Goal: Task Accomplishment & Management: Use online tool/utility

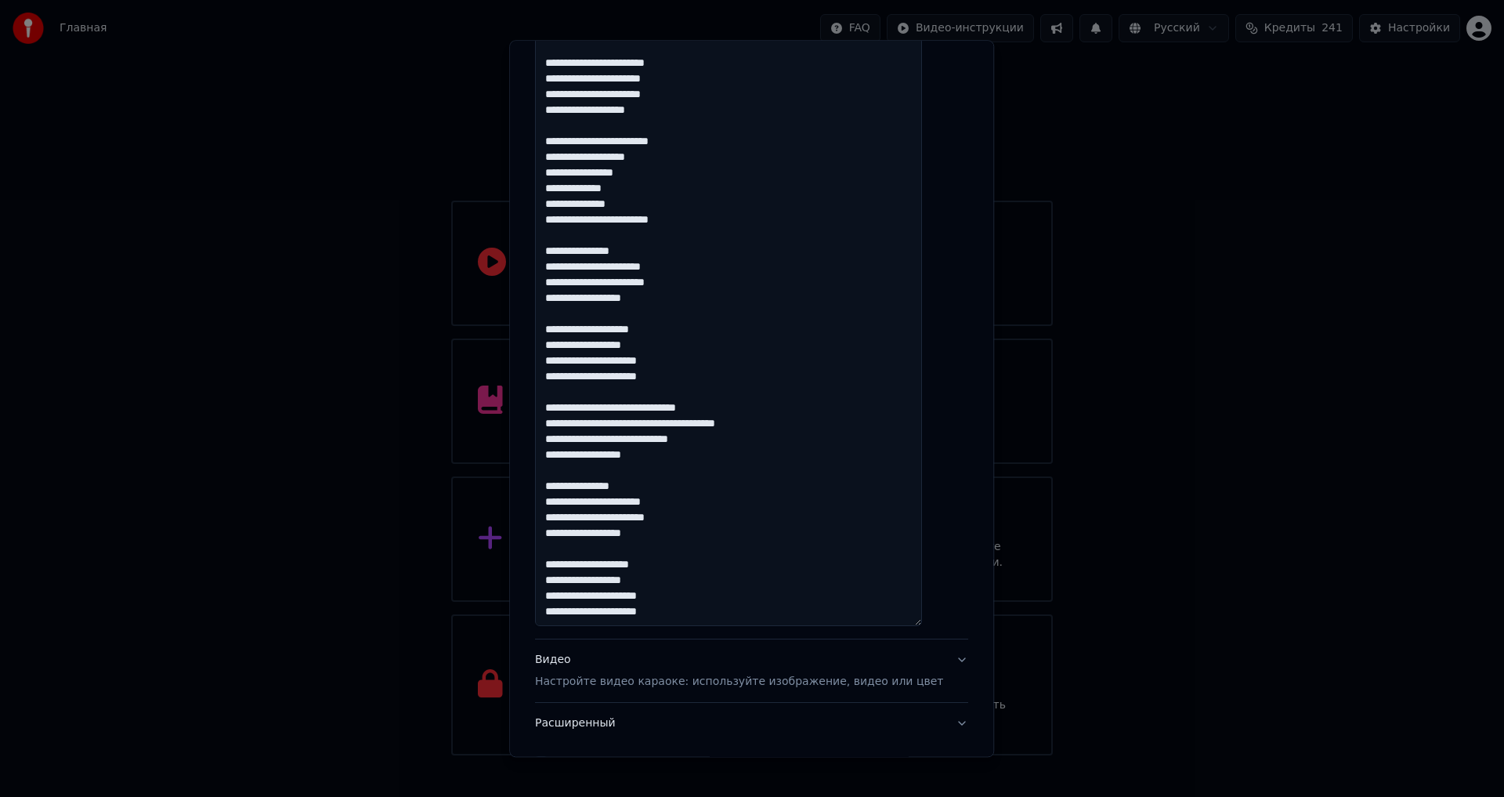
scroll to position [679, 0]
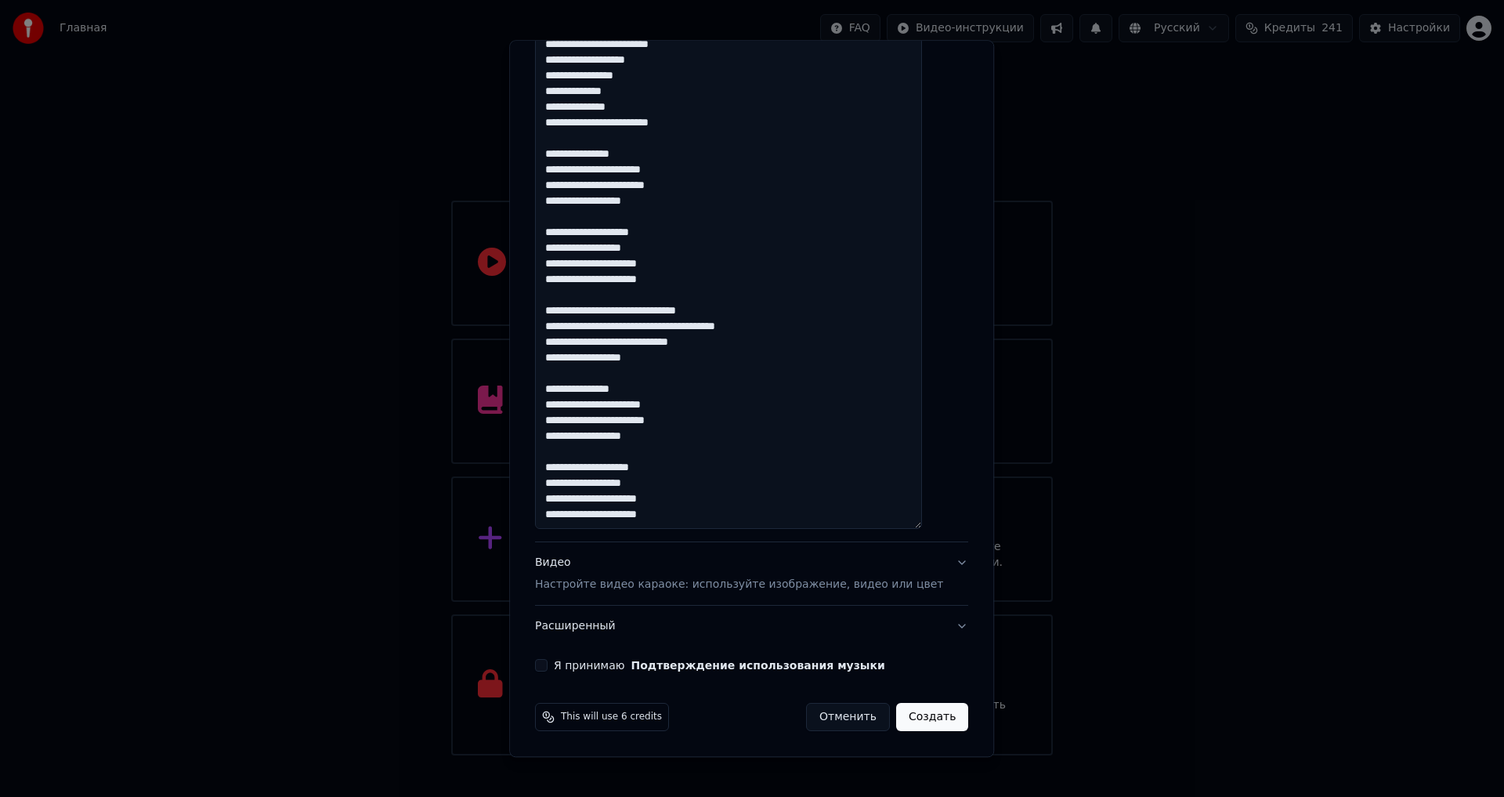
click at [548, 665] on button "Я принимаю Подтверждение использования музыки" at bounding box center [541, 666] width 13 height 13
click at [856, 587] on p "Настройте видео караоке: используйте изображение, видео или цвет" at bounding box center [739, 585] width 408 height 16
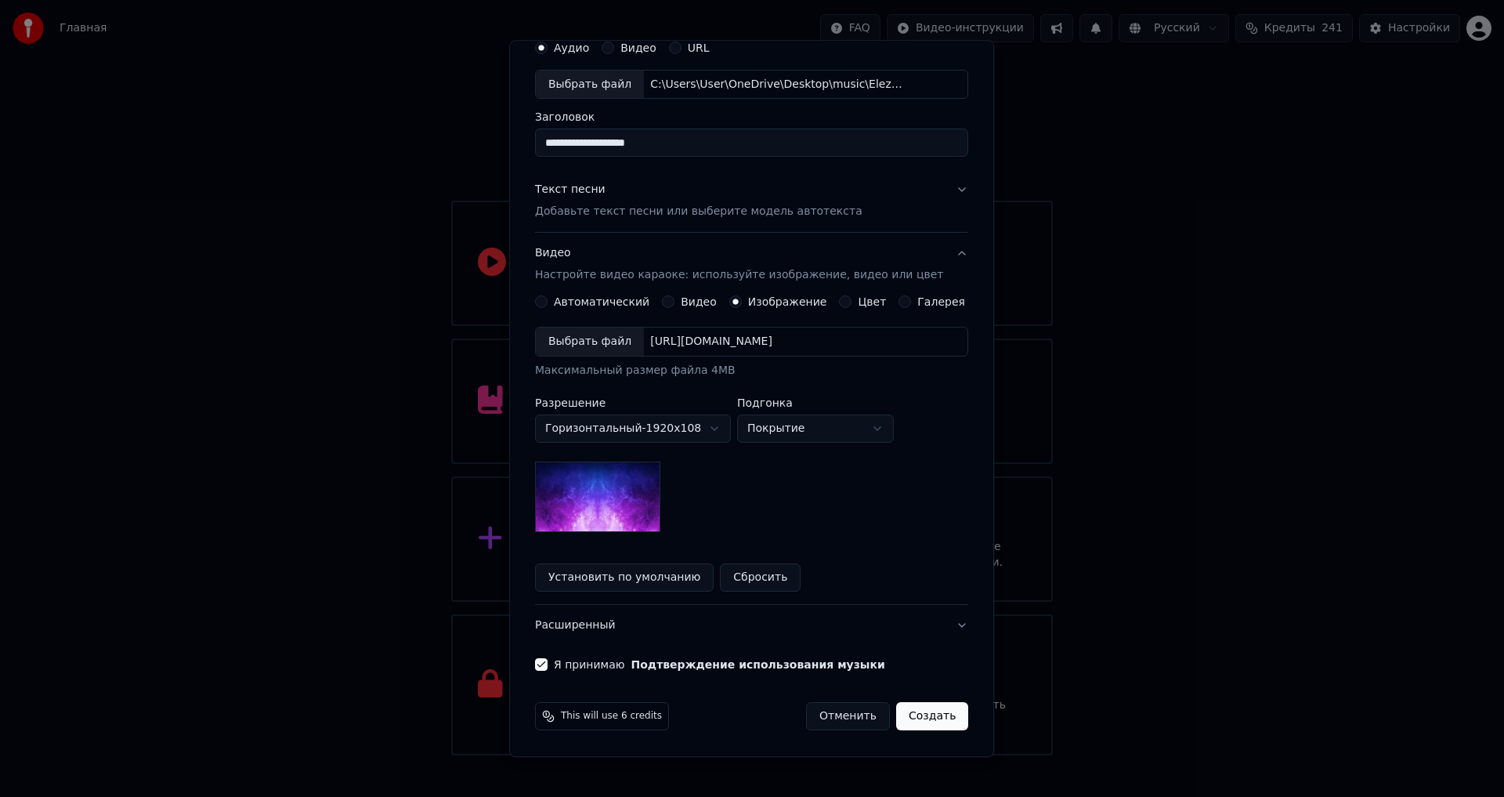
scroll to position [67, 0]
click at [705, 342] on div "https://imagedelivery.net/jkI57_JBx8hWPzcSI-uF5w/c7639807-3f76-4ea5-9112-66e75e…" at bounding box center [711, 343] width 135 height 16
click at [670, 302] on button "Видео" at bounding box center [668, 302] width 13 height 13
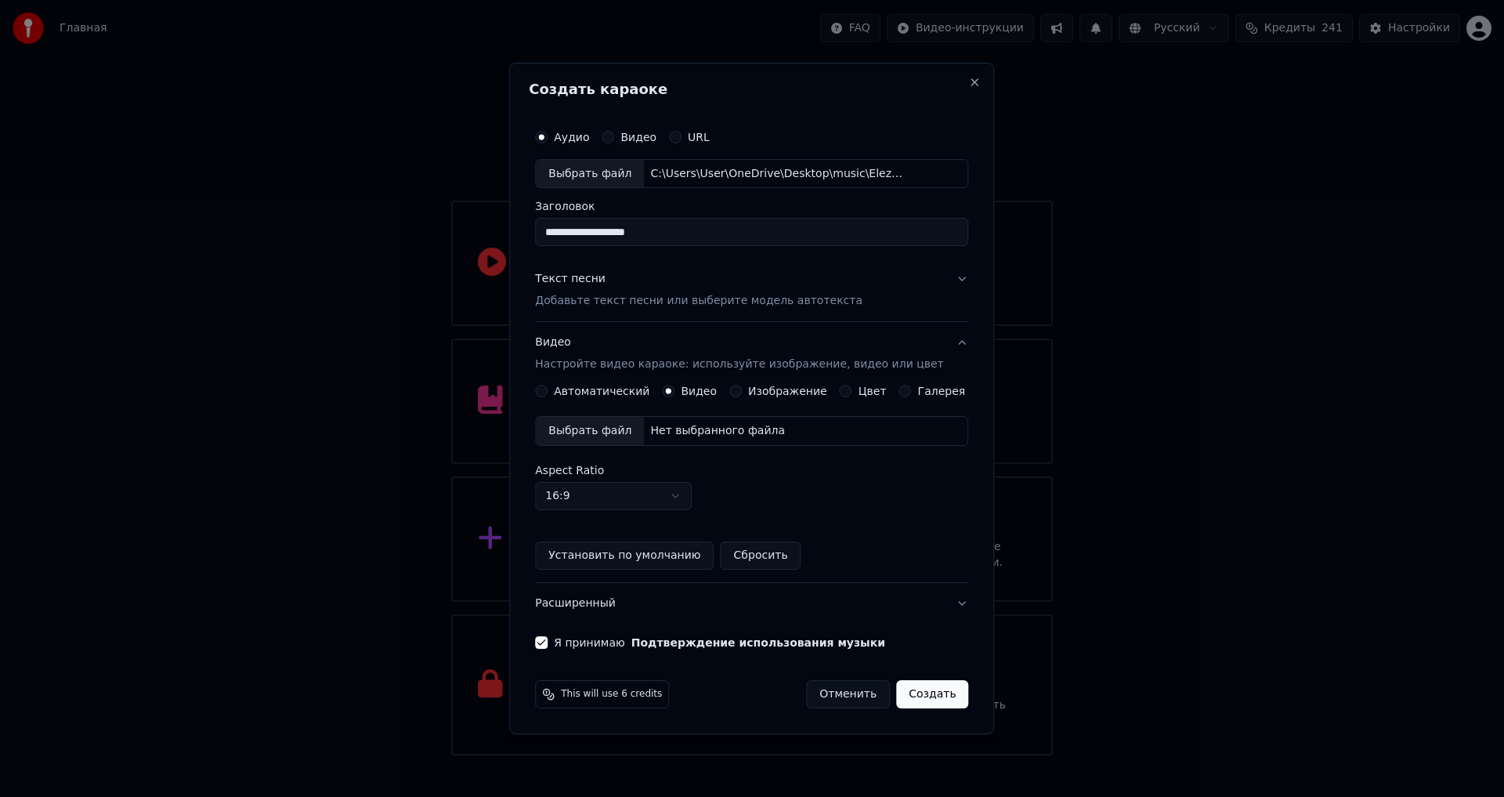
click at [738, 433] on div "Нет выбранного файла" at bounding box center [717, 431] width 147 height 16
click at [924, 692] on button "Создать" at bounding box center [932, 694] width 72 height 28
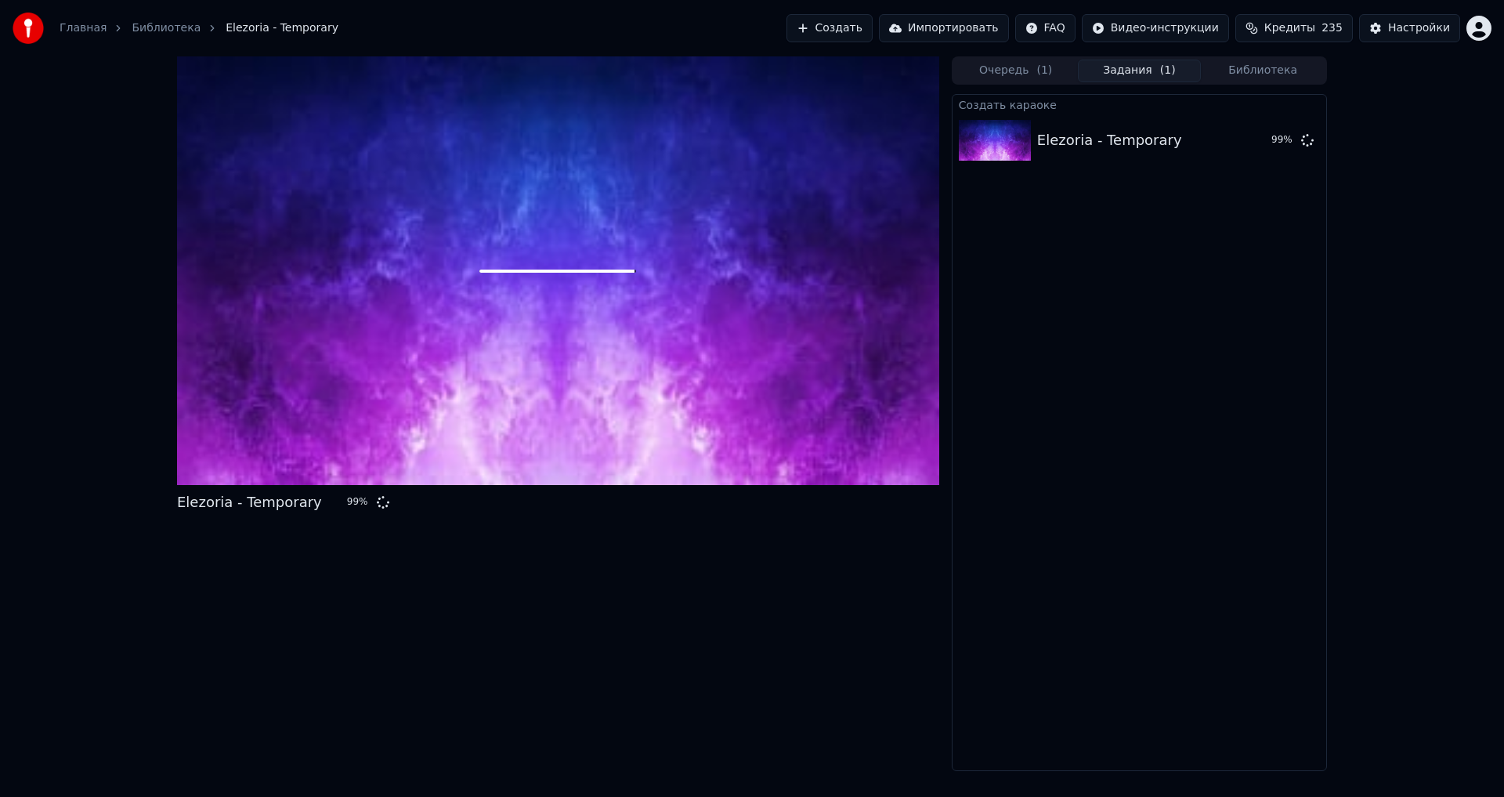
click at [1424, 415] on div "Elezoria - Temporary 99 % Очередь ( 1 ) Задания ( 1 ) Библиотека Создать караок…" at bounding box center [752, 413] width 1504 height 715
click at [999, 70] on button "Очередь ( 1 )" at bounding box center [1016, 71] width 124 height 23
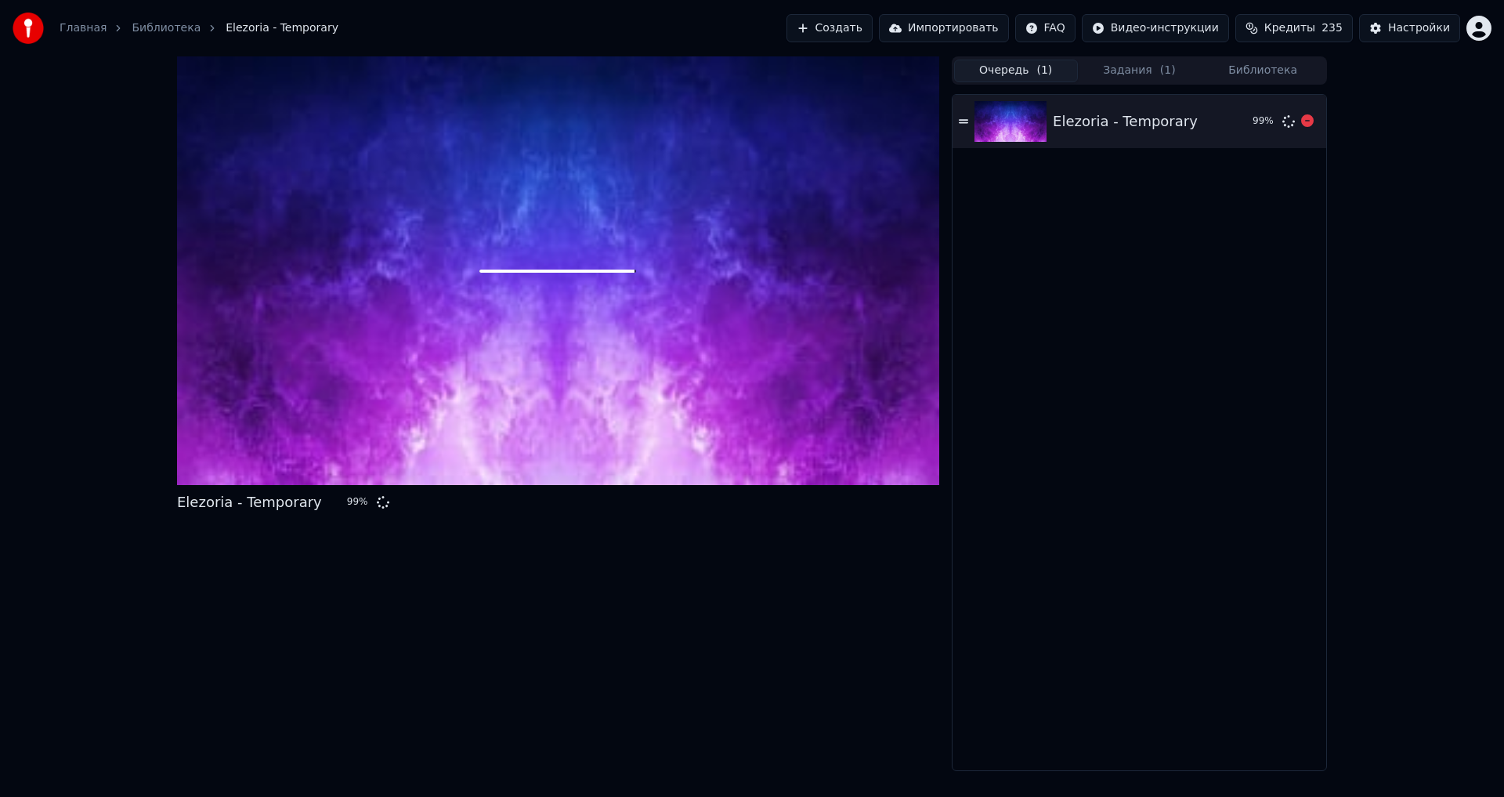
click at [1109, 122] on div "Elezoria - Temporary" at bounding box center [1125, 121] width 145 height 22
click at [1259, 71] on button "Библиотека" at bounding box center [1263, 71] width 124 height 23
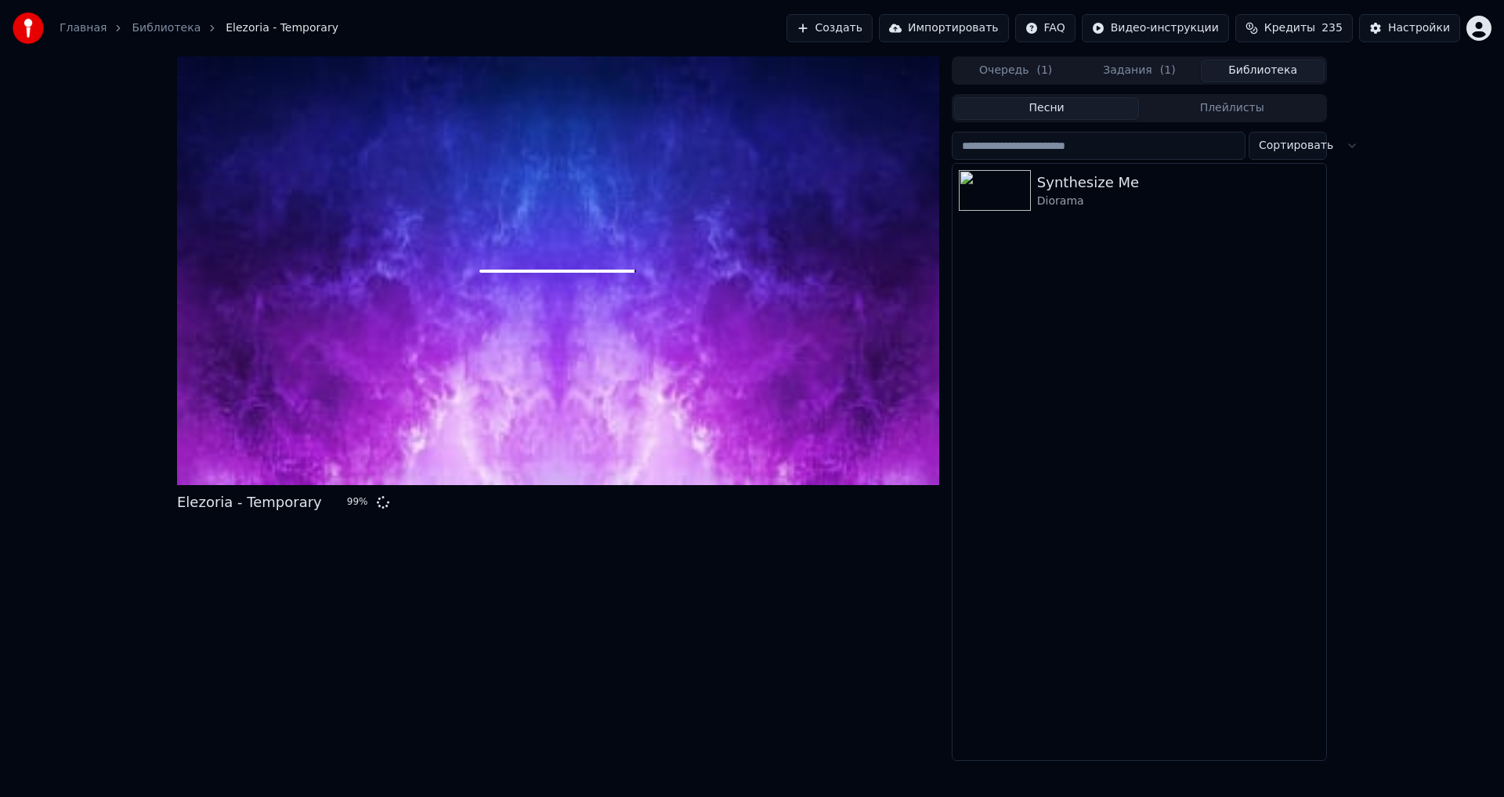
click at [1147, 70] on button "Задания ( 1 )" at bounding box center [1140, 71] width 124 height 23
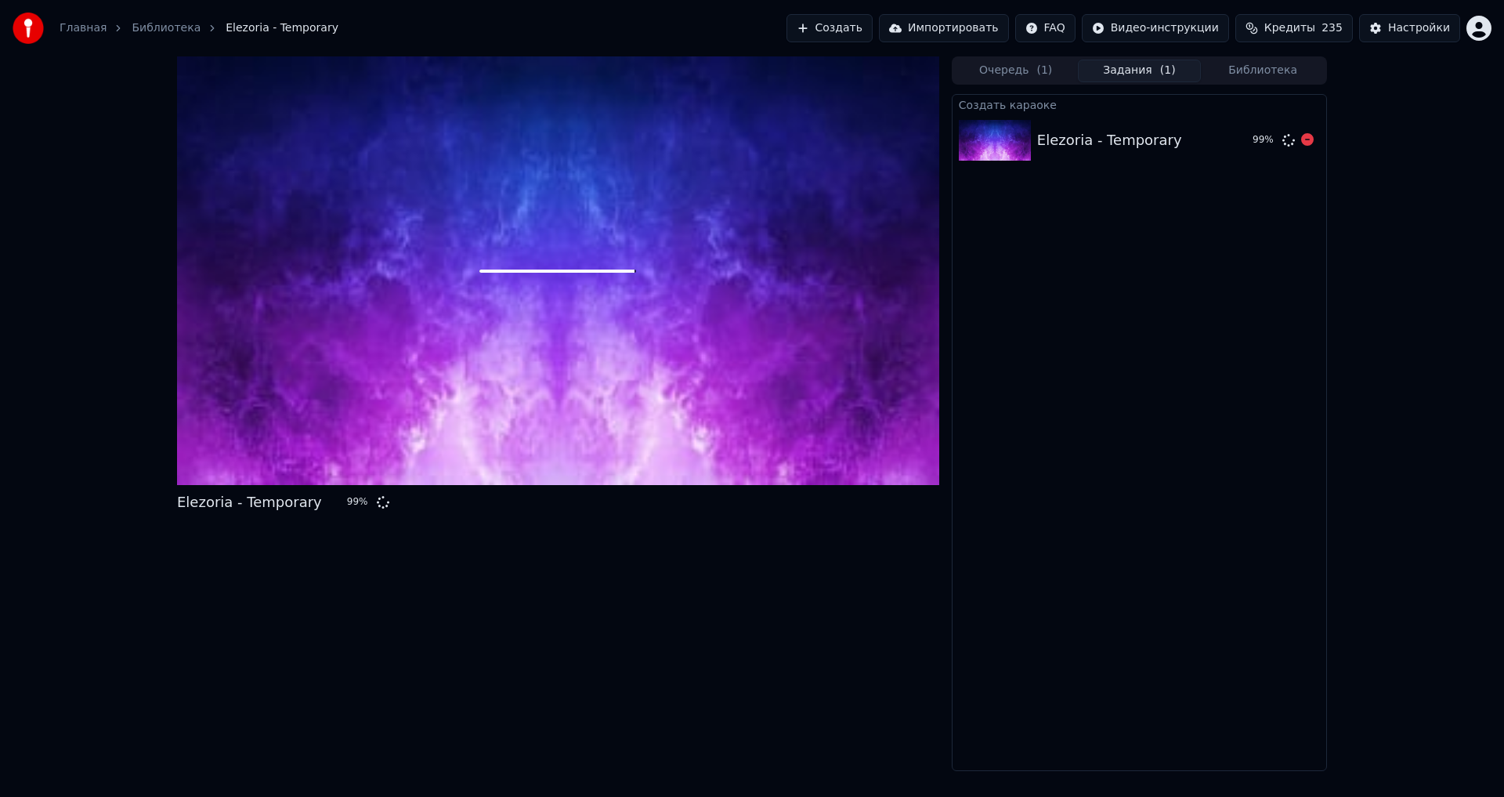
click at [1084, 141] on div "Elezoria - Temporary" at bounding box center [1109, 140] width 145 height 22
click at [1315, 28] on span "Кредиты" at bounding box center [1290, 28] width 51 height 16
click at [1306, 142] on button "Обновить" at bounding box center [1304, 145] width 95 height 28
click at [1405, 28] on div "Настройки" at bounding box center [1419, 28] width 62 height 16
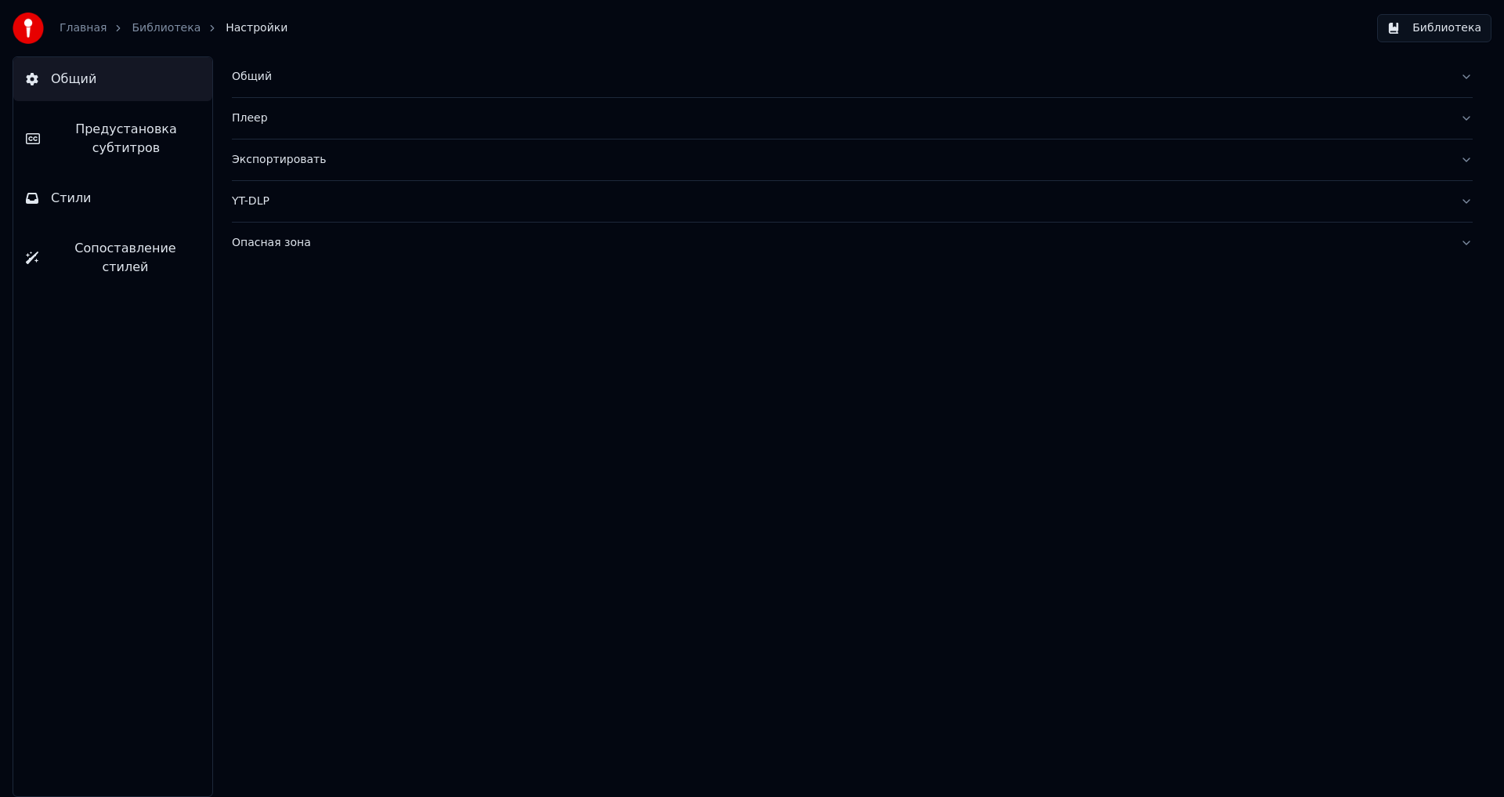
click at [251, 116] on div "Плеер" at bounding box center [840, 118] width 1216 height 16
click at [268, 83] on div "Общий" at bounding box center [840, 77] width 1216 height 16
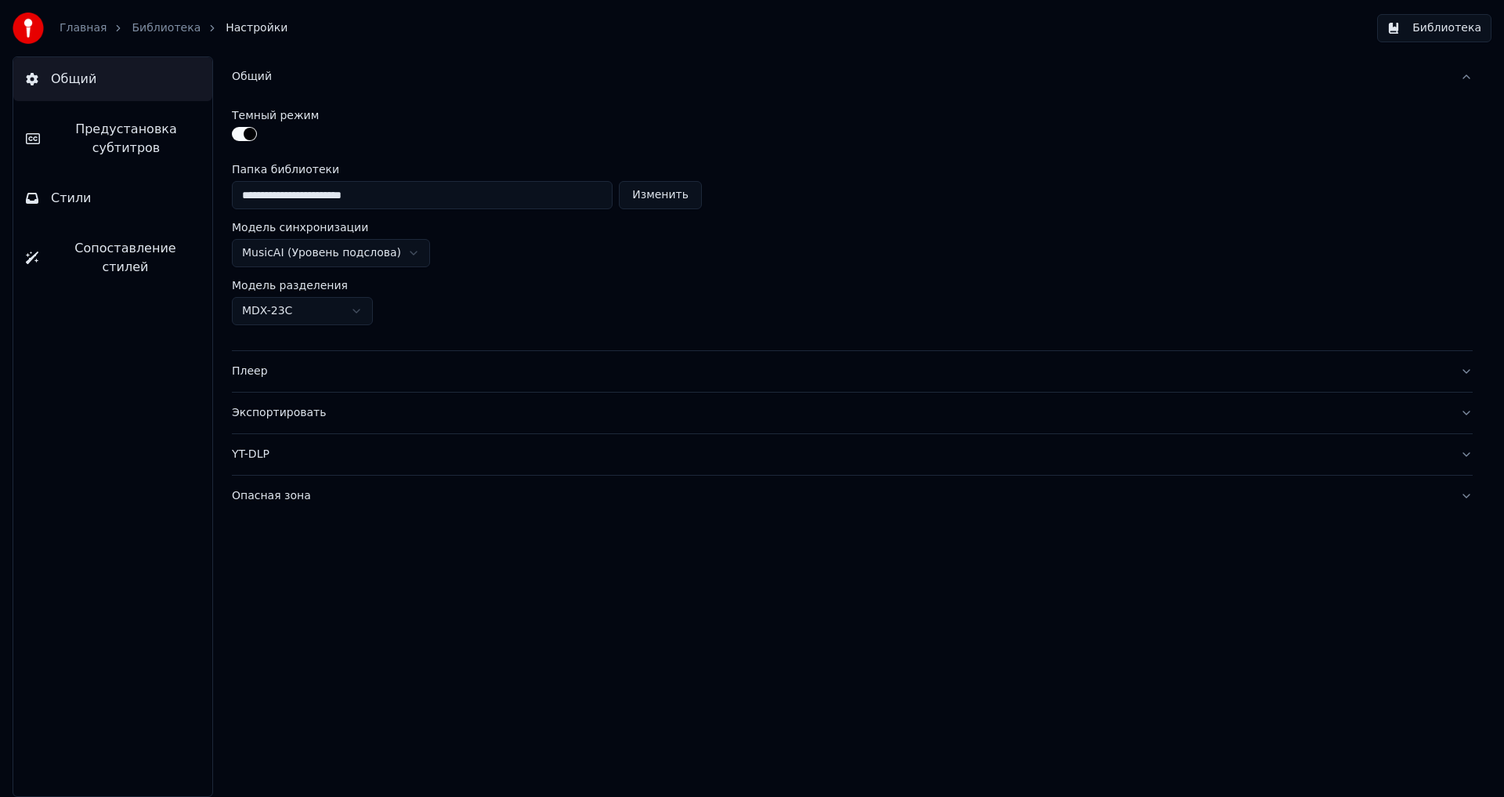
click at [169, 27] on link "Библиотека" at bounding box center [166, 28] width 69 height 16
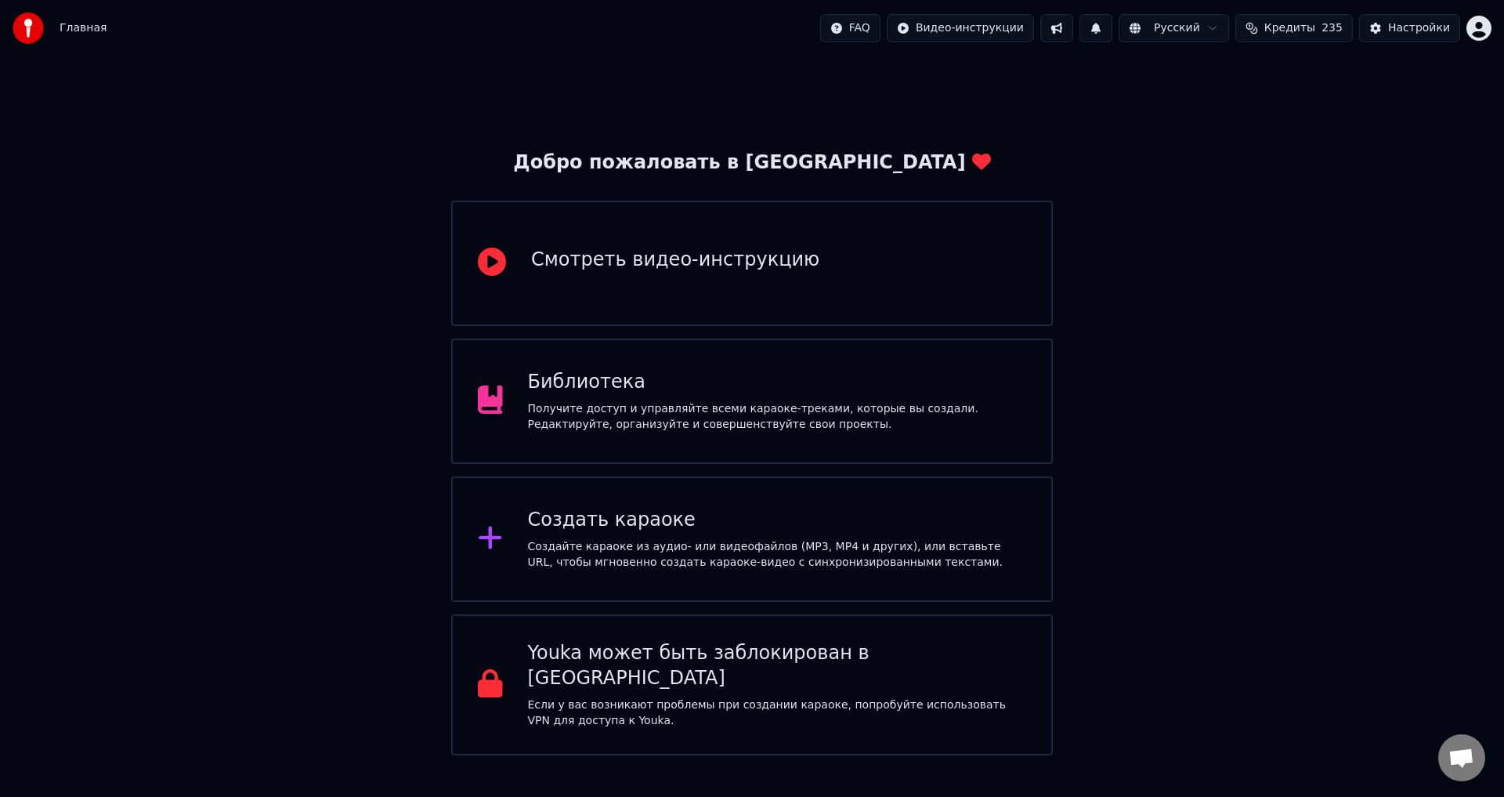
click at [722, 371] on div "Библиотека" at bounding box center [777, 382] width 499 height 25
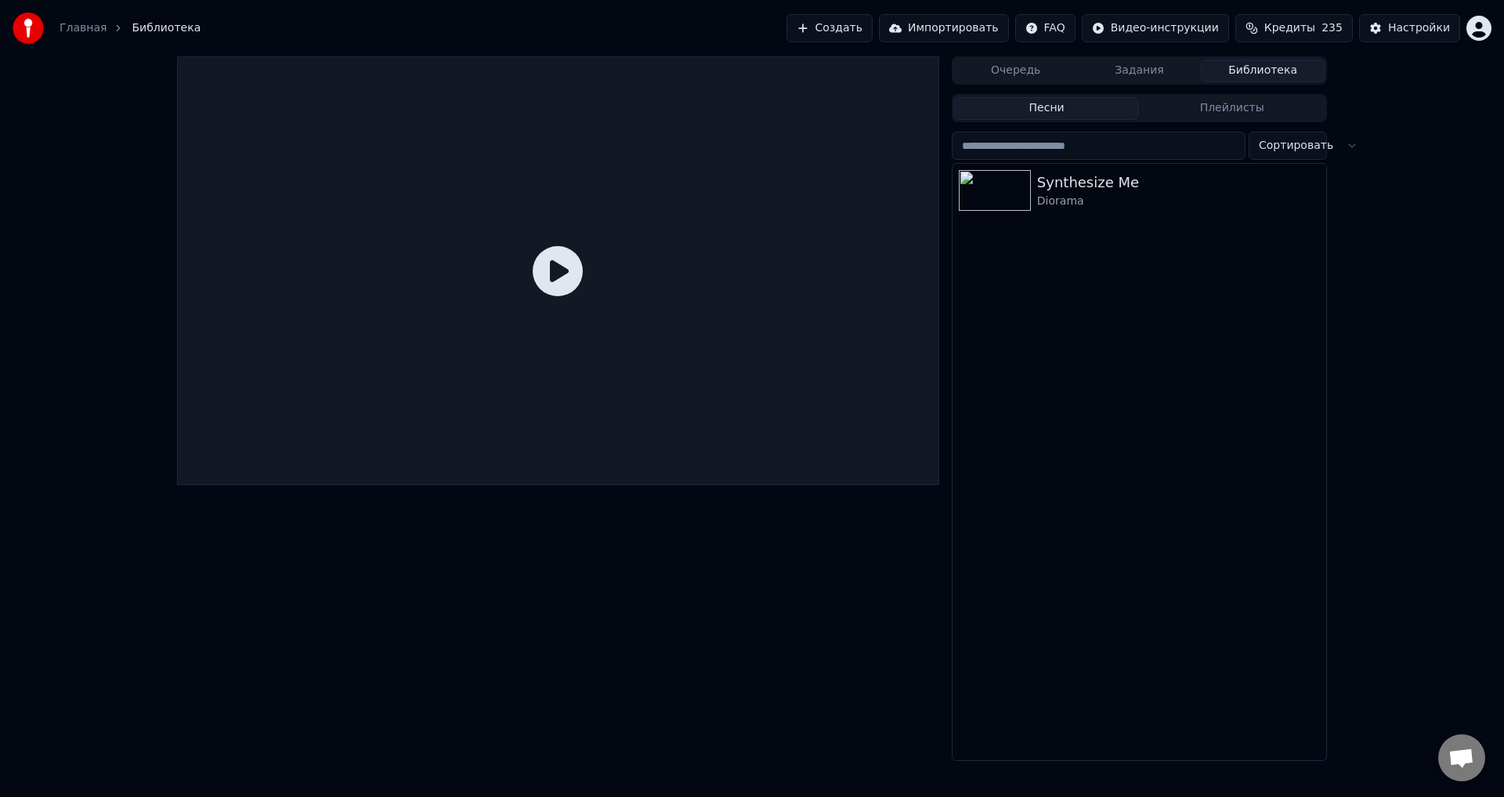
click at [1243, 112] on button "Плейлисты" at bounding box center [1232, 108] width 186 height 23
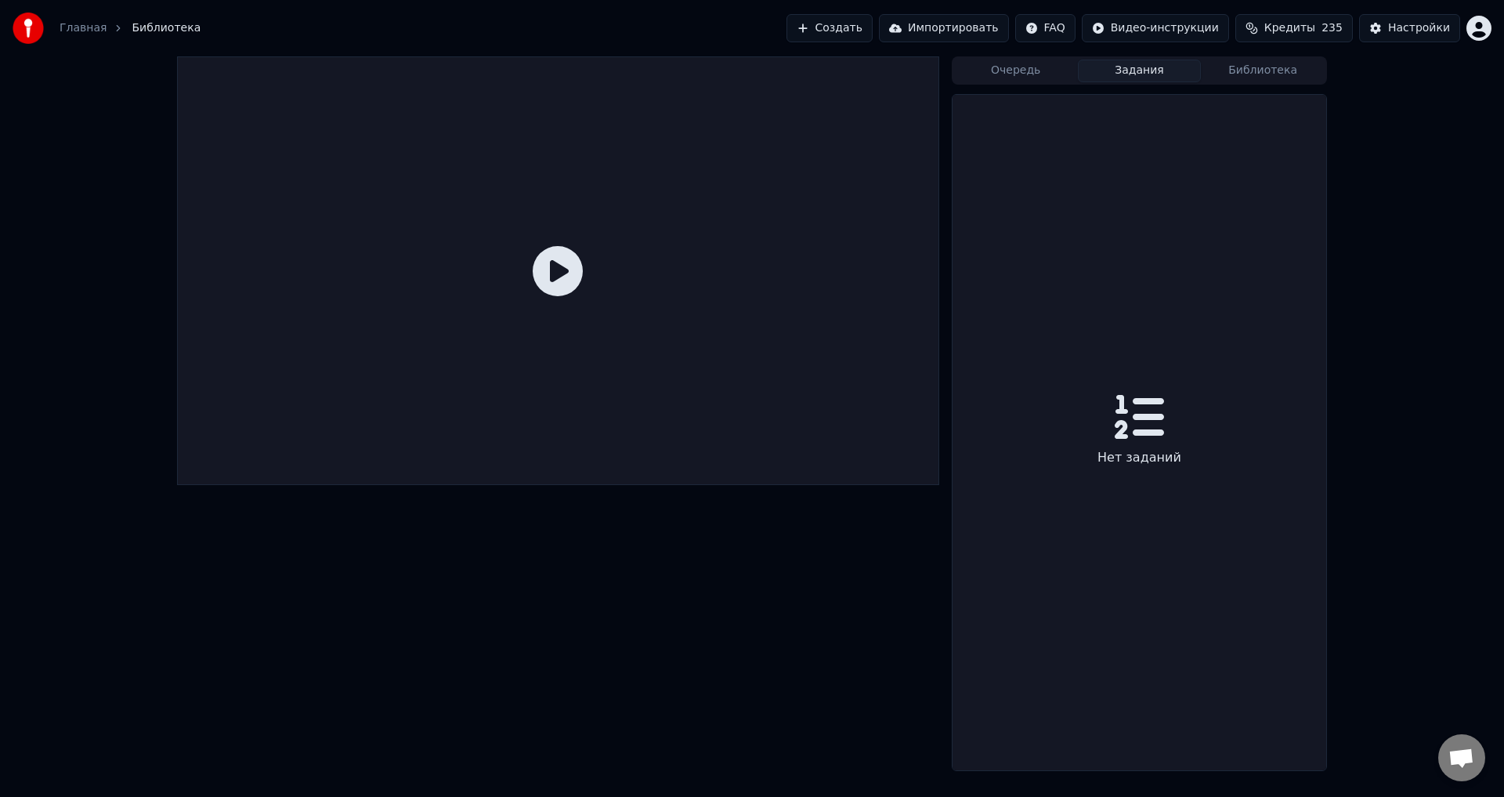
click at [1137, 64] on button "Задания" at bounding box center [1140, 71] width 124 height 23
click at [1002, 71] on button "Очередь" at bounding box center [1016, 71] width 124 height 23
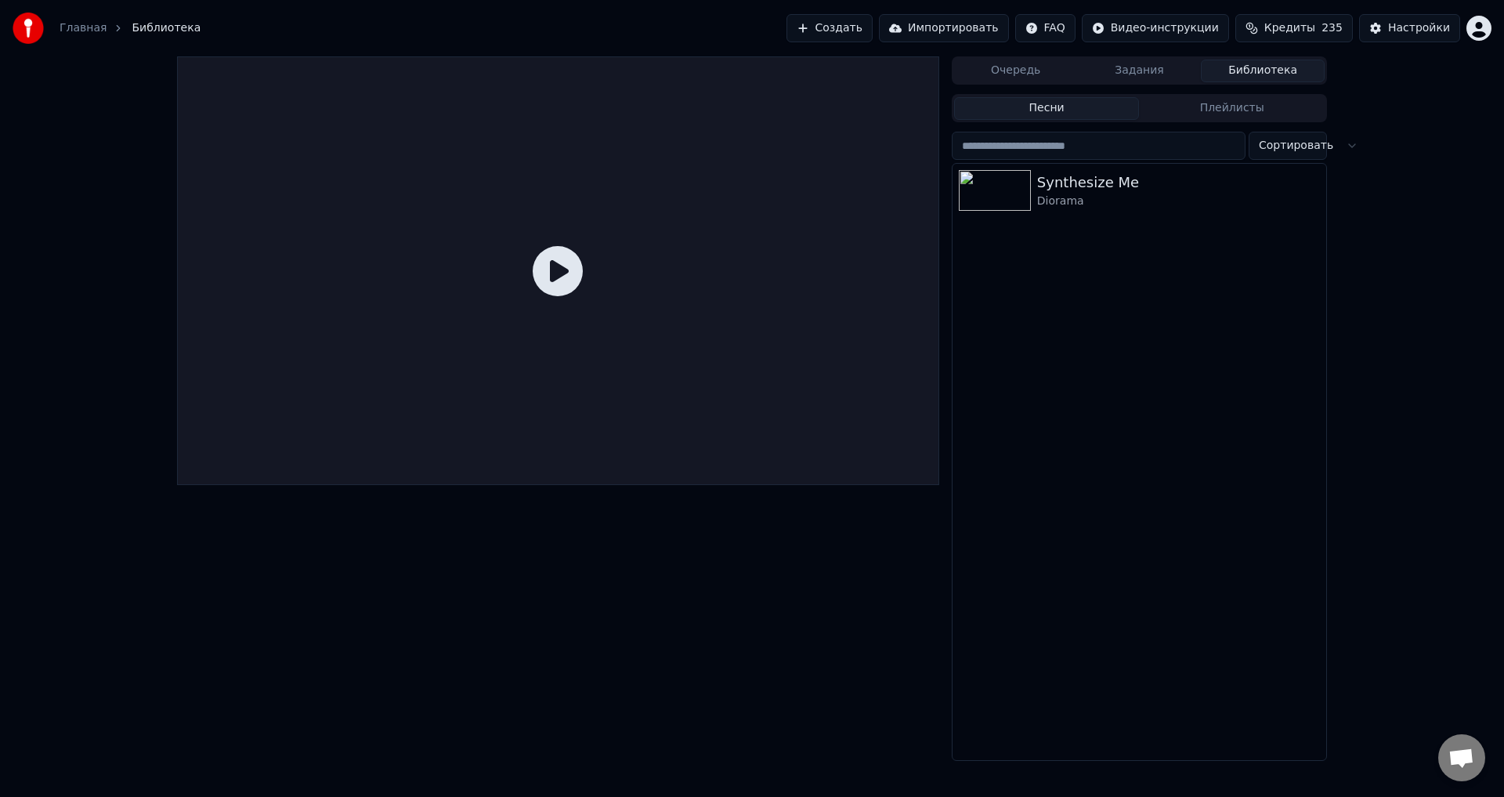
click at [1261, 69] on button "Библиотека" at bounding box center [1263, 71] width 124 height 23
click at [1300, 31] on span "Кредиты" at bounding box center [1290, 28] width 51 height 16
click at [1313, 146] on button "Обновить" at bounding box center [1304, 145] width 95 height 28
click at [1055, 431] on div "Synthesize Me Diorama" at bounding box center [1140, 462] width 374 height 596
click at [1225, 106] on button "Плейлисты" at bounding box center [1232, 108] width 186 height 23
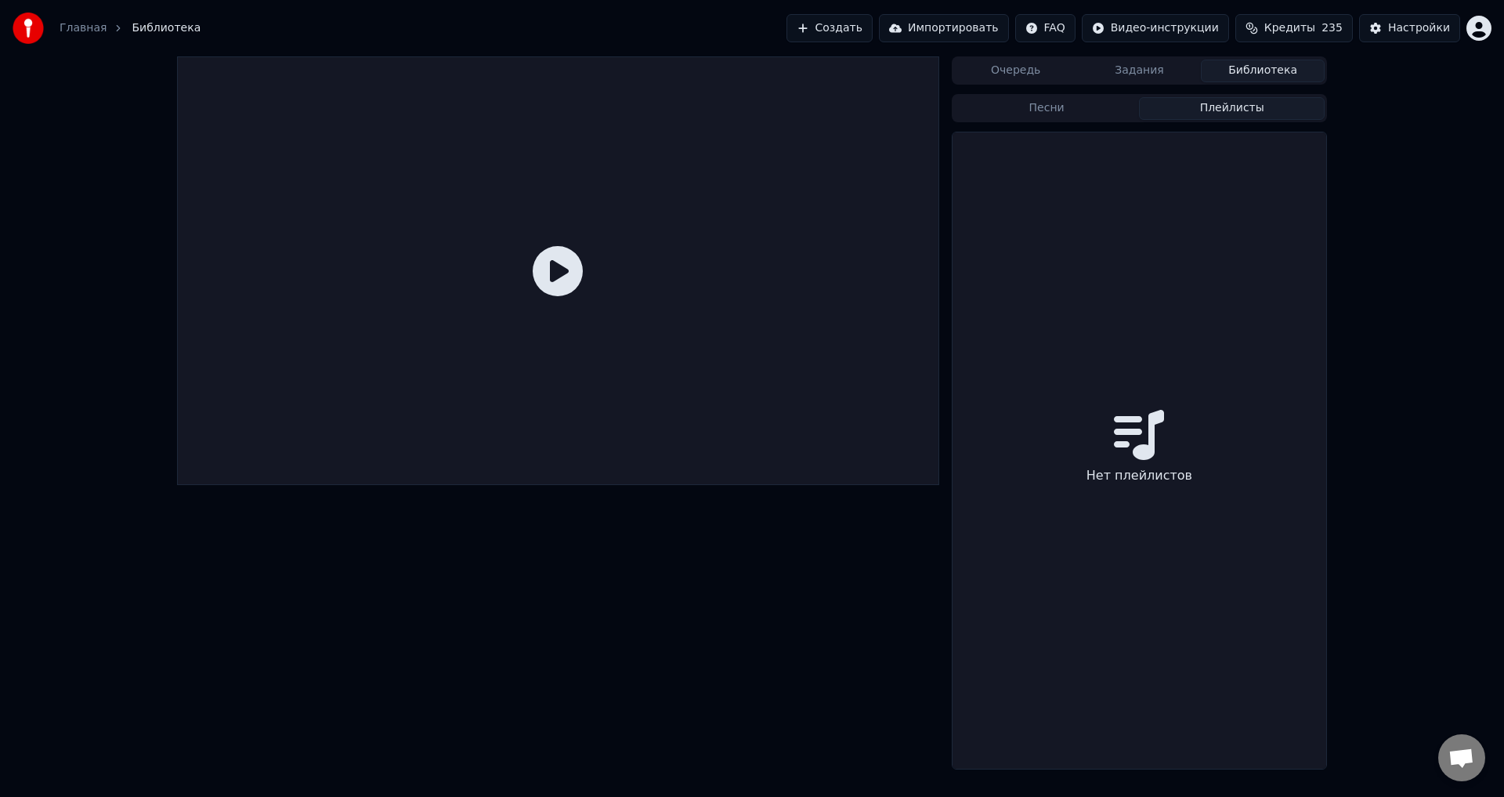
click at [1064, 107] on button "Песни" at bounding box center [1047, 108] width 186 height 23
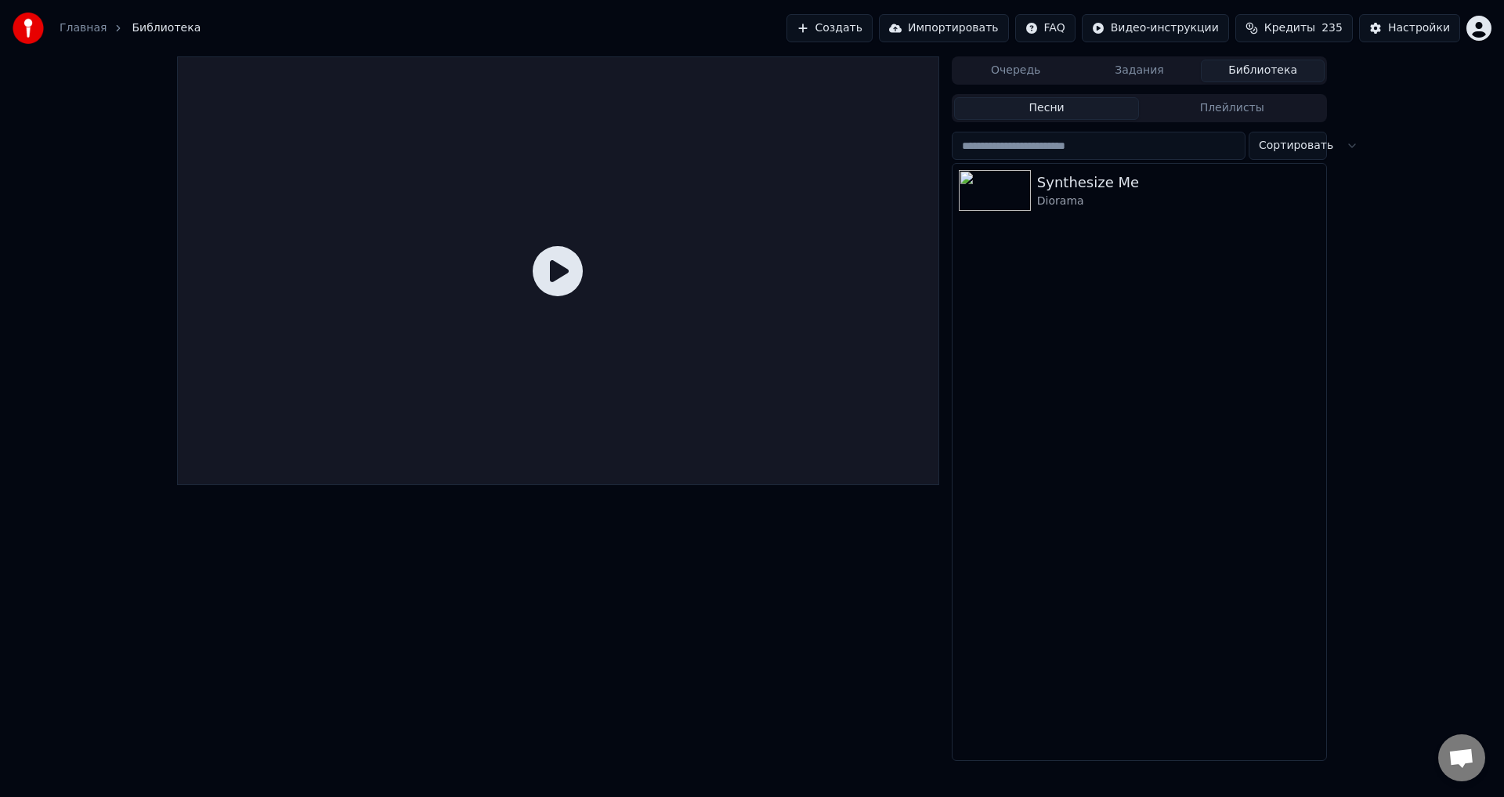
click at [1026, 69] on button "Очередь" at bounding box center [1016, 71] width 124 height 23
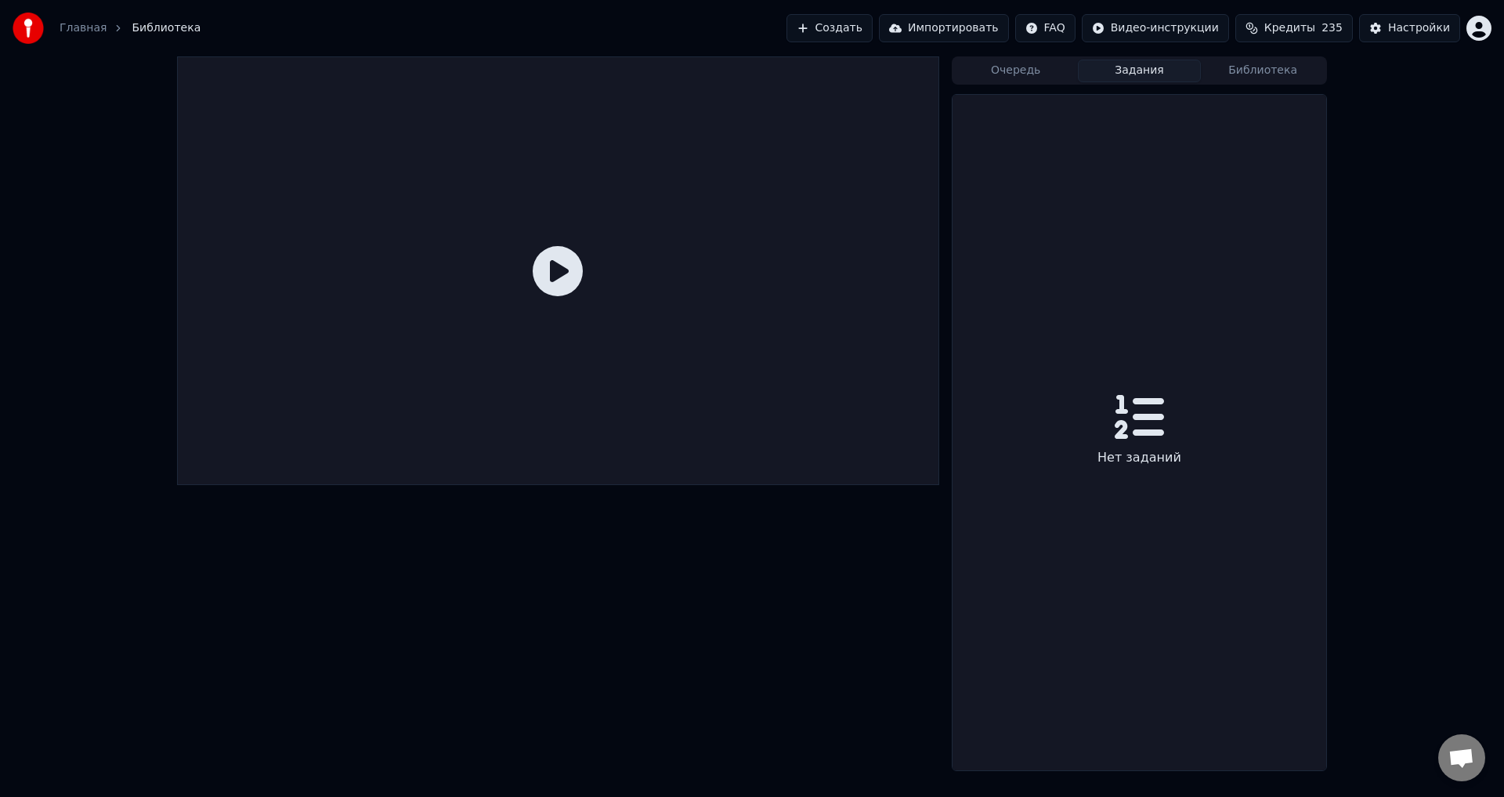
click at [1138, 71] on button "Задания" at bounding box center [1140, 71] width 124 height 23
click at [1269, 74] on button "Библиотека" at bounding box center [1263, 71] width 124 height 23
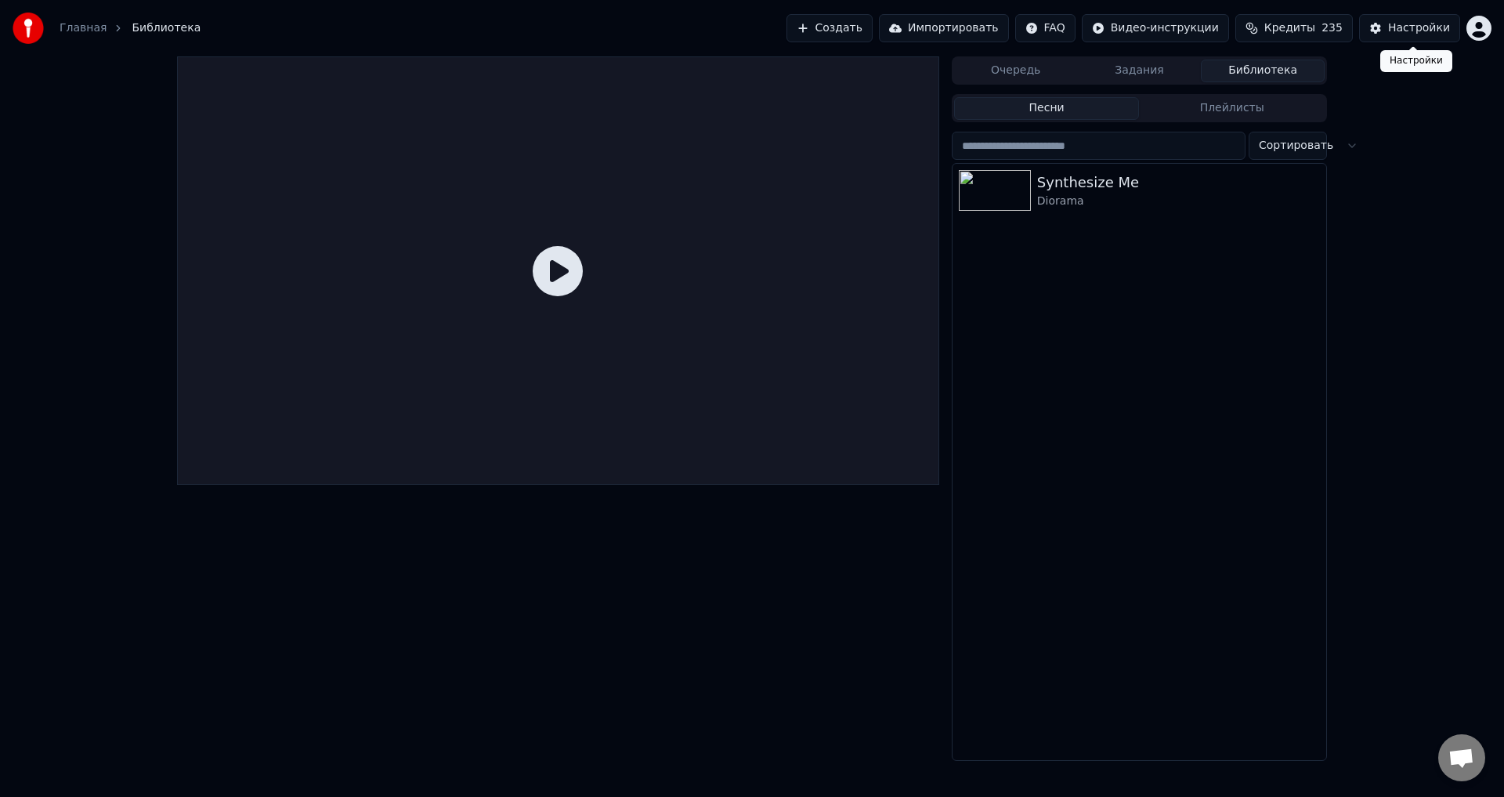
click at [1417, 31] on div "Настройки" at bounding box center [1419, 28] width 62 height 16
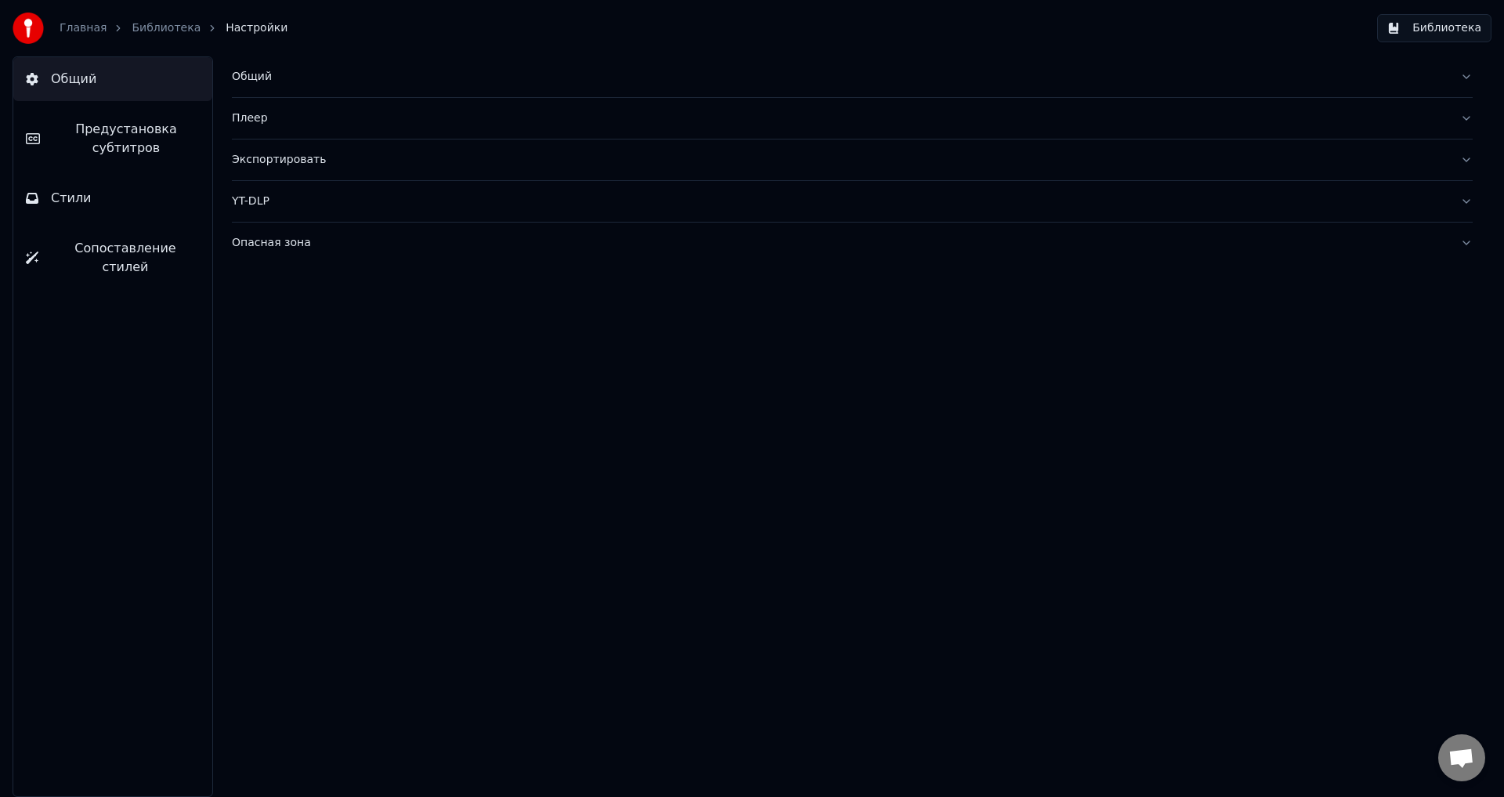
click at [281, 164] on div "Экспортировать" at bounding box center [840, 160] width 1216 height 16
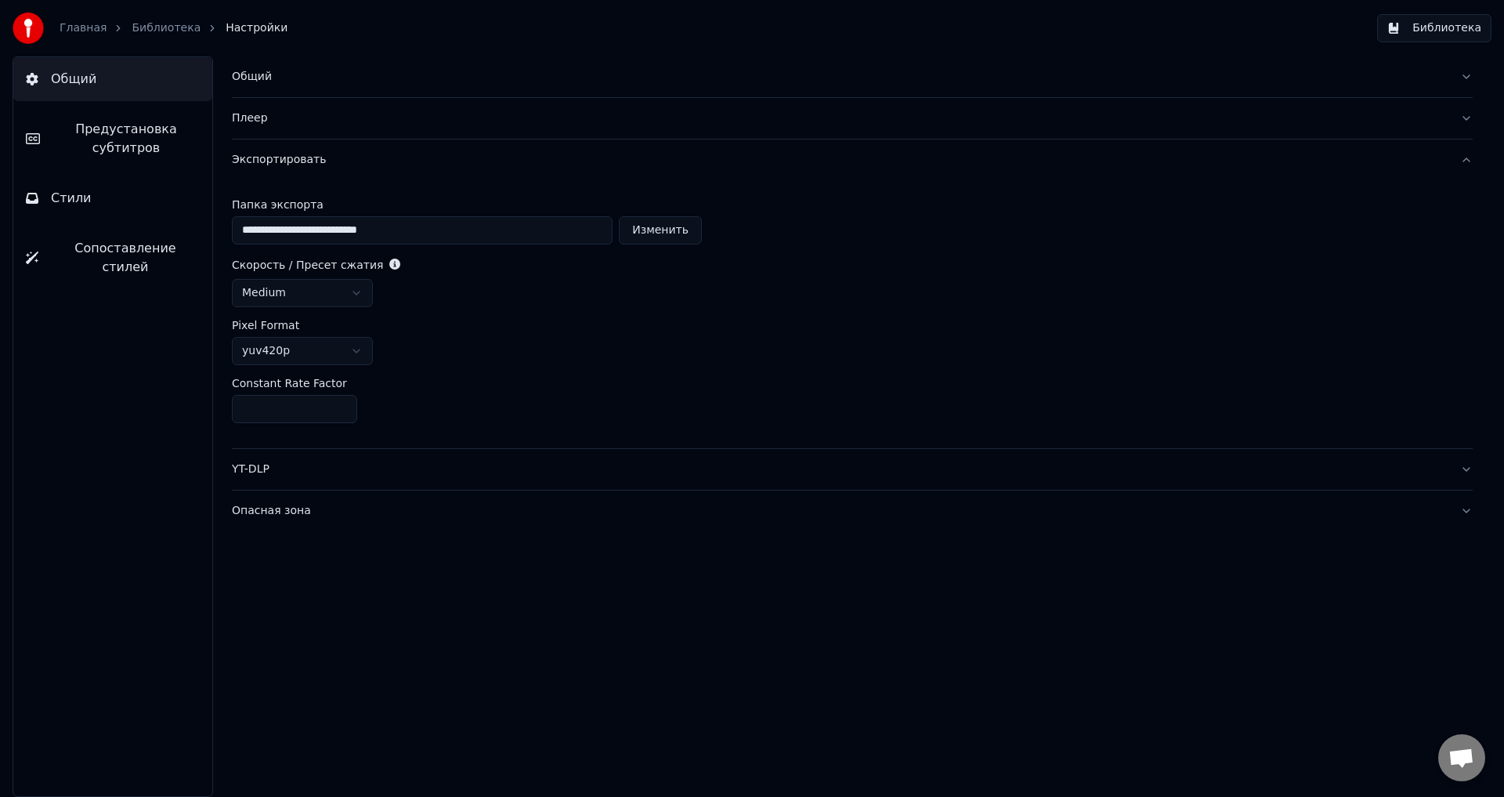
click at [281, 164] on div "Экспортировать" at bounding box center [840, 160] width 1216 height 16
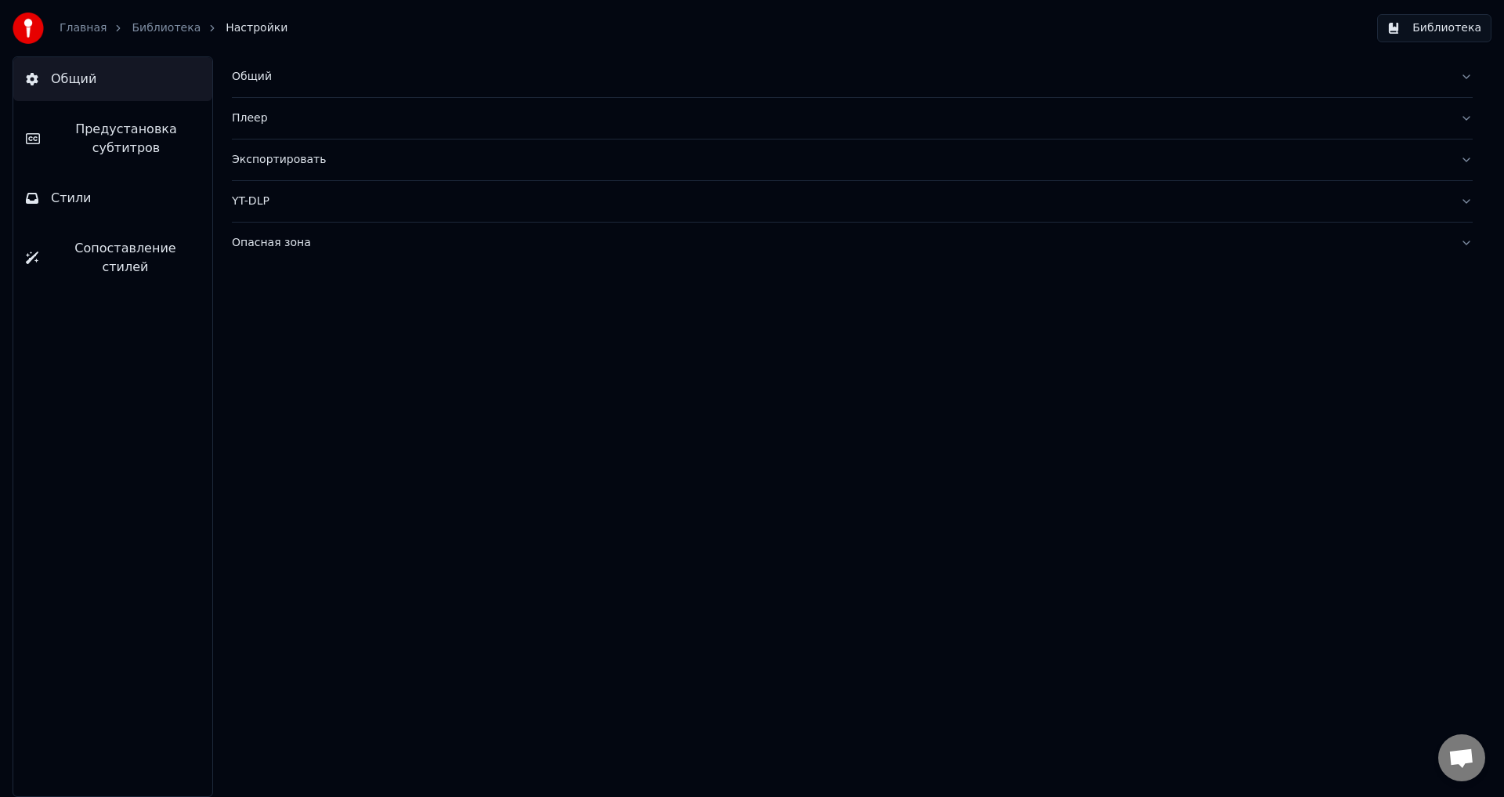
click at [262, 81] on div "Общий" at bounding box center [840, 77] width 1216 height 16
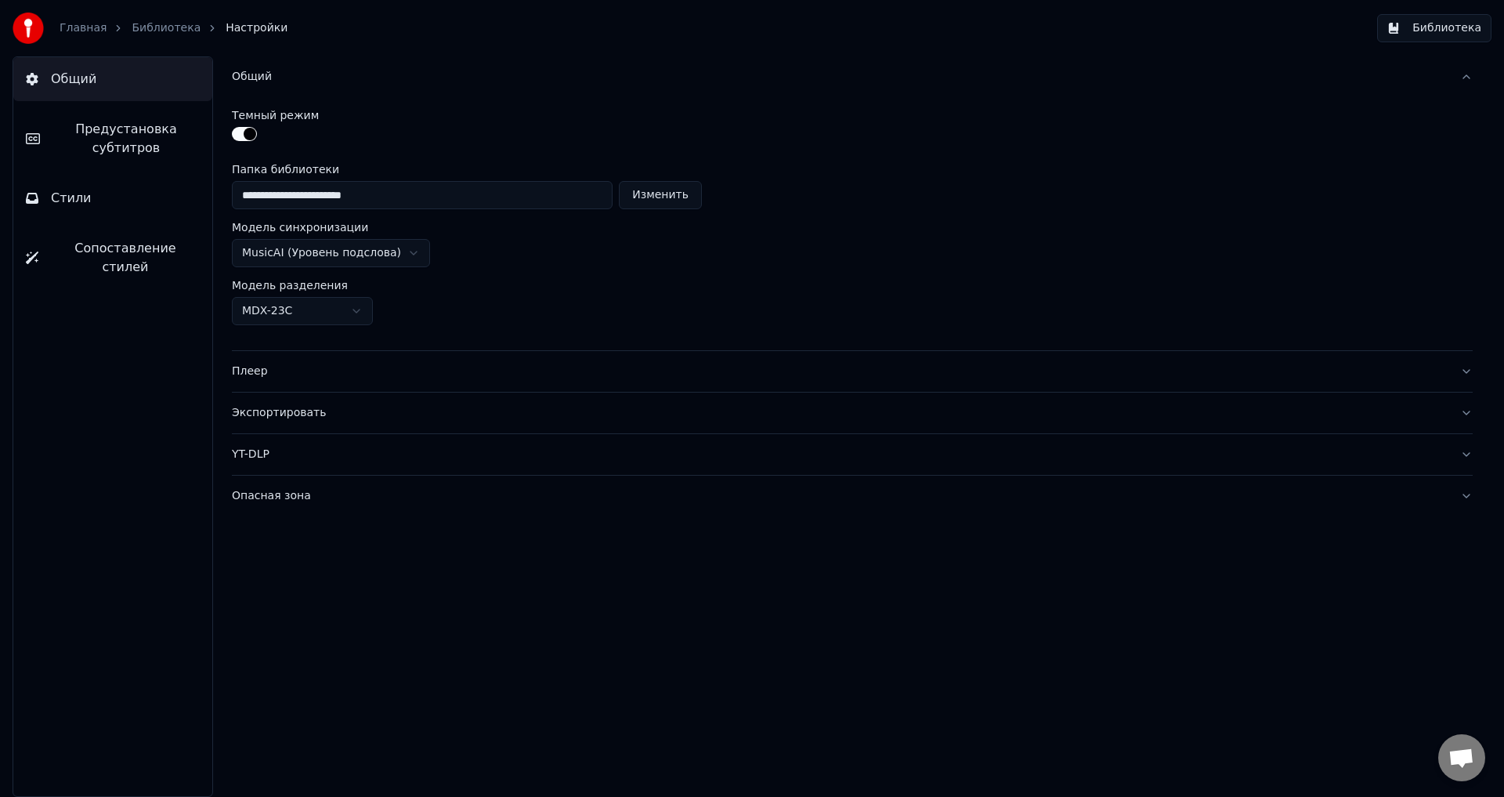
click at [270, 411] on div "Экспортировать" at bounding box center [840, 413] width 1216 height 16
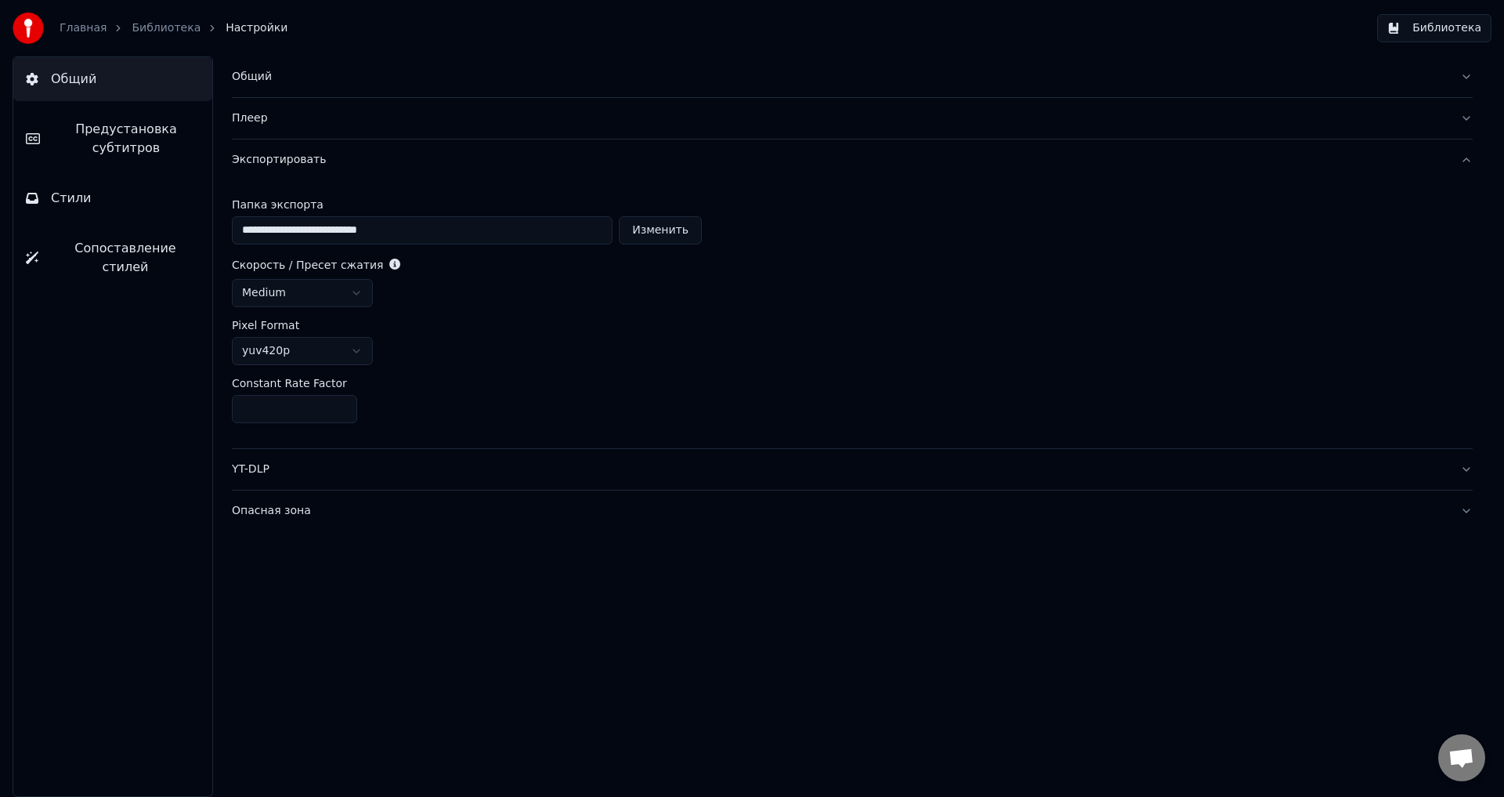
click at [907, 281] on div "medium" at bounding box center [852, 293] width 1241 height 28
click at [259, 121] on div "Плеер" at bounding box center [840, 118] width 1216 height 16
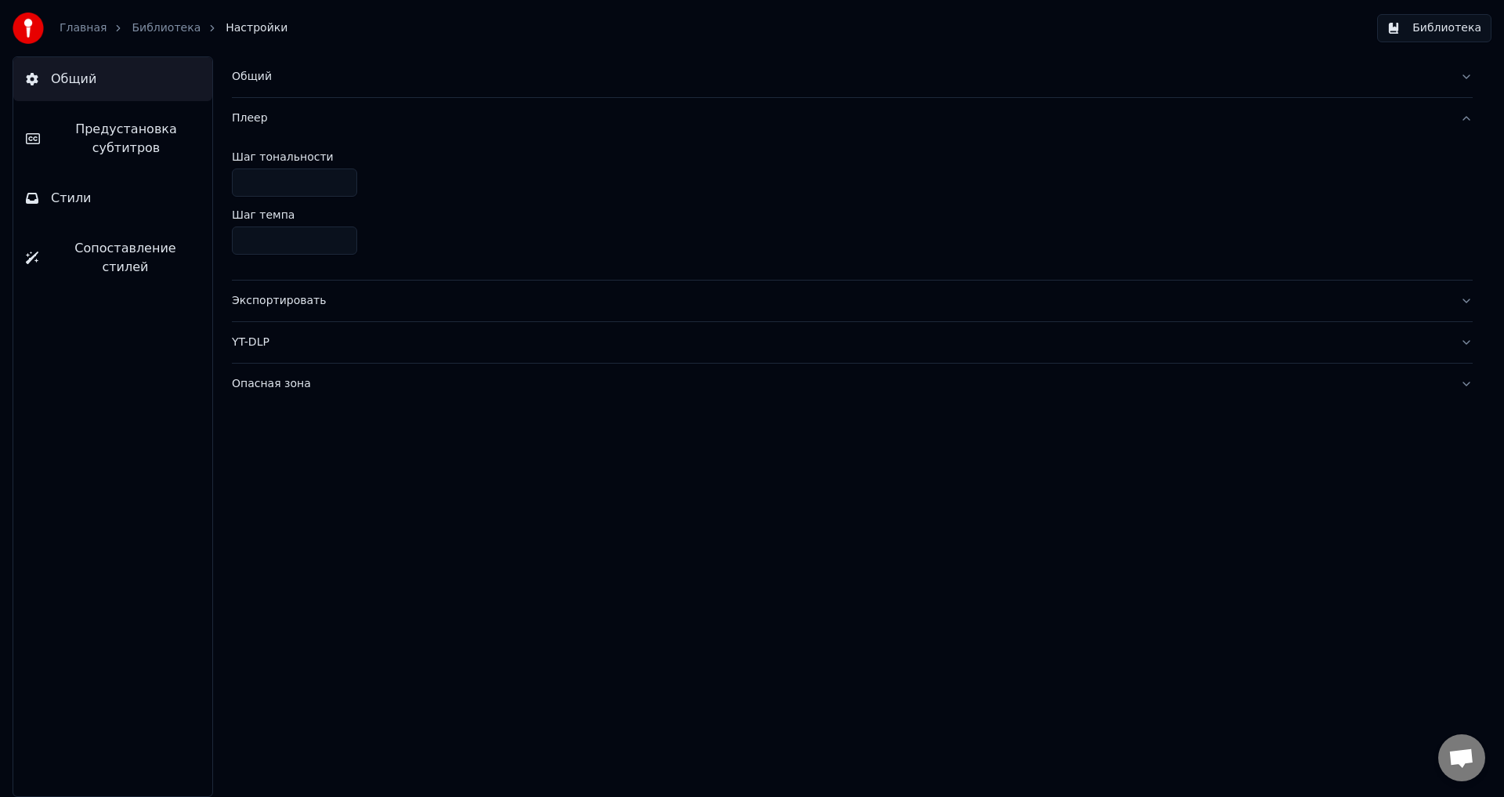
click at [252, 78] on div "Общий" at bounding box center [840, 77] width 1216 height 16
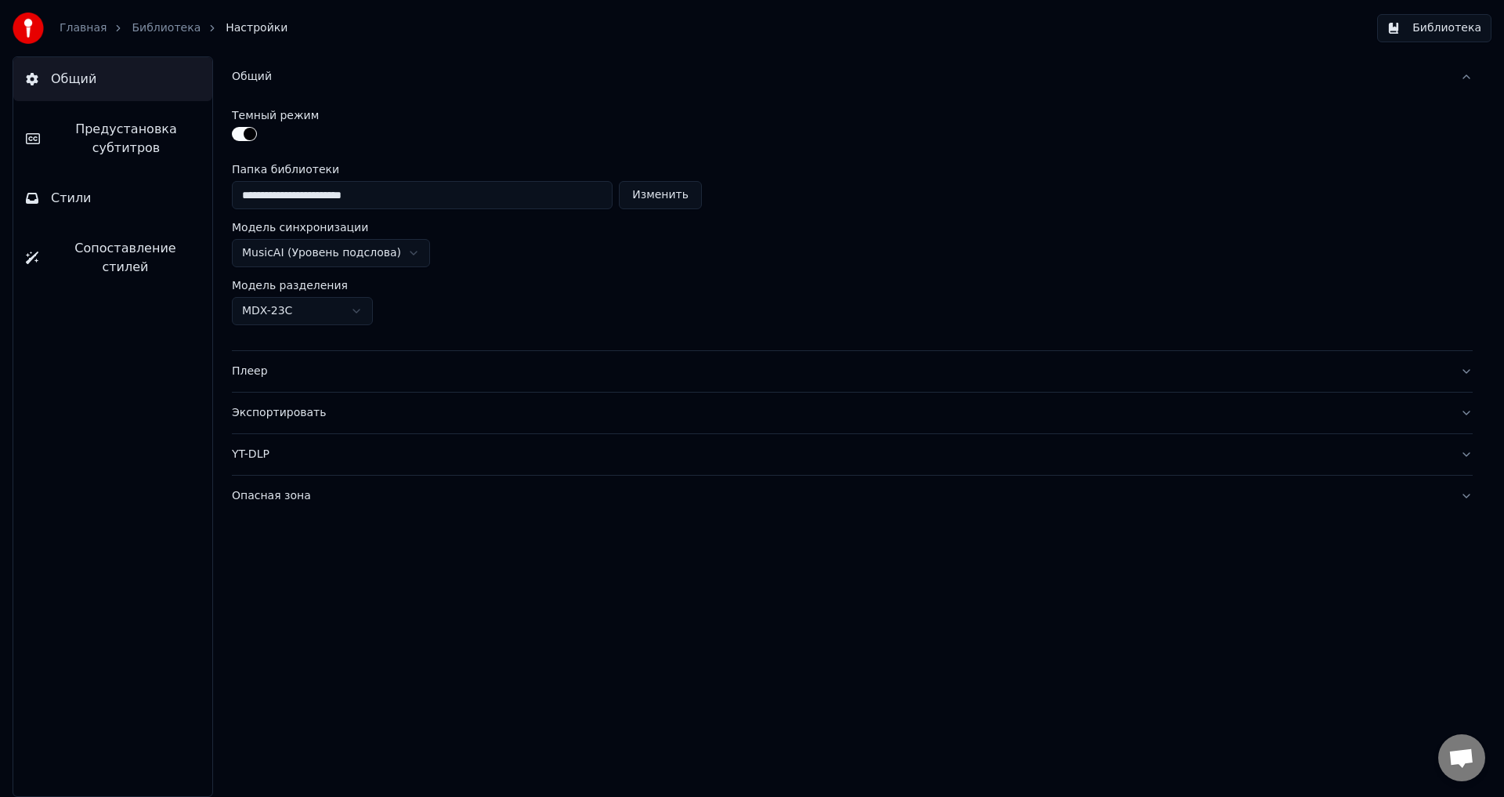
click at [1458, 30] on button "Библиотека" at bounding box center [1434, 28] width 114 height 28
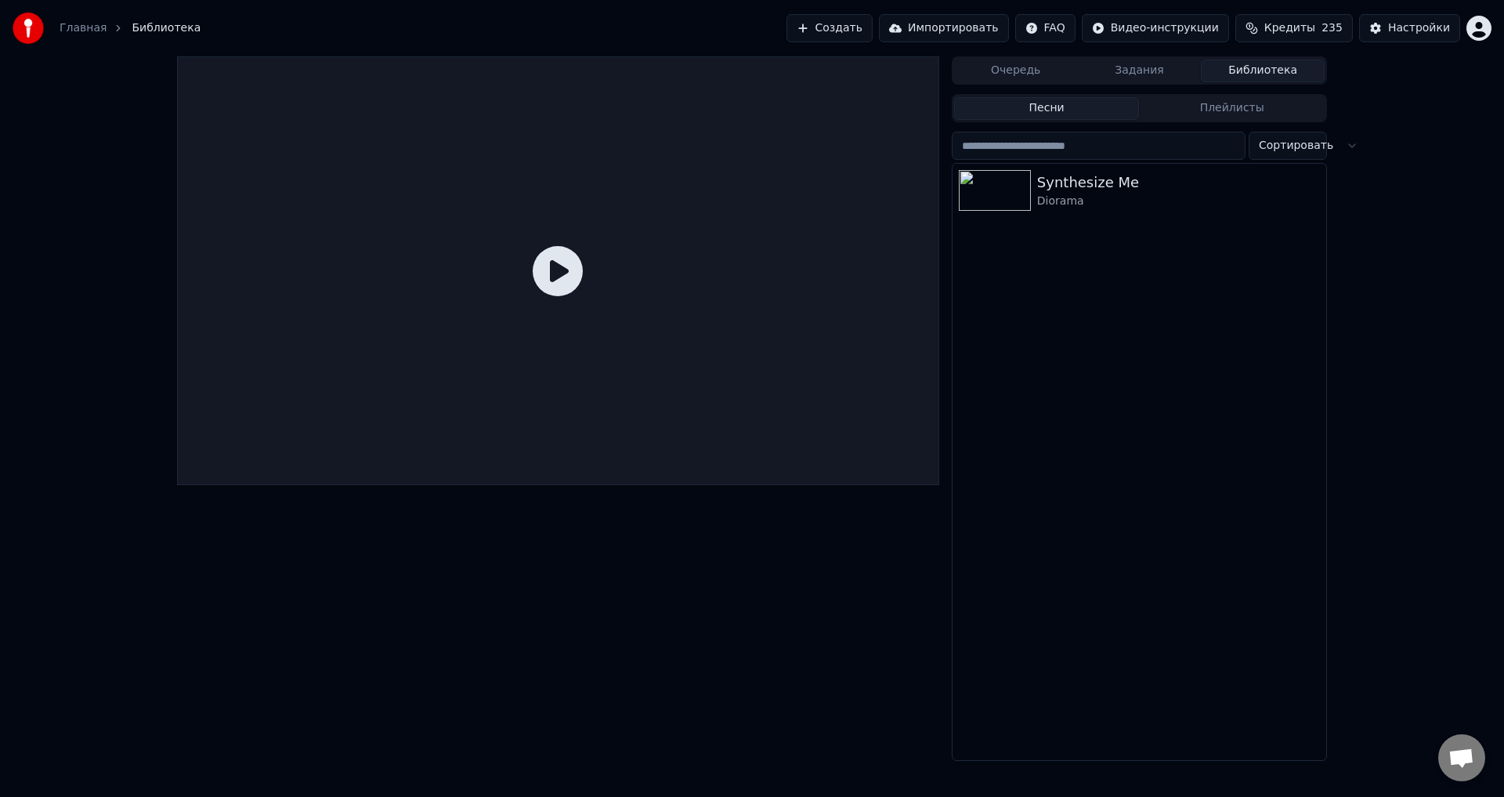
click at [1315, 20] on button "Кредиты 235" at bounding box center [1295, 28] width 118 height 28
click at [1299, 148] on button "Обновить" at bounding box center [1304, 145] width 95 height 28
click at [1162, 387] on div "Synthesize Me Diorama" at bounding box center [1140, 462] width 374 height 596
click at [978, 32] on button "Импортировать" at bounding box center [944, 28] width 130 height 28
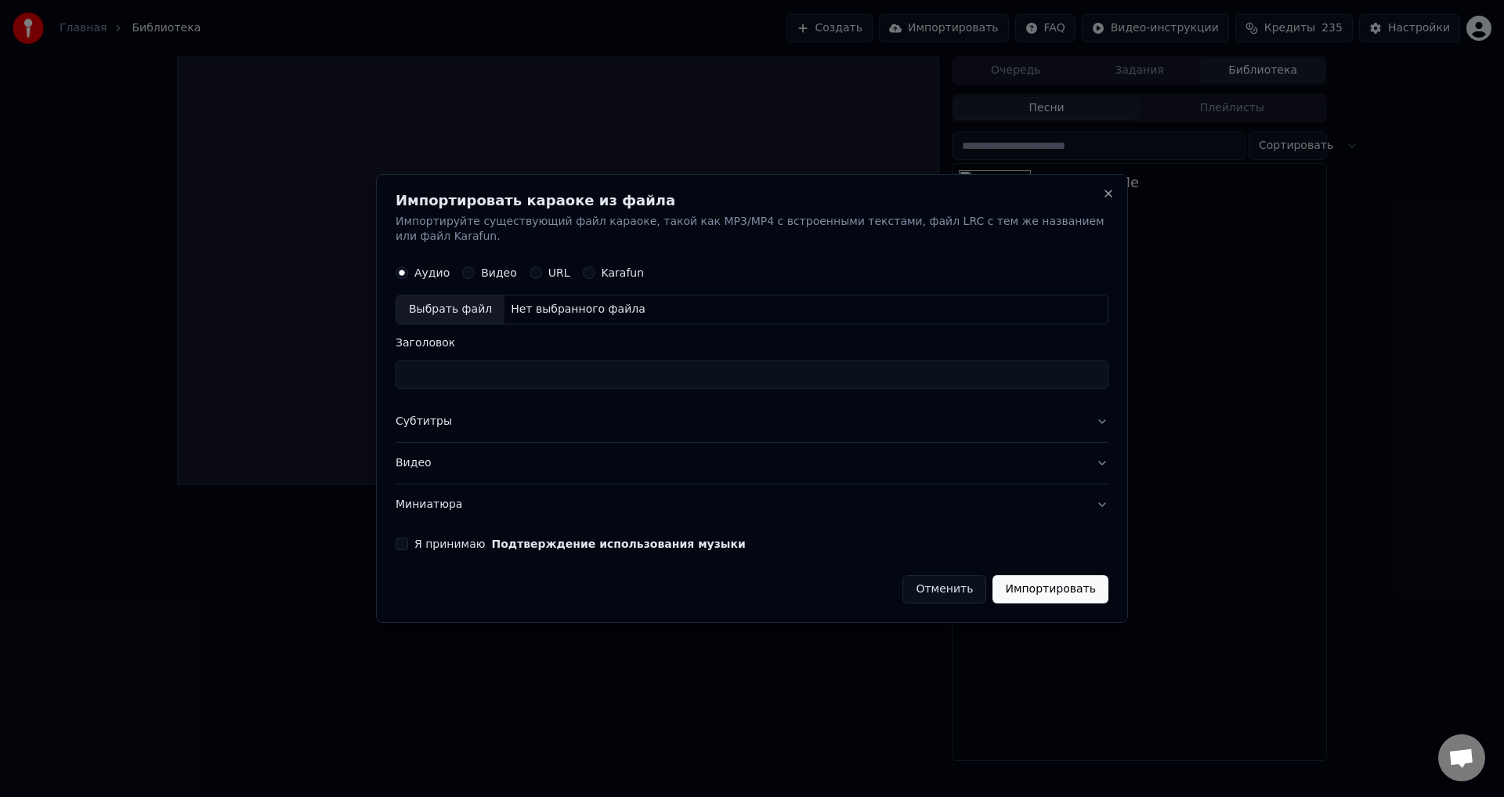
click at [471, 267] on button "Видео" at bounding box center [468, 273] width 13 height 13
click at [528, 302] on div "Нет выбранного файла" at bounding box center [578, 310] width 147 height 16
type input "**********"
click at [406, 537] on button "Я принимаю Подтверждение использования музыки" at bounding box center [402, 543] width 13 height 13
click at [1055, 587] on button "Импортировать" at bounding box center [1051, 589] width 116 height 28
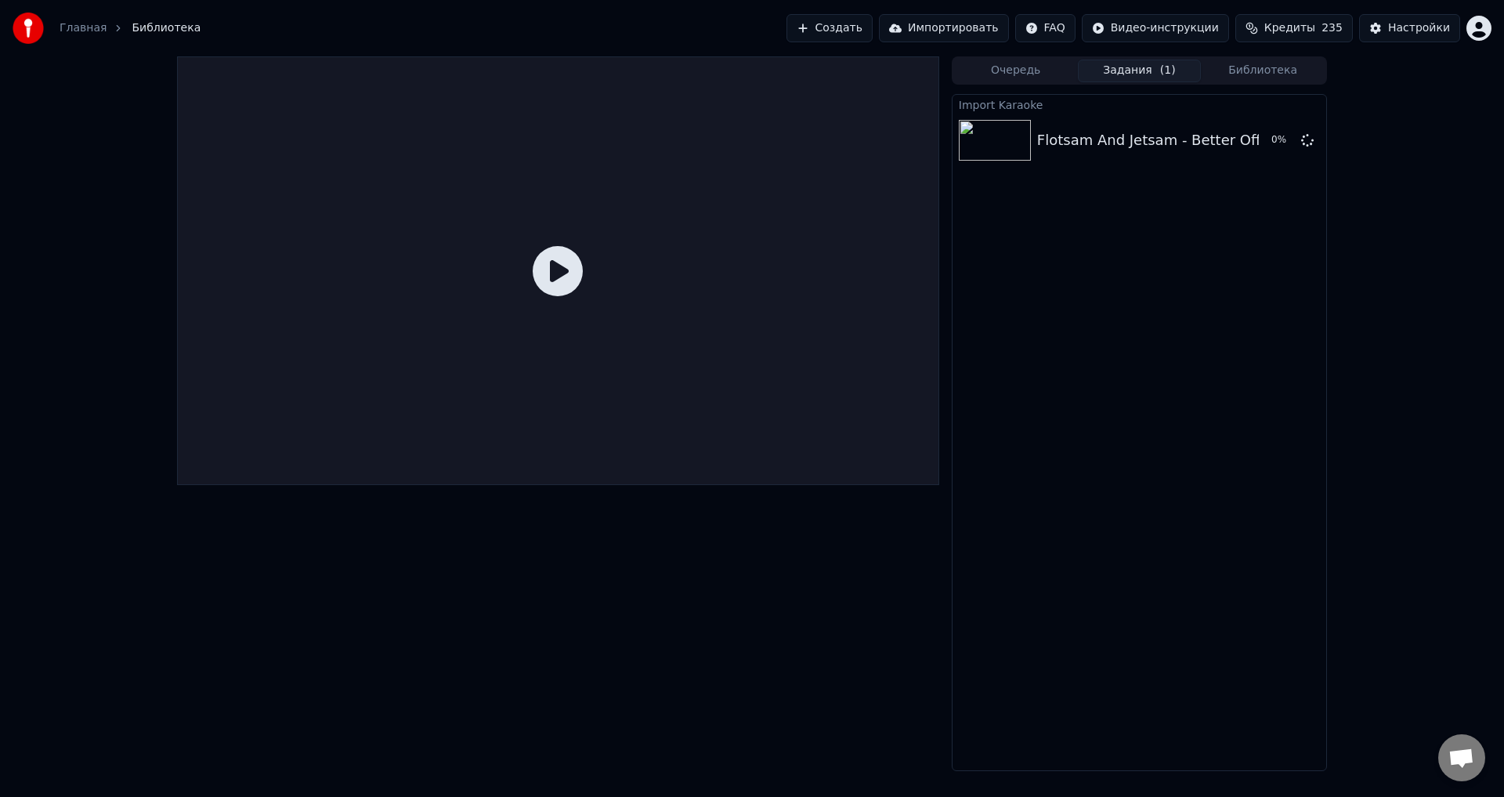
click at [1261, 69] on button "Библиотека" at bounding box center [1263, 71] width 124 height 23
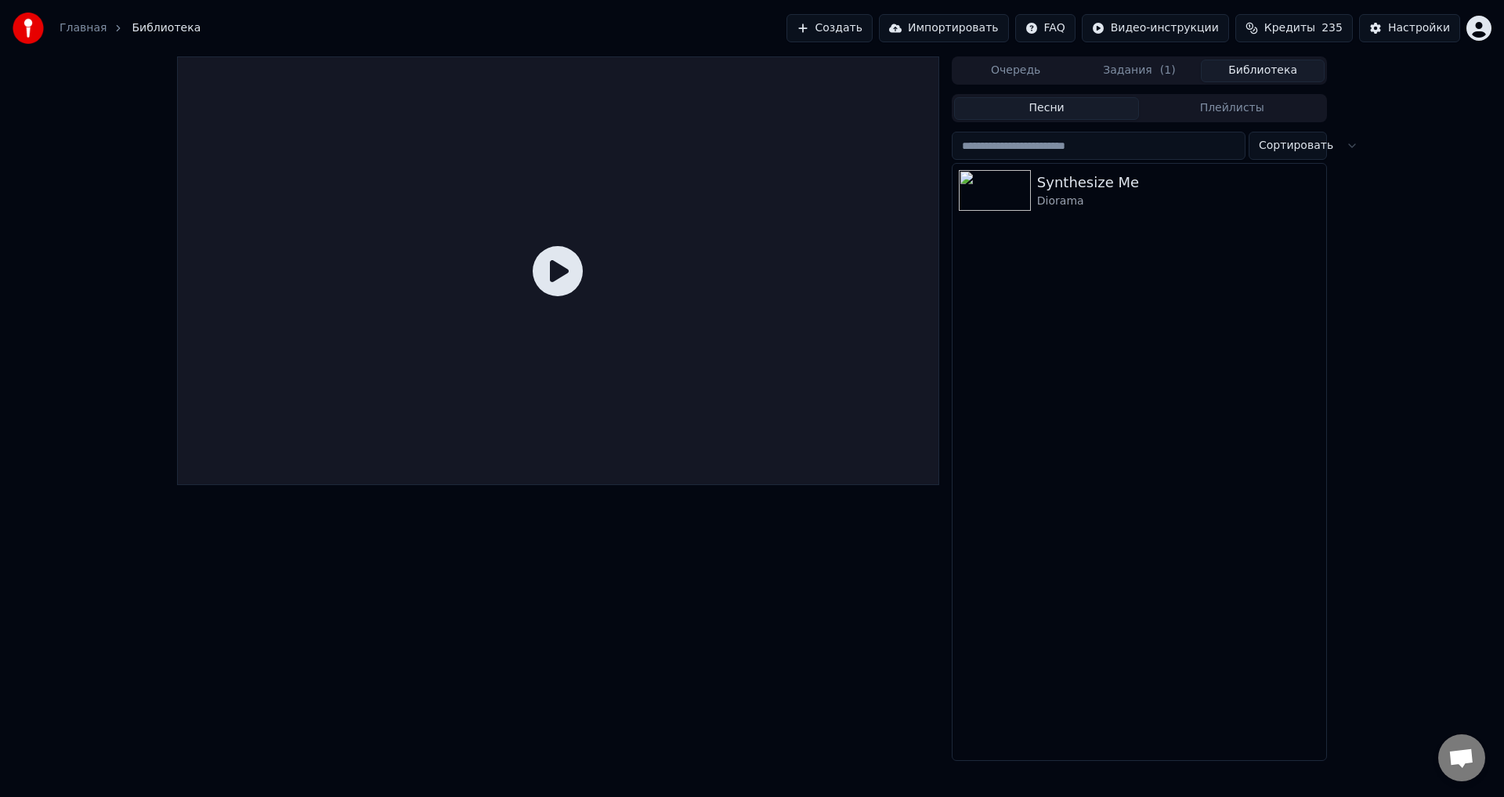
click at [1344, 143] on div "Очередь Задания ( 1 ) Библиотека Песни Плейлисты Сортировать Synthesize Me Dior…" at bounding box center [752, 408] width 1504 height 704
click at [1315, 24] on span "Кредиты" at bounding box center [1290, 28] width 51 height 16
click at [1311, 147] on button "Обновить" at bounding box center [1304, 145] width 95 height 28
click at [1395, 277] on div "Очередь Задания ( 1 ) Библиотека Песни Плейлисты Сортировать Synthesize Me Dior…" at bounding box center [752, 408] width 1504 height 704
click at [1145, 71] on button "Задания ( 1 )" at bounding box center [1140, 71] width 124 height 23
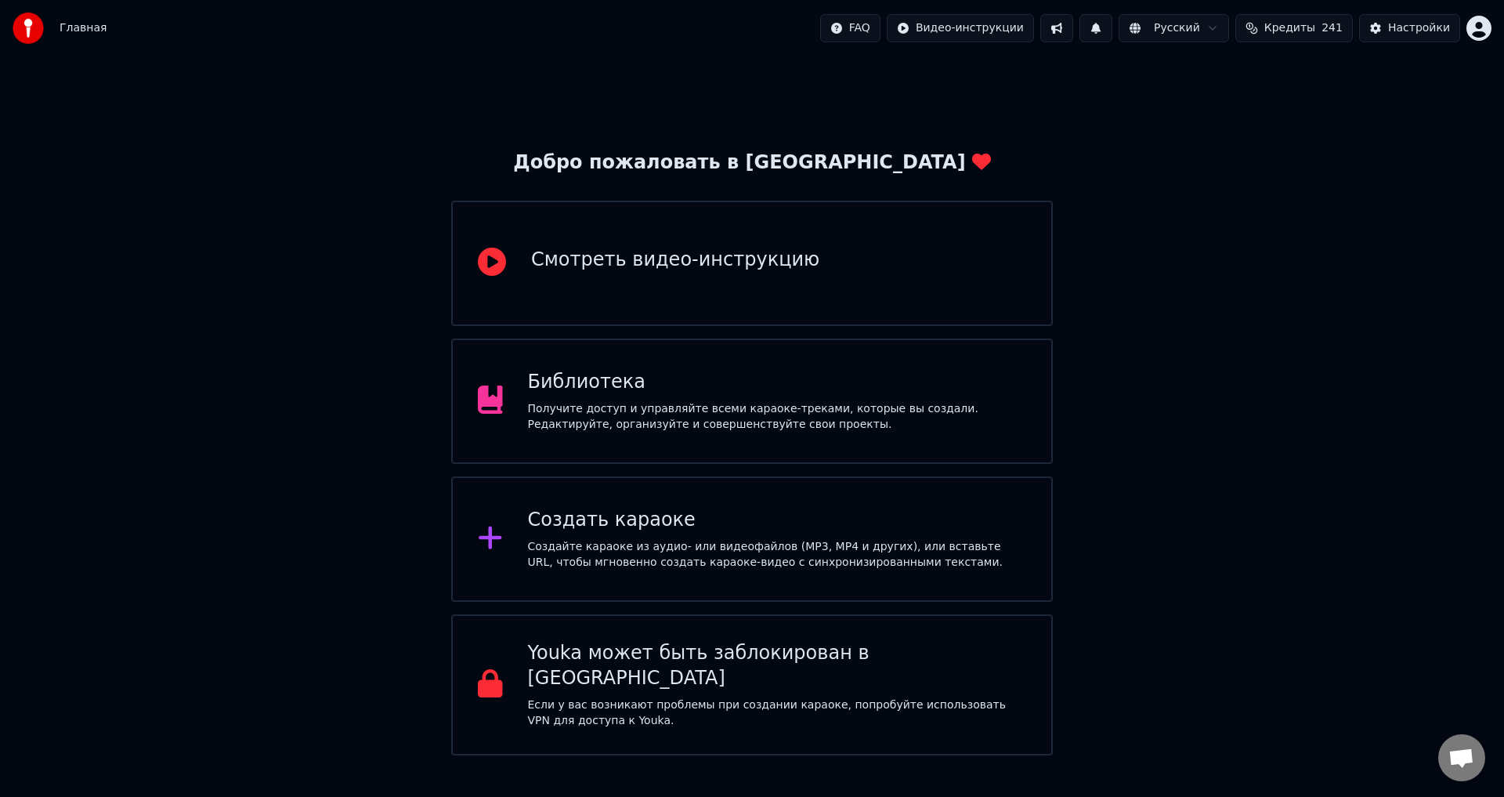
click at [728, 392] on div "Библиотека" at bounding box center [777, 382] width 499 height 25
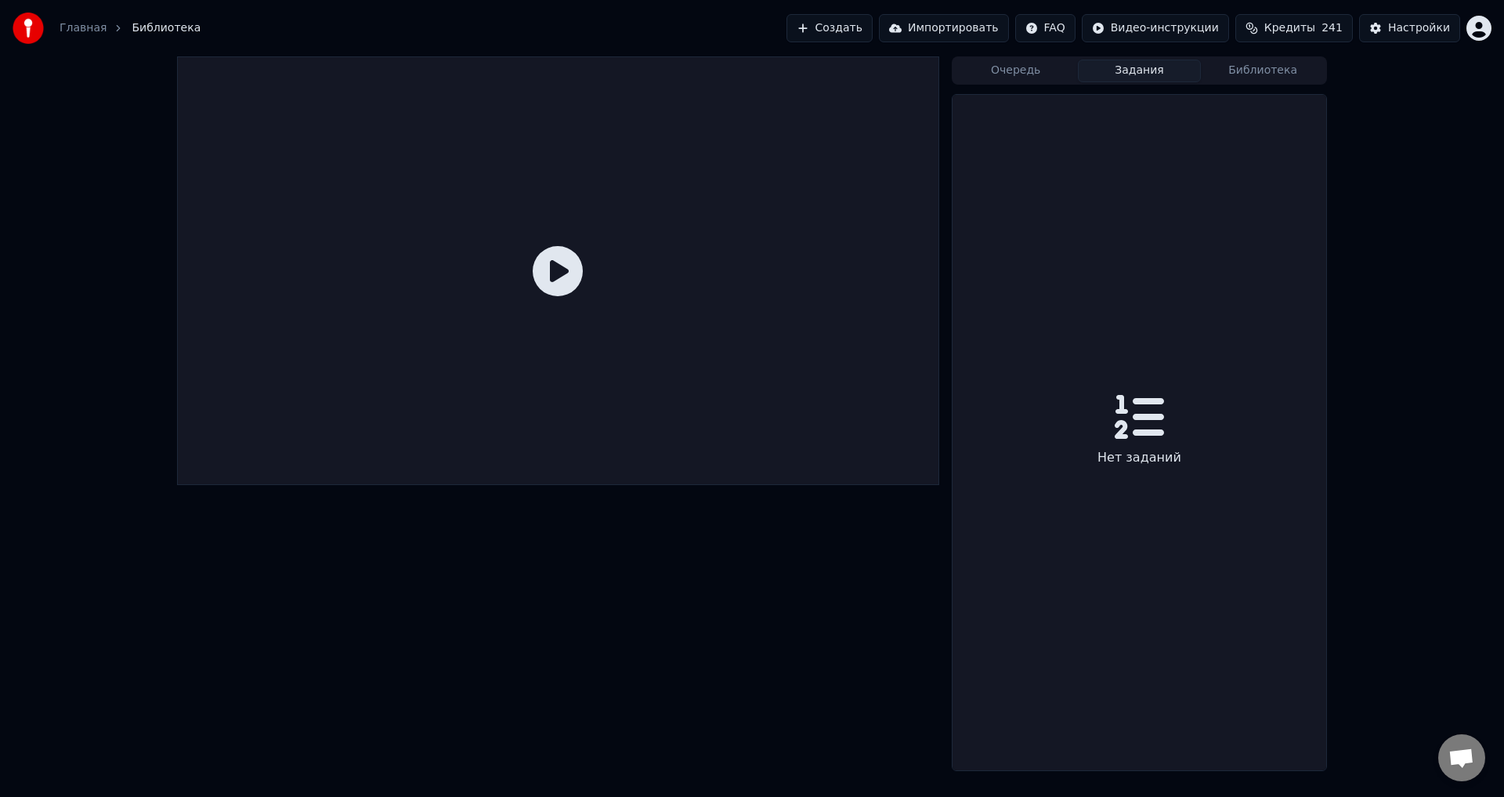
click at [1159, 69] on button "Задания" at bounding box center [1140, 71] width 124 height 23
click at [1020, 66] on button "Очередь" at bounding box center [1016, 71] width 124 height 23
click at [1280, 73] on button "Библиотека" at bounding box center [1263, 71] width 124 height 23
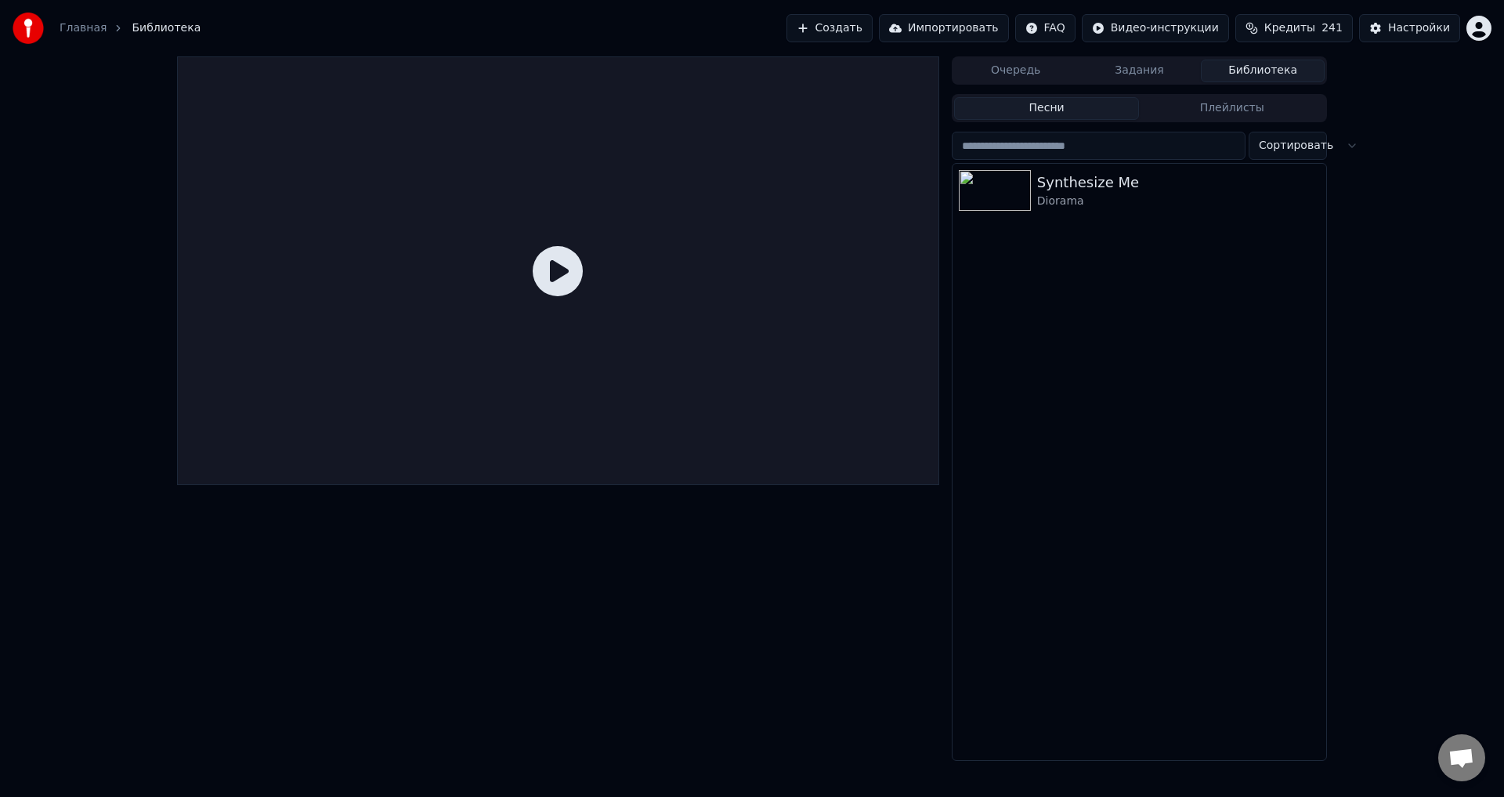
click at [873, 26] on button "Создать" at bounding box center [830, 28] width 86 height 28
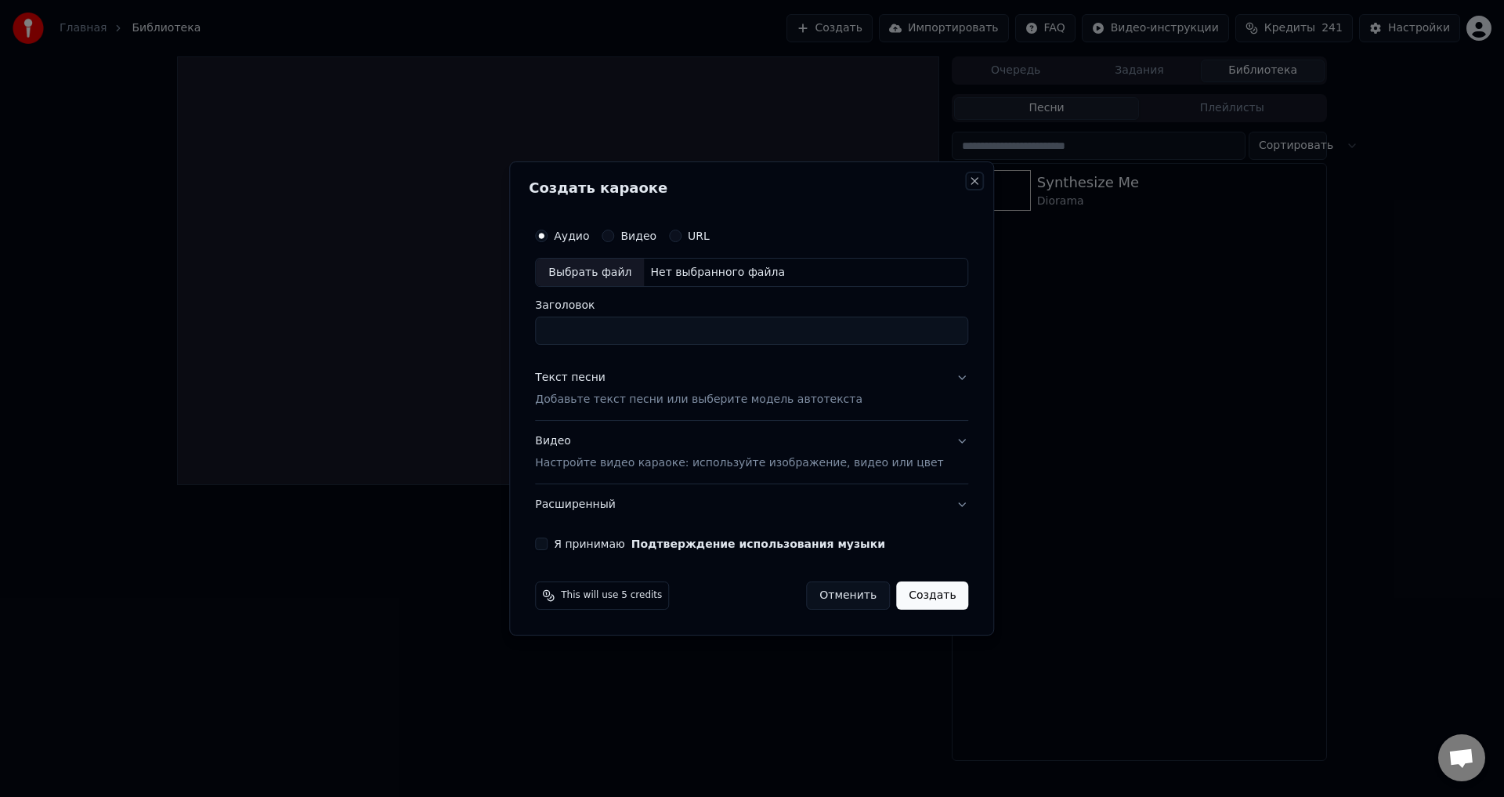
click at [969, 181] on button "Close" at bounding box center [975, 181] width 13 height 13
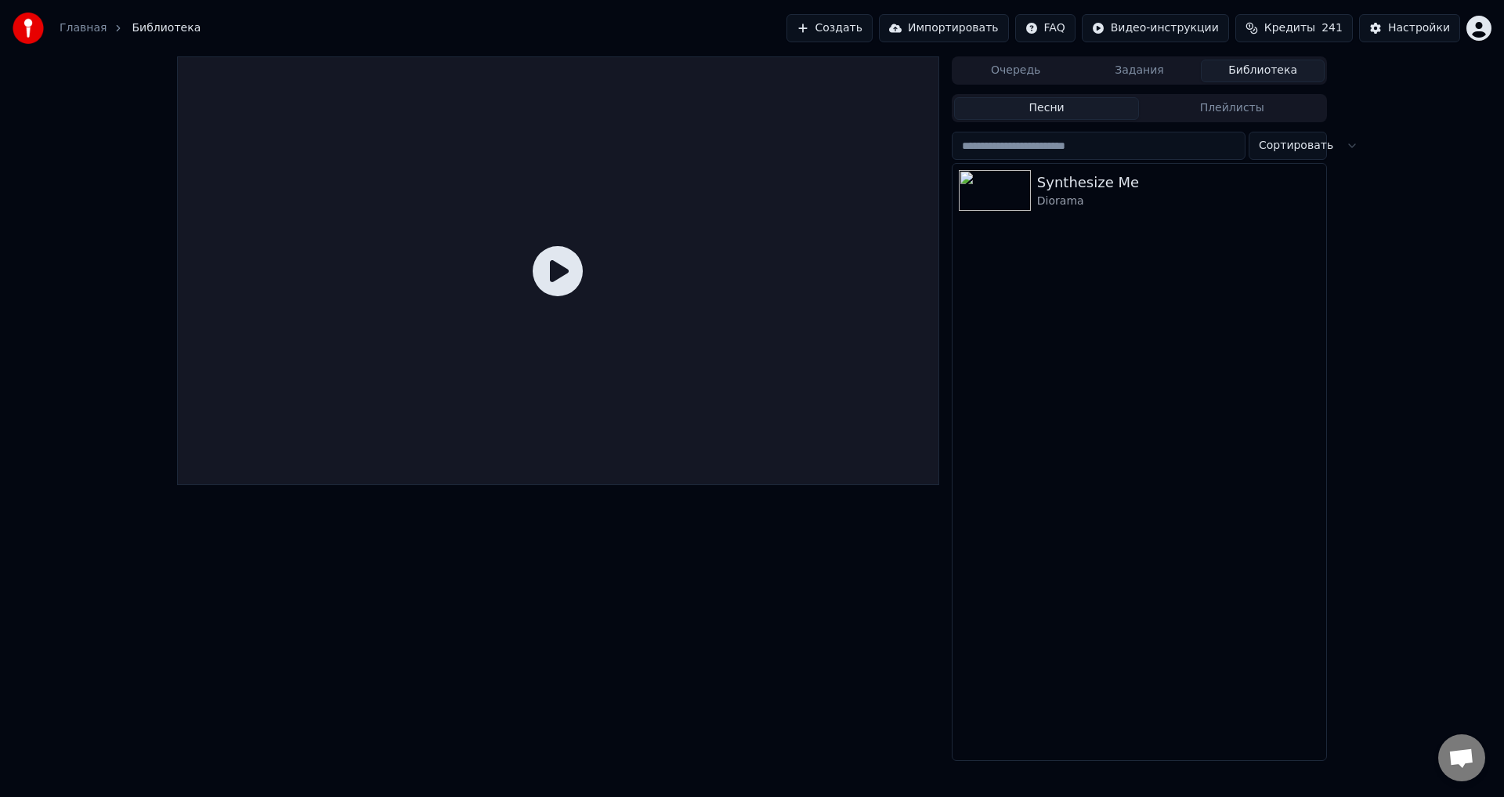
click at [866, 27] on button "Создать" at bounding box center [830, 28] width 86 height 28
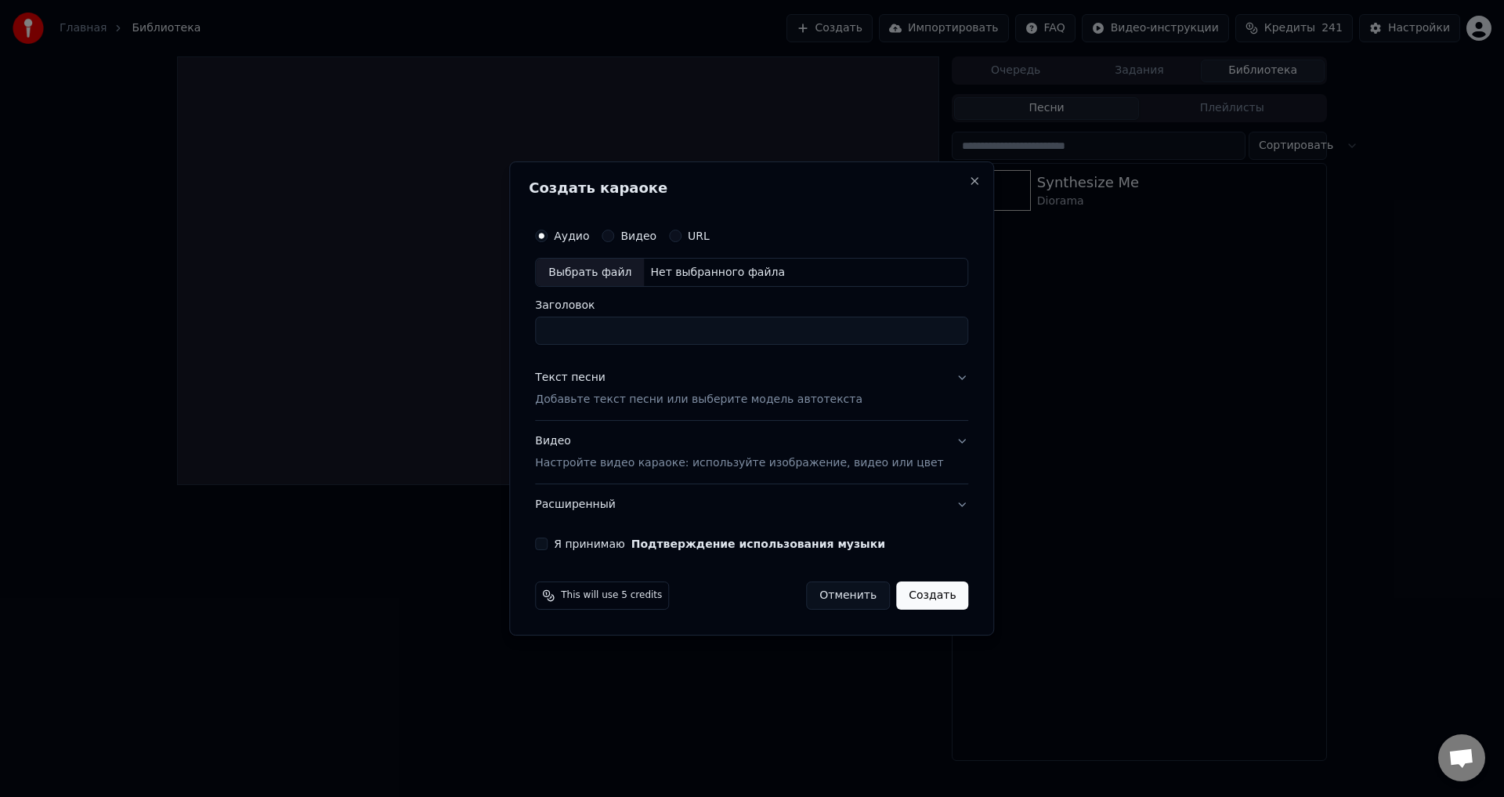
click at [693, 272] on div "Нет выбранного файла" at bounding box center [717, 273] width 147 height 16
type input "**********"
click at [703, 397] on p "Добавьте текст песни или выберите модель автотекста" at bounding box center [699, 401] width 328 height 16
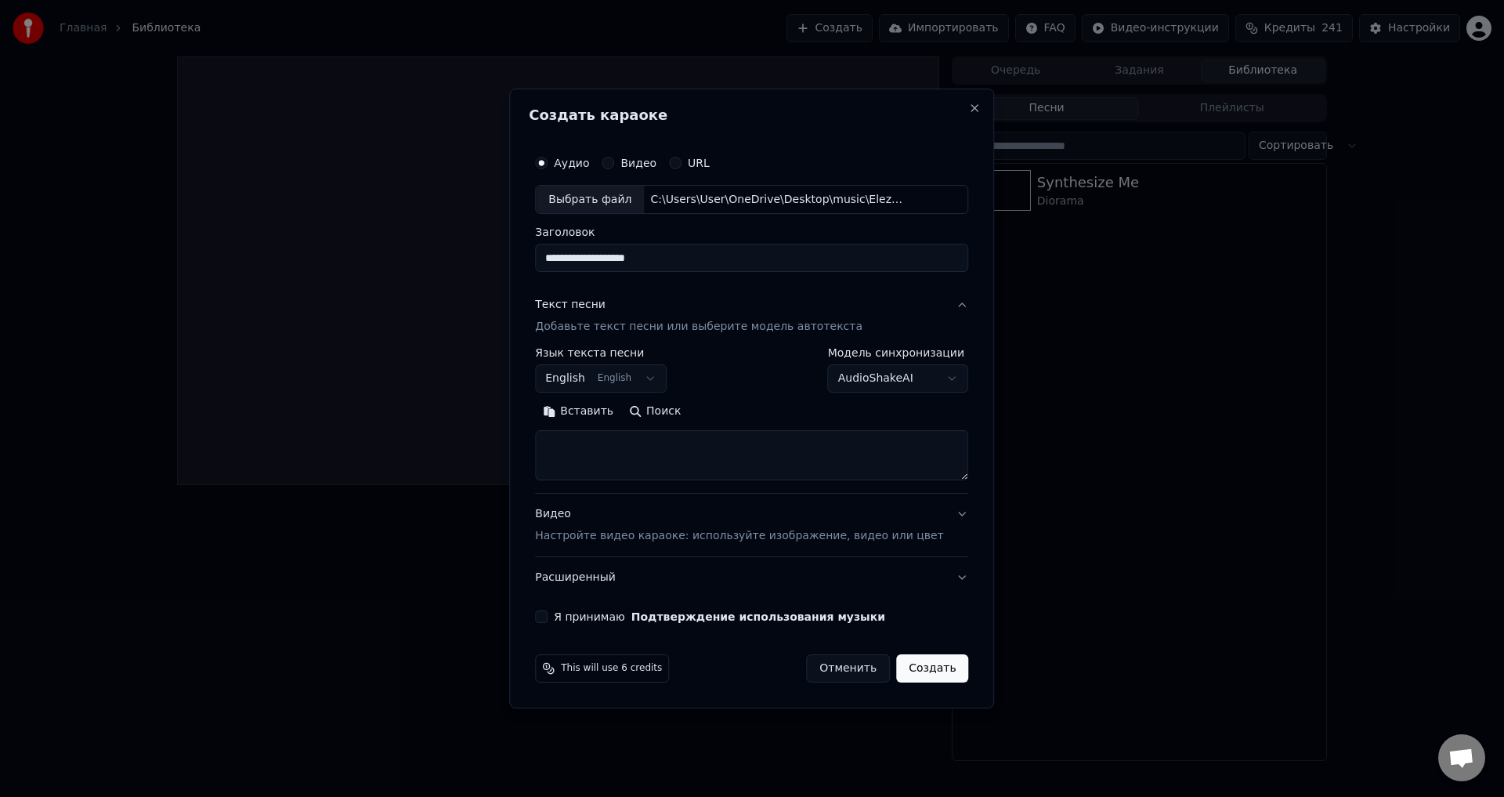
click at [851, 536] on p "Настройте видео караоке: используйте изображение, видео или цвет" at bounding box center [739, 536] width 408 height 16
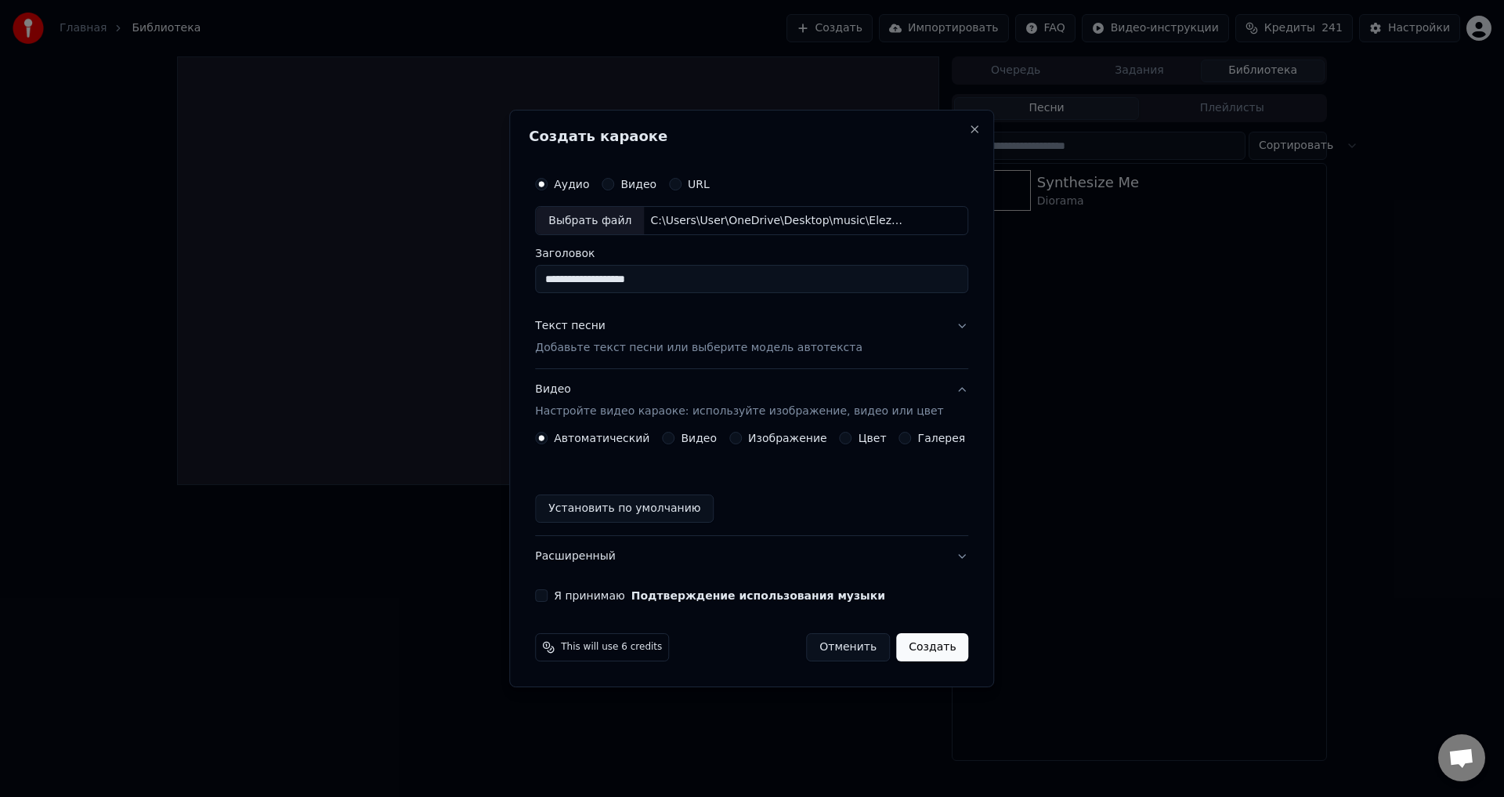
click at [675, 437] on button "Видео" at bounding box center [668, 438] width 13 height 13
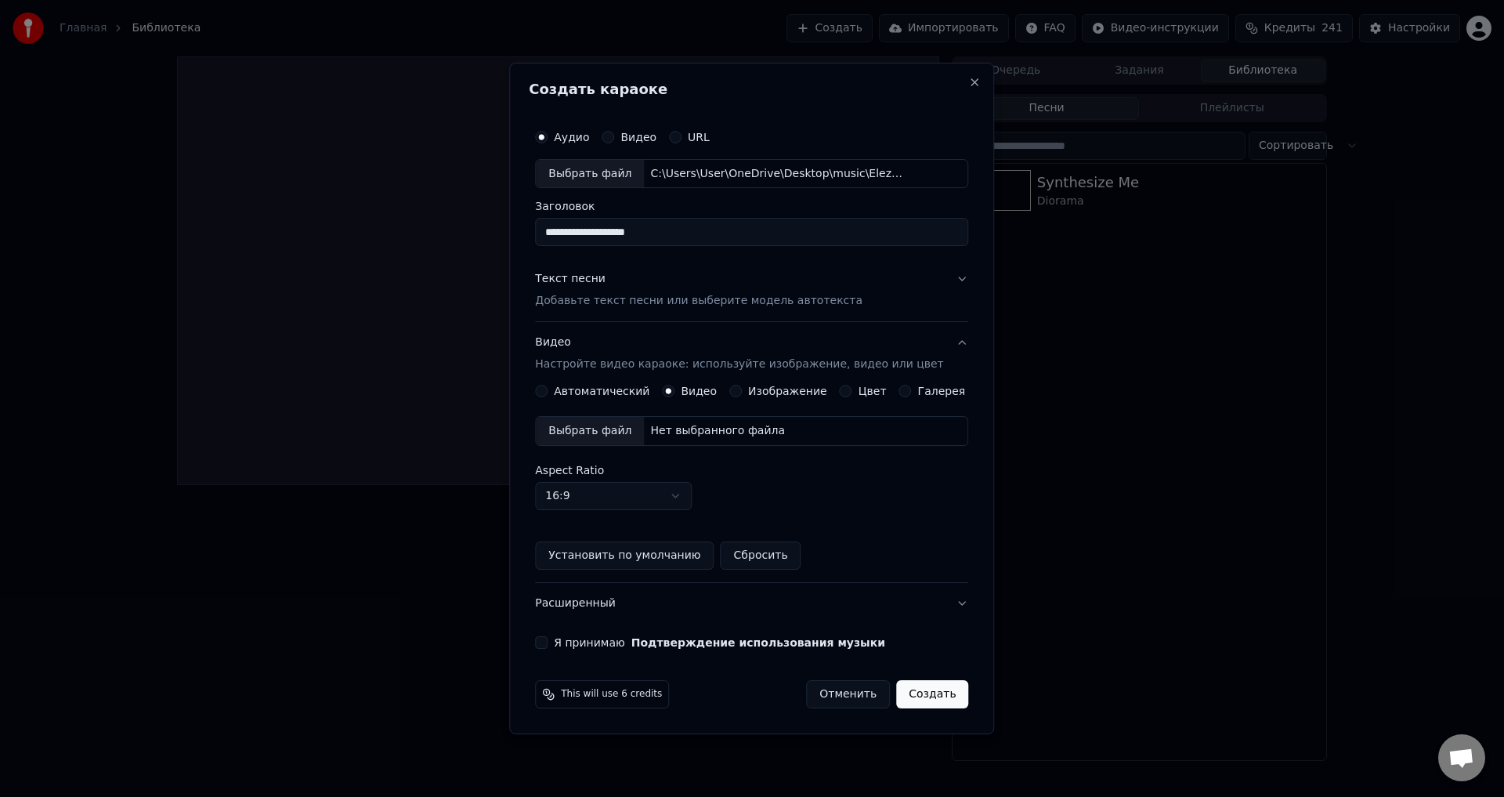
click at [722, 431] on div "Нет выбранного файла" at bounding box center [717, 431] width 147 height 16
click at [548, 643] on button "Я принимаю Подтверждение использования музыки" at bounding box center [541, 642] width 13 height 13
click at [946, 602] on button "Расширенный" at bounding box center [751, 603] width 433 height 41
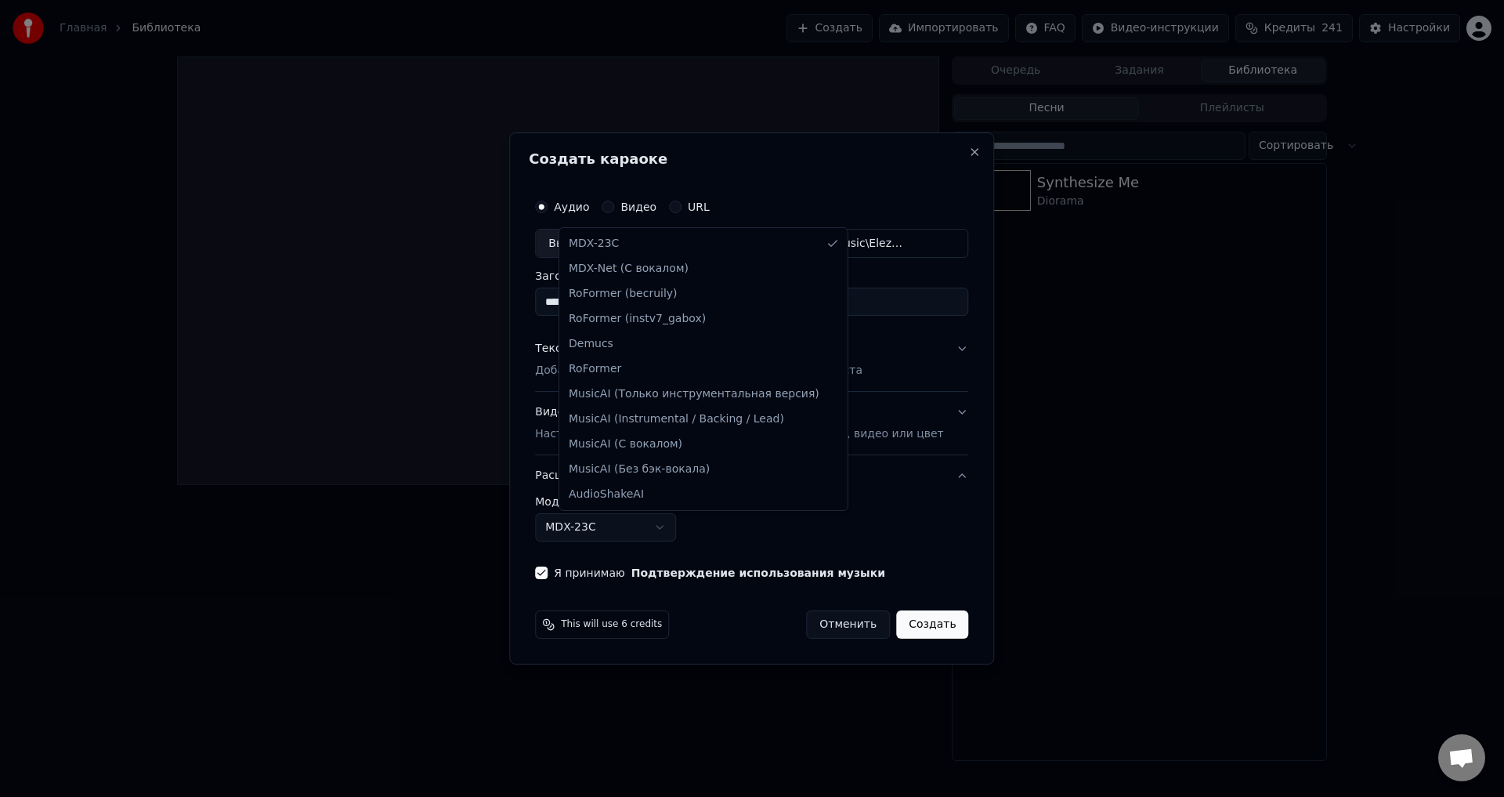
click at [681, 529] on body "**********" at bounding box center [752, 398] width 1504 height 797
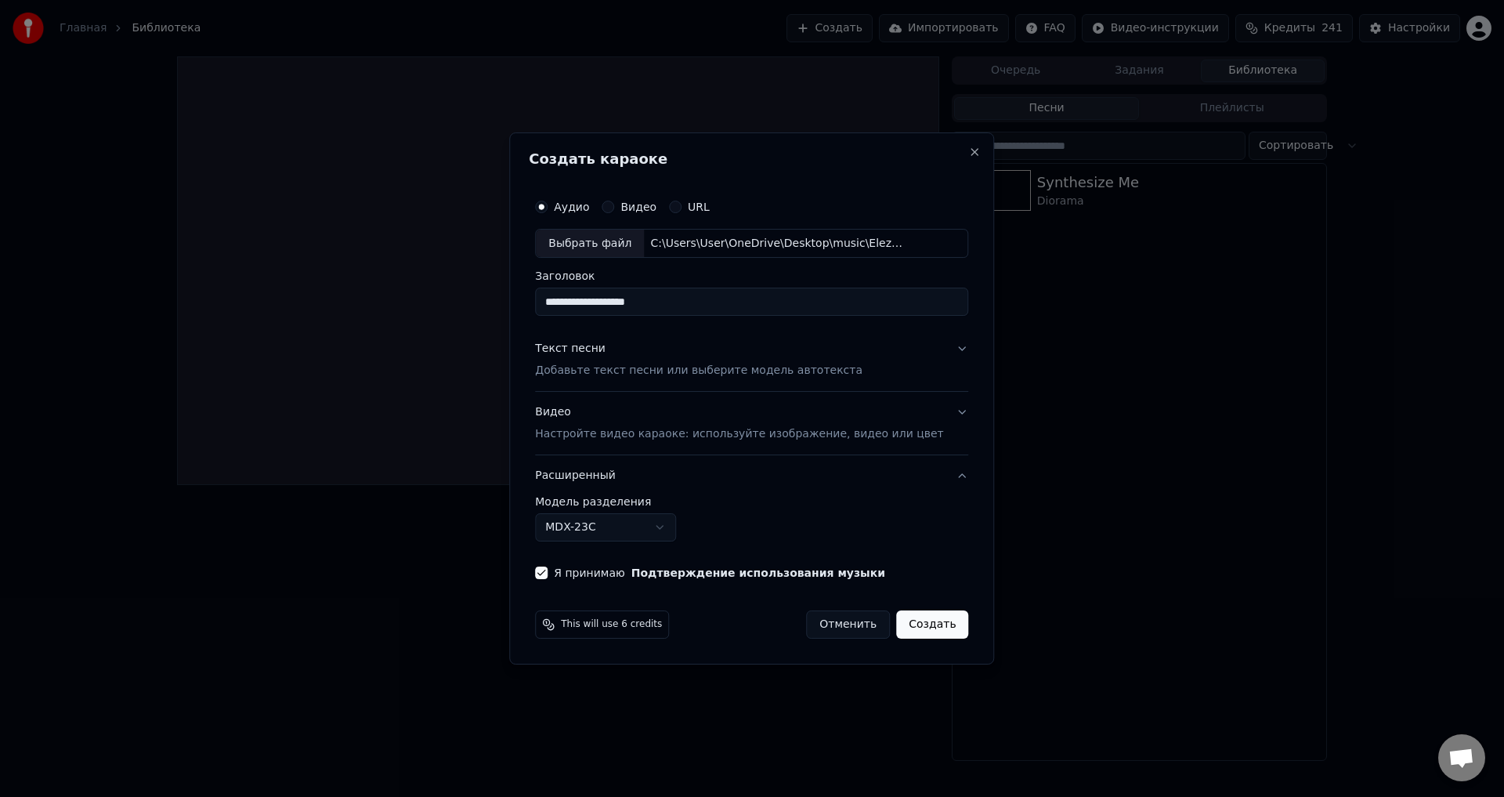
click at [367, 560] on div at bounding box center [752, 398] width 1504 height 797
click at [662, 528] on body "**********" at bounding box center [752, 398] width 1504 height 797
click at [629, 528] on body "**********" at bounding box center [752, 398] width 1504 height 797
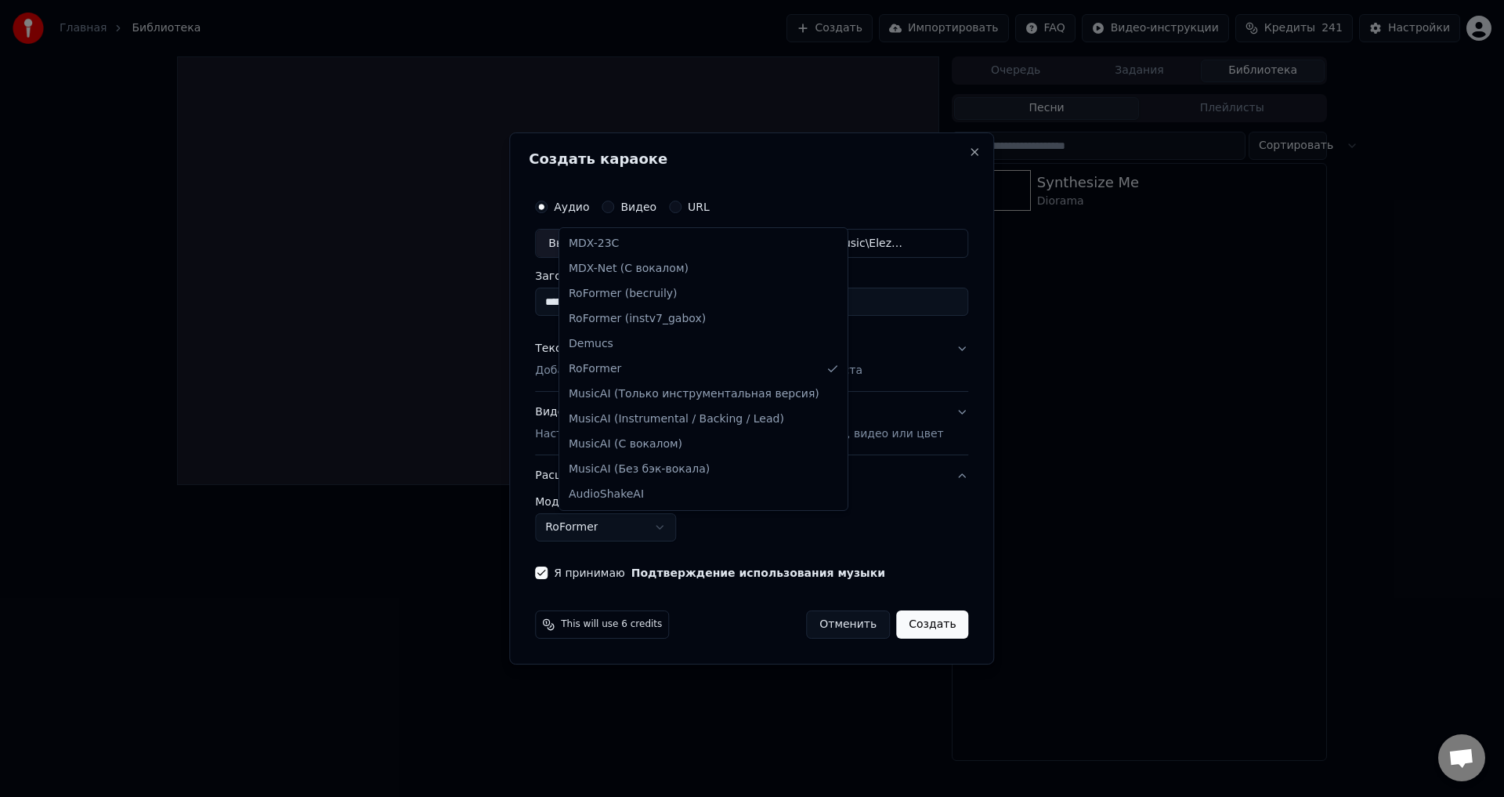
click at [628, 532] on body "**********" at bounding box center [752, 398] width 1504 height 797
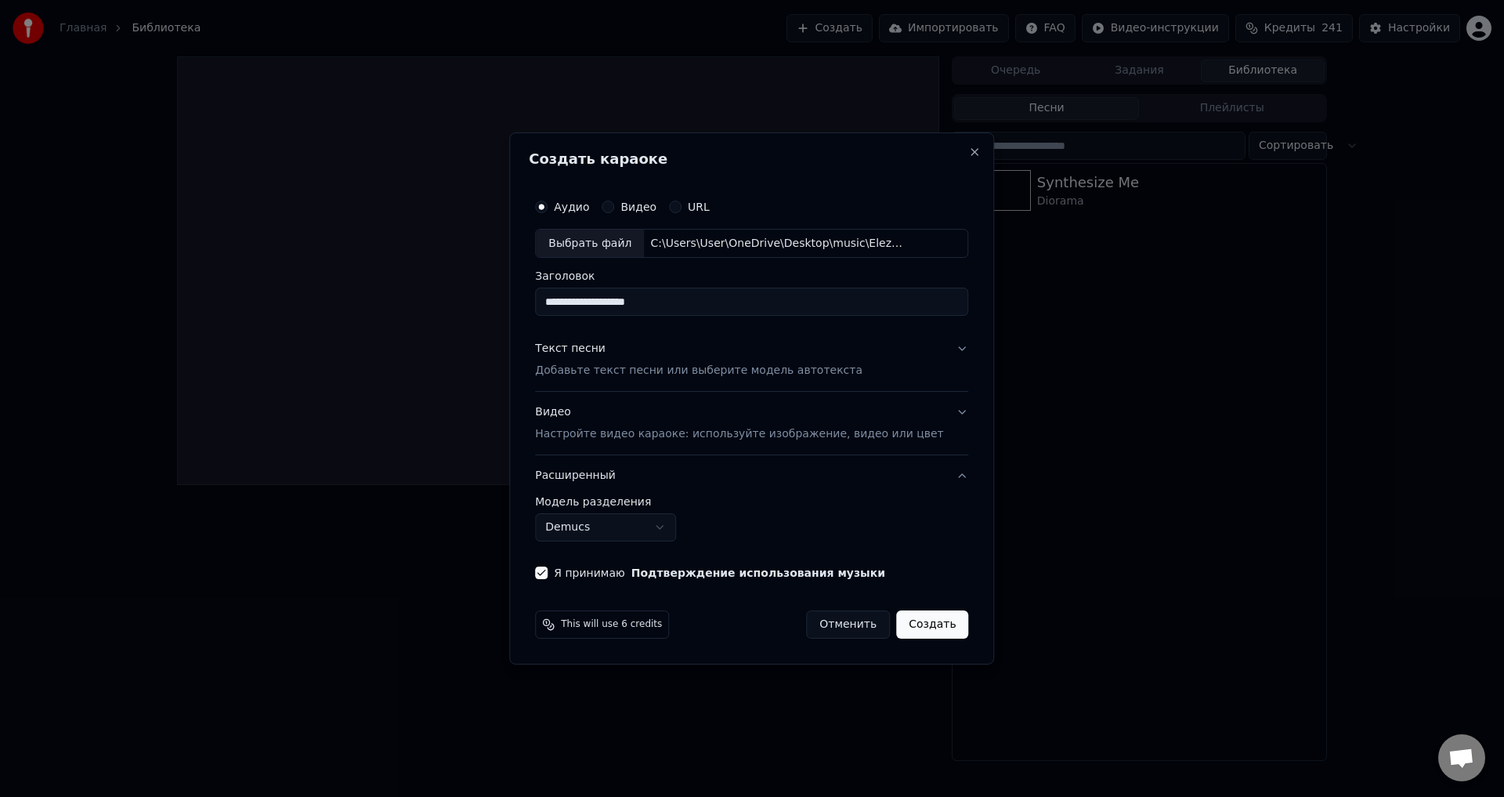
click at [619, 527] on button "Demucs" at bounding box center [605, 527] width 141 height 28
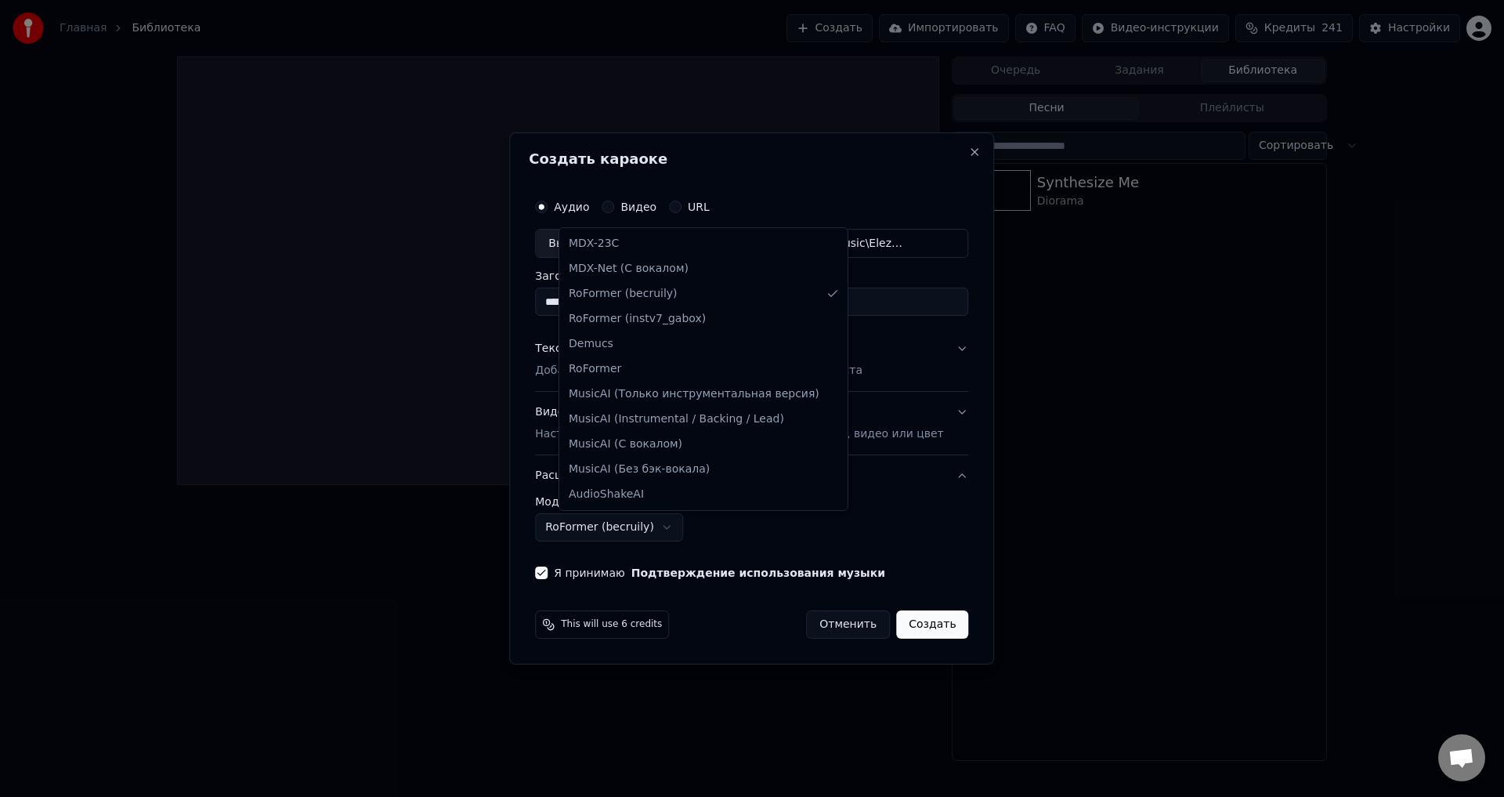
click at [646, 530] on body "**********" at bounding box center [752, 398] width 1504 height 797
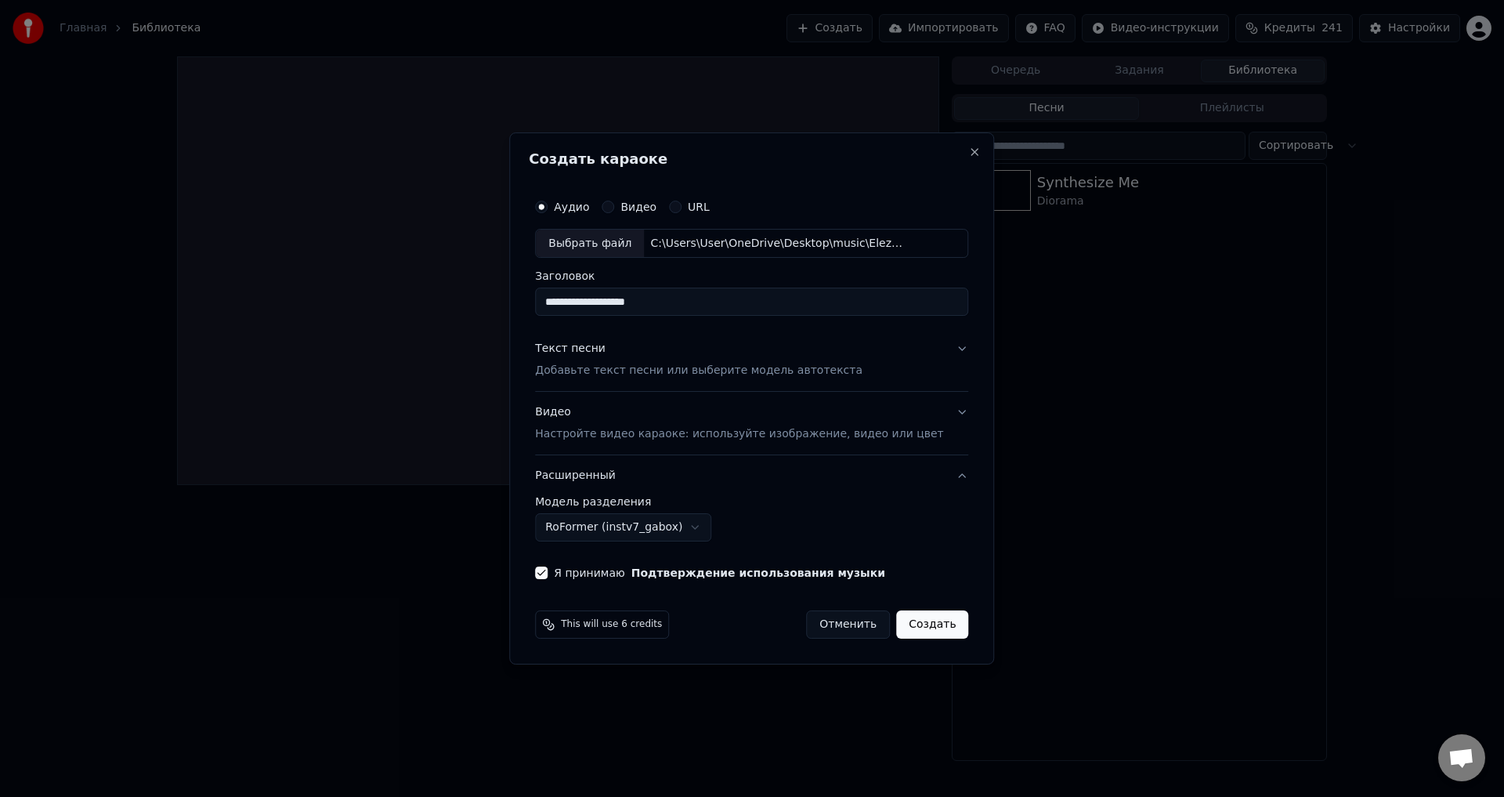
click at [650, 534] on button "RoFormer (instv7_gabox)" at bounding box center [623, 527] width 176 height 28
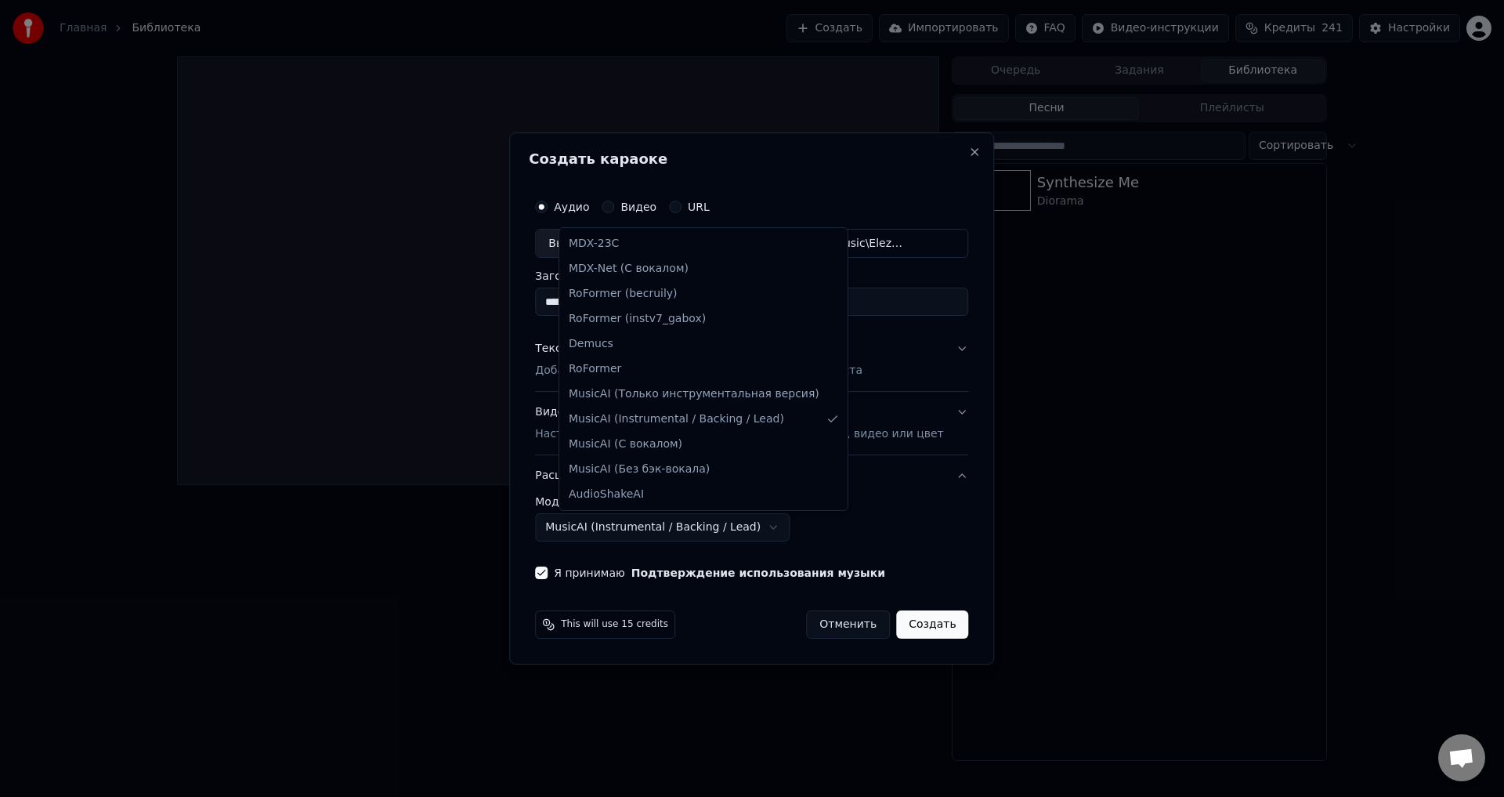
click at [722, 529] on body "**********" at bounding box center [752, 398] width 1504 height 797
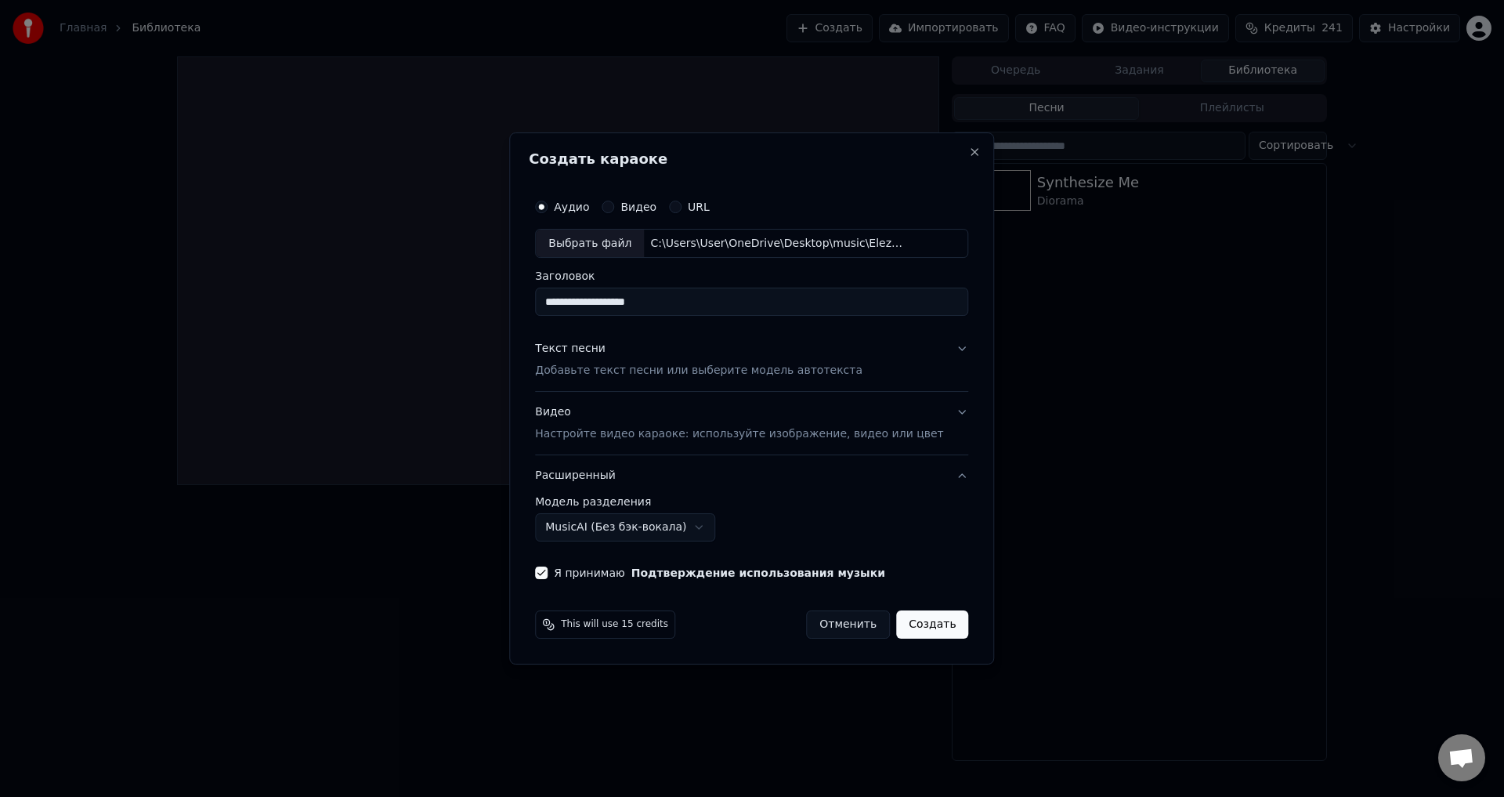
click at [683, 528] on body "**********" at bounding box center [752, 398] width 1504 height 797
click at [693, 527] on body "**********" at bounding box center [752, 398] width 1504 height 797
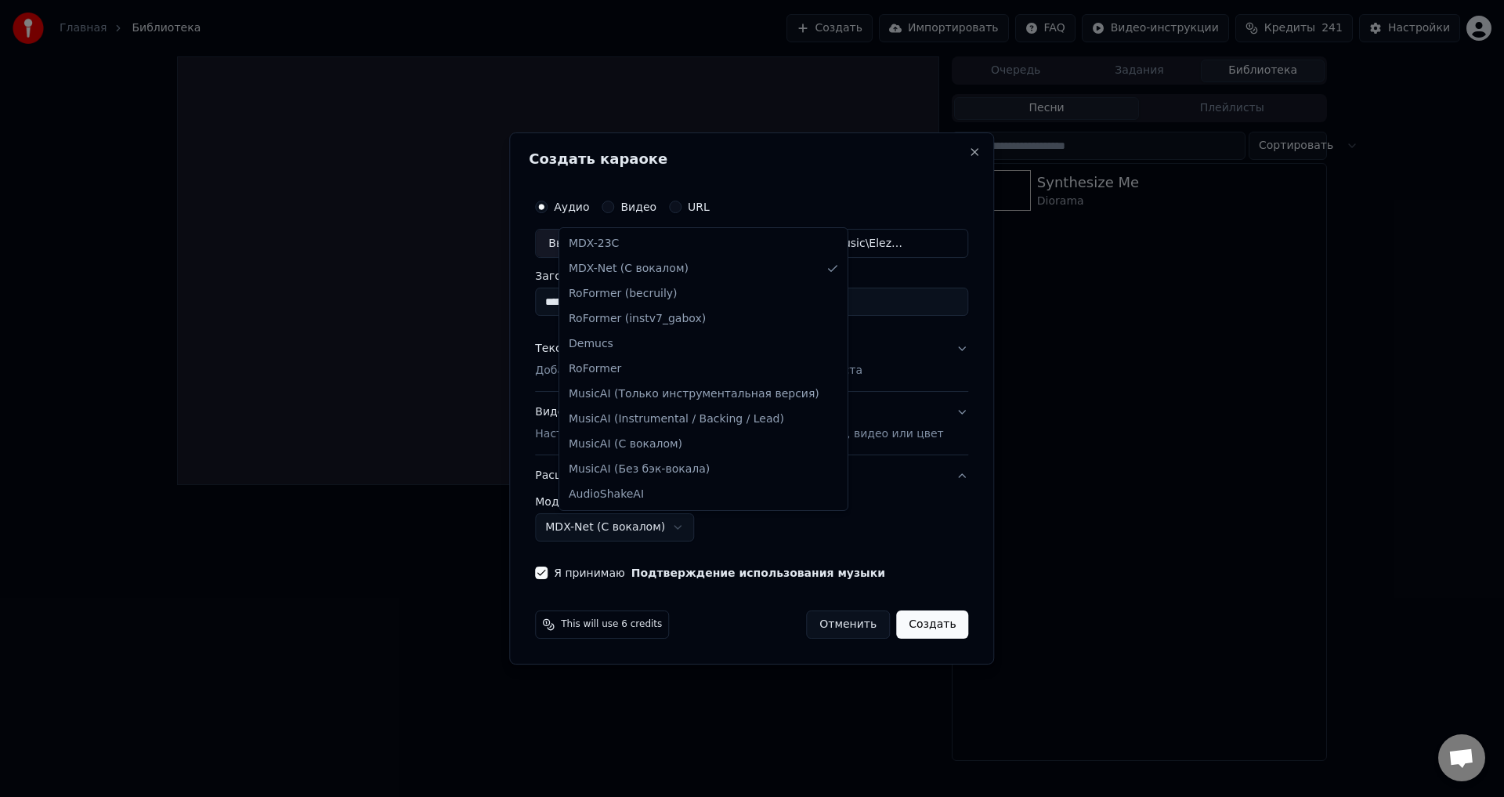
click at [664, 537] on body "**********" at bounding box center [752, 398] width 1504 height 797
select select "**********"
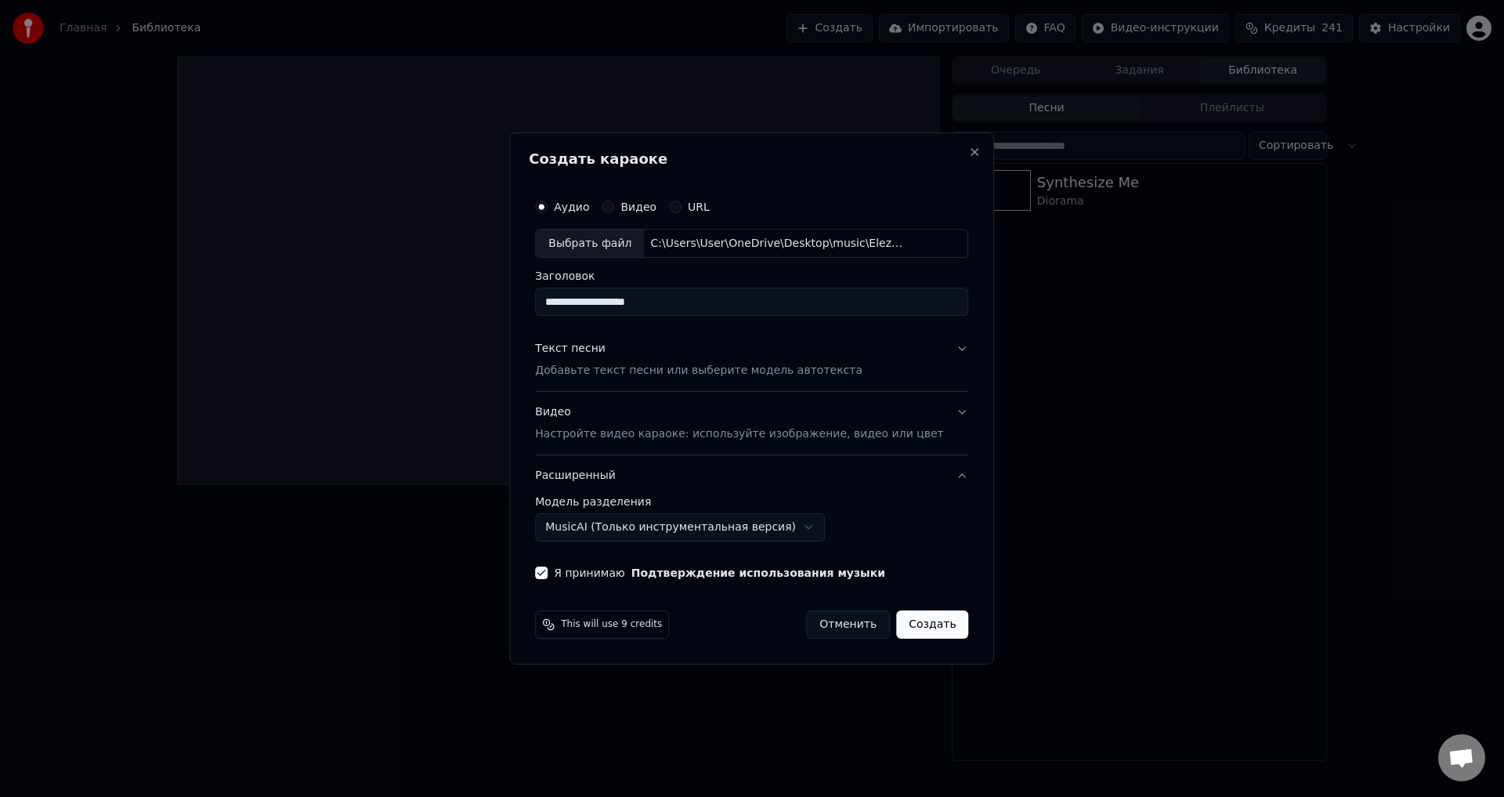
click at [943, 411] on button "Видео Настройте видео караоке: используйте изображение, видео или цвет" at bounding box center [751, 424] width 433 height 63
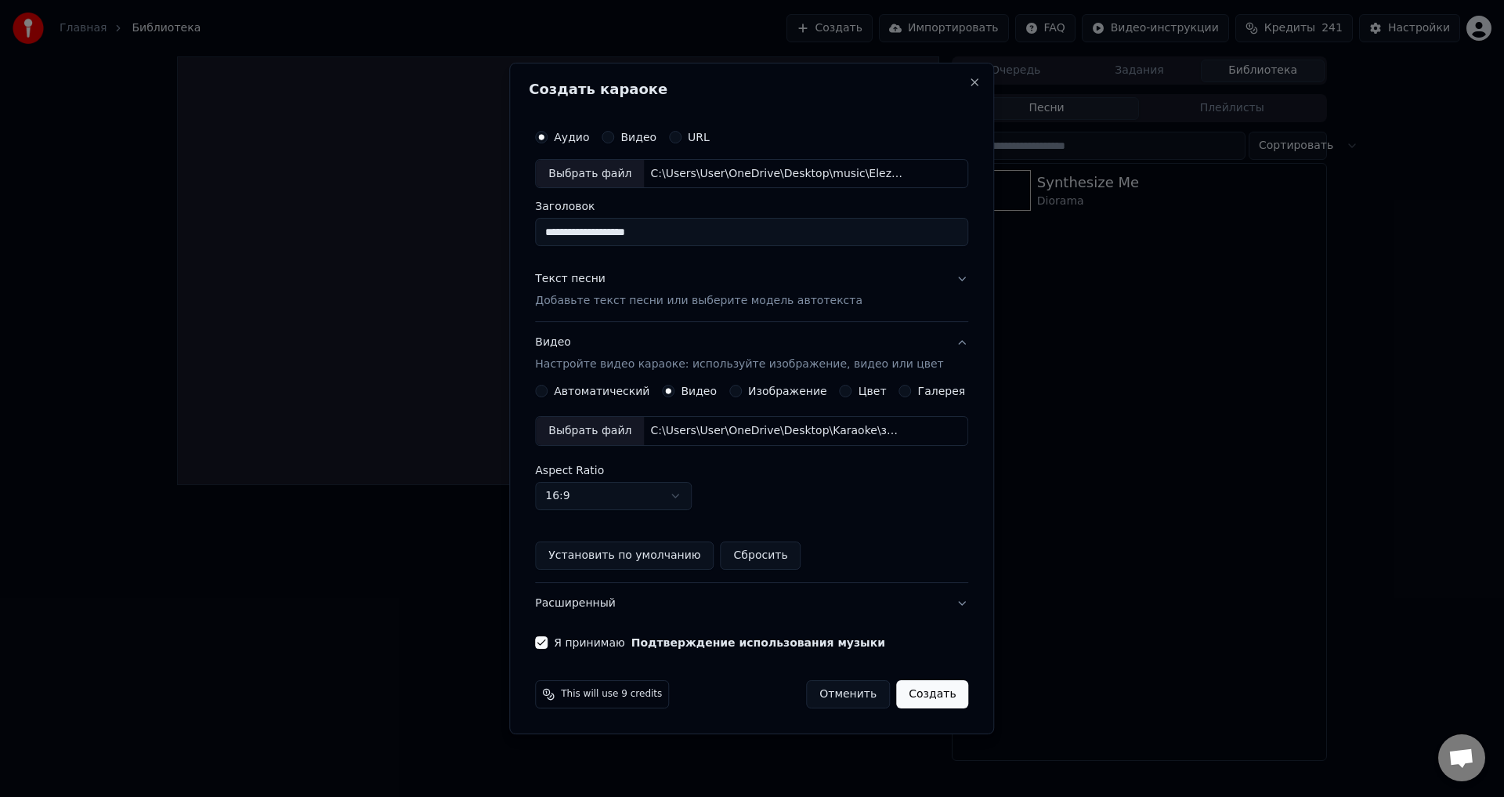
click at [946, 342] on button "Видео Настройте видео караоке: используйте изображение, видео или цвет" at bounding box center [751, 354] width 433 height 63
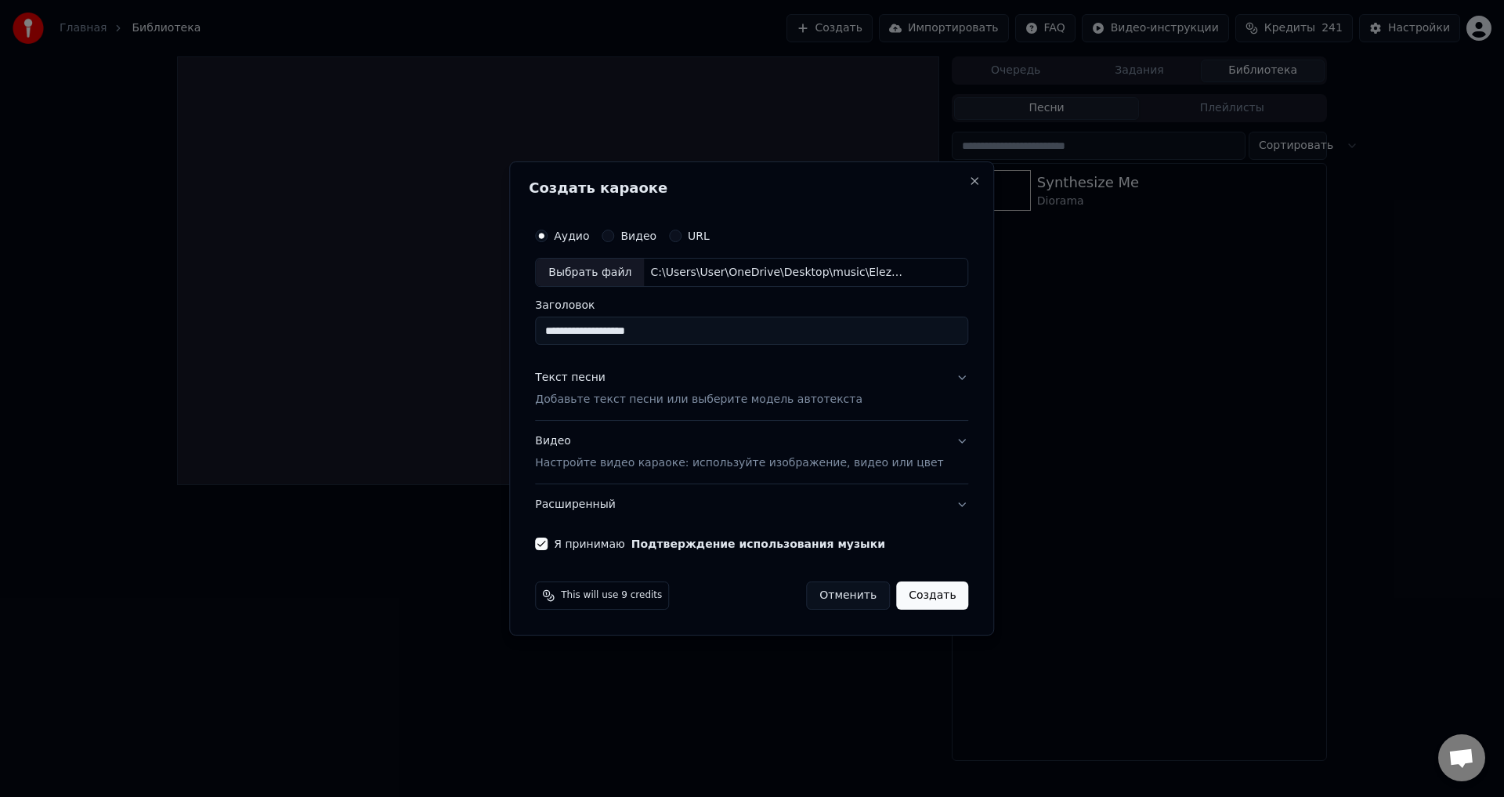
click at [936, 502] on button "Расширенный" at bounding box center [751, 504] width 433 height 41
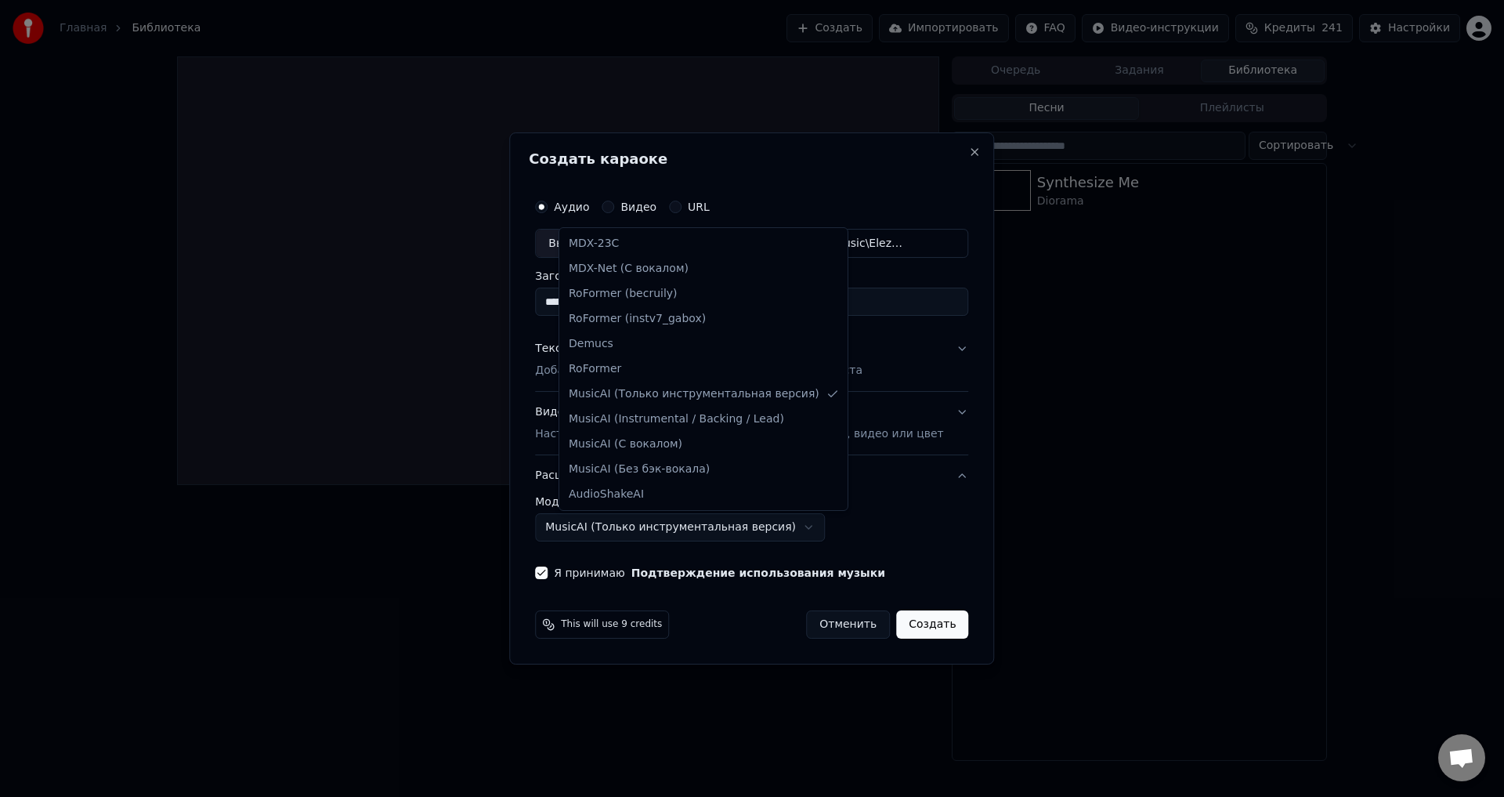
click at [644, 526] on body "**********" at bounding box center [752, 398] width 1504 height 797
select select "**********"
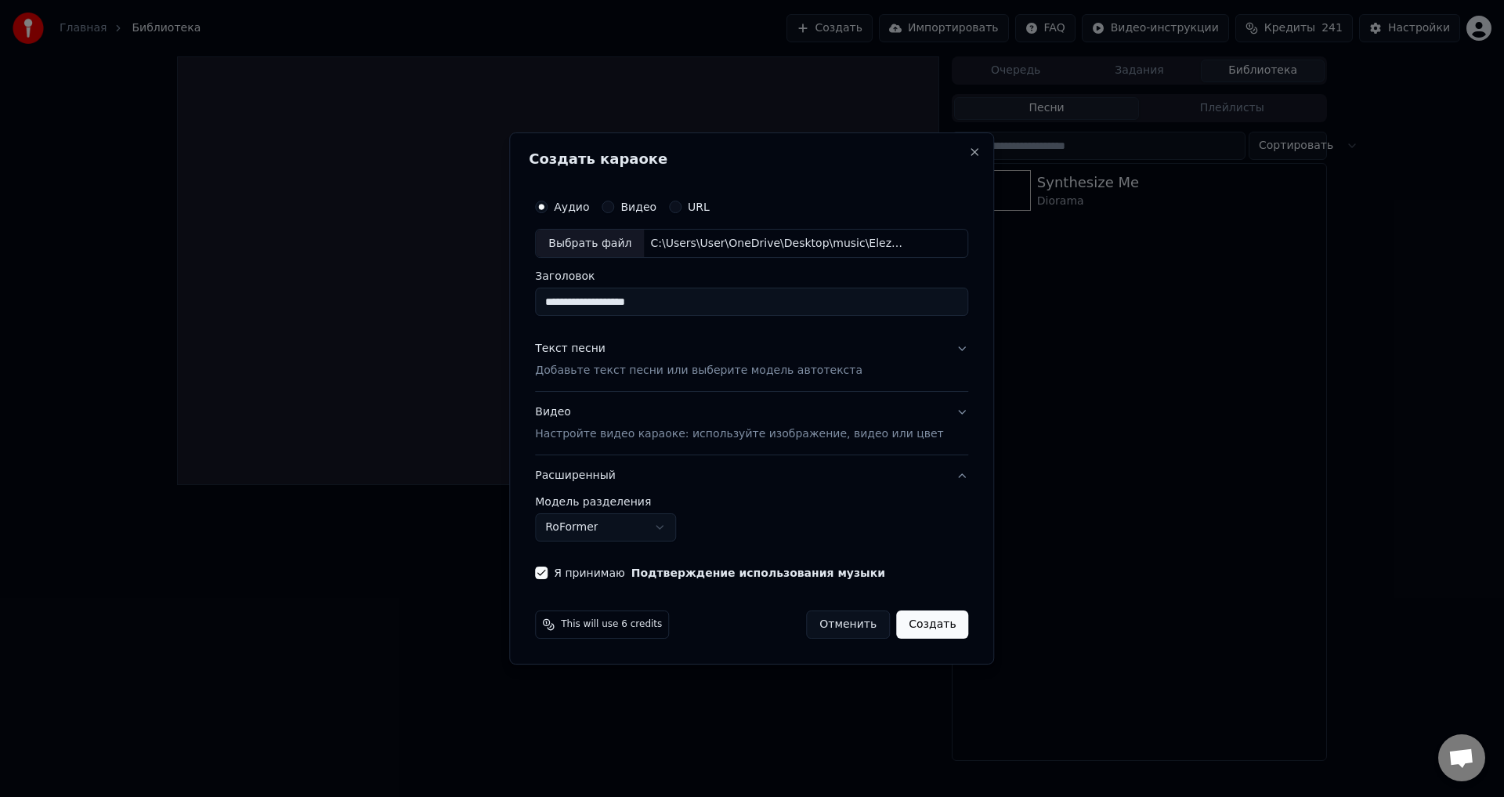
click at [913, 623] on button "Создать" at bounding box center [932, 624] width 72 height 28
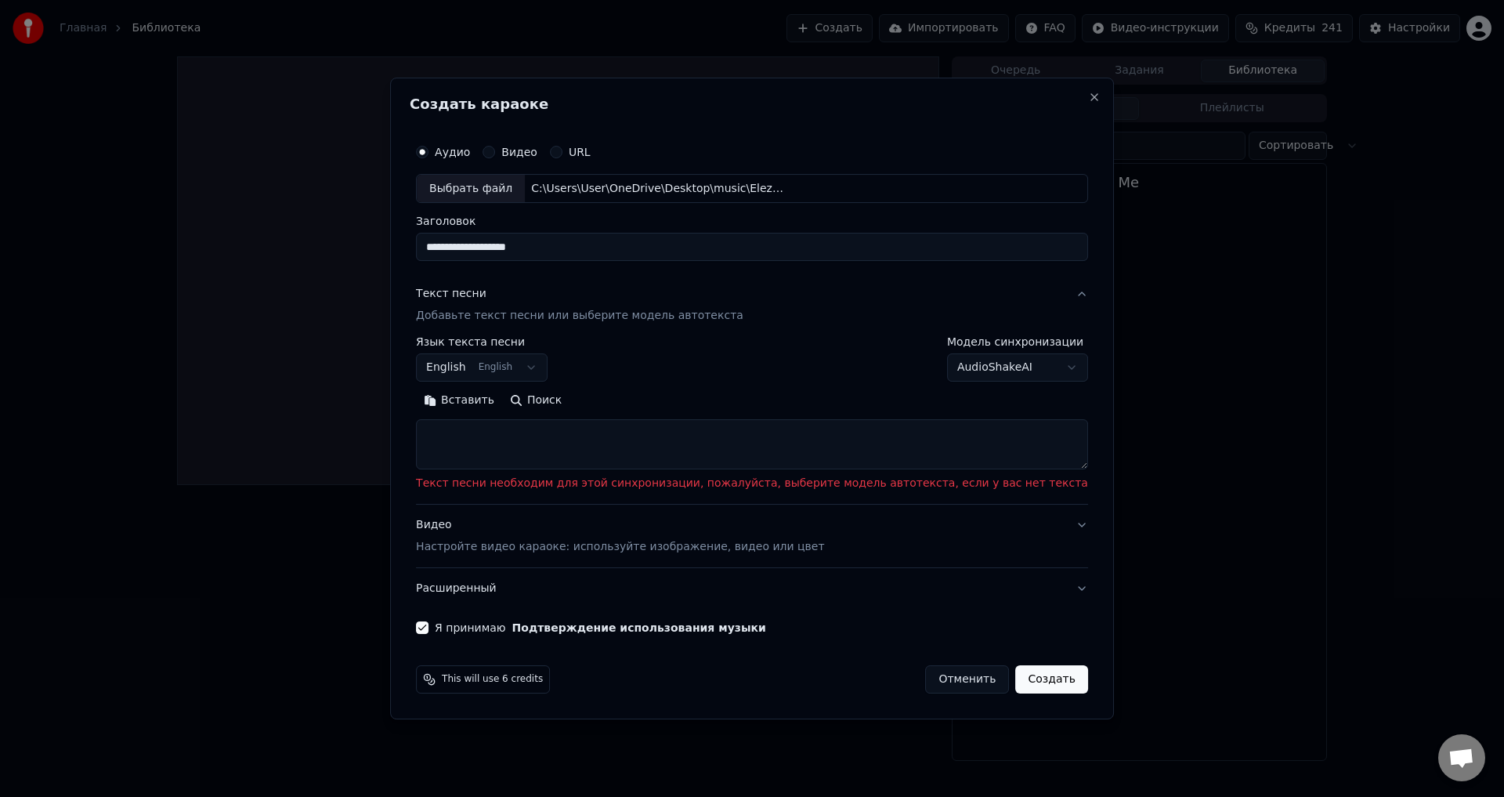
click at [961, 365] on body "**********" at bounding box center [752, 398] width 1504 height 797
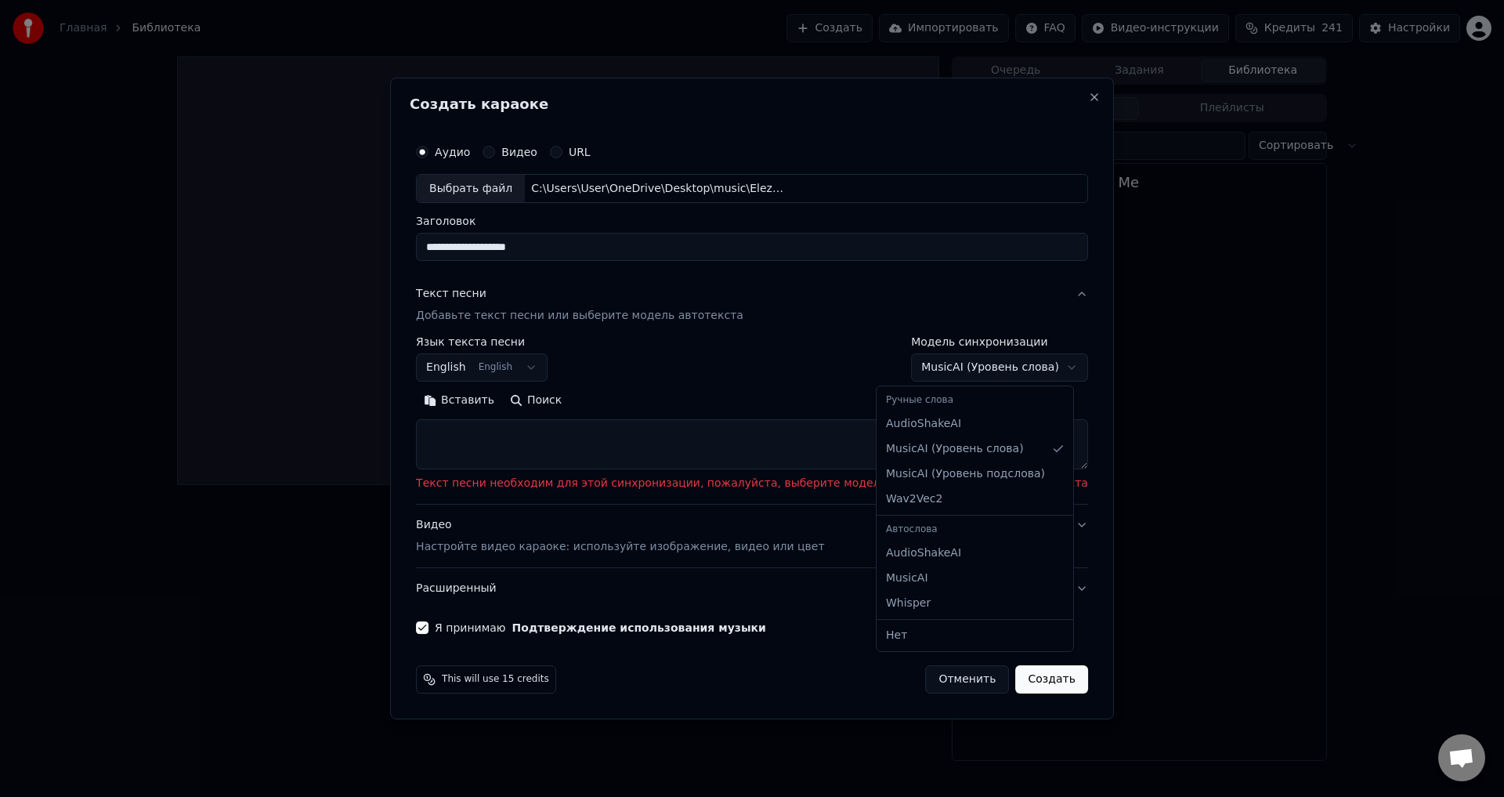
click at [953, 363] on body "**********" at bounding box center [752, 398] width 1504 height 797
select select "**********"
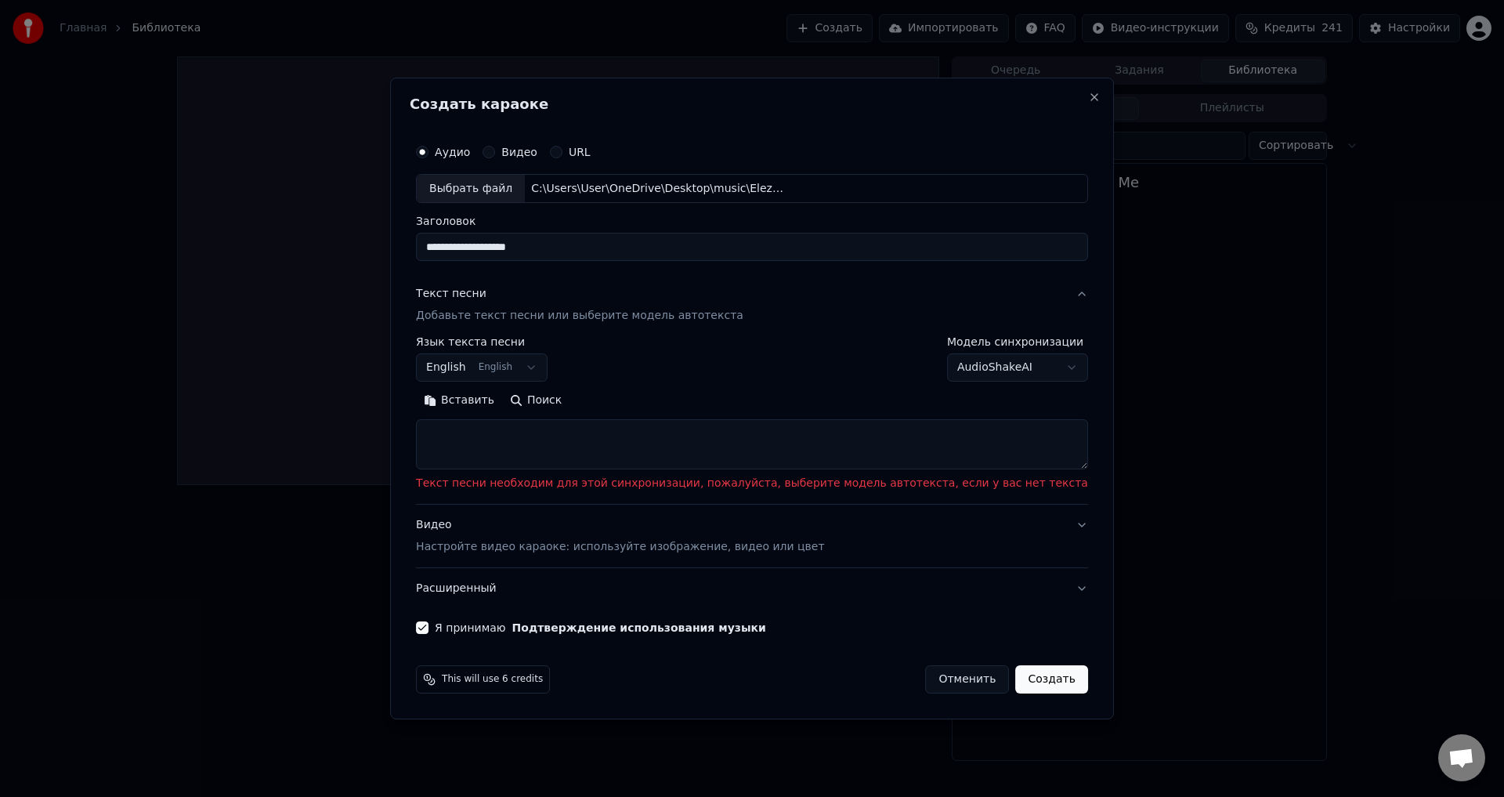
click at [558, 436] on textarea at bounding box center [752, 445] width 672 height 50
paste textarea "**********"
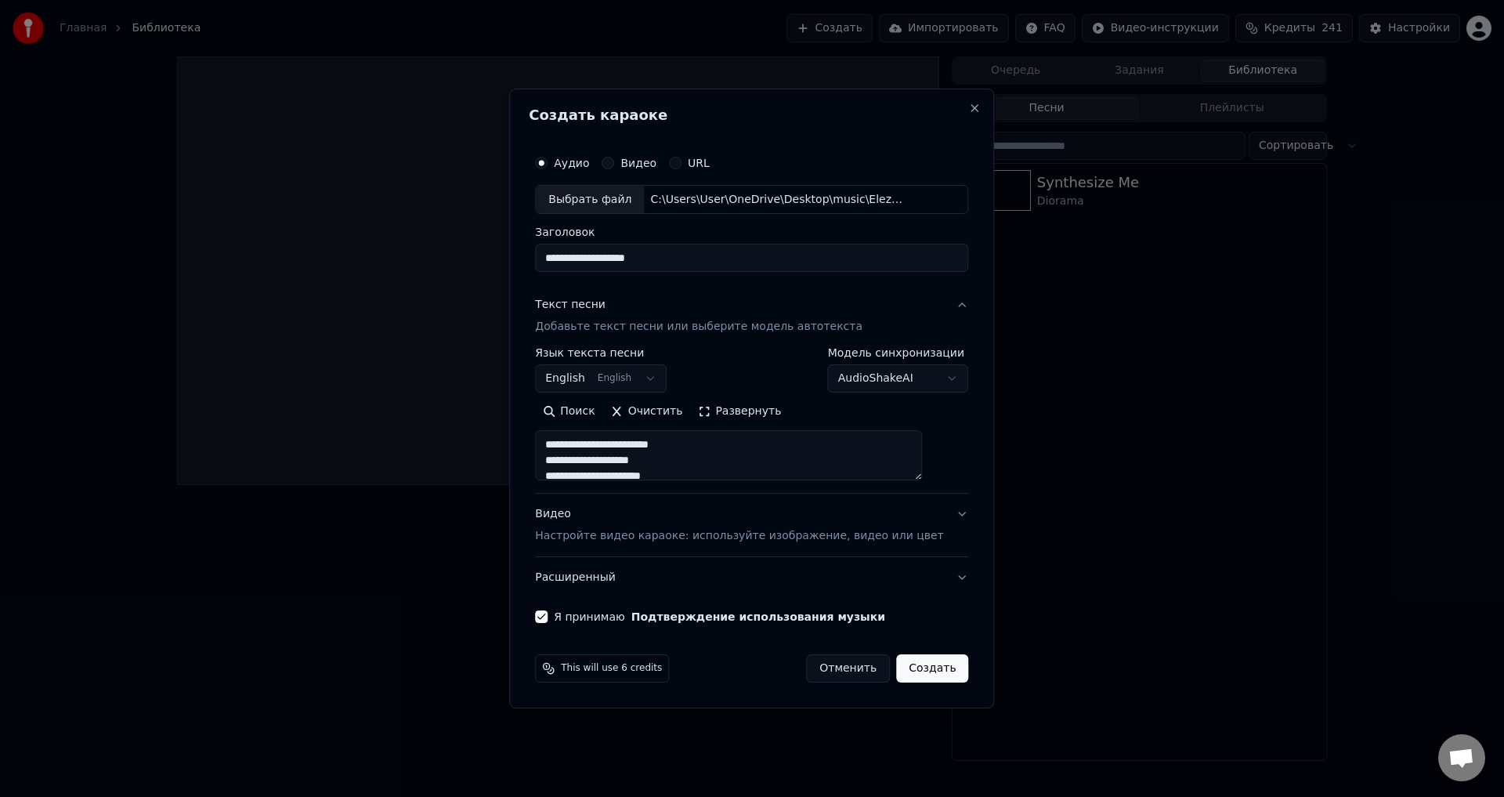
scroll to position [740, 0]
click at [721, 409] on button "Развернуть" at bounding box center [739, 412] width 99 height 25
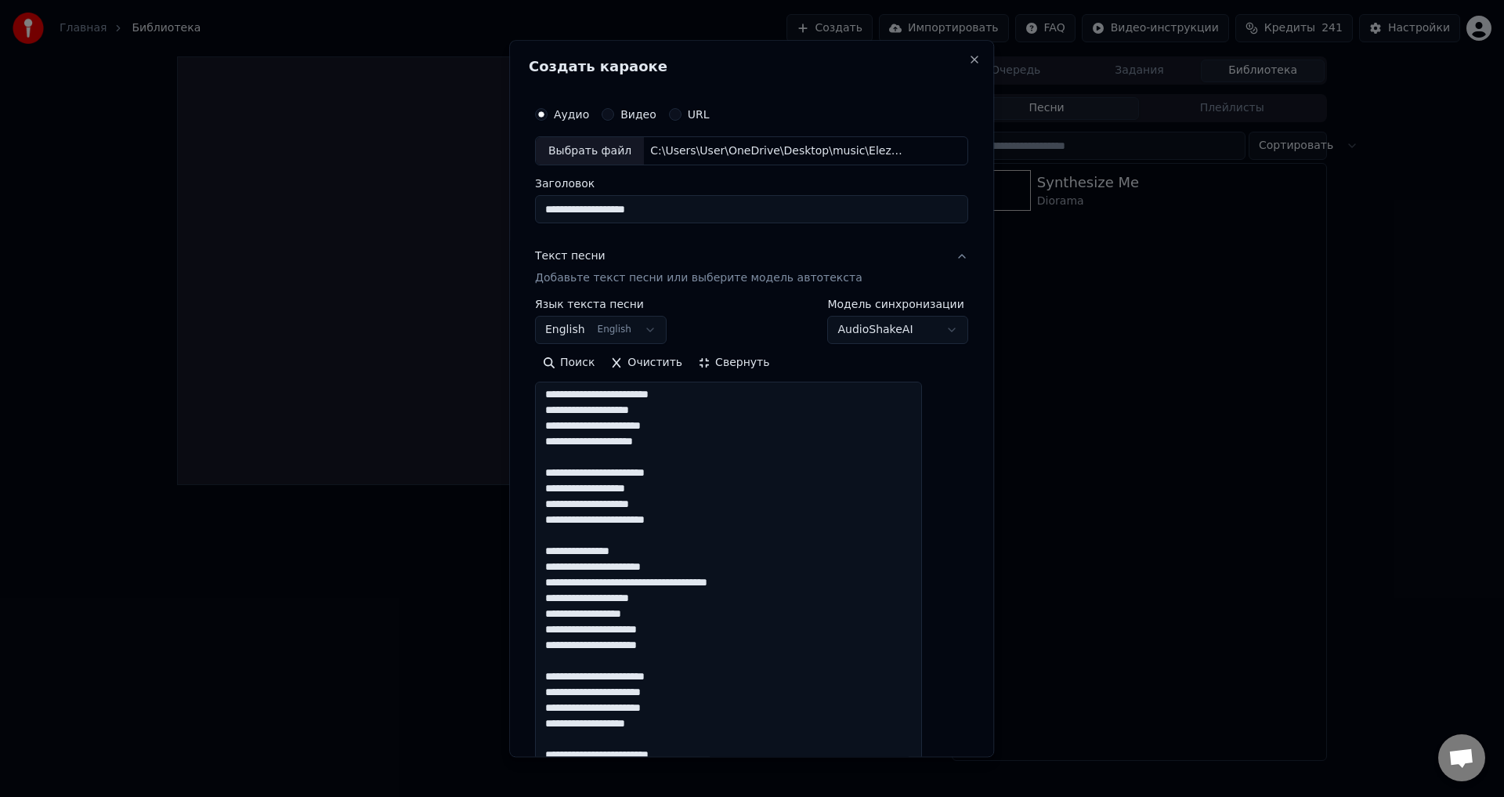
click at [676, 583] on textarea at bounding box center [728, 779] width 387 height 795
click at [668, 595] on textarea at bounding box center [728, 779] width 387 height 795
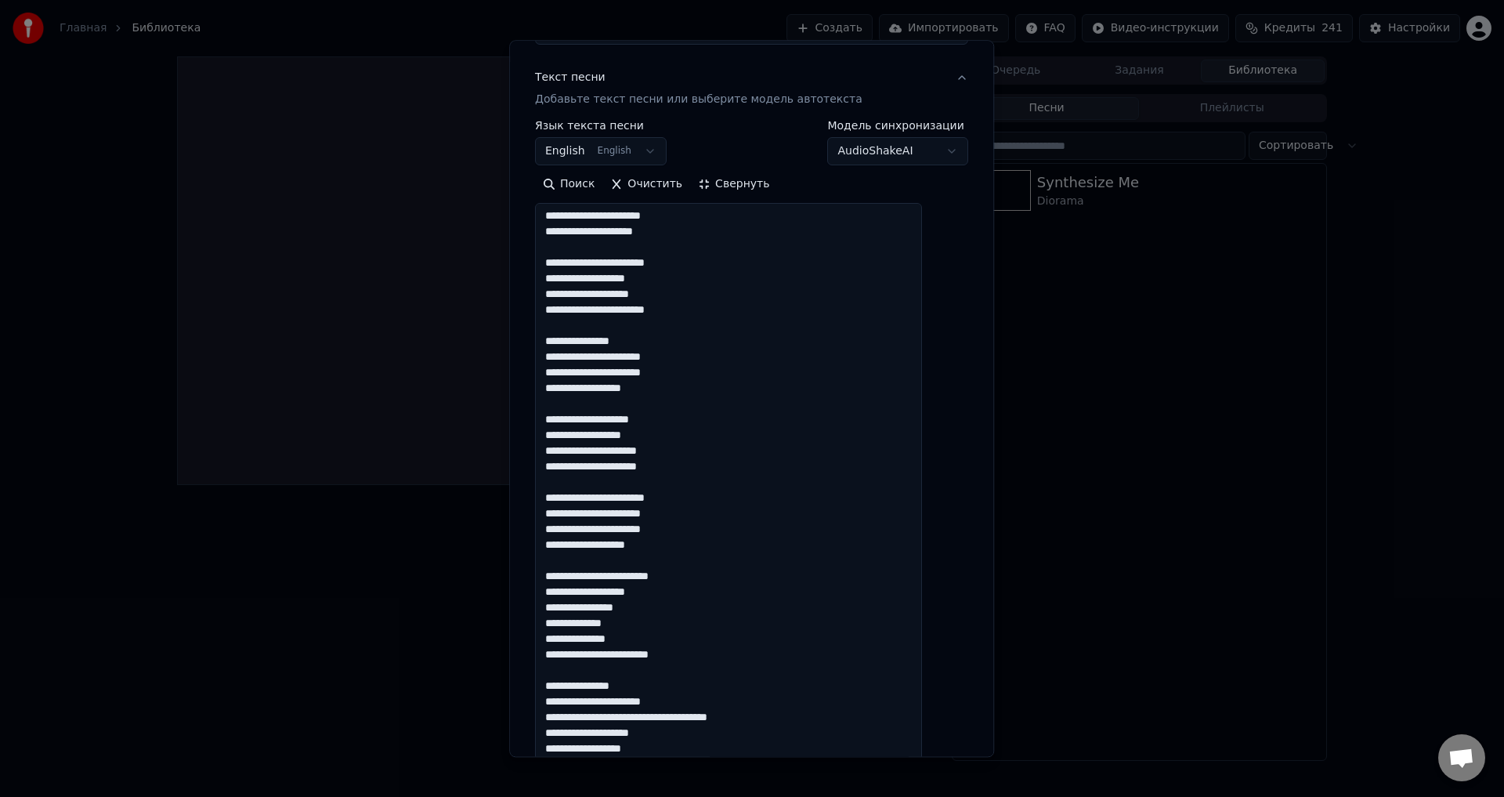
scroll to position [392, 0]
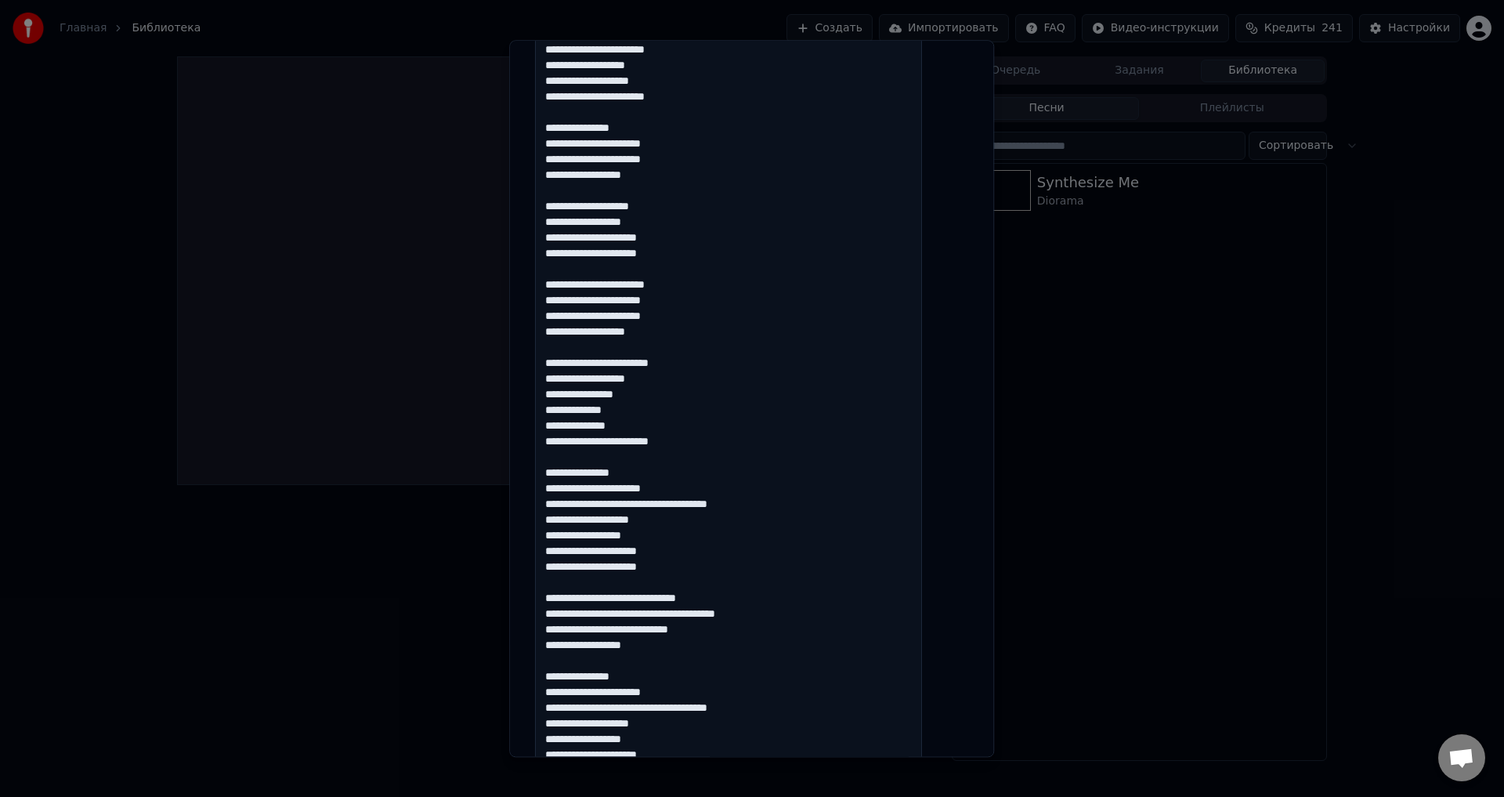
drag, startPoint x: 674, startPoint y: 502, endPoint x: 689, endPoint y: 501, distance: 14.9
click at [675, 502] on textarea at bounding box center [728, 388] width 387 height 795
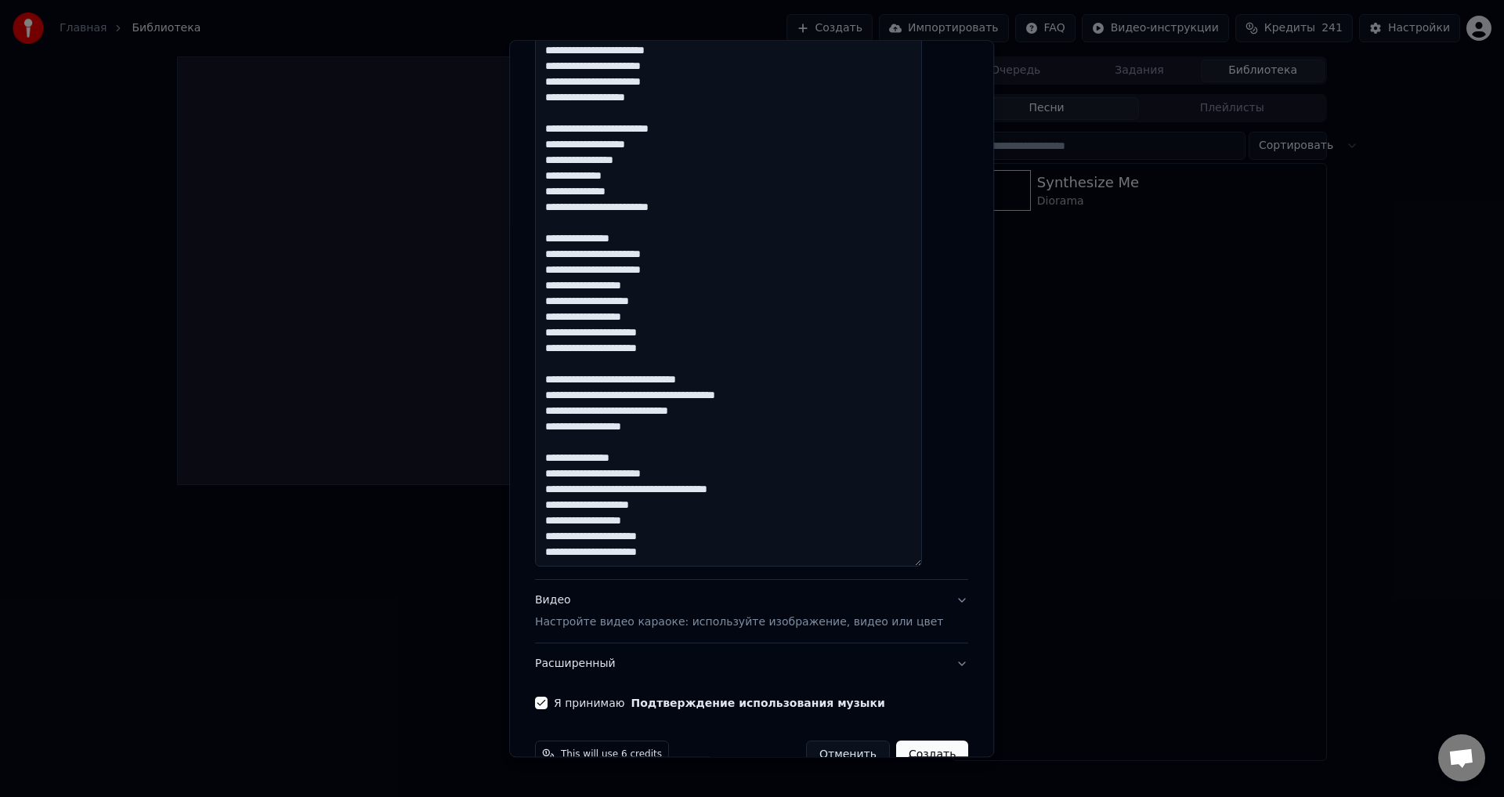
scroll to position [627, 0]
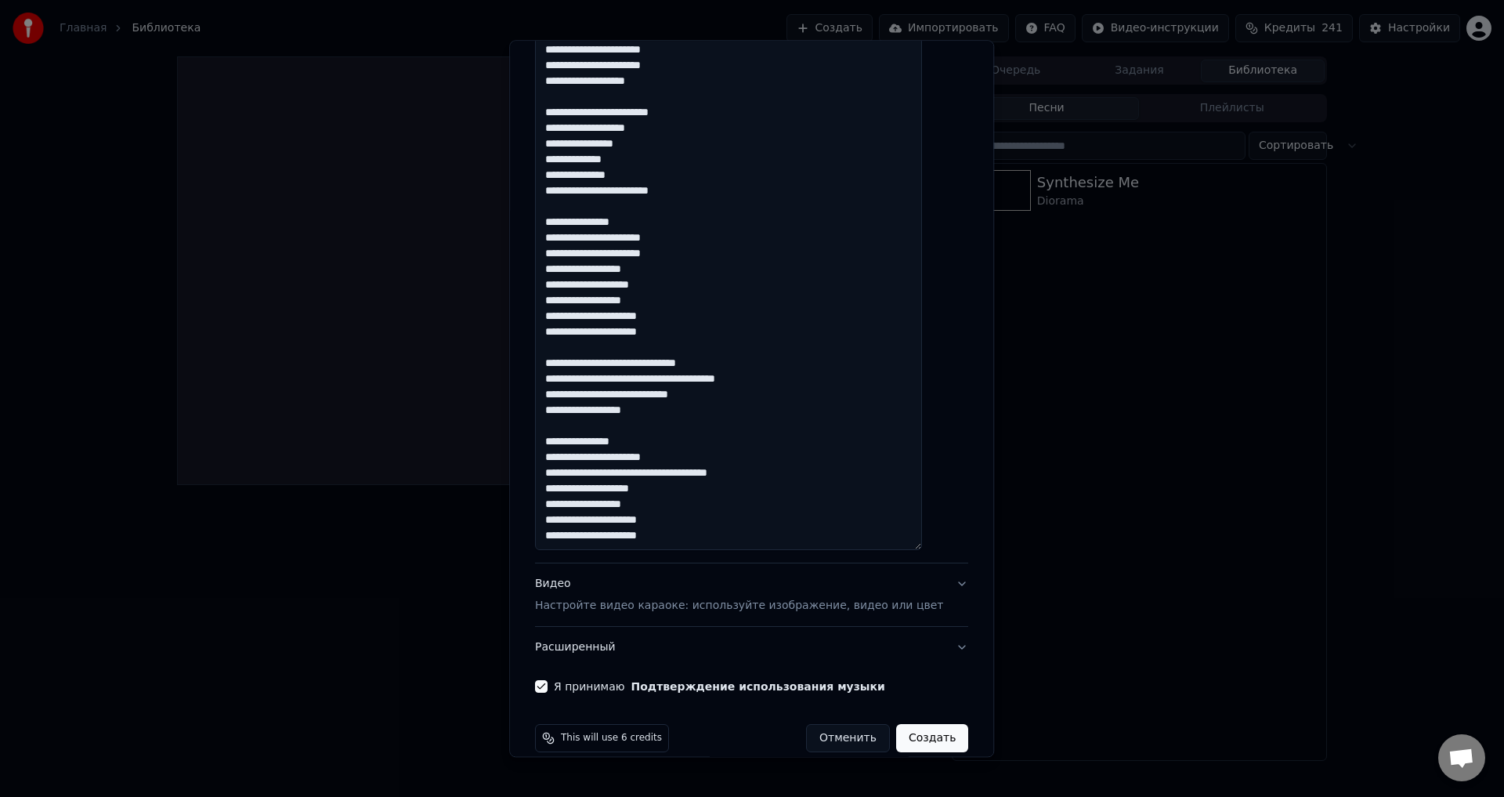
click at [676, 473] on textarea at bounding box center [728, 153] width 387 height 795
click at [723, 472] on textarea at bounding box center [728, 153] width 387 height 795
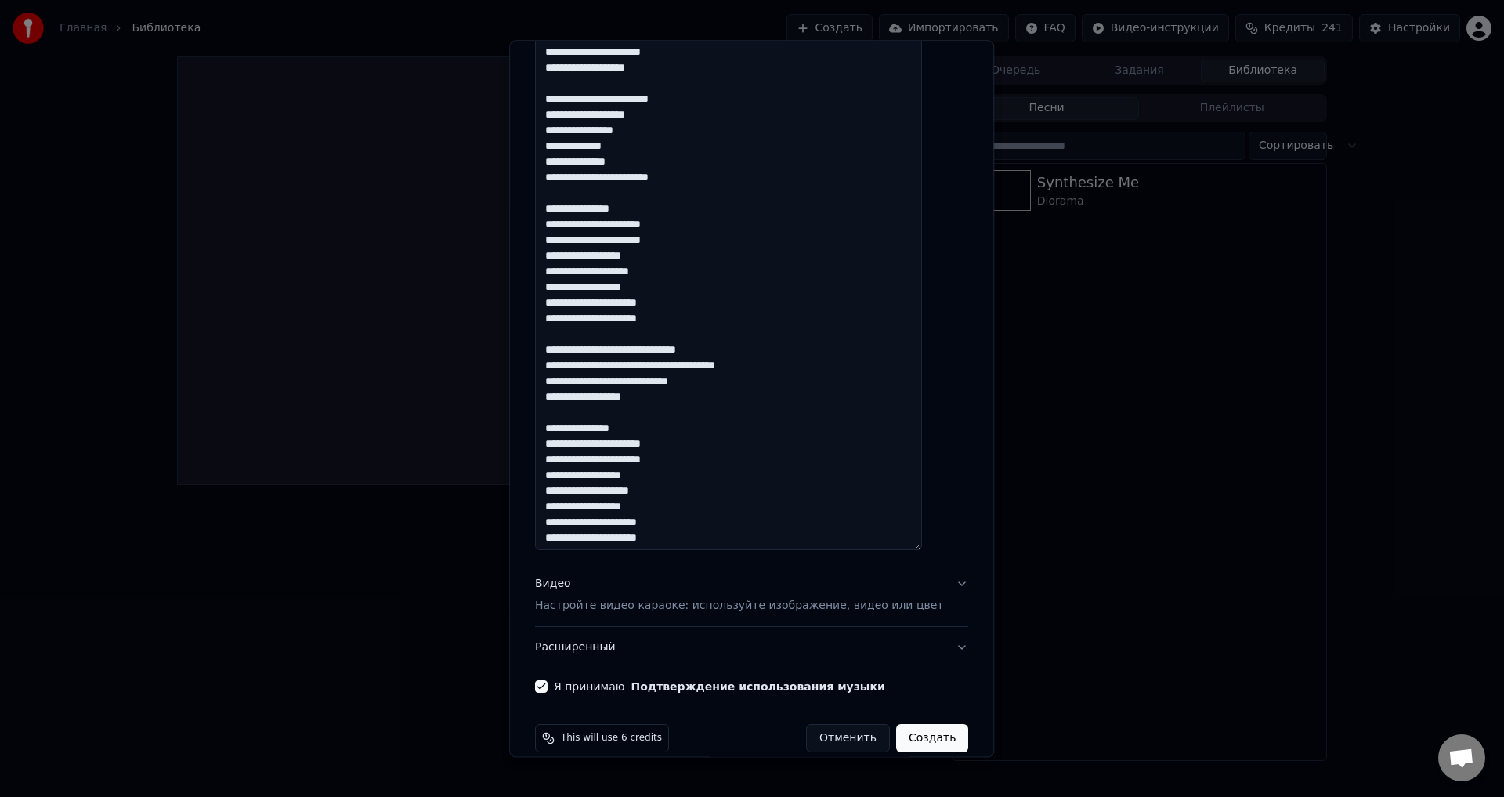
scroll to position [64, 0]
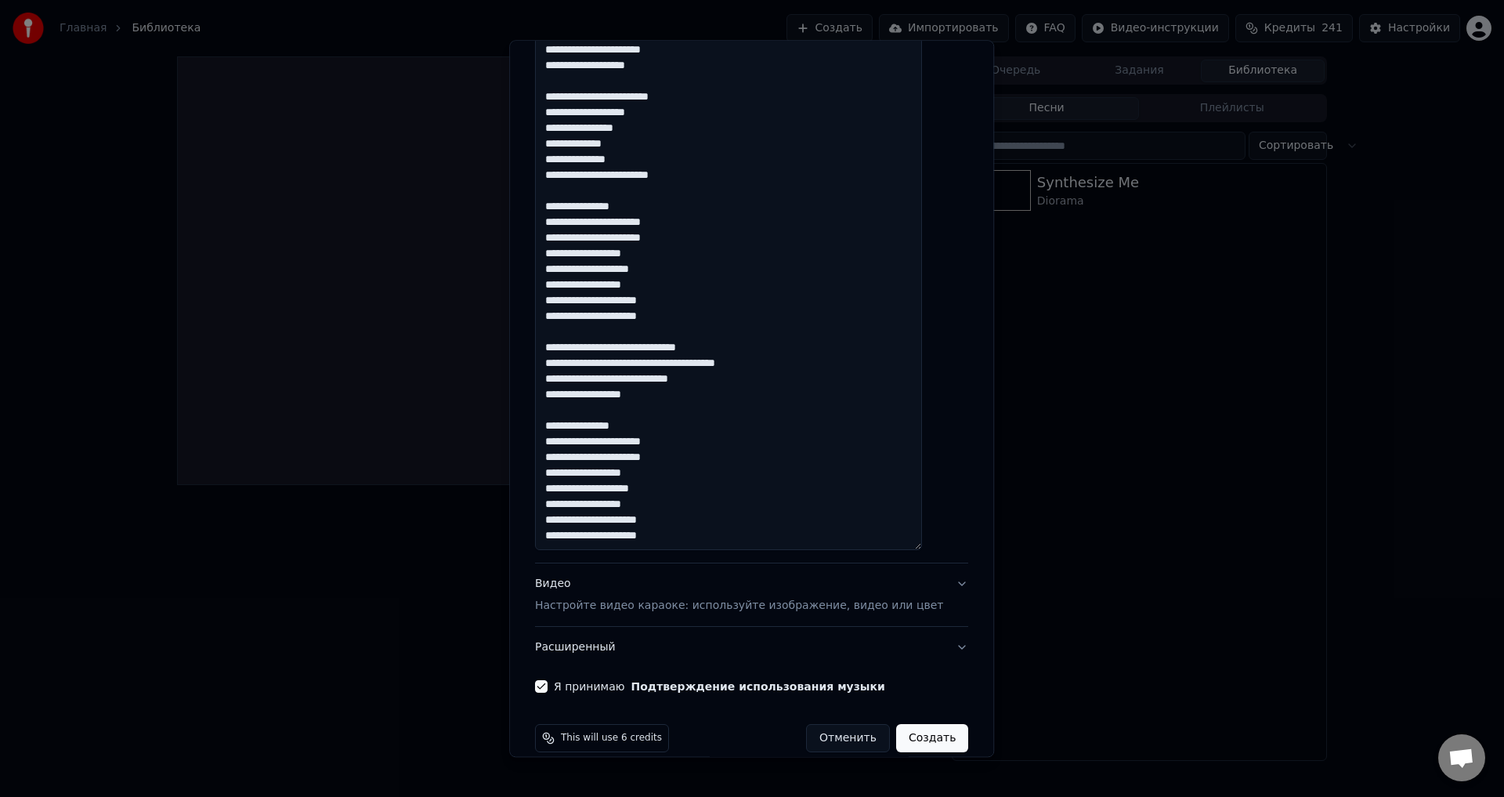
click at [658, 475] on textarea at bounding box center [728, 153] width 387 height 795
click at [672, 250] on textarea at bounding box center [728, 153] width 387 height 795
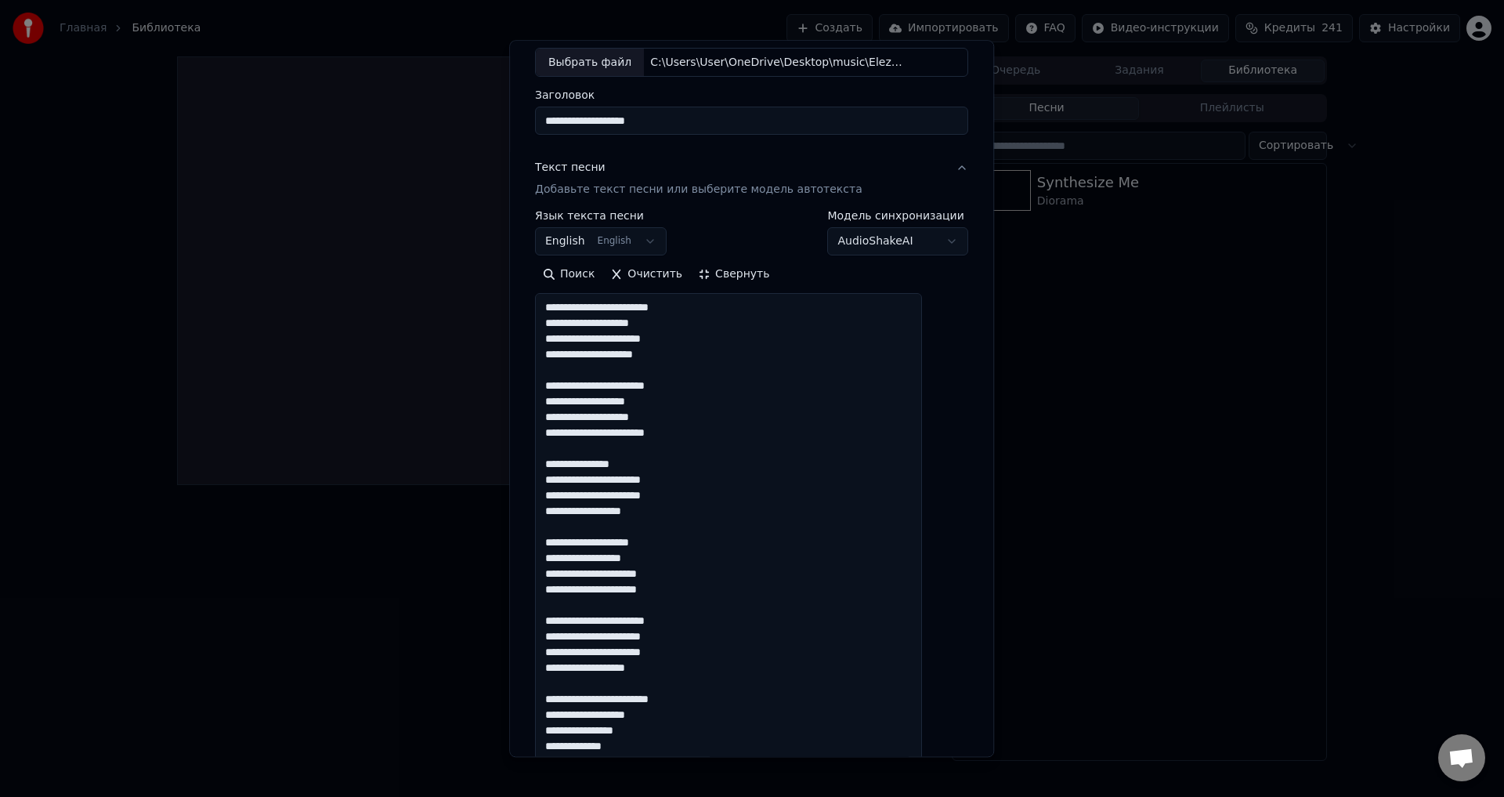
scroll to position [0, 0]
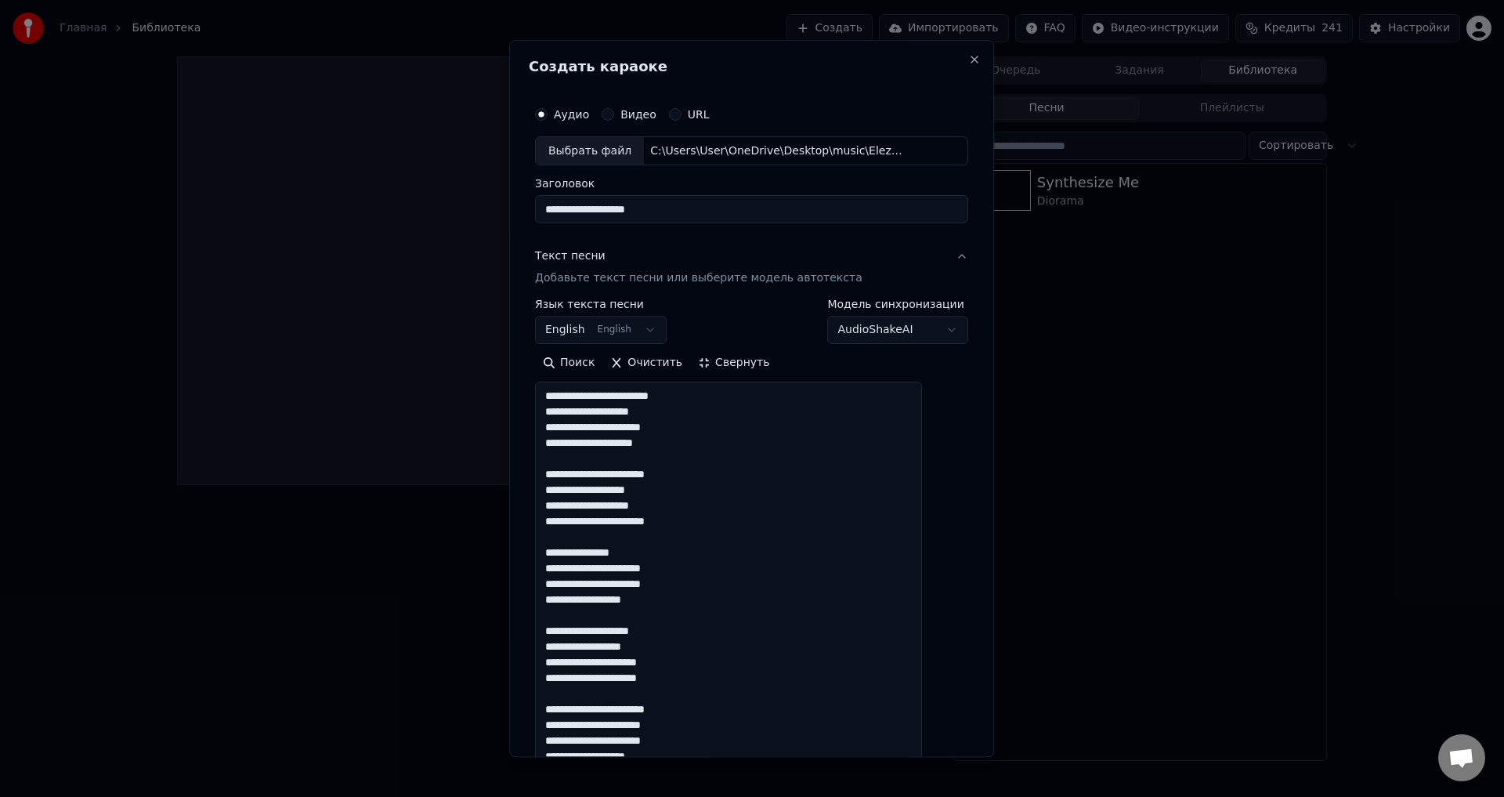
click at [588, 445] on textarea at bounding box center [728, 779] width 387 height 795
click at [579, 396] on textarea at bounding box center [728, 779] width 387 height 795
click at [614, 422] on textarea at bounding box center [728, 779] width 387 height 795
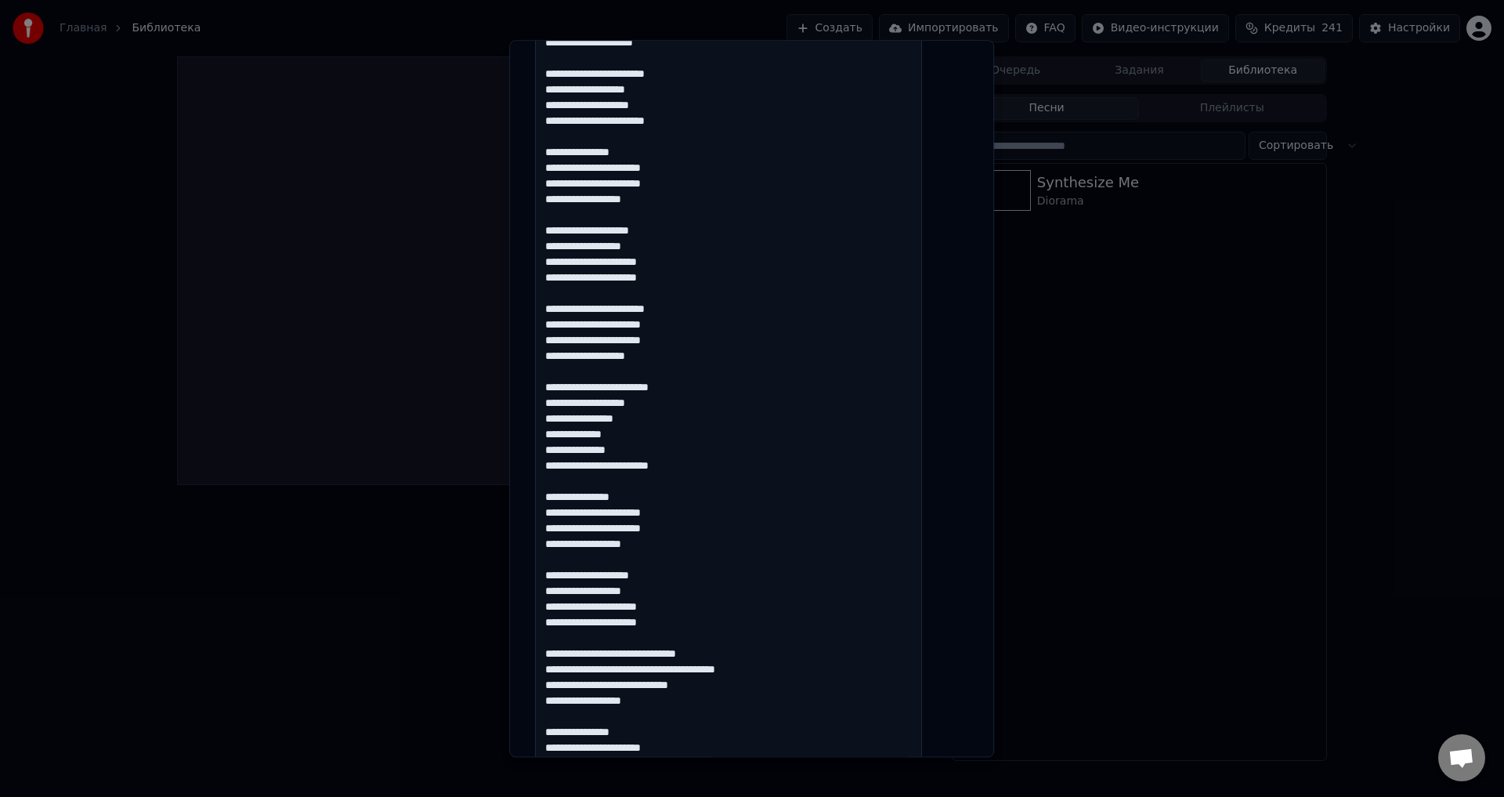
scroll to position [649, 0]
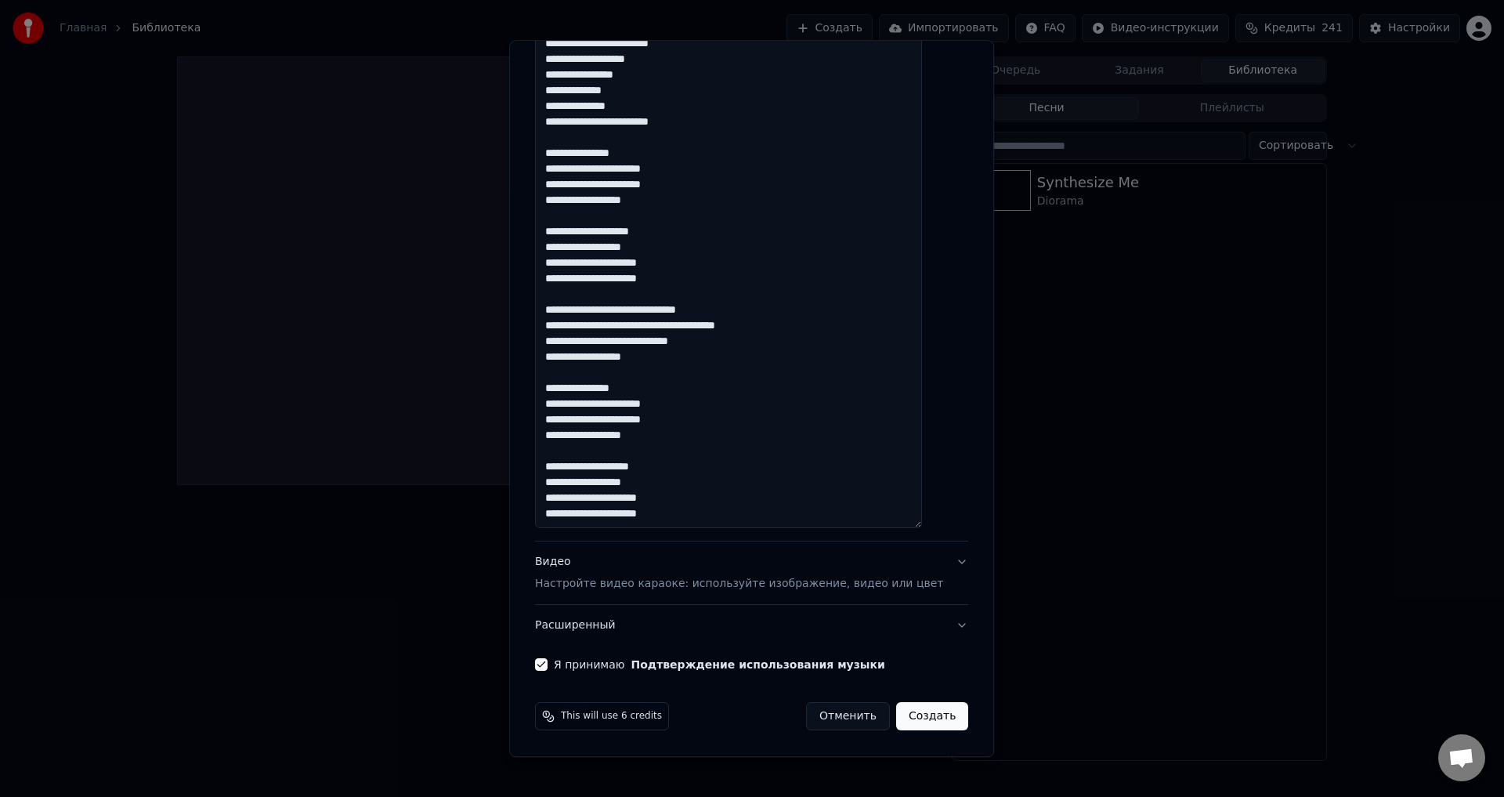
drag, startPoint x: 560, startPoint y: 395, endPoint x: 699, endPoint y: 516, distance: 184.3
click at [699, 516] on textarea at bounding box center [728, 131] width 387 height 795
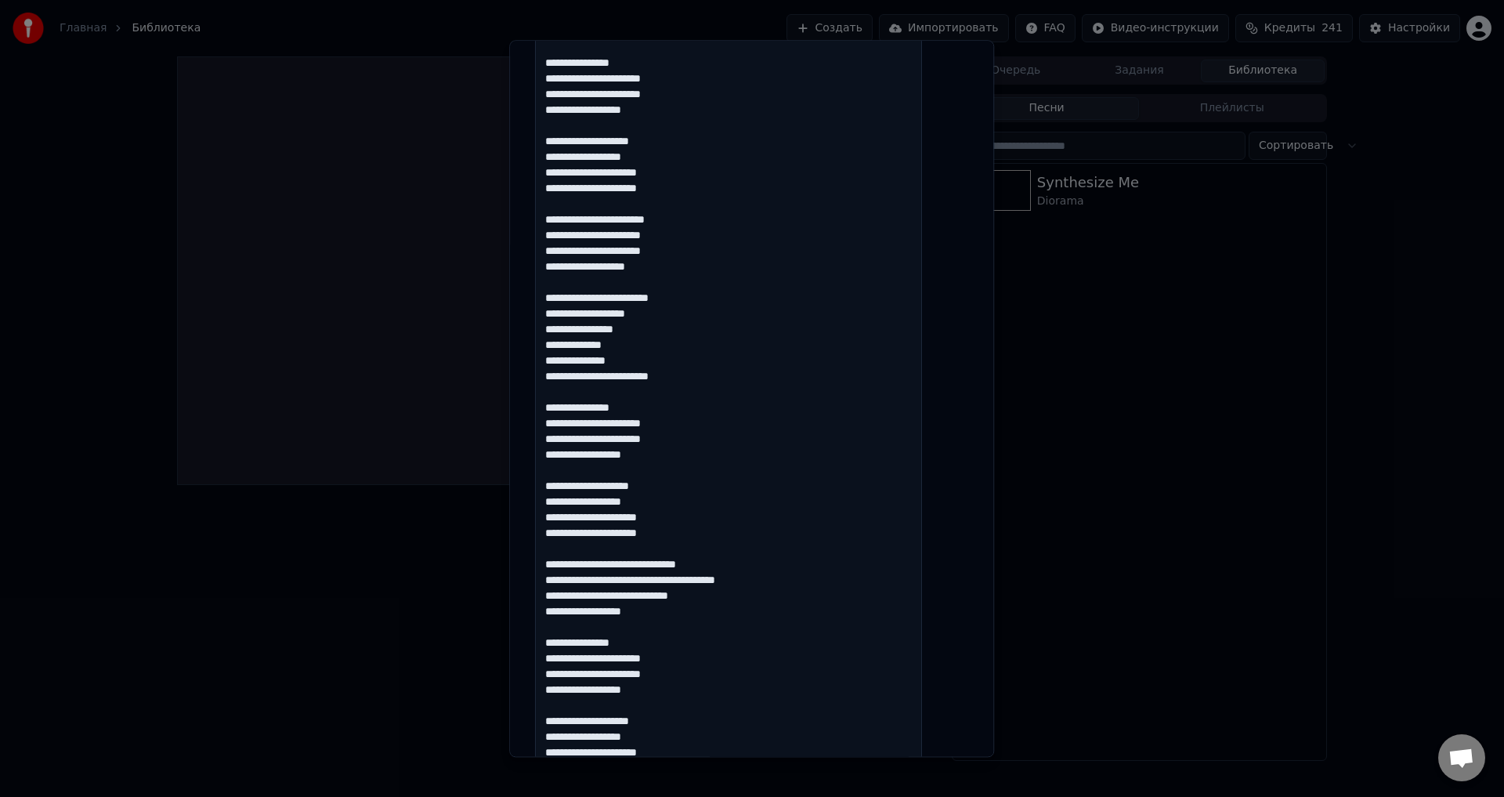
scroll to position [548, 0]
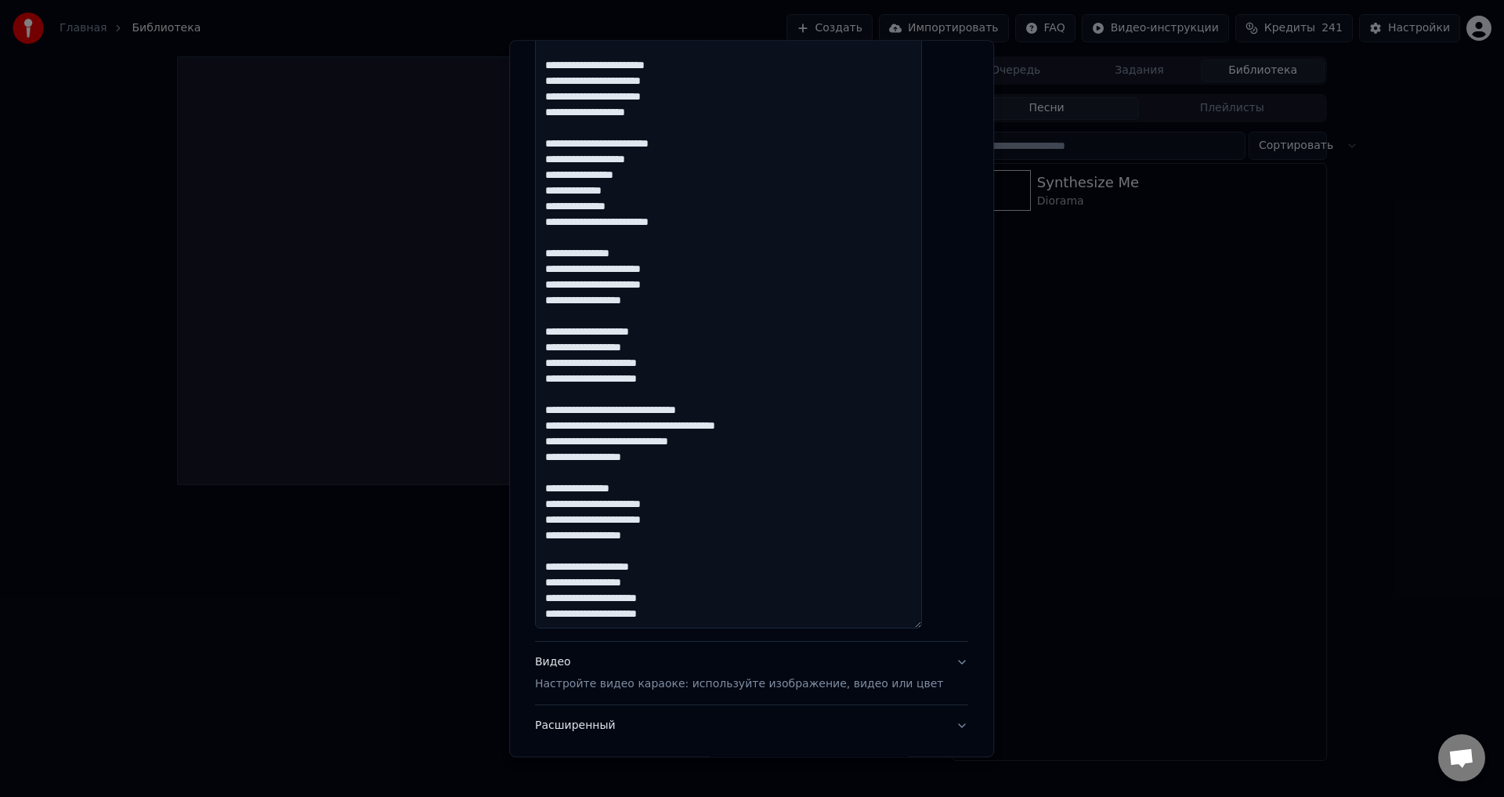
type textarea "**********"
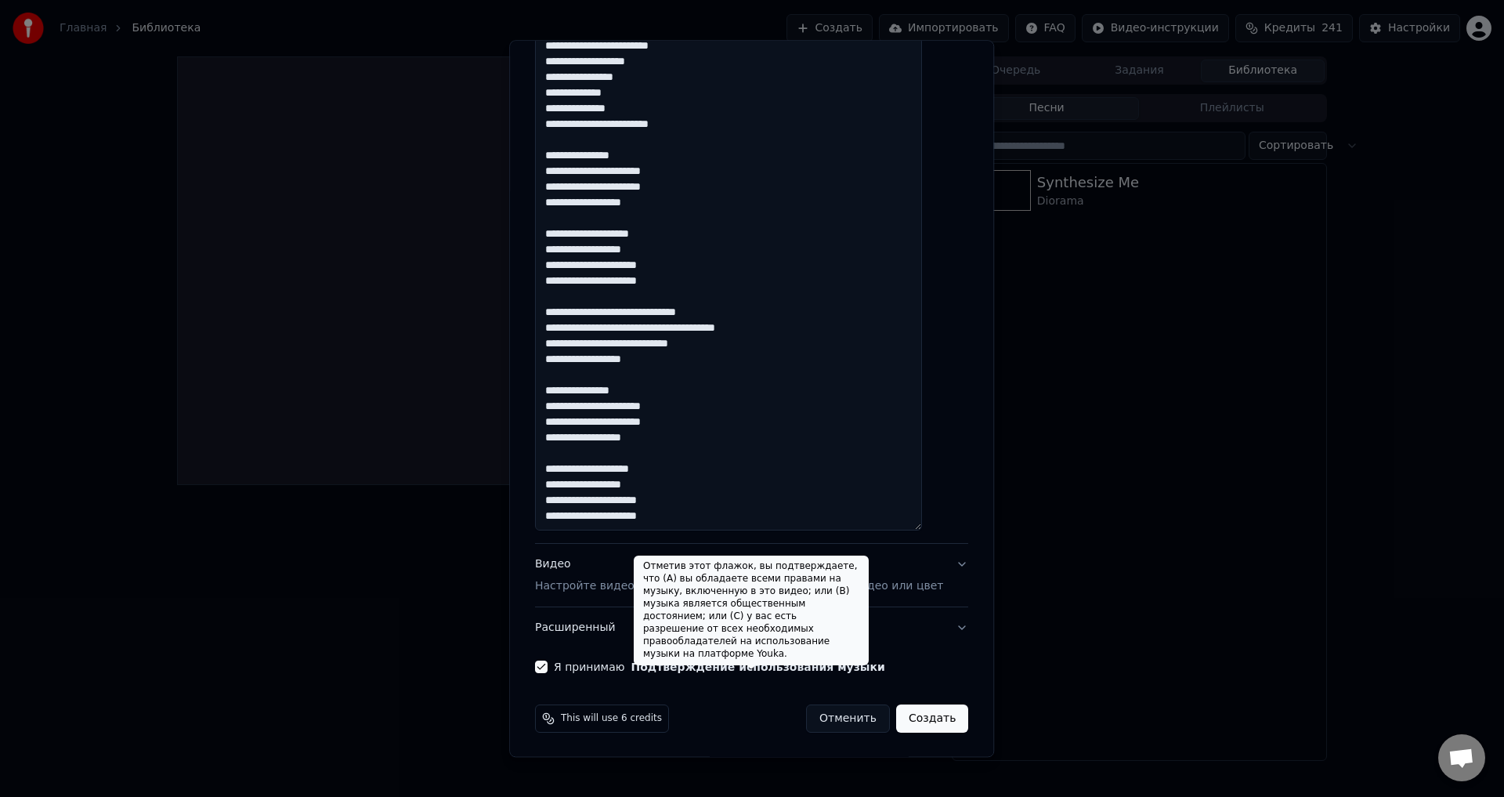
scroll to position [648, 0]
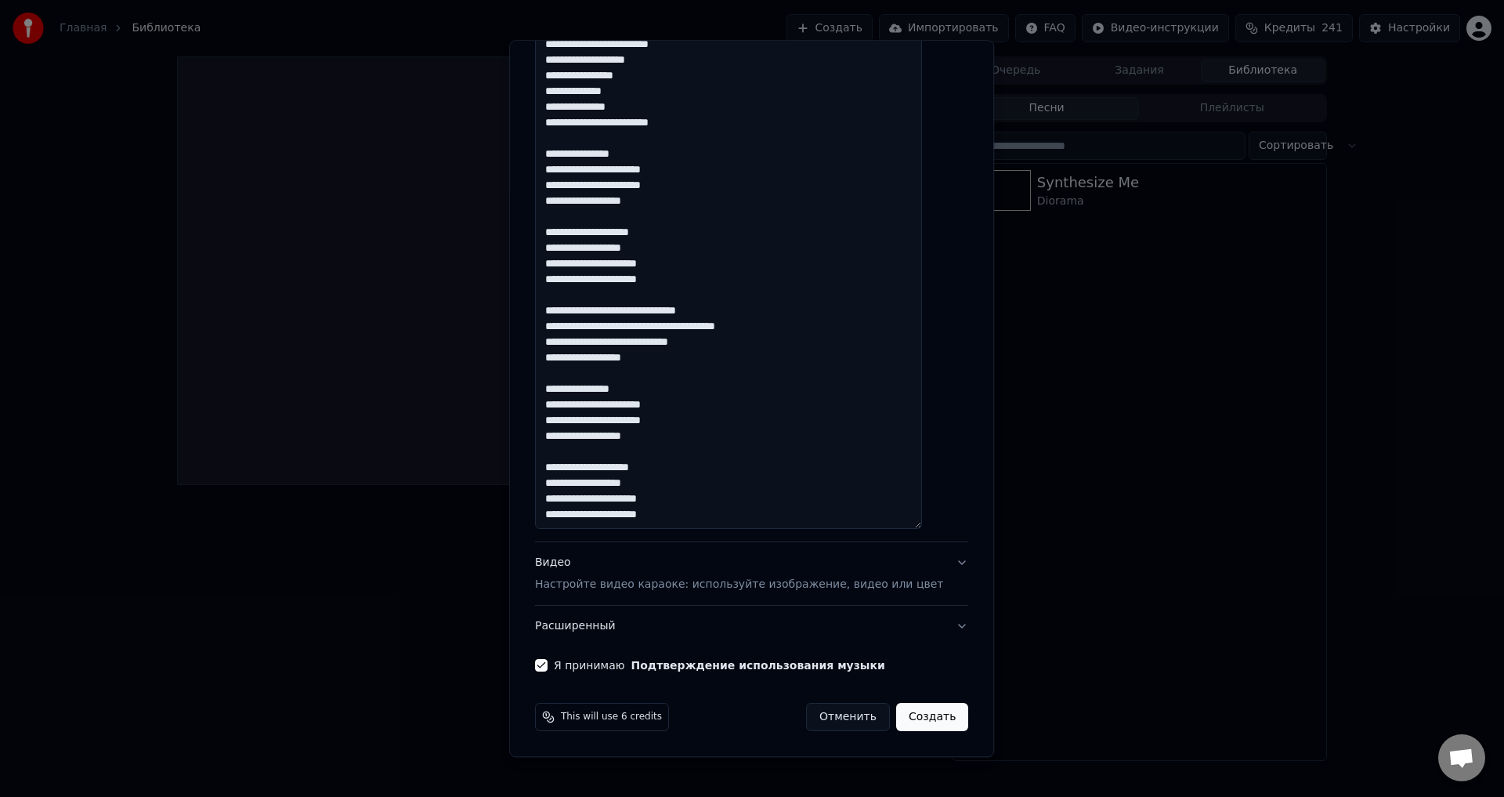
click at [933, 556] on button "Видео Настройте видео караоке: используйте изображение, видео или цвет" at bounding box center [751, 574] width 433 height 63
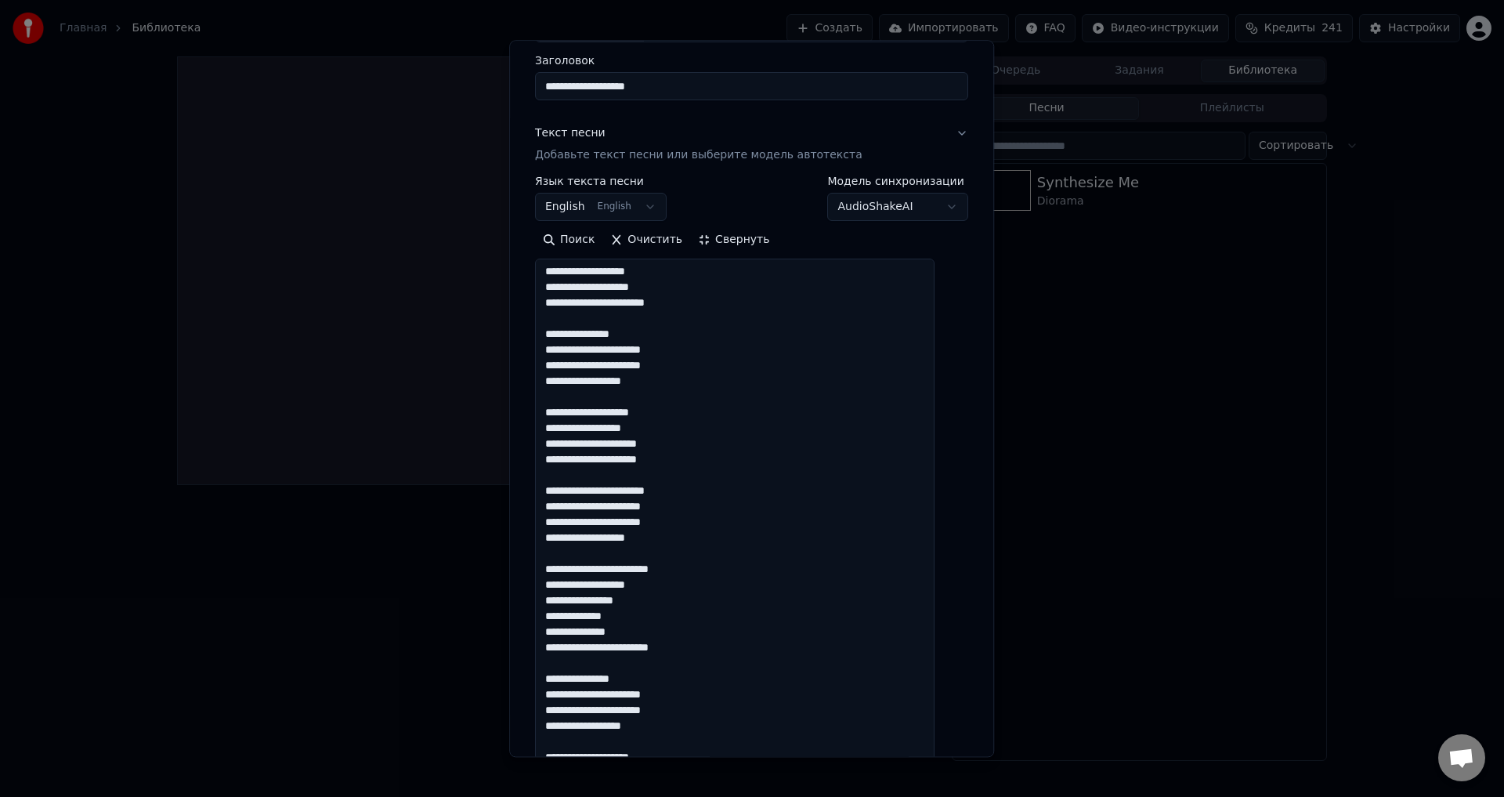
scroll to position [0, 0]
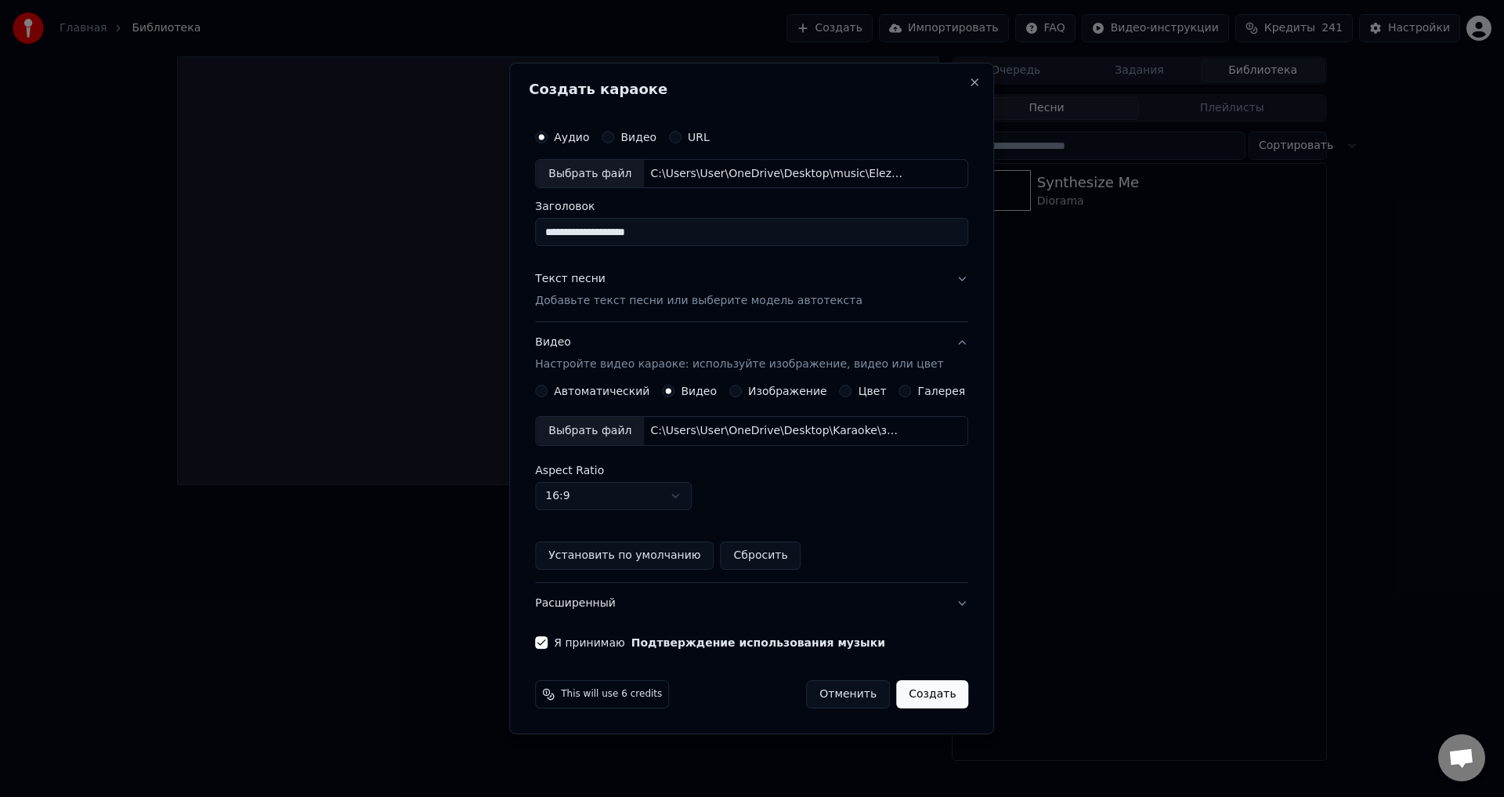
click at [950, 600] on button "Расширенный" at bounding box center [751, 603] width 433 height 41
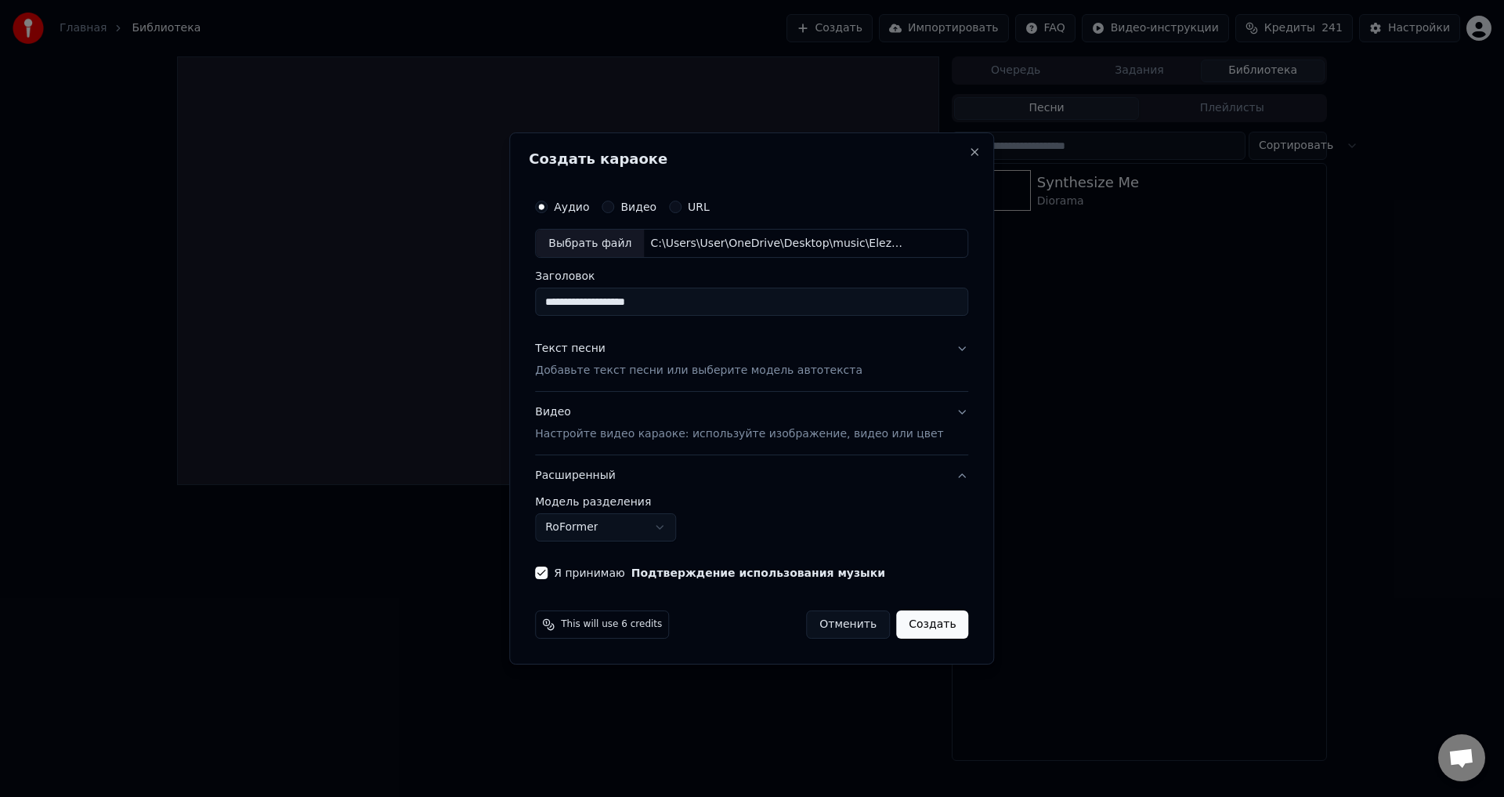
click at [906, 626] on button "Создать" at bounding box center [932, 624] width 72 height 28
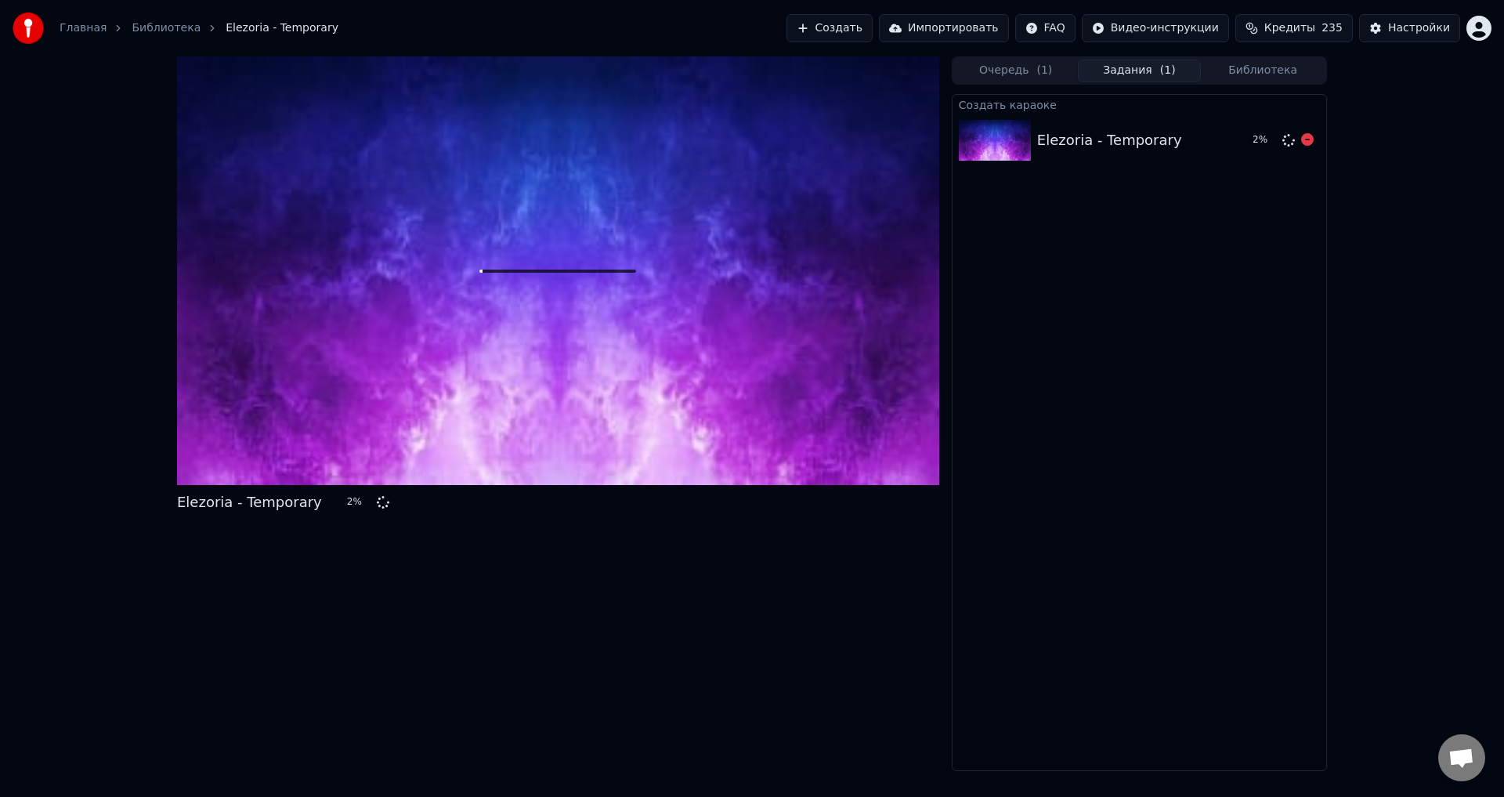
click at [1091, 140] on div "Elezoria - Temporary" at bounding box center [1109, 140] width 145 height 22
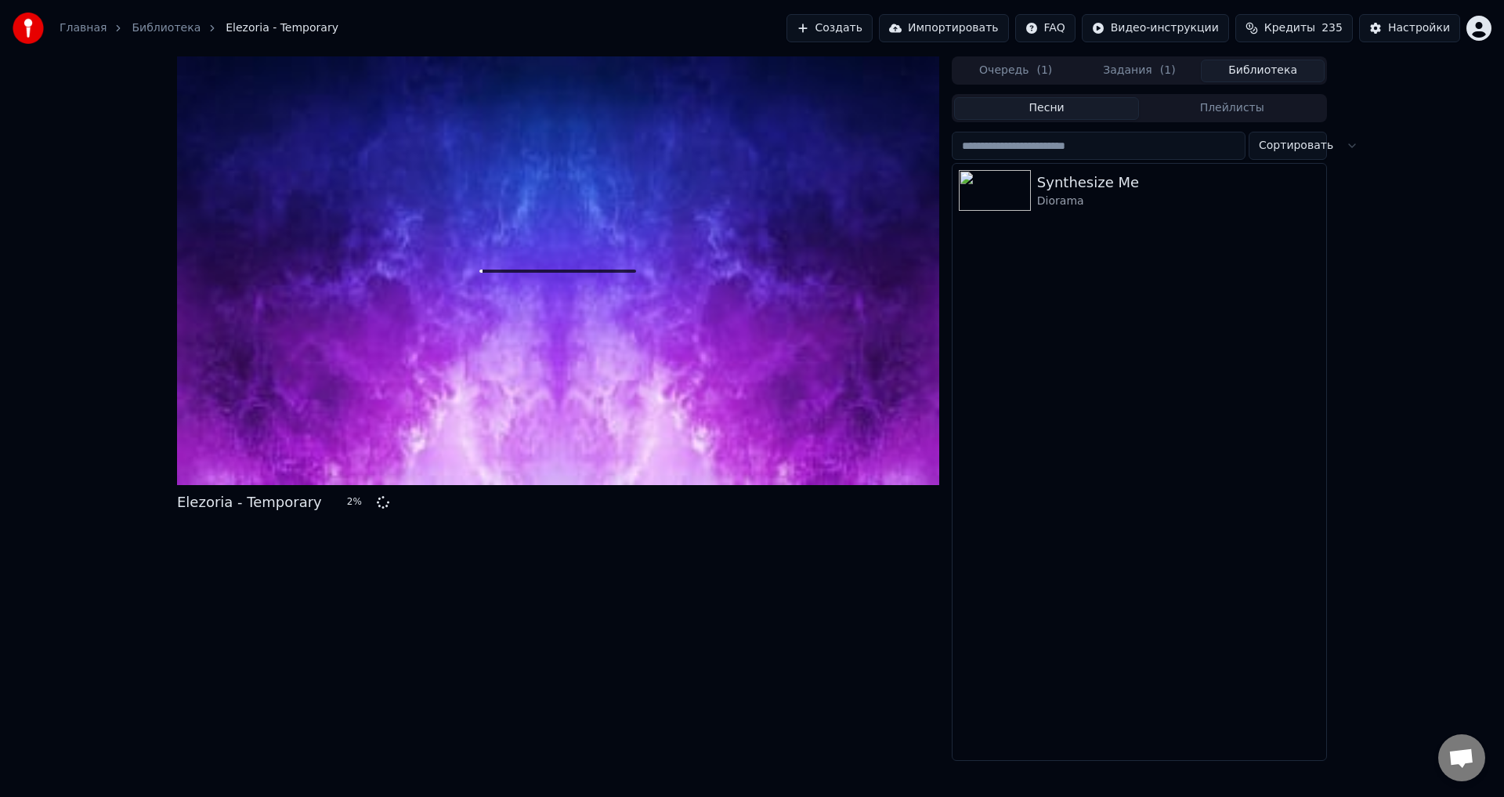
click at [1280, 67] on button "Библиотека" at bounding box center [1263, 71] width 124 height 23
click at [1012, 72] on button "Очередь ( 1 )" at bounding box center [1016, 71] width 124 height 23
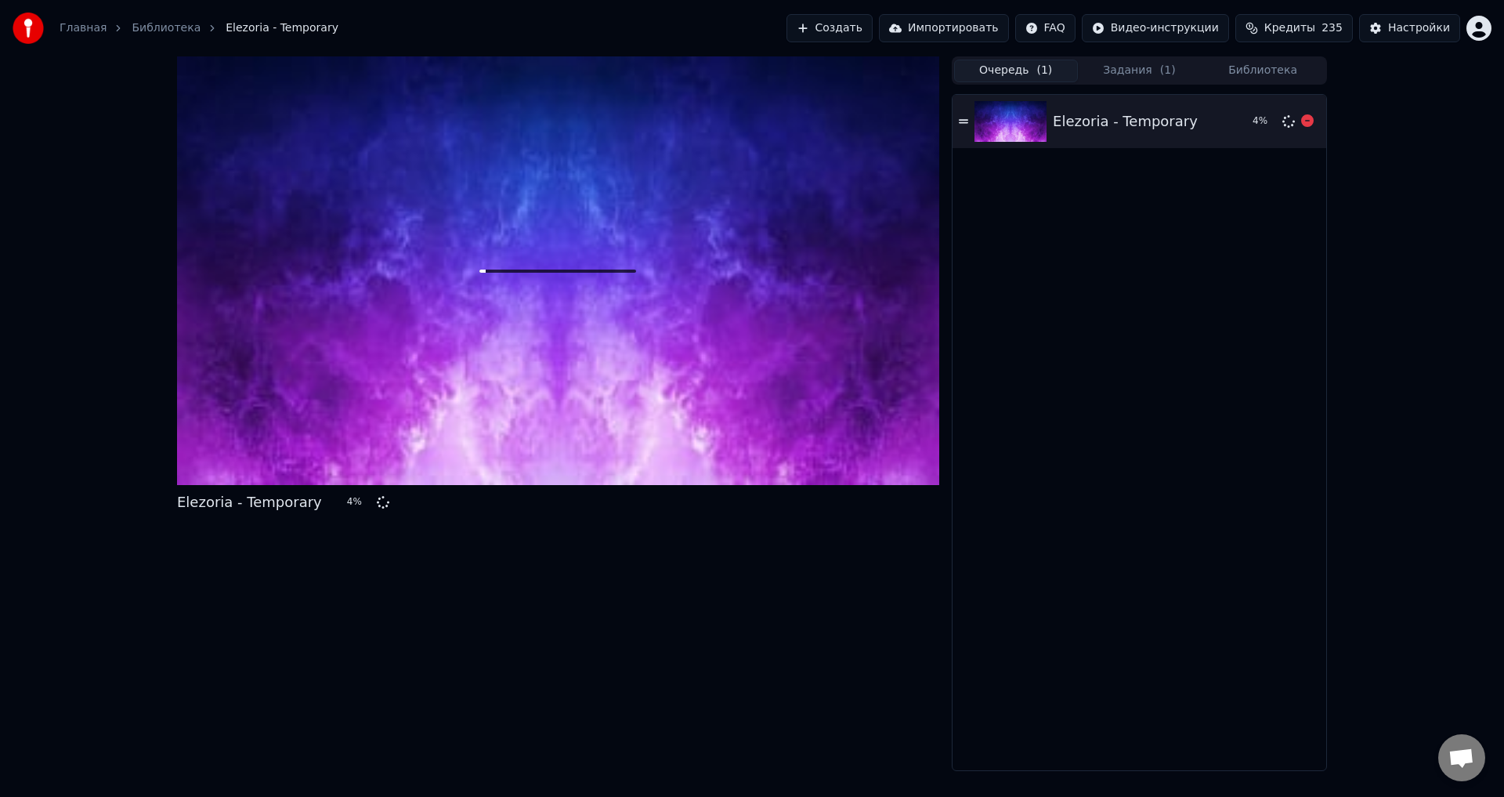
click at [961, 123] on icon at bounding box center [963, 121] width 9 height 4
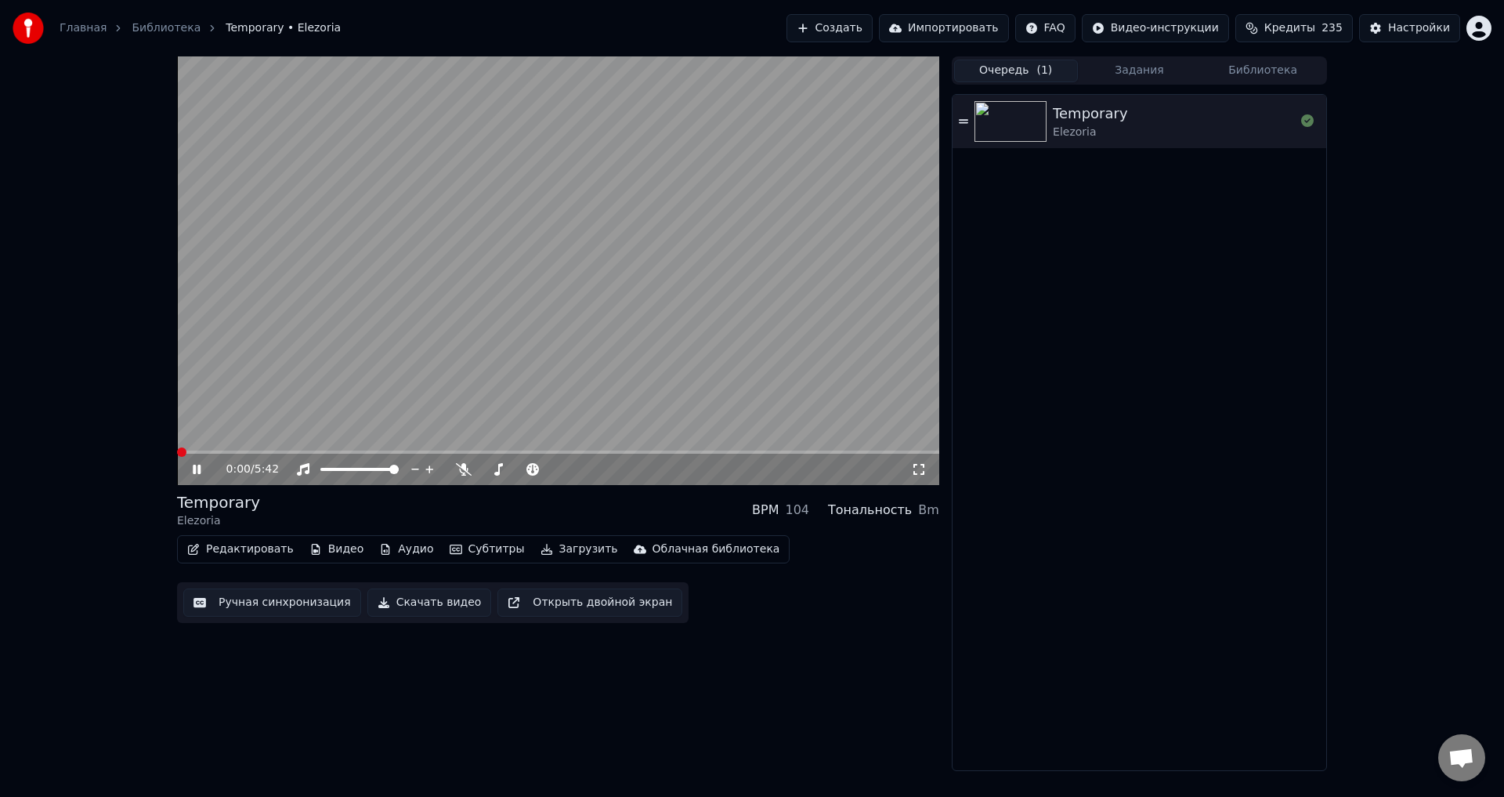
click at [177, 447] on span at bounding box center [181, 451] width 9 height 9
click at [199, 467] on icon at bounding box center [197, 469] width 8 height 9
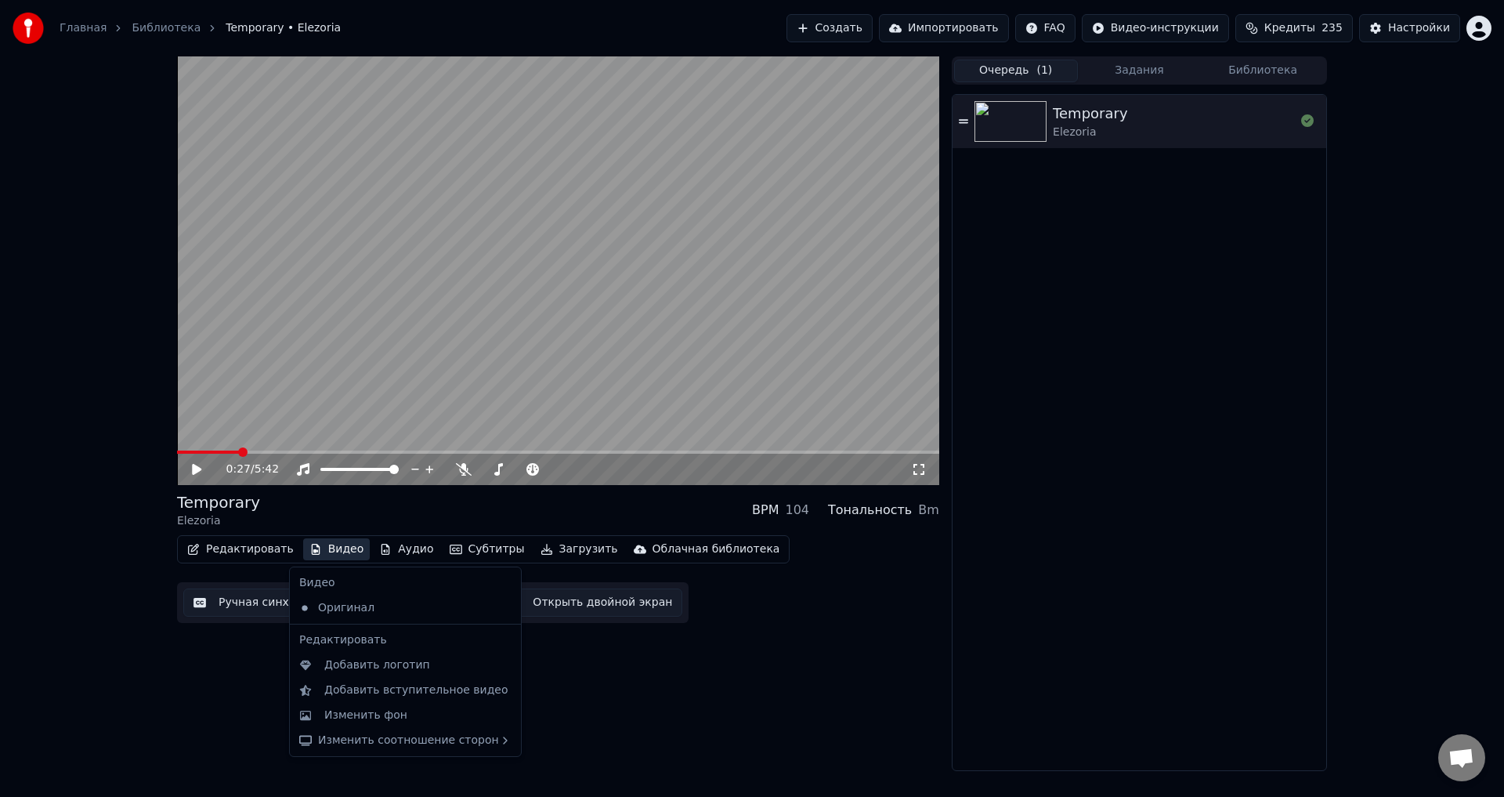
click at [326, 551] on button "Видео" at bounding box center [336, 549] width 67 height 22
click at [370, 714] on div "Изменить фон" at bounding box center [365, 716] width 83 height 16
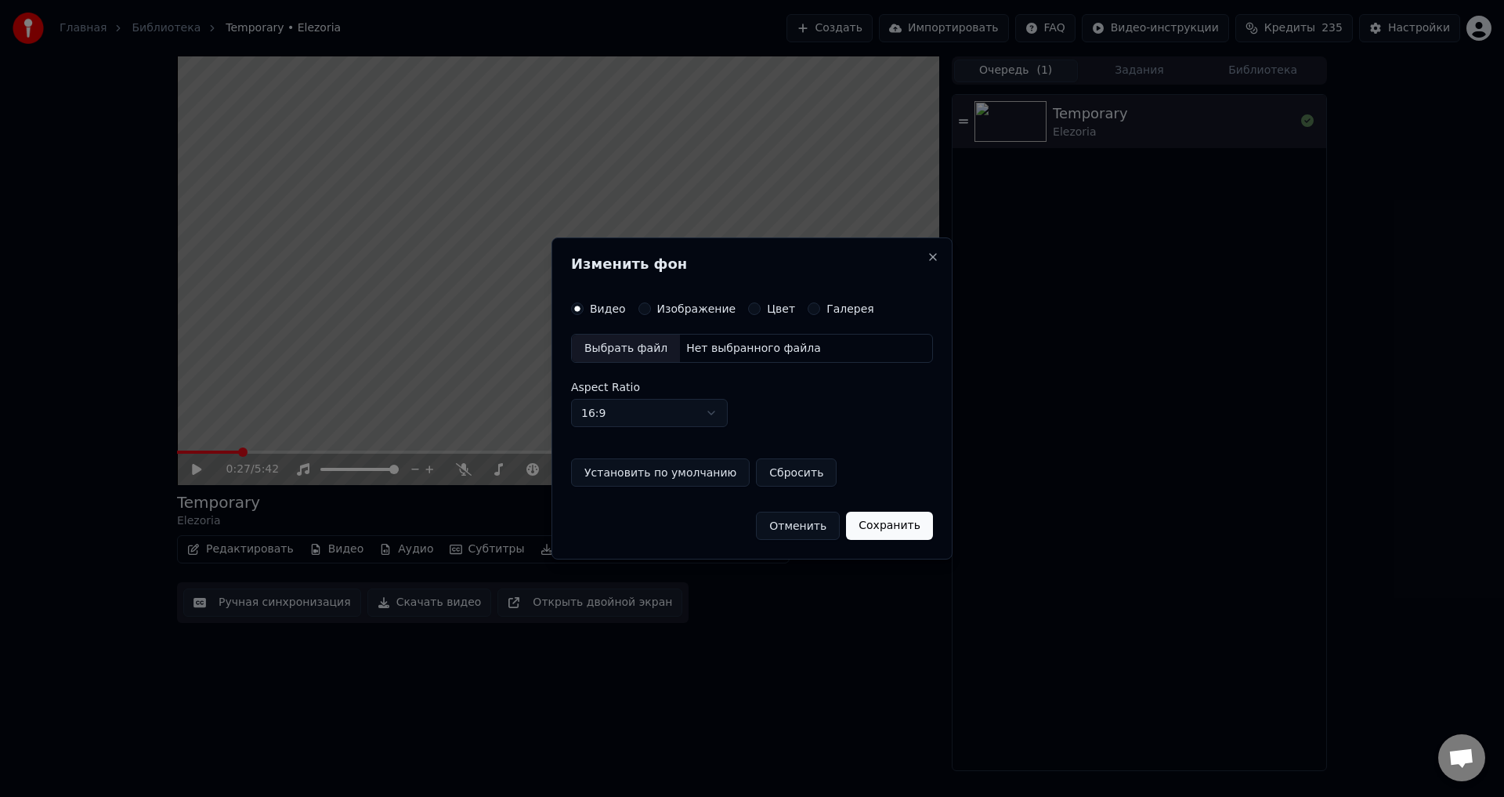
click at [719, 347] on div "Нет выбранного файла" at bounding box center [753, 349] width 147 height 16
click at [897, 529] on button "Сохранить" at bounding box center [896, 526] width 87 height 28
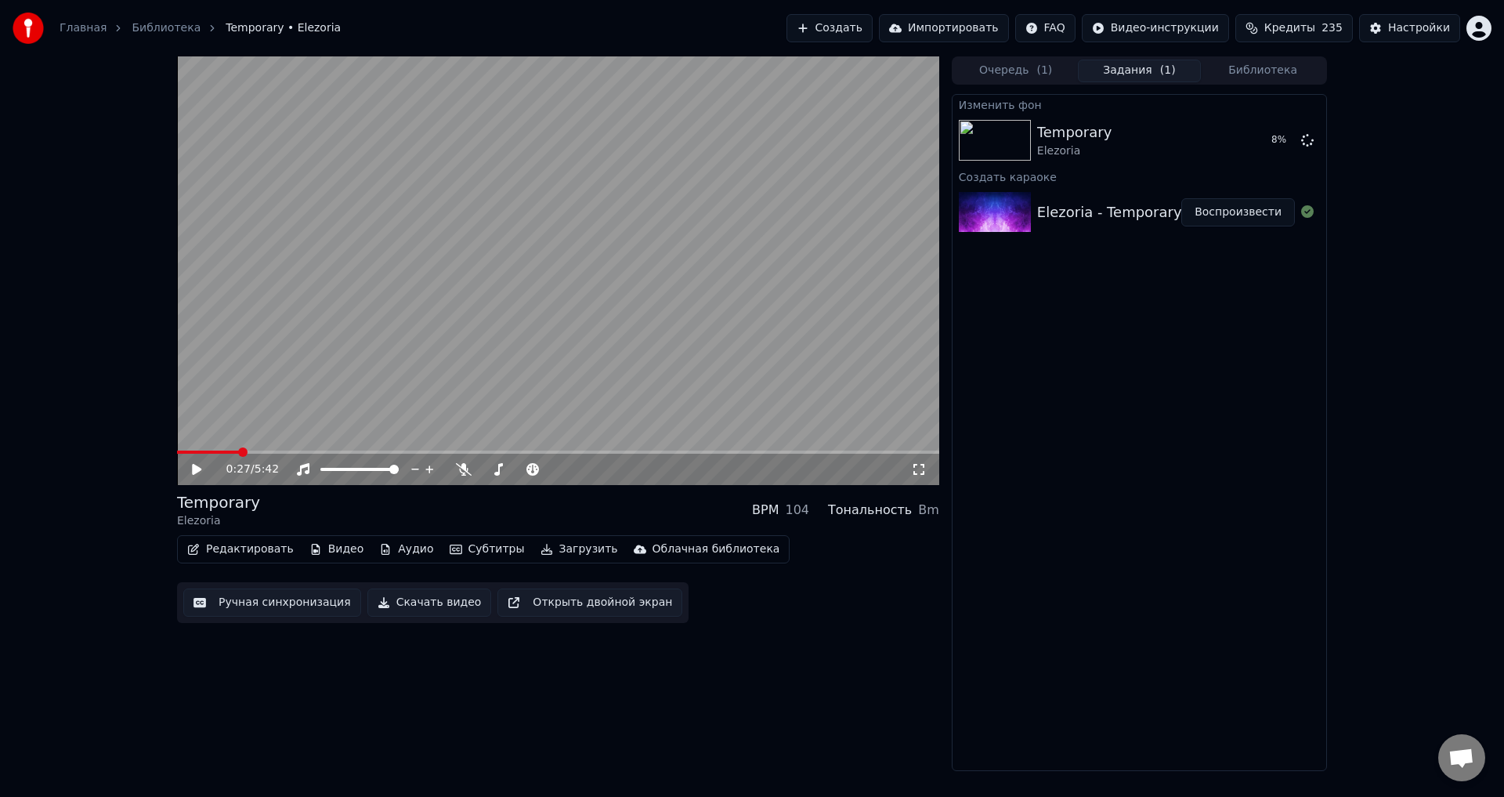
click at [371, 454] on span at bounding box center [558, 452] width 762 height 3
click at [194, 470] on icon at bounding box center [196, 469] width 9 height 11
click at [199, 468] on icon at bounding box center [197, 469] width 8 height 9
click at [198, 465] on icon at bounding box center [208, 469] width 37 height 13
click at [201, 465] on icon at bounding box center [208, 469] width 37 height 13
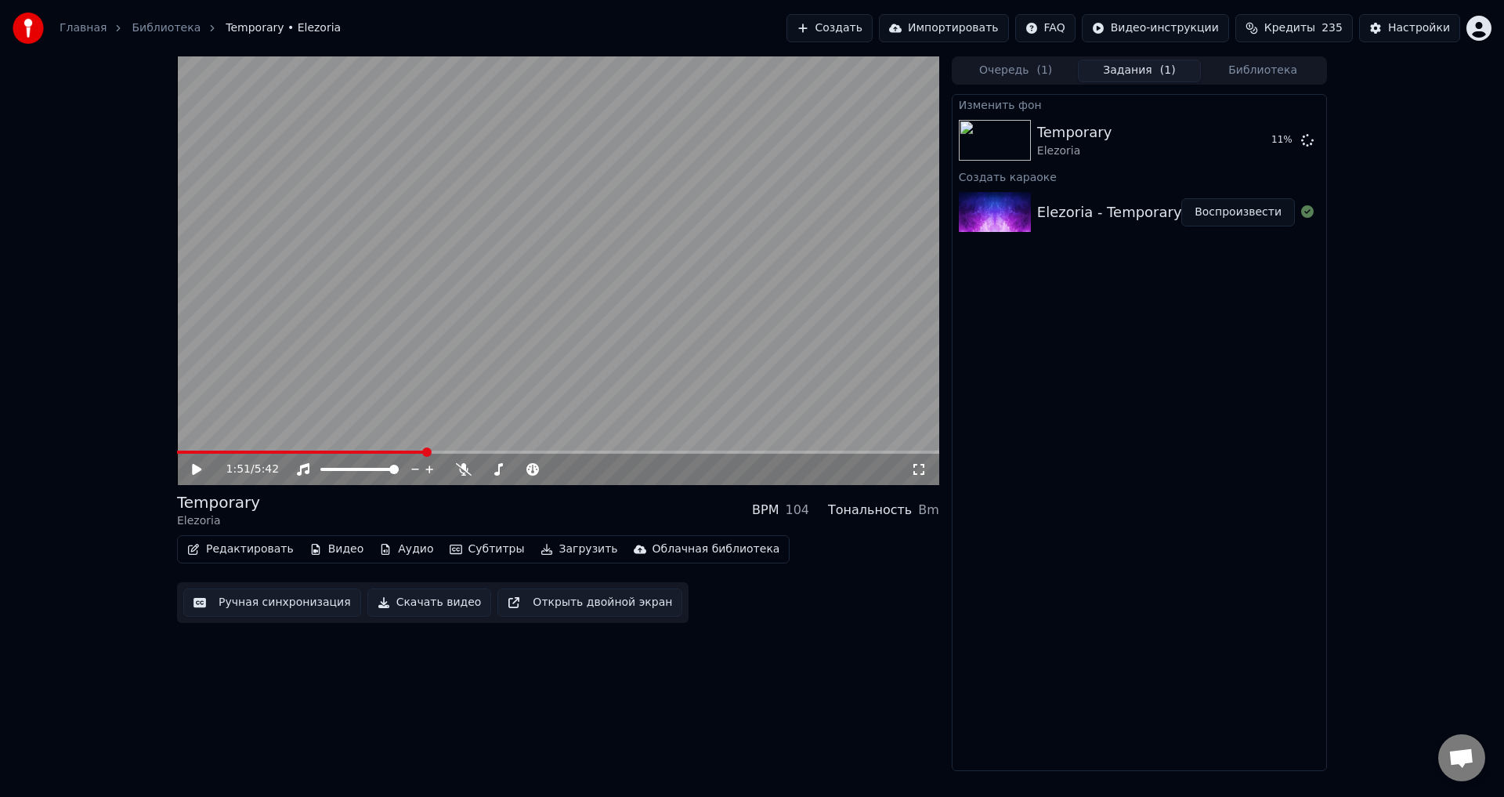
click at [194, 470] on icon at bounding box center [196, 469] width 9 height 11
click at [199, 471] on icon at bounding box center [197, 469] width 8 height 9
click at [297, 451] on span at bounding box center [326, 452] width 299 height 3
click at [1254, 139] on button "Воспроизвести" at bounding box center [1239, 140] width 114 height 28
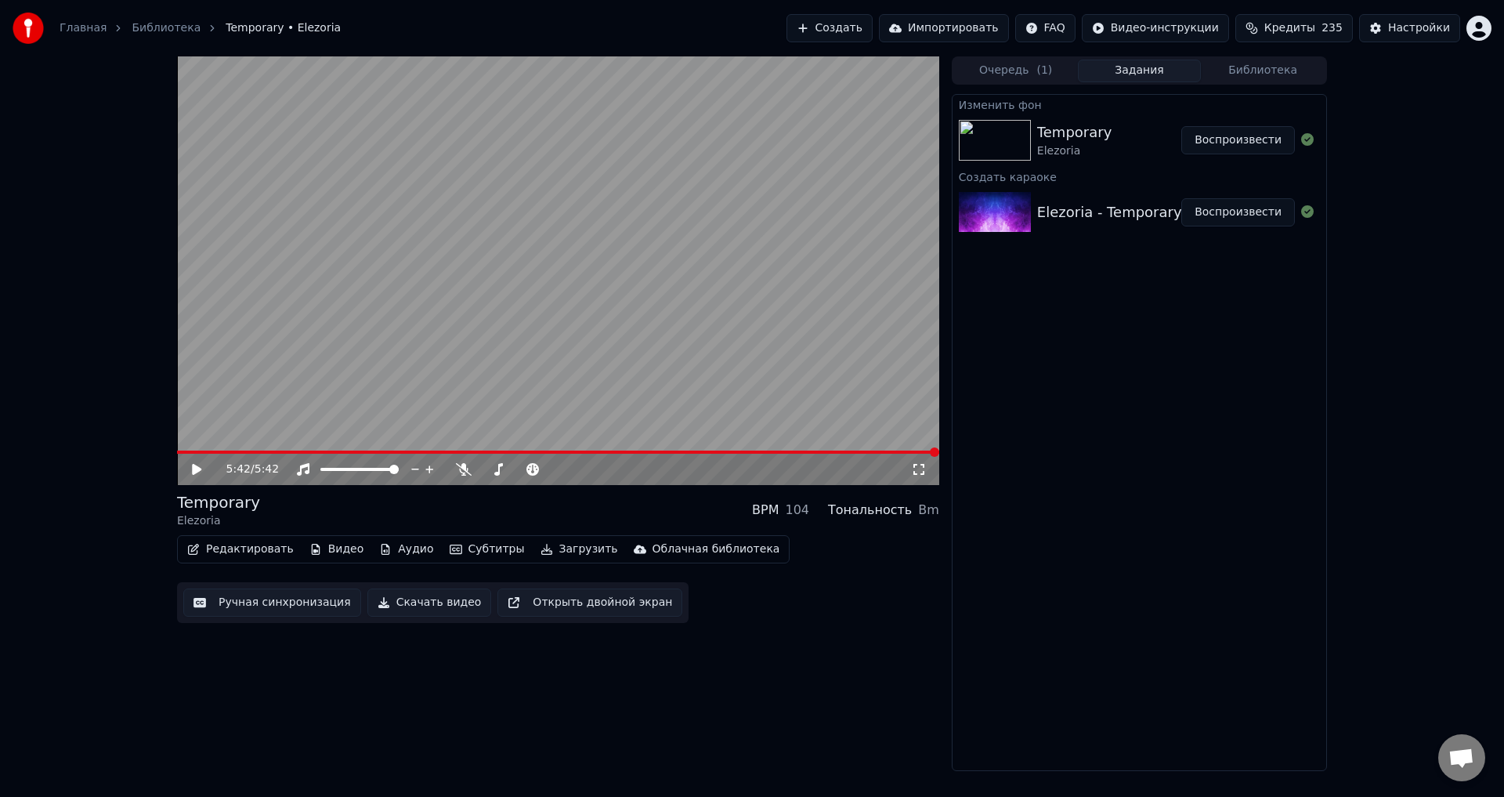
click at [1402, 488] on div "5:42 / 5:42 Temporary Elezoria BPM 104 Тональность Bm Редактировать Видео Аудио…" at bounding box center [752, 413] width 1504 height 715
click at [1427, 26] on div "Настройки" at bounding box center [1419, 28] width 62 height 16
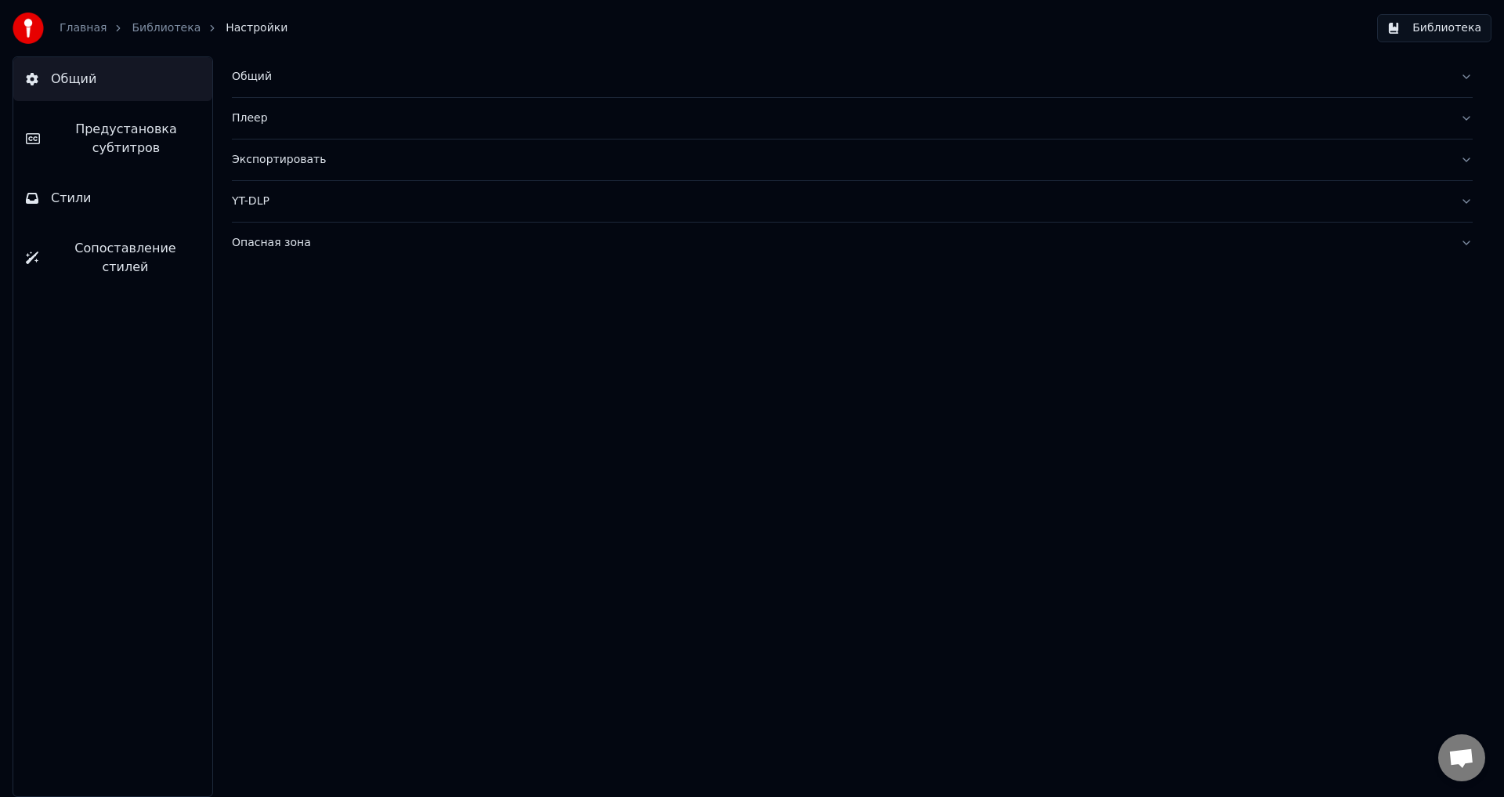
click at [168, 142] on span "Предустановка субтитров" at bounding box center [125, 139] width 147 height 38
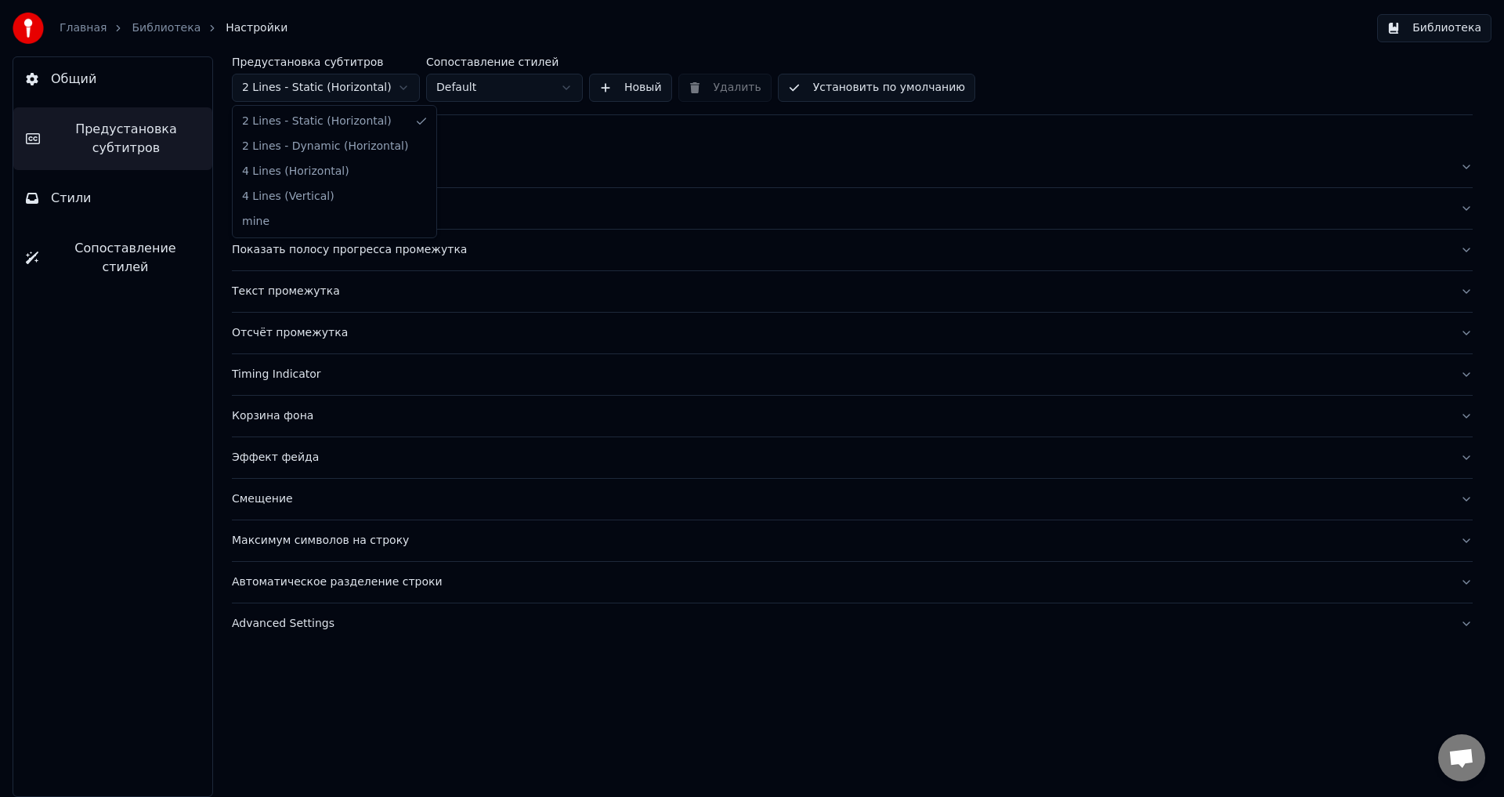
click at [402, 86] on html "Главная Библиотека Настройки Библиотека Общий Предустановка субтитров Стили Соп…" at bounding box center [752, 398] width 1504 height 797
click at [339, 244] on div "Показать полосу прогресса промежутка" at bounding box center [840, 250] width 1216 height 16
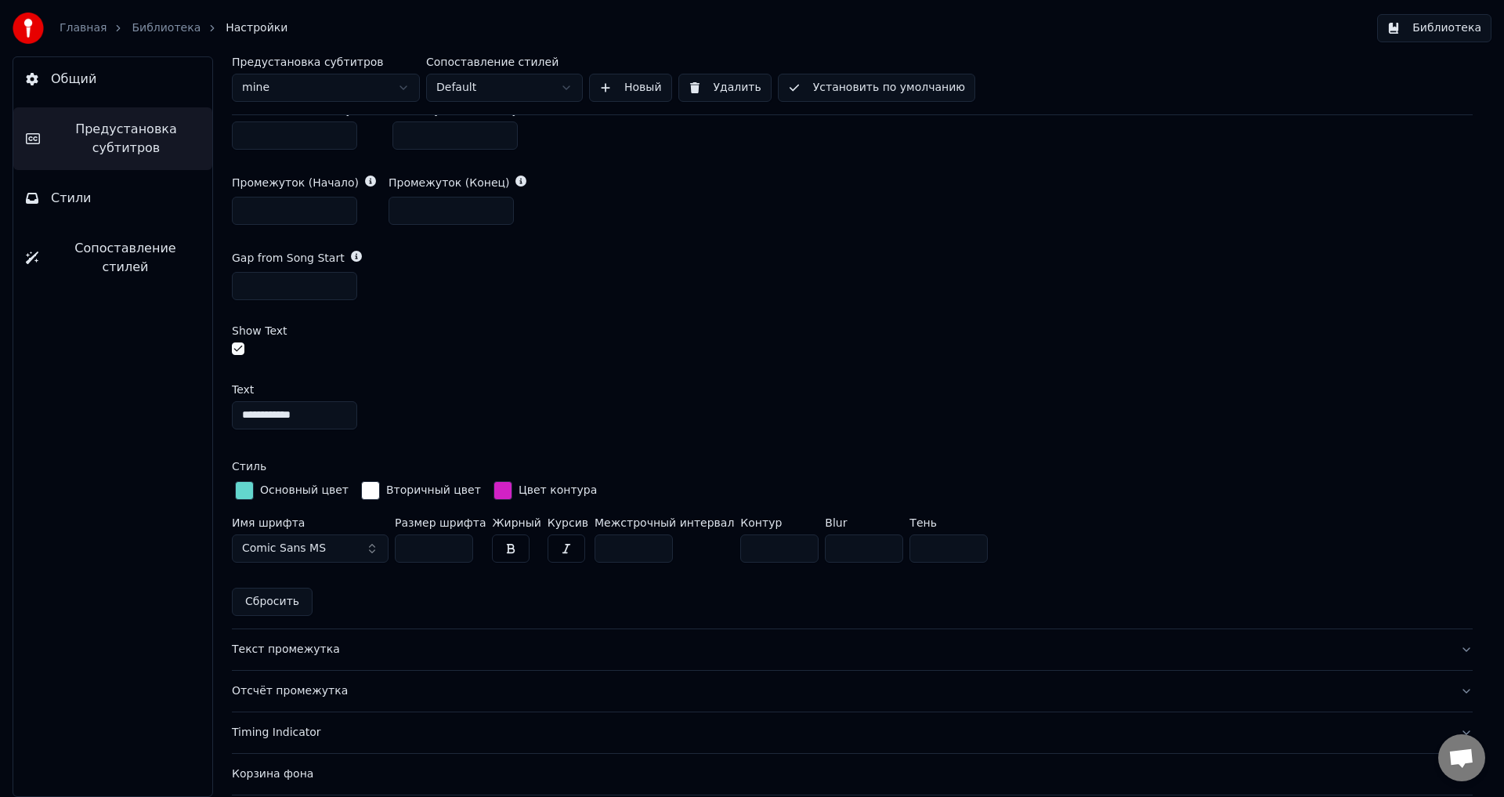
scroll to position [1019, 0]
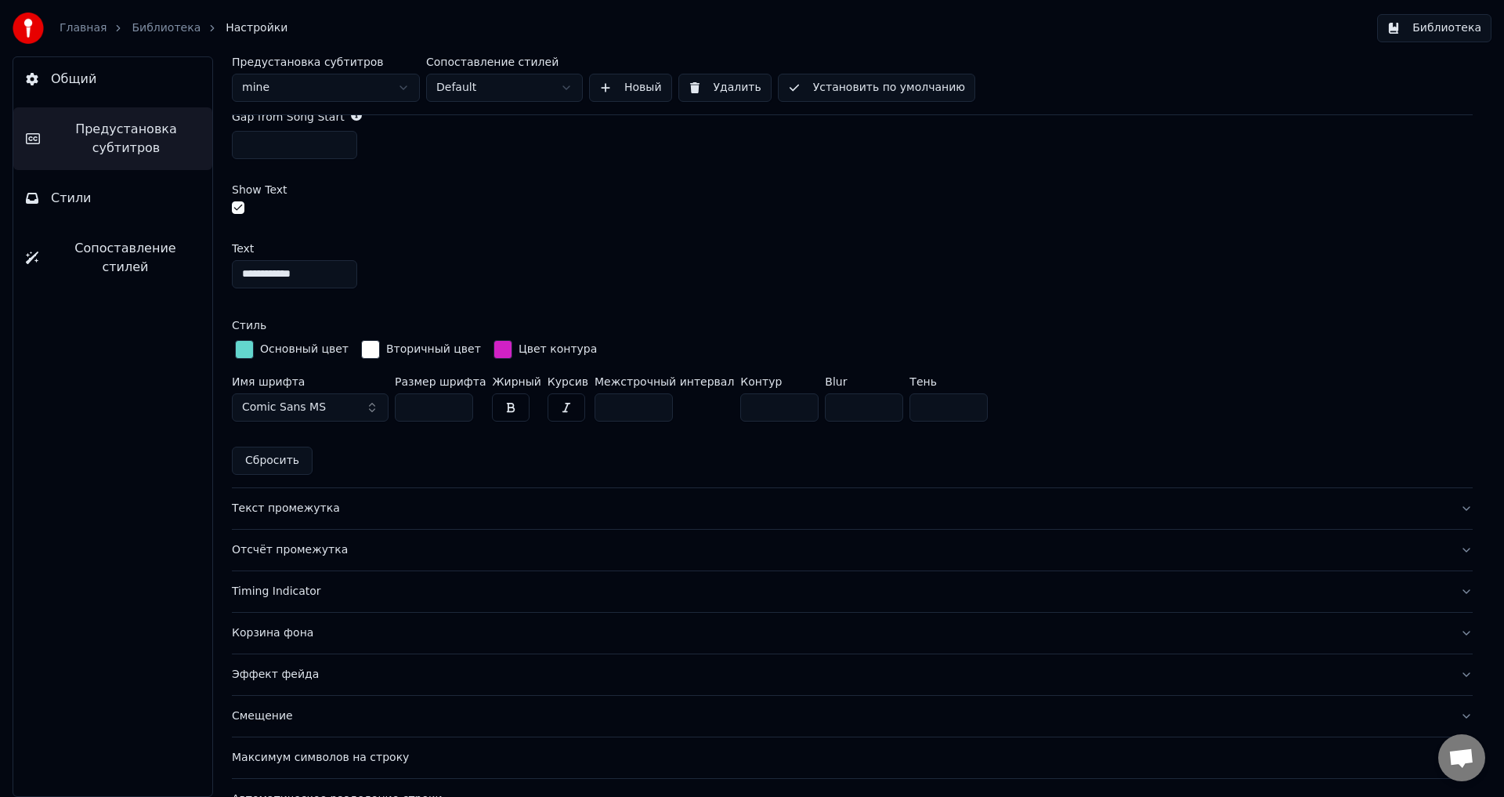
click at [834, 403] on input "***" at bounding box center [864, 407] width 78 height 28
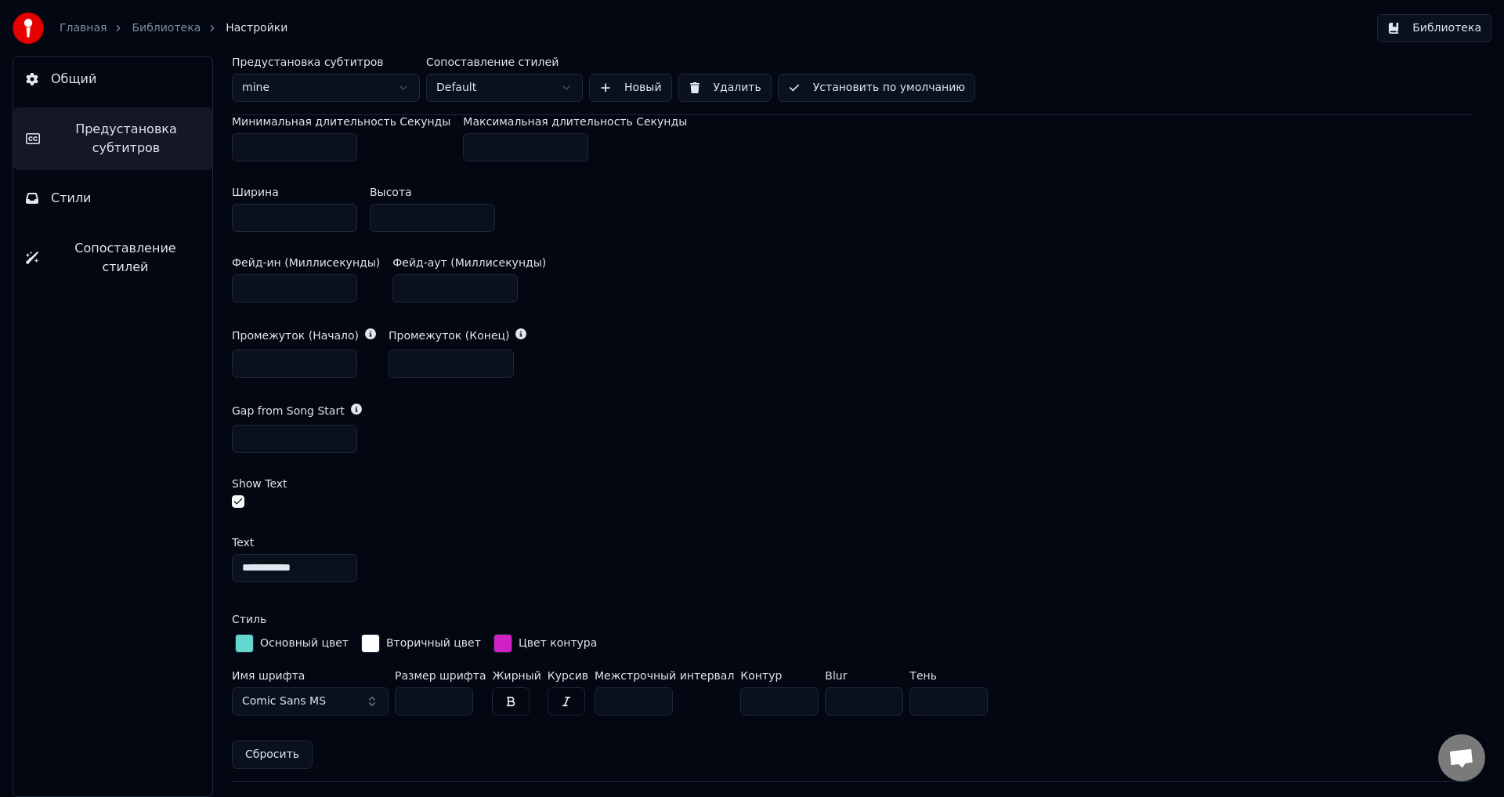
scroll to position [1092, 0]
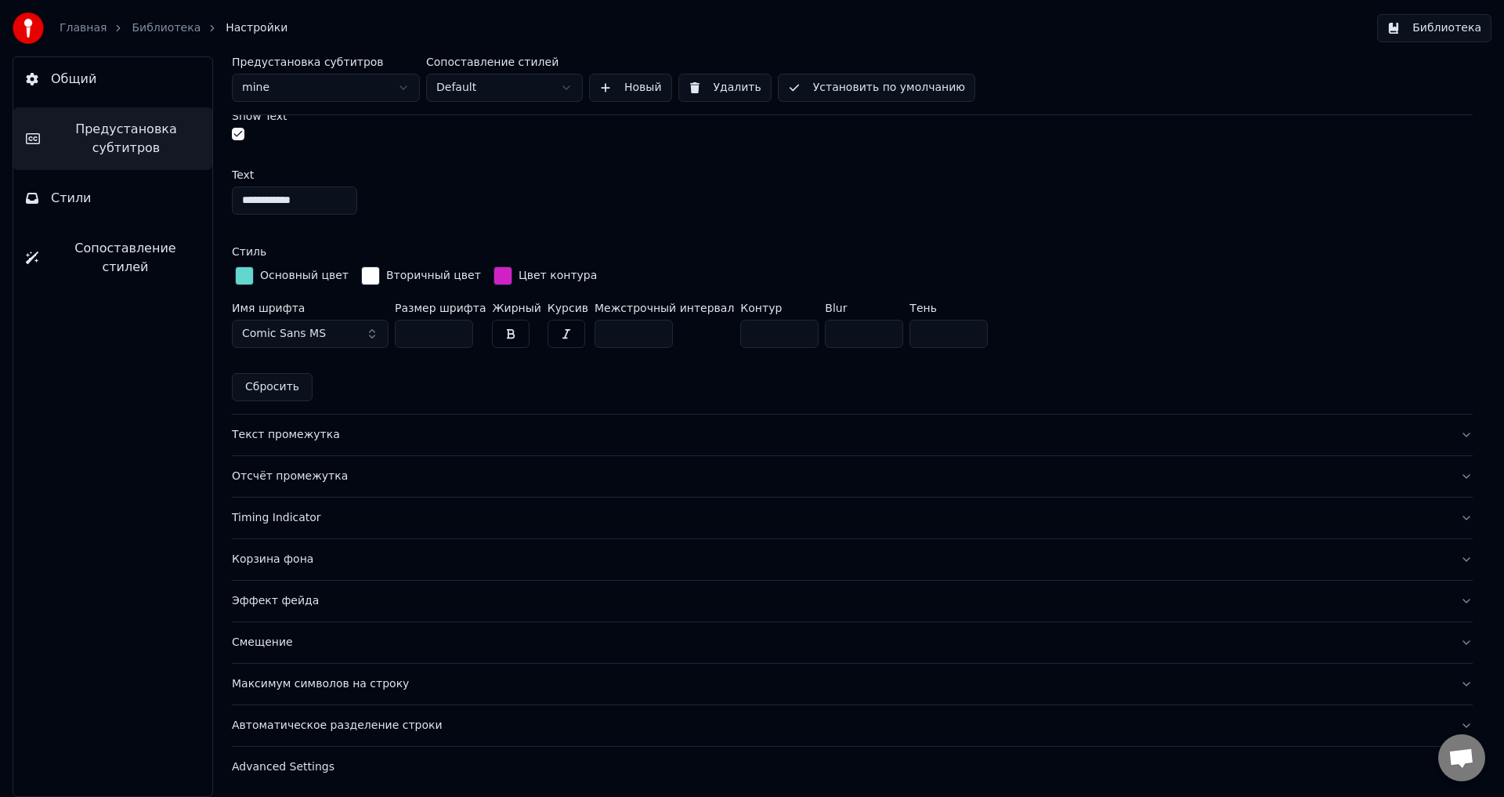
click at [1086, 220] on div "**********" at bounding box center [852, 262] width 1241 height 210
click at [837, 324] on input "****" at bounding box center [864, 334] width 78 height 28
type input "****"
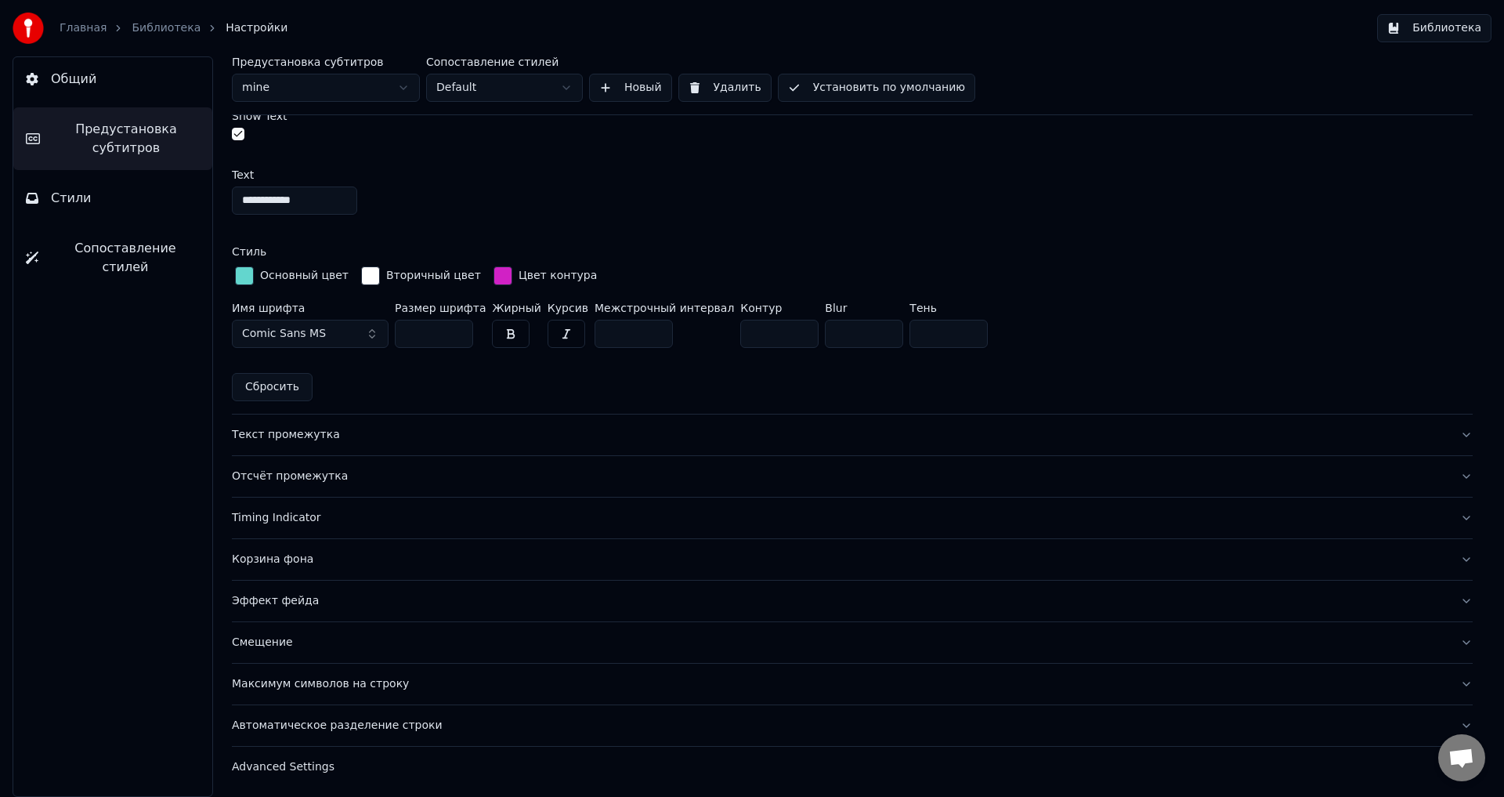
click at [1015, 214] on div "**********" at bounding box center [852, 262] width 1241 height 210
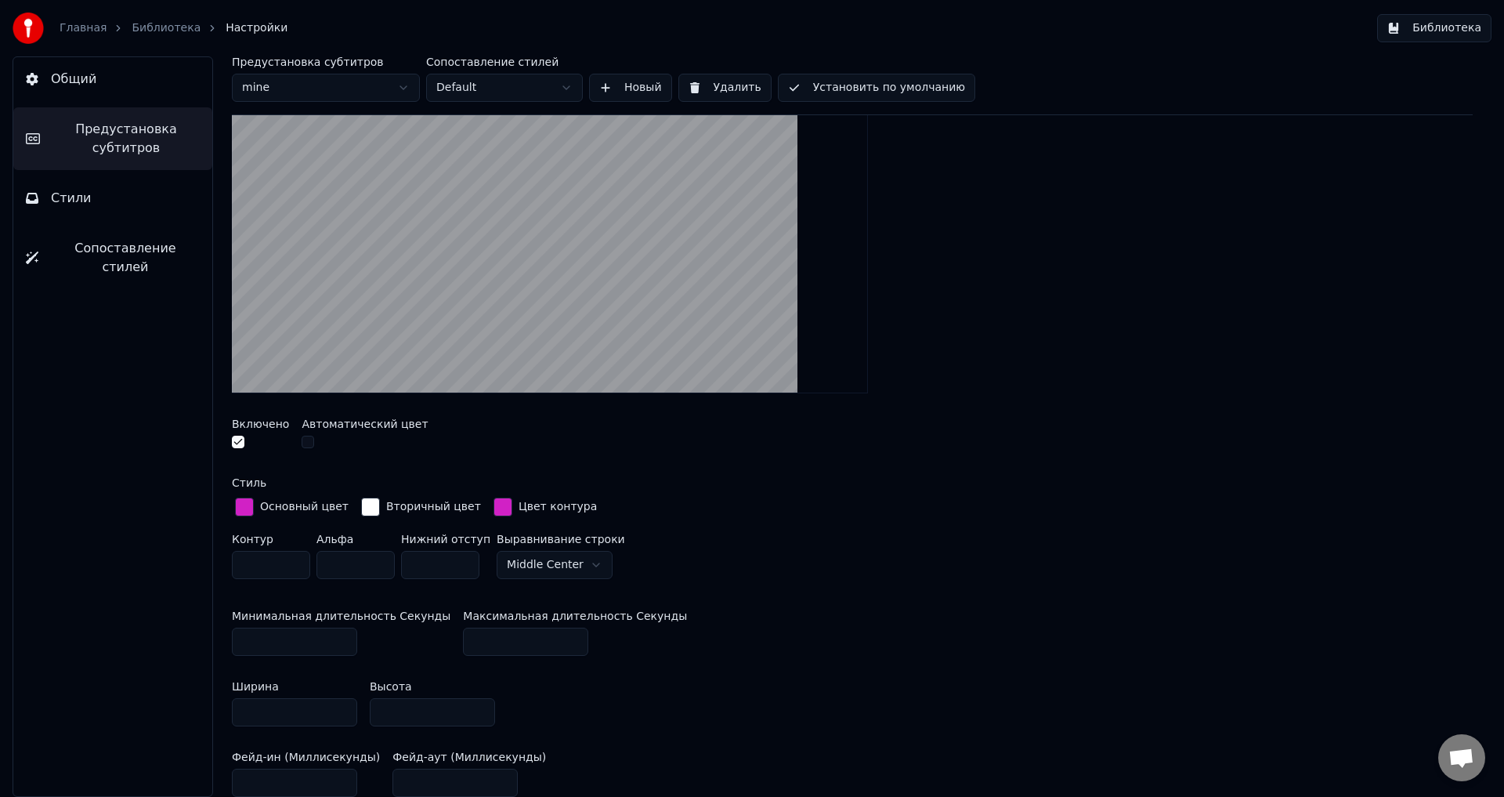
scroll to position [0, 0]
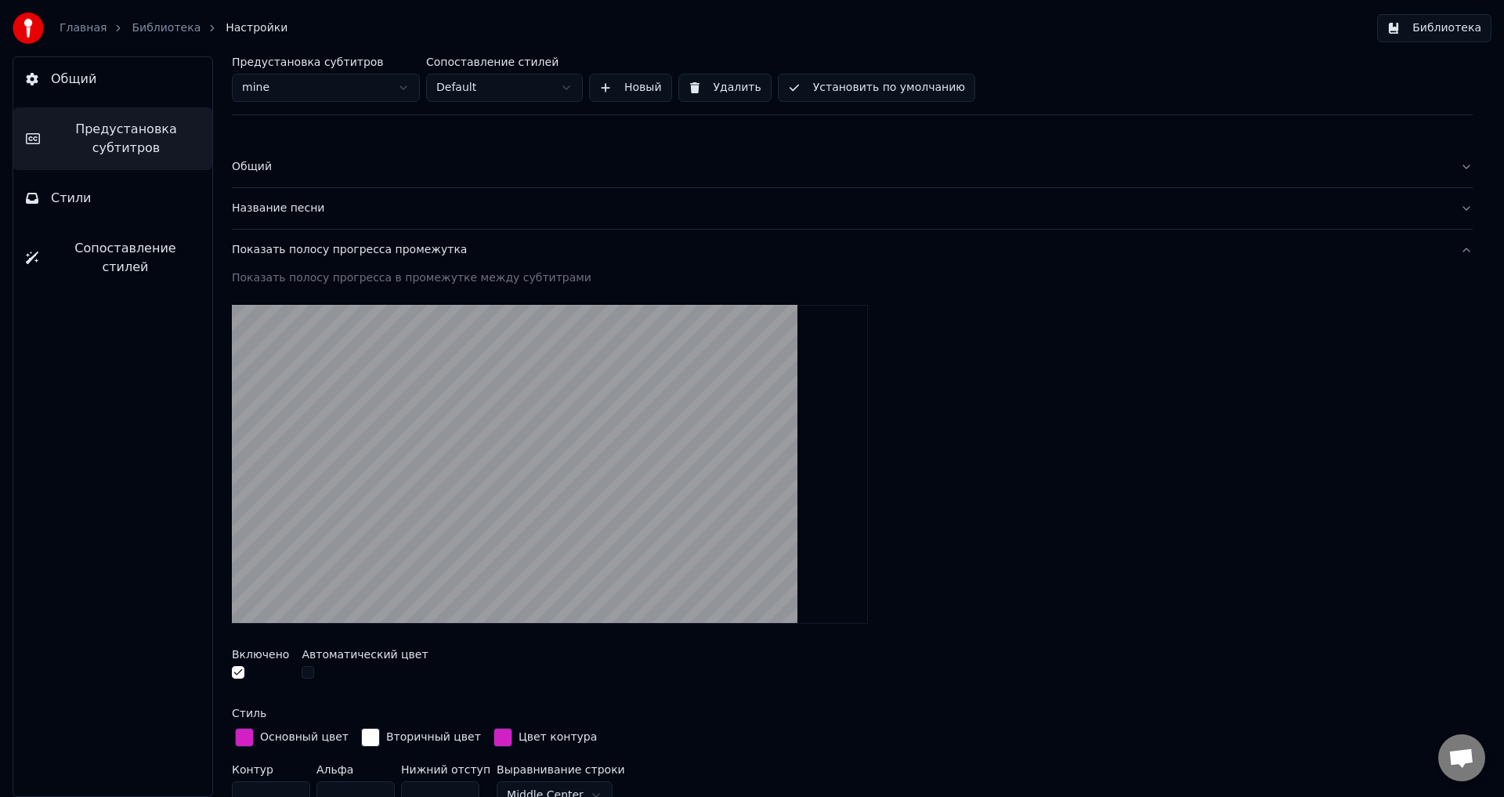
click at [356, 249] on div "Показать полосу прогресса промежутка" at bounding box center [840, 250] width 1216 height 16
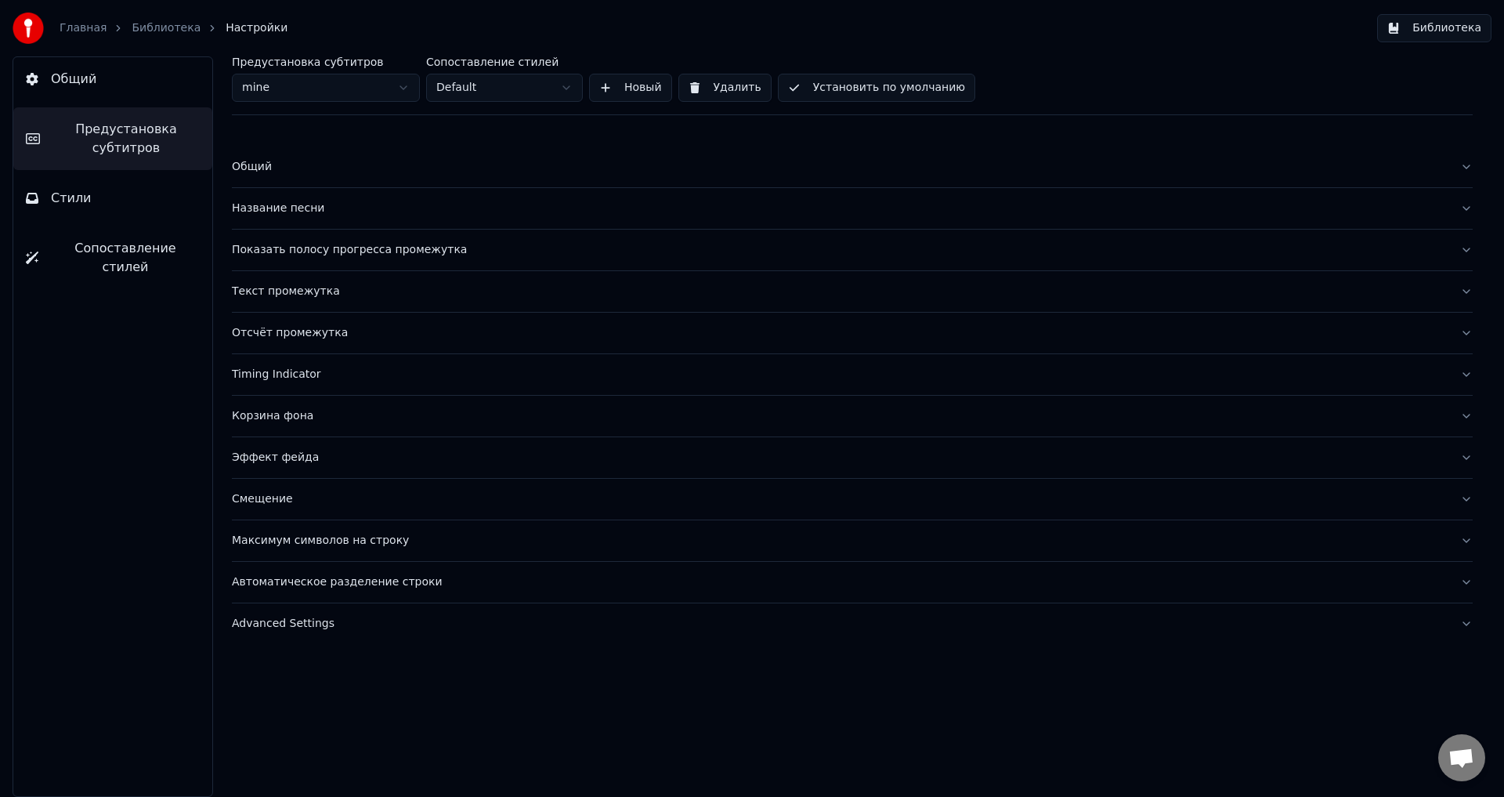
click at [114, 197] on button "Стили" at bounding box center [112, 198] width 199 height 44
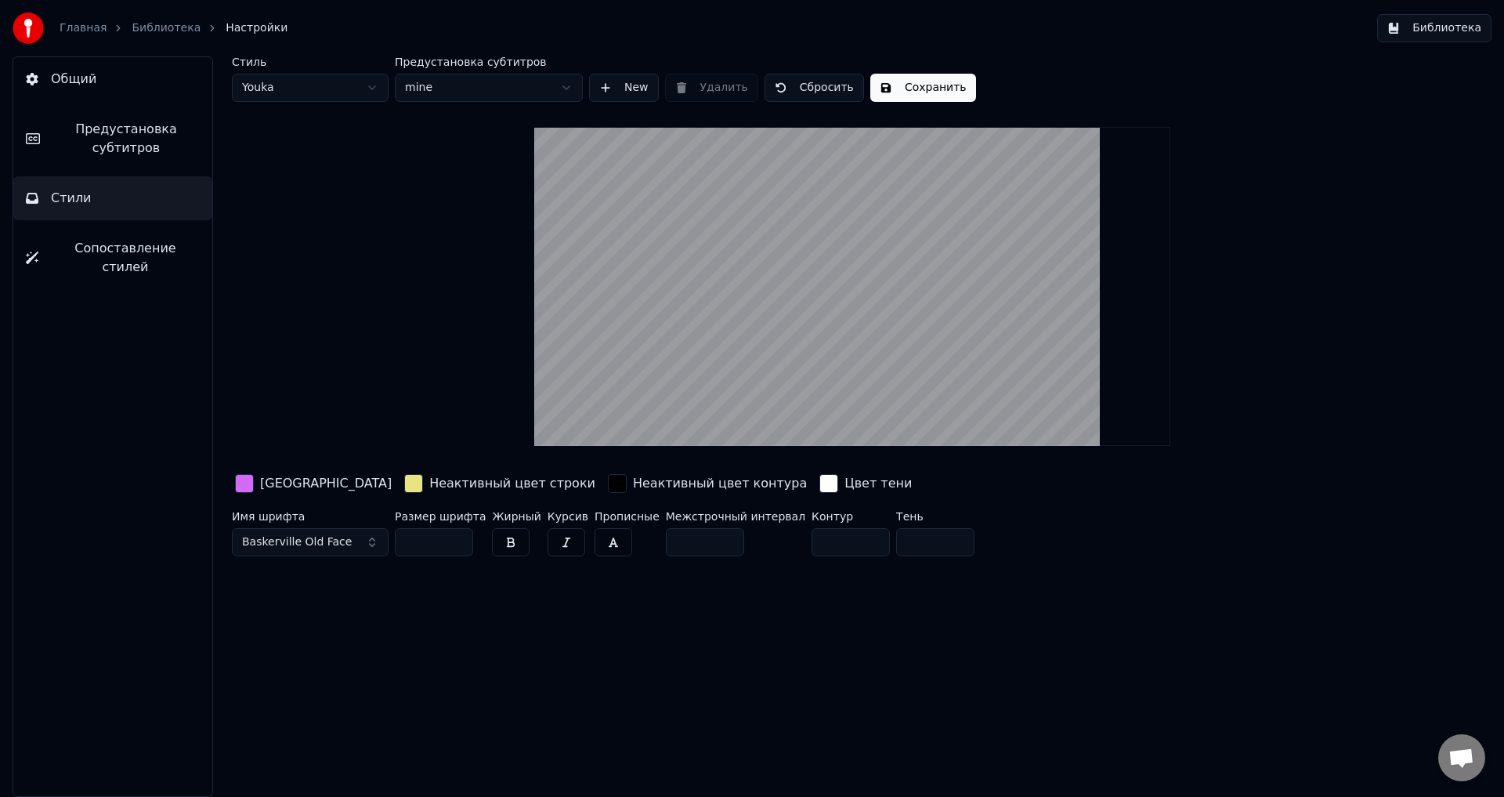
click at [812, 541] on input "**" at bounding box center [851, 542] width 78 height 28
type input "**"
click at [118, 136] on span "Предустановка субтитров" at bounding box center [125, 139] width 147 height 38
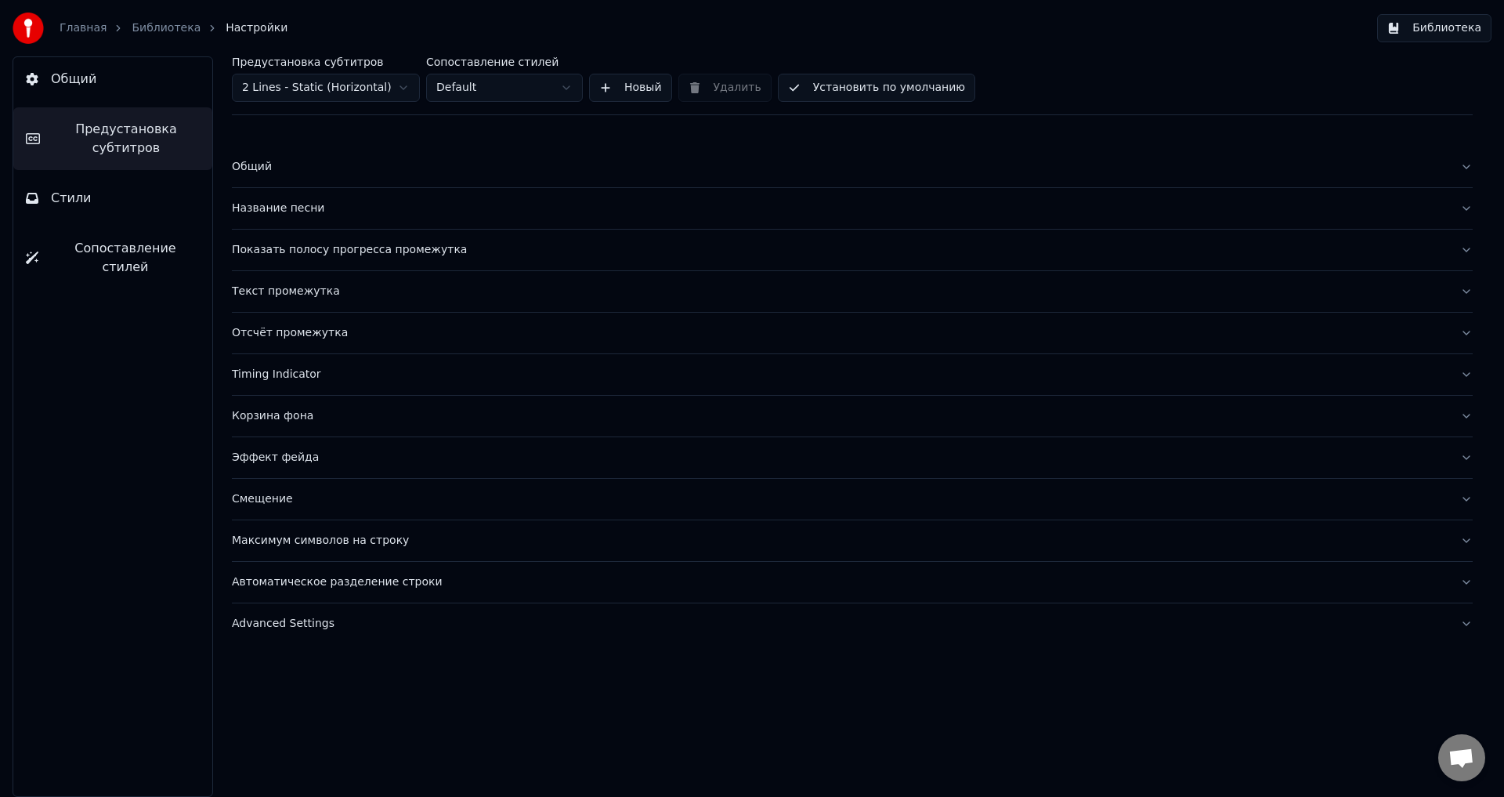
click at [366, 87] on html "Главная Библиотека Настройки Библиотека Общий Предустановка субтитров Стили Соп…" at bounding box center [752, 398] width 1504 height 797
click at [309, 541] on div "Максимум символов на строку" at bounding box center [840, 541] width 1216 height 16
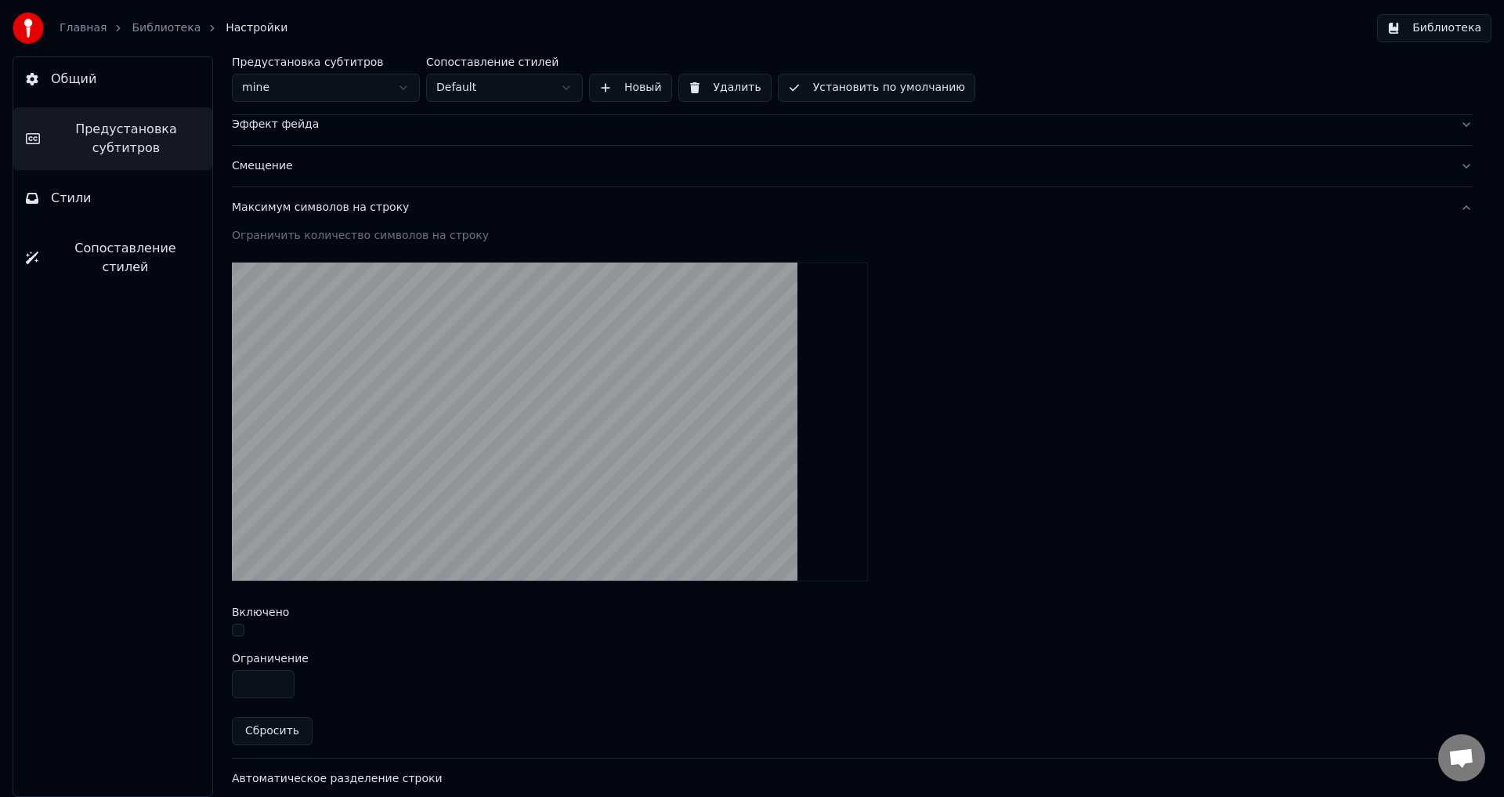
scroll to position [389, 0]
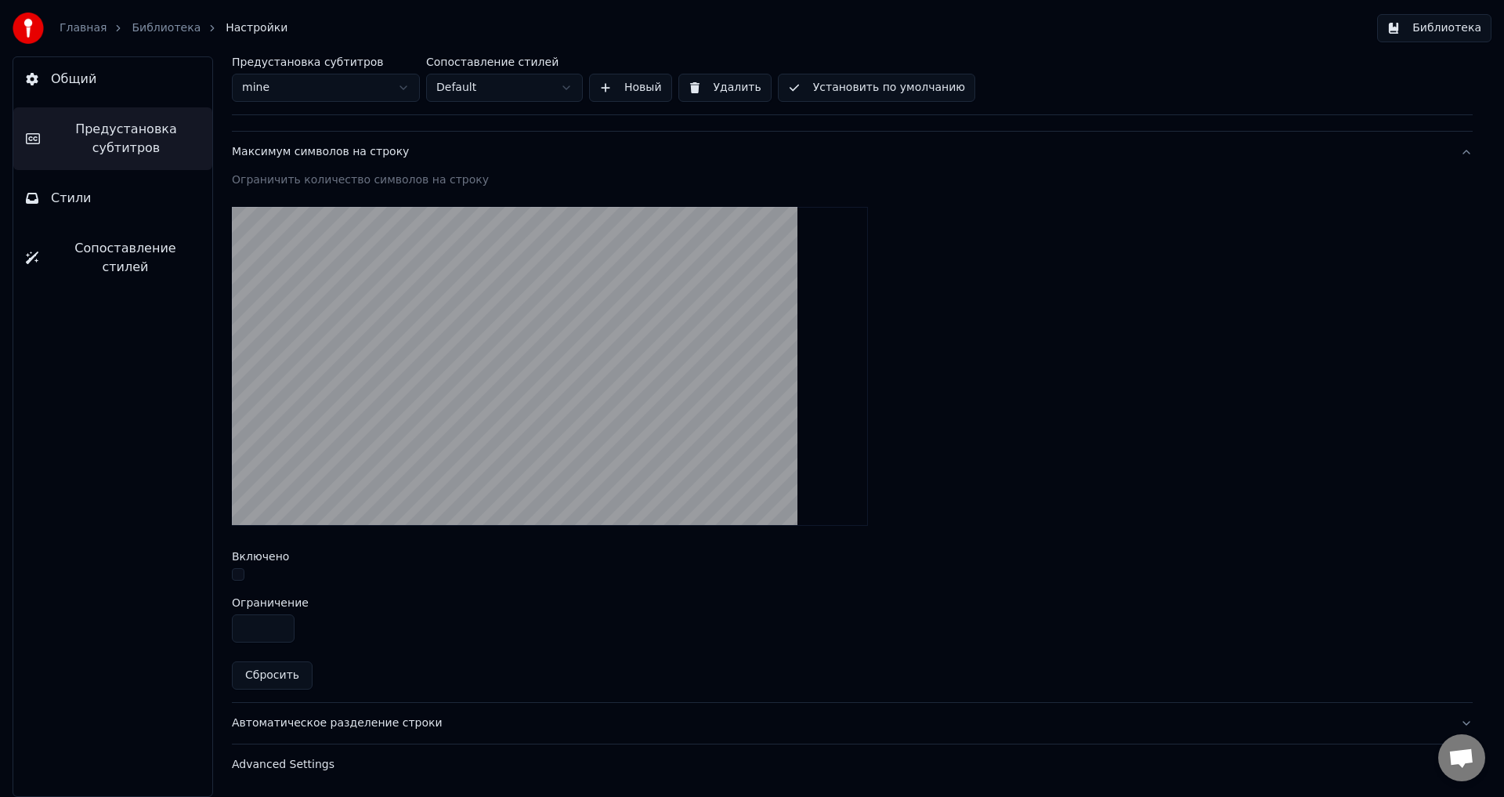
click at [316, 156] on div "Максимум символов на строку" at bounding box center [840, 152] width 1216 height 16
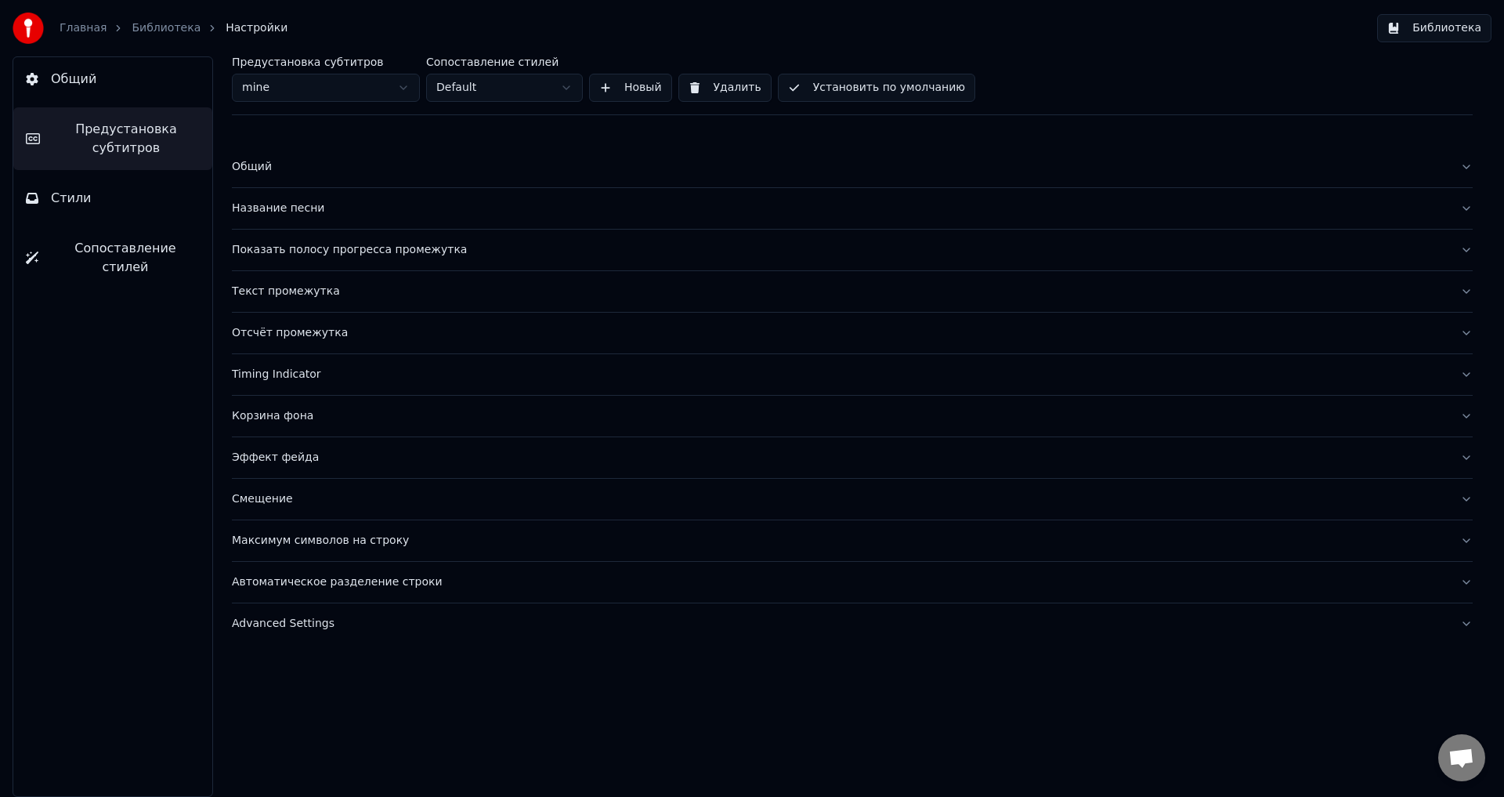
click at [273, 458] on div "Эффект фейда" at bounding box center [840, 458] width 1216 height 16
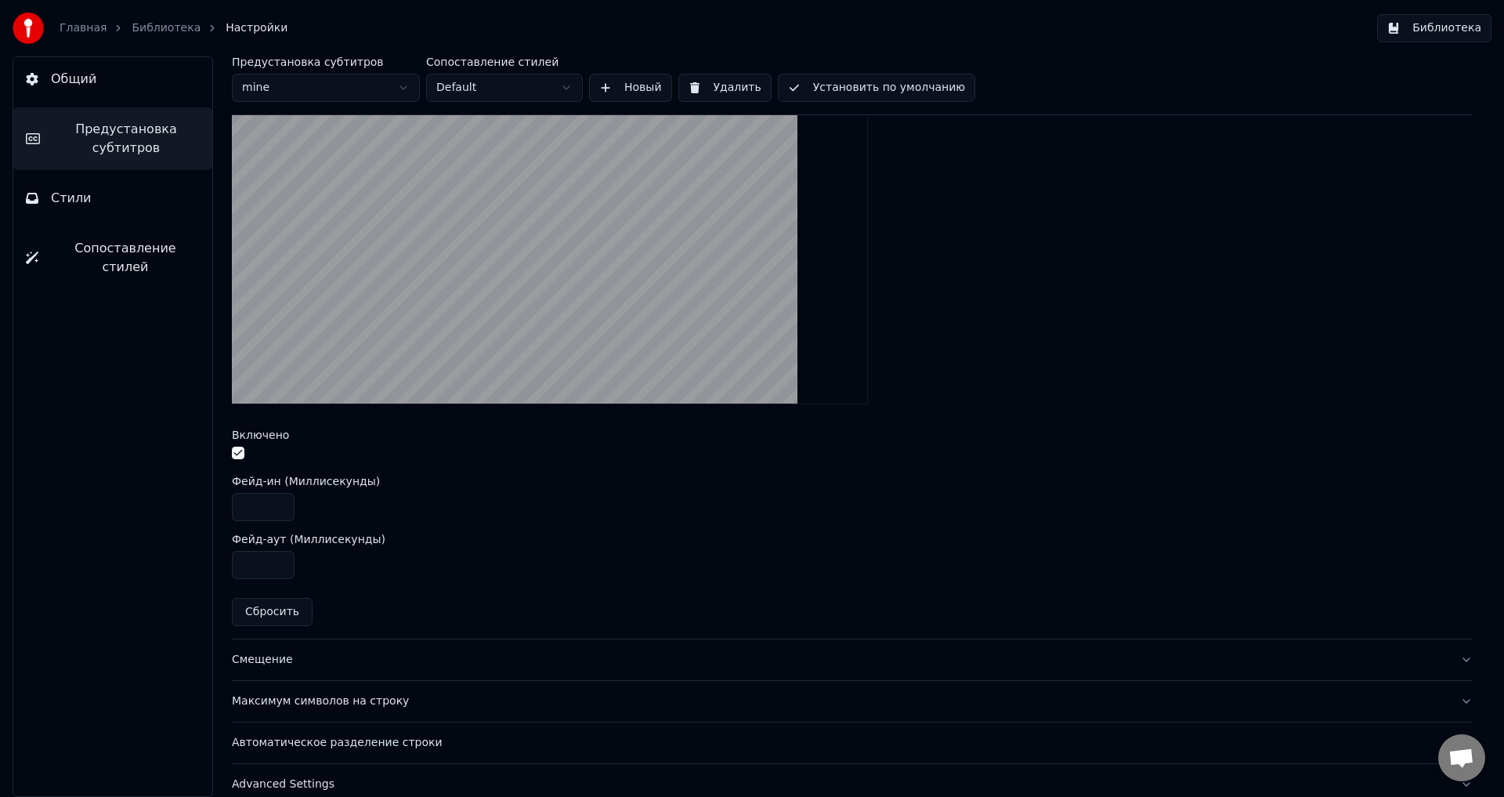
scroll to position [447, 0]
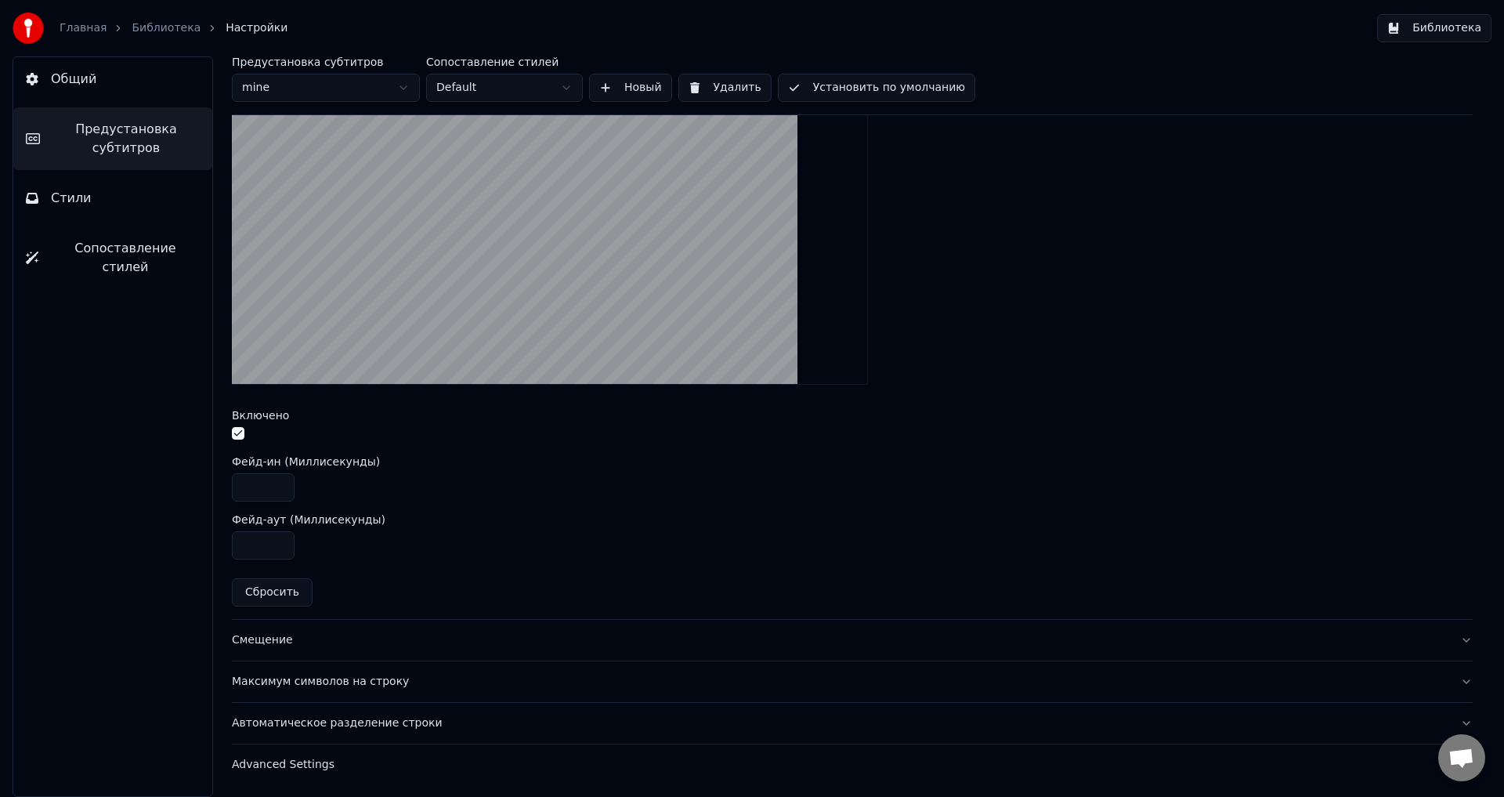
click at [237, 429] on button "button" at bounding box center [238, 433] width 13 height 13
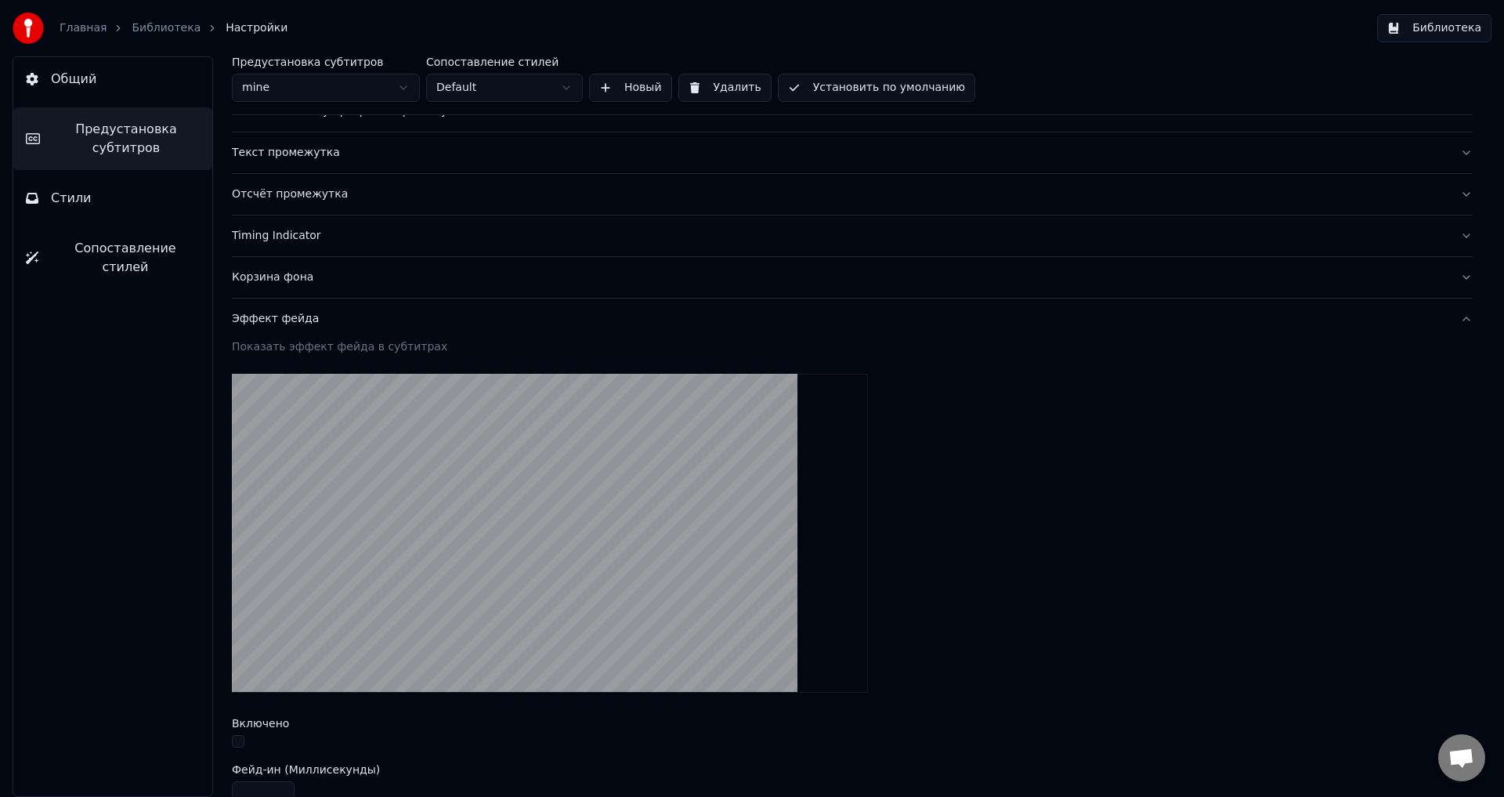
scroll to position [55, 0]
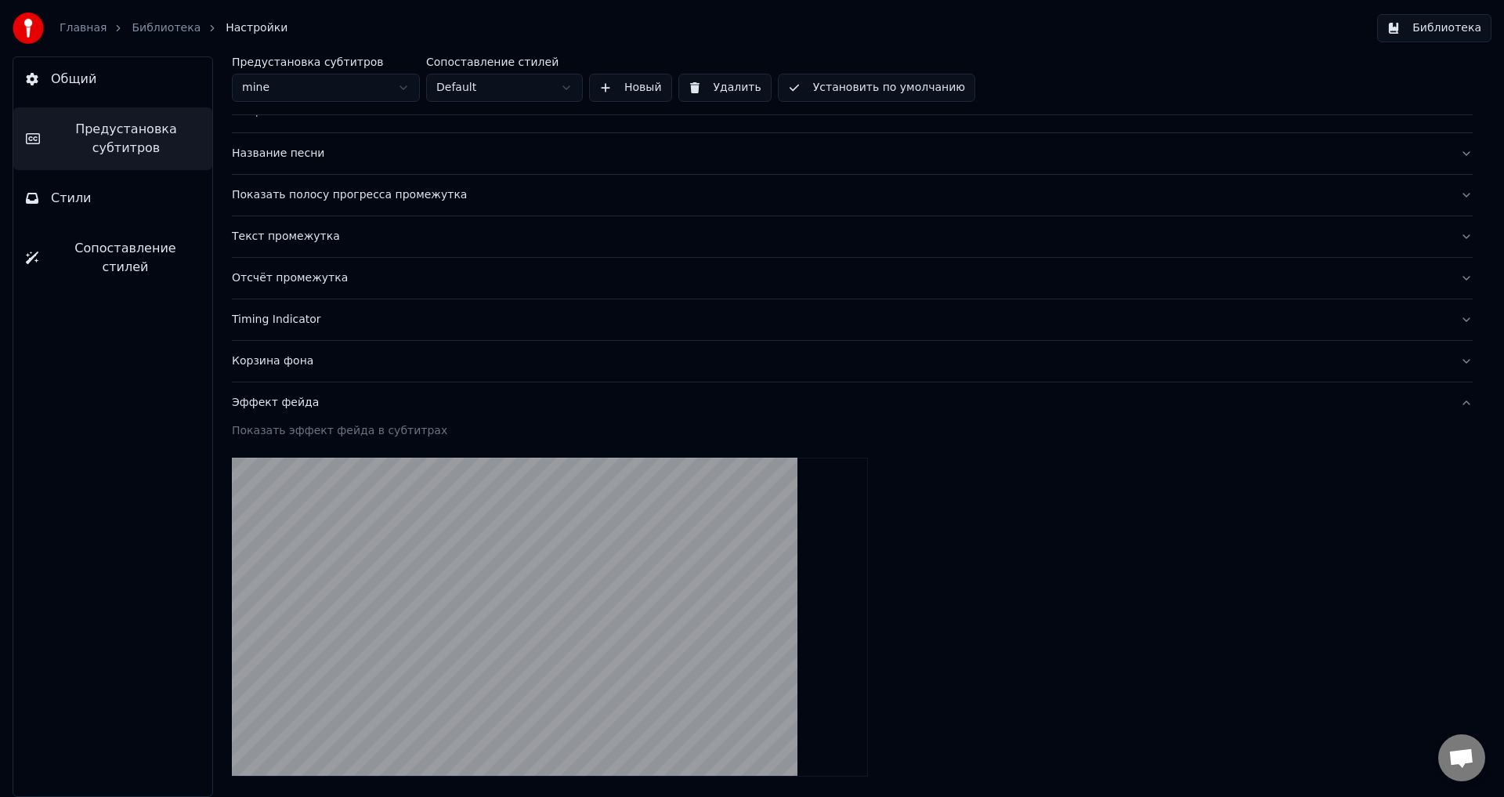
click at [268, 403] on div "Эффект фейда" at bounding box center [840, 403] width 1216 height 16
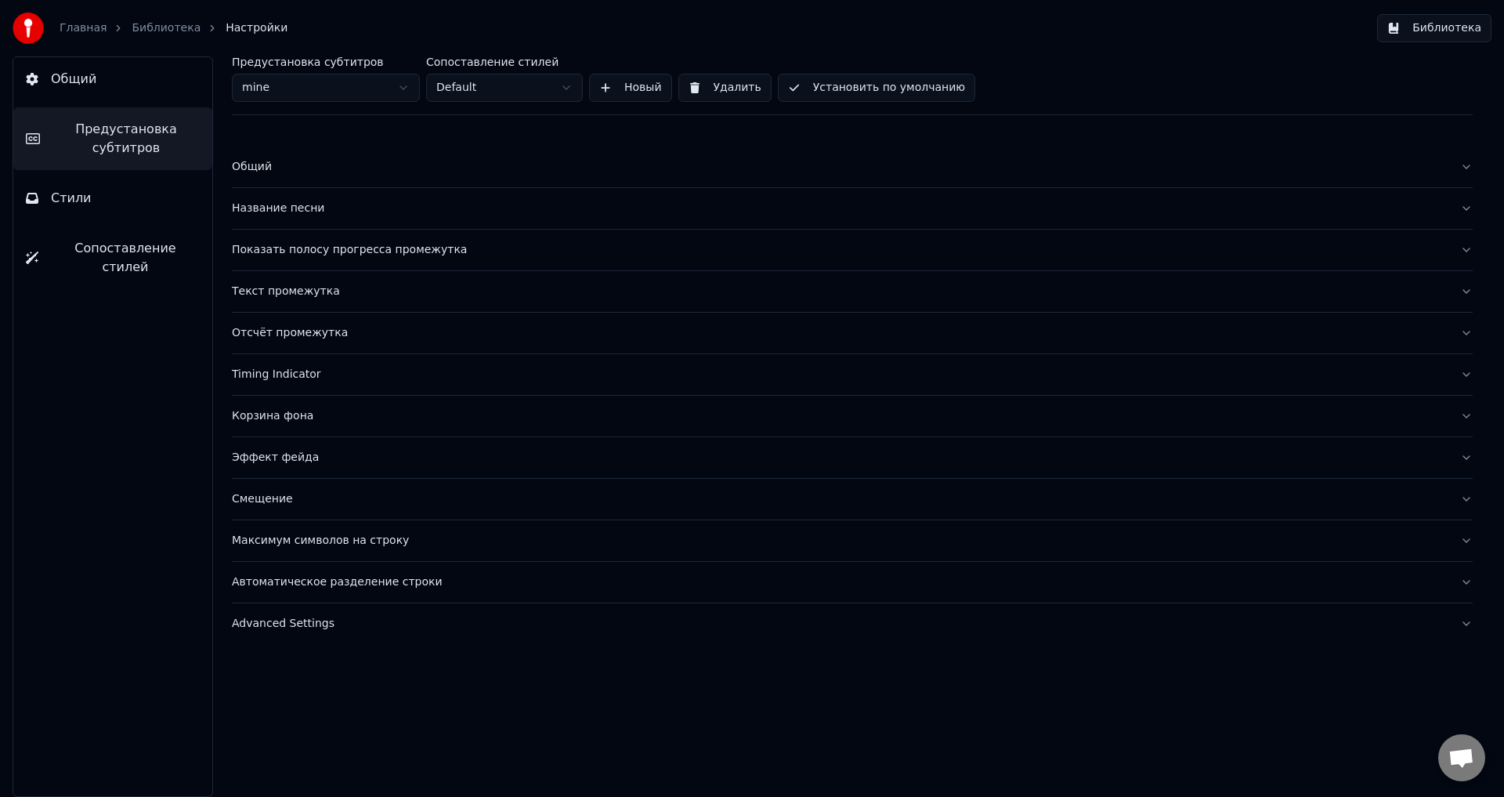
click at [154, 28] on link "Библиотека" at bounding box center [166, 28] width 69 height 16
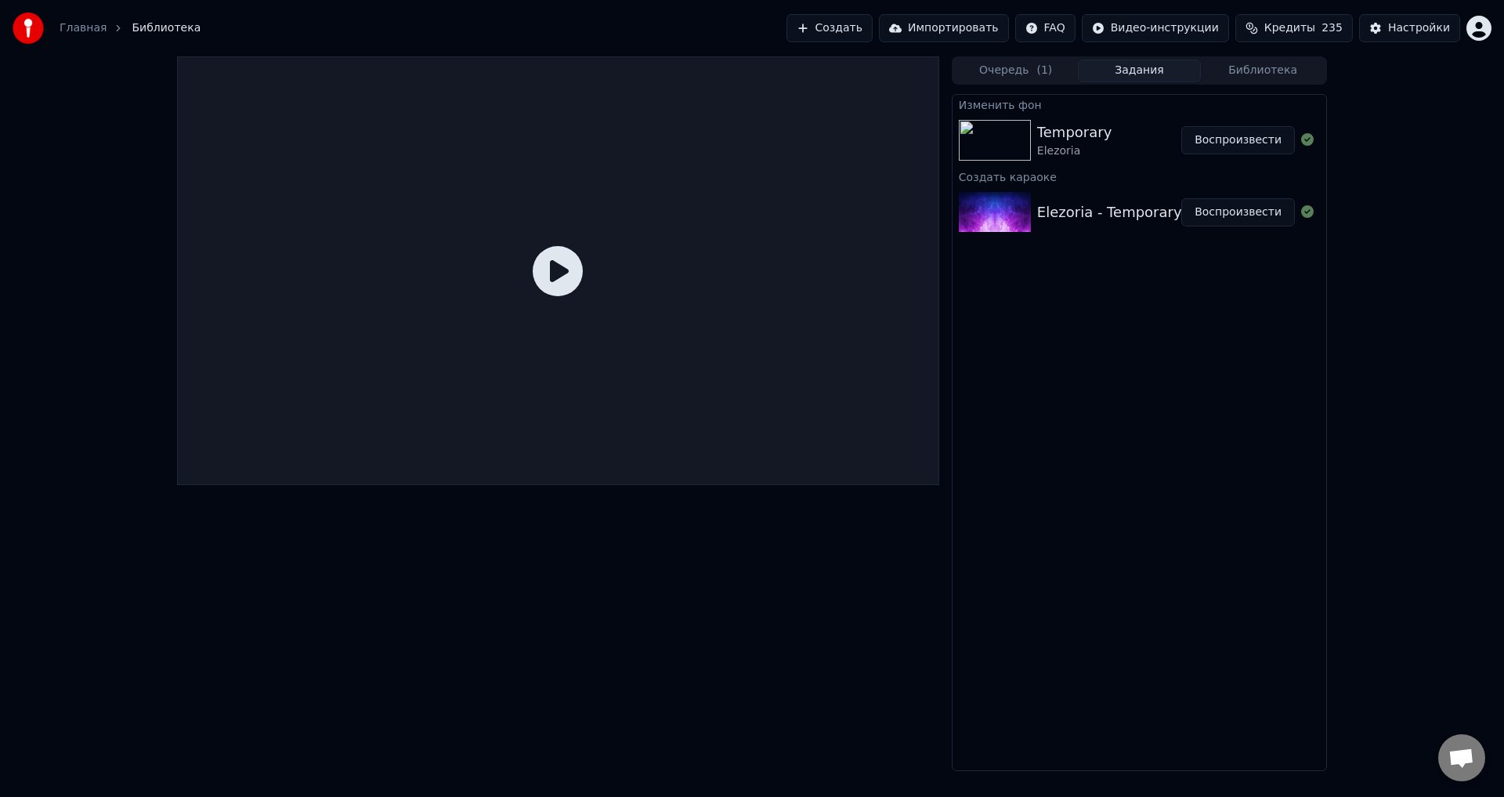
click at [1238, 140] on button "Воспроизвести" at bounding box center [1239, 140] width 114 height 28
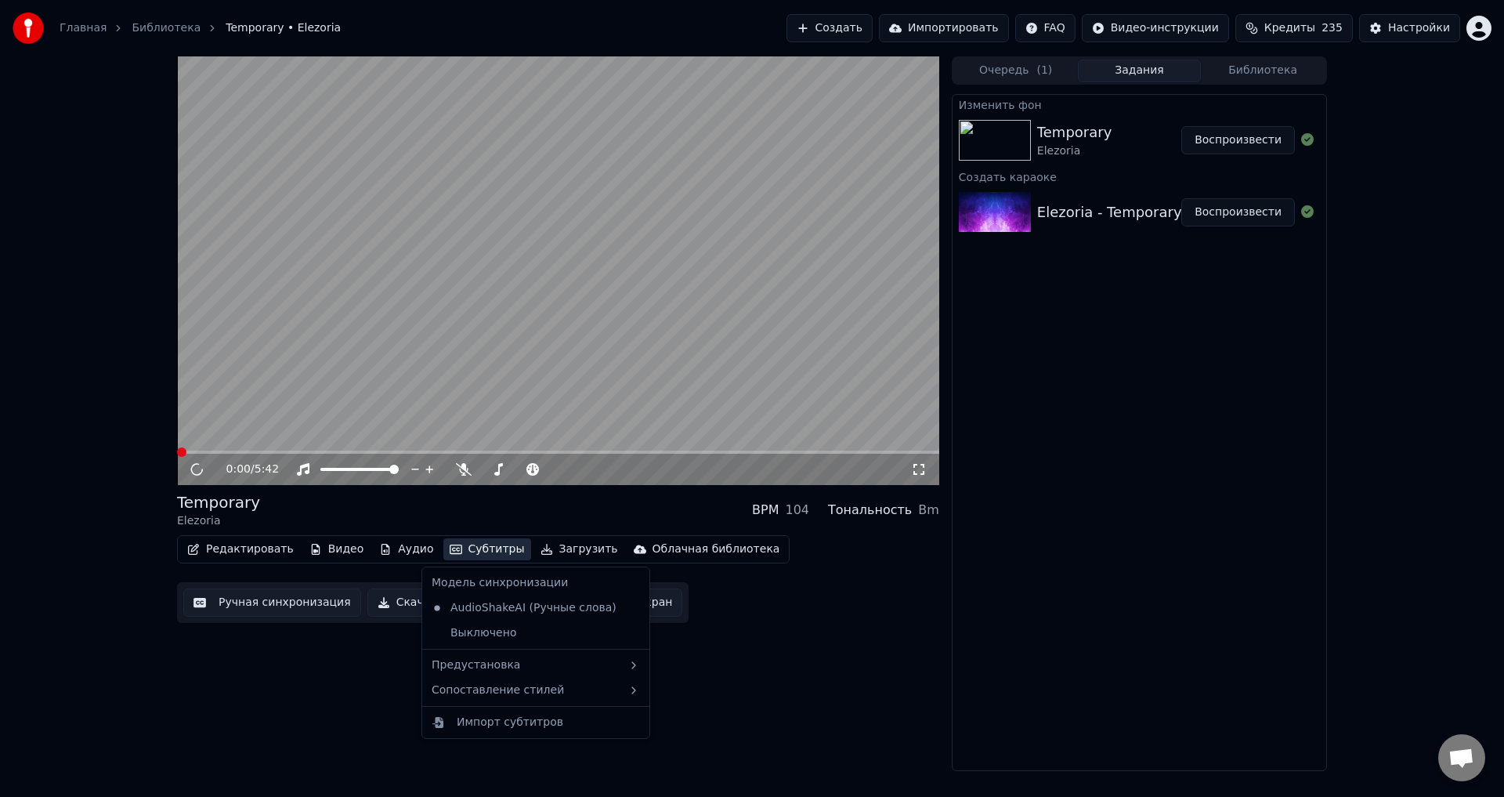
click at [476, 548] on button "Субтитры" at bounding box center [487, 549] width 88 height 22
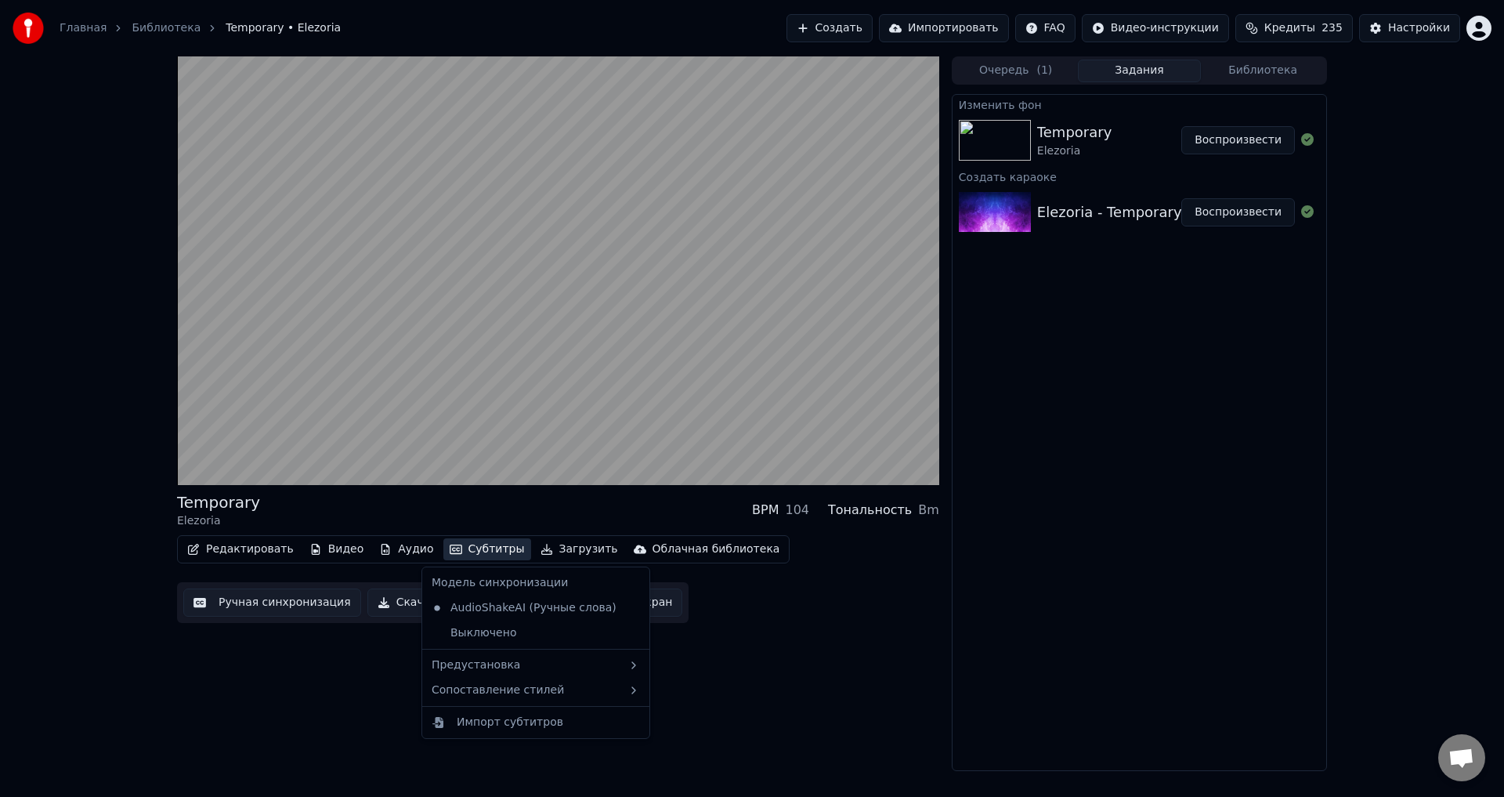
click at [291, 689] on div "Temporary Elezoria BPM 104 Тональность Bm Редактировать Видео Аудио Субтитры За…" at bounding box center [558, 413] width 762 height 715
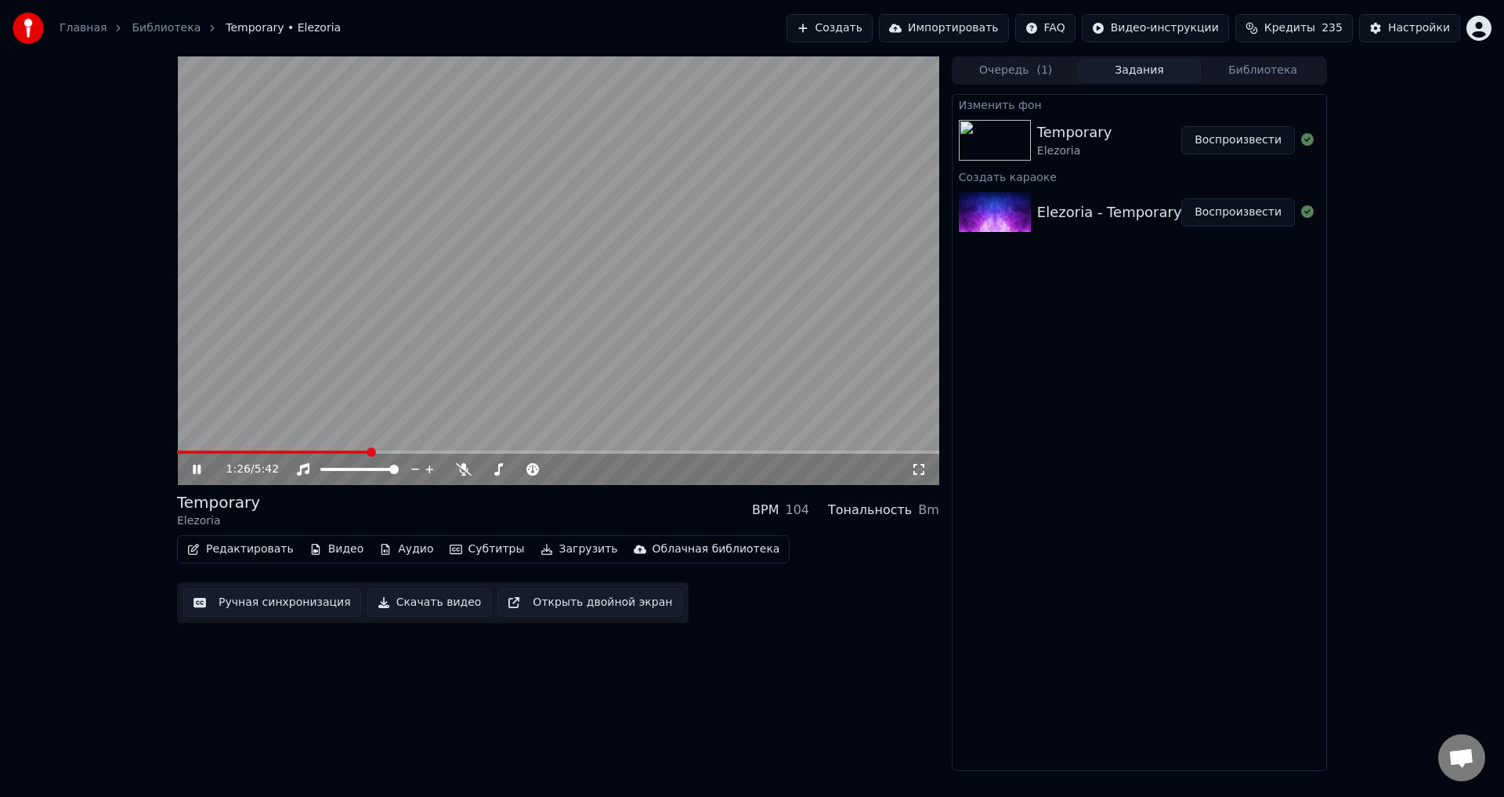
click at [193, 465] on icon at bounding box center [208, 469] width 37 height 13
click at [1408, 25] on div "Настройки" at bounding box center [1419, 28] width 62 height 16
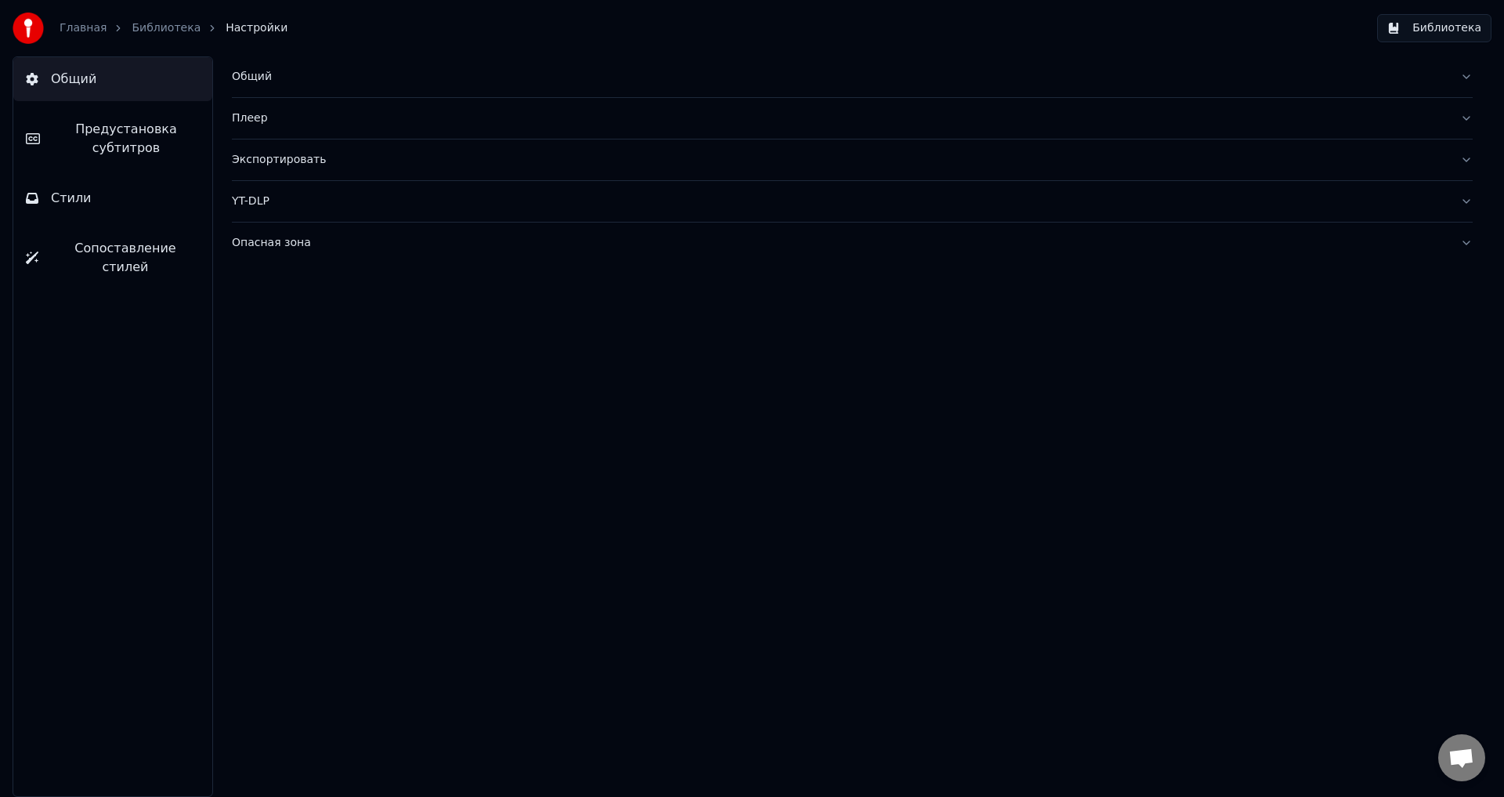
click at [124, 136] on span "Предустановка субтитров" at bounding box center [125, 139] width 147 height 38
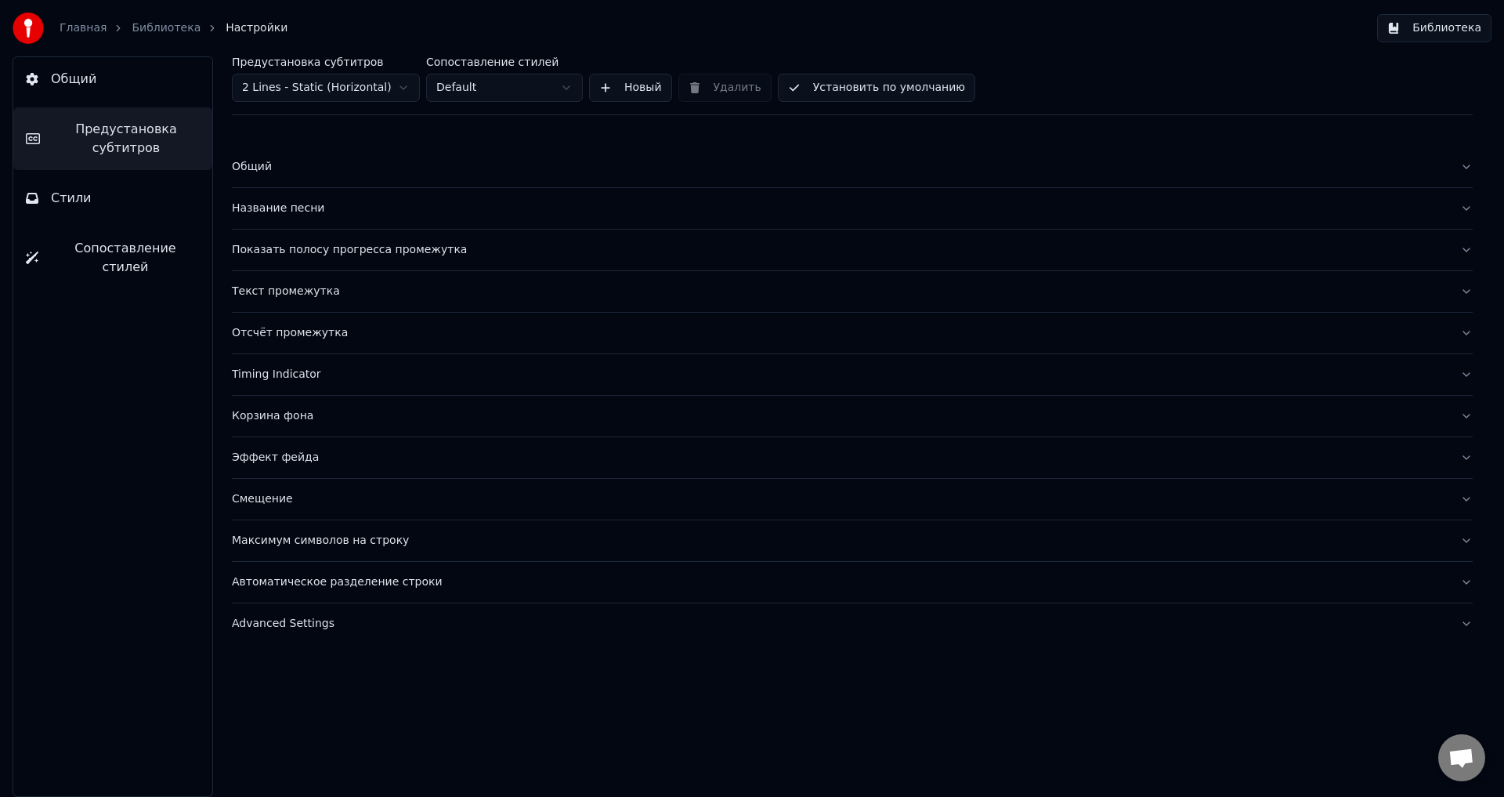
click at [89, 197] on button "Стили" at bounding box center [112, 198] width 199 height 44
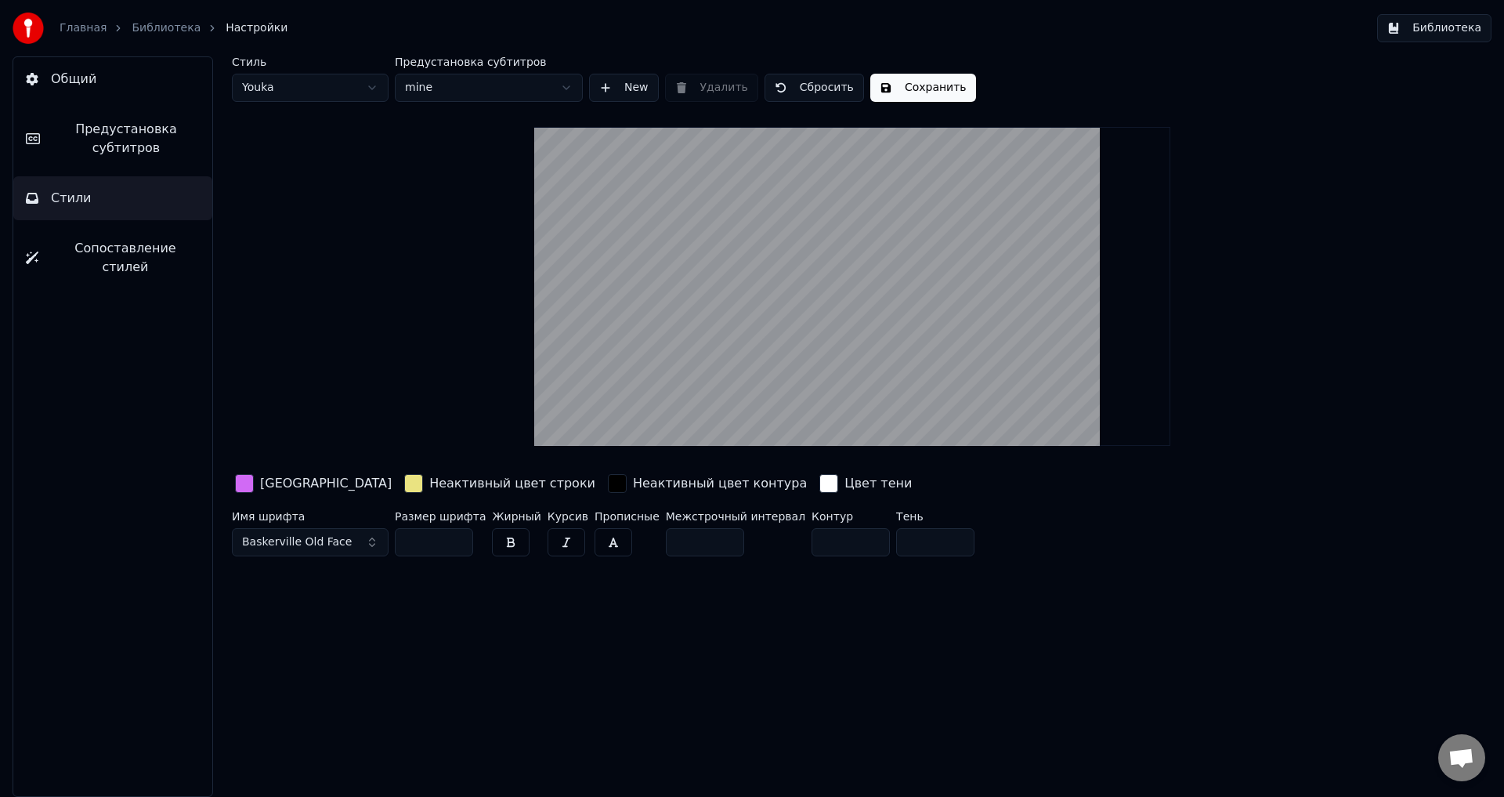
click at [608, 482] on div "button" at bounding box center [617, 483] width 19 height 19
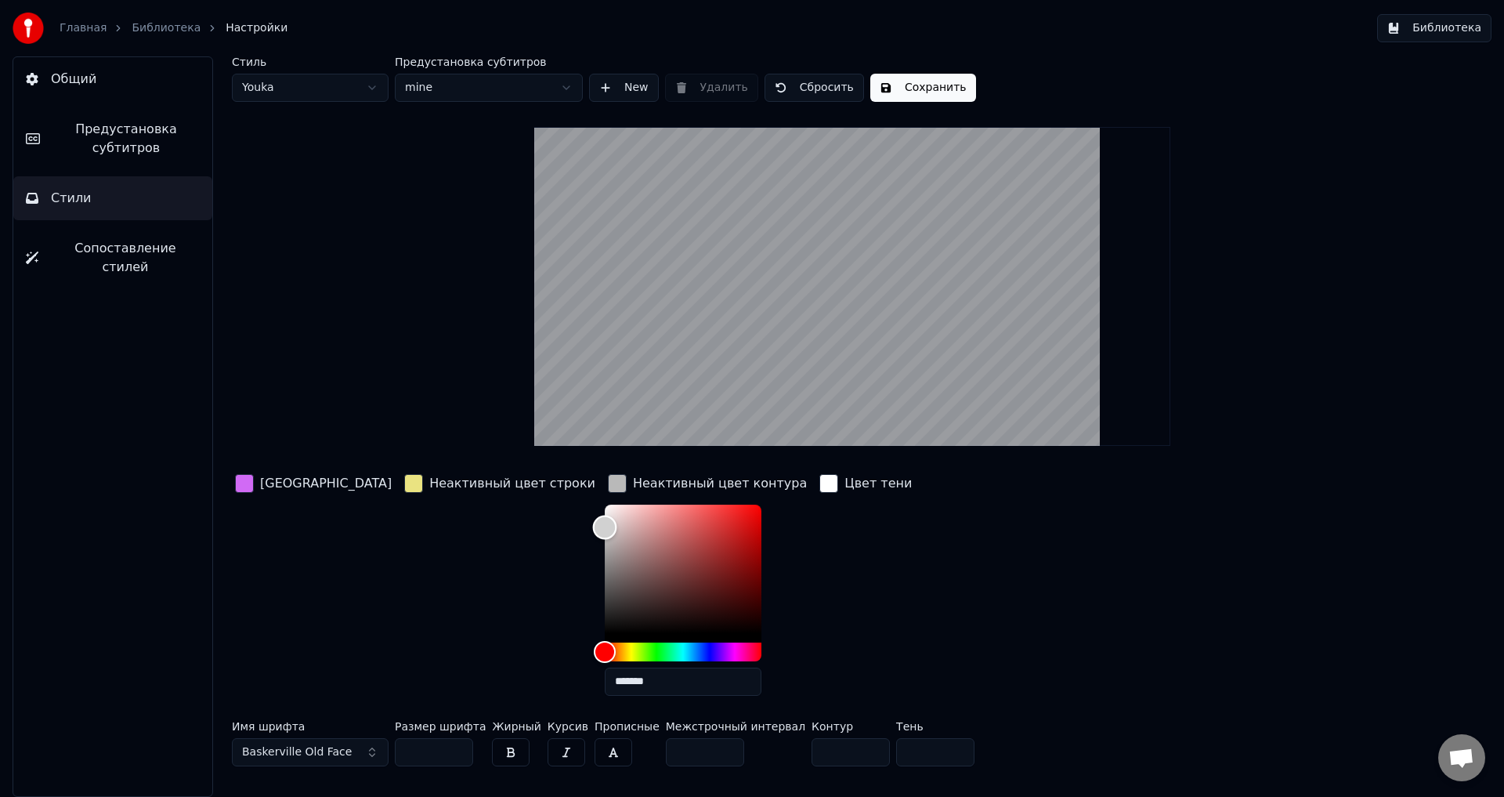
type input "*******"
drag, startPoint x: 524, startPoint y: 606, endPoint x: 519, endPoint y: 429, distance: 177.9
click at [520, 429] on div "Стиль Youka Предустановка субтитров mine New Удалить Сбросить Сохранить Цвет за…" at bounding box center [852, 414] width 1241 height 716
click at [920, 86] on button "Сохранить" at bounding box center [923, 88] width 106 height 28
click at [168, 23] on link "Библиотека" at bounding box center [166, 28] width 69 height 16
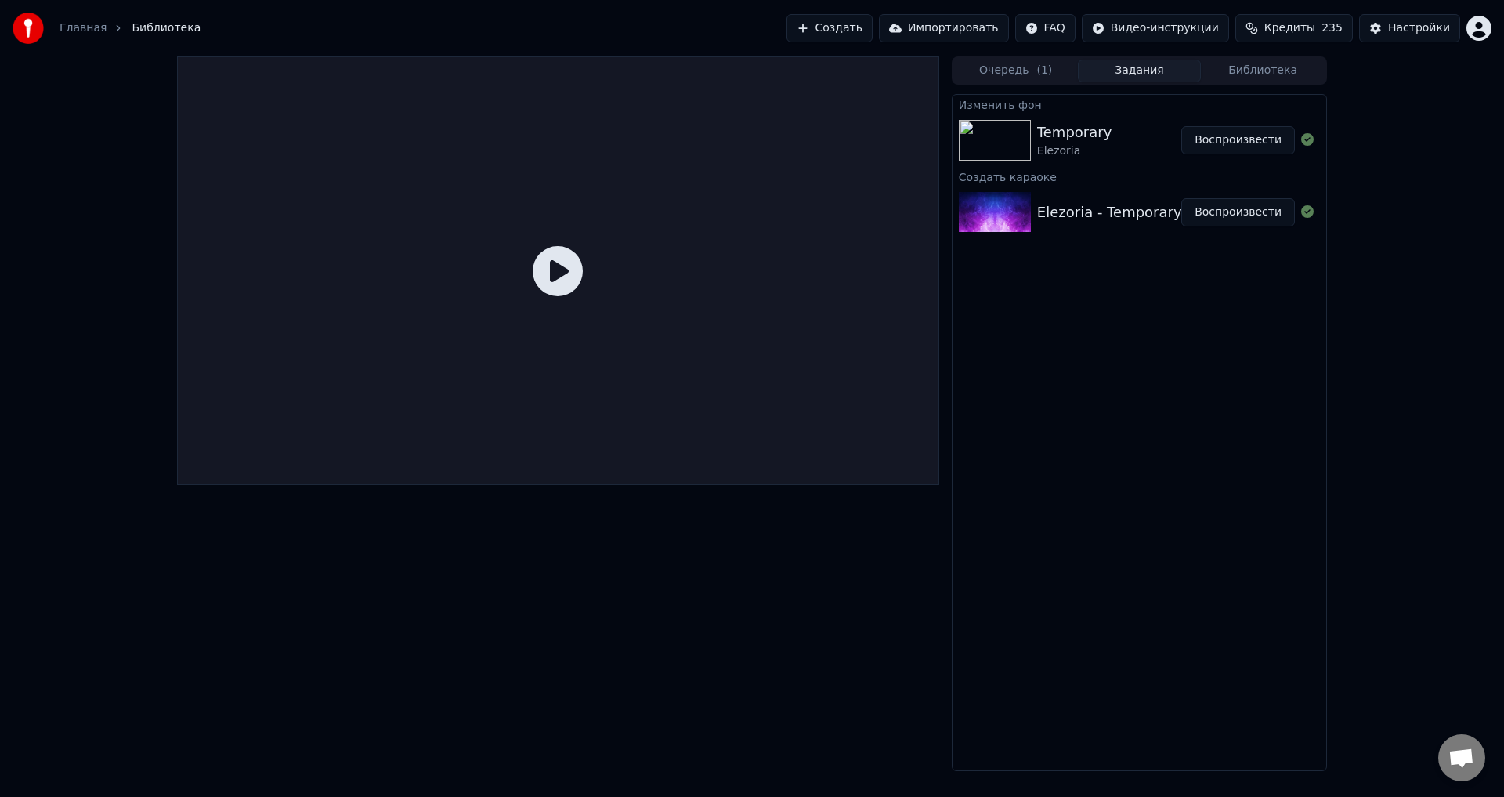
click at [1235, 143] on button "Воспроизвести" at bounding box center [1239, 140] width 114 height 28
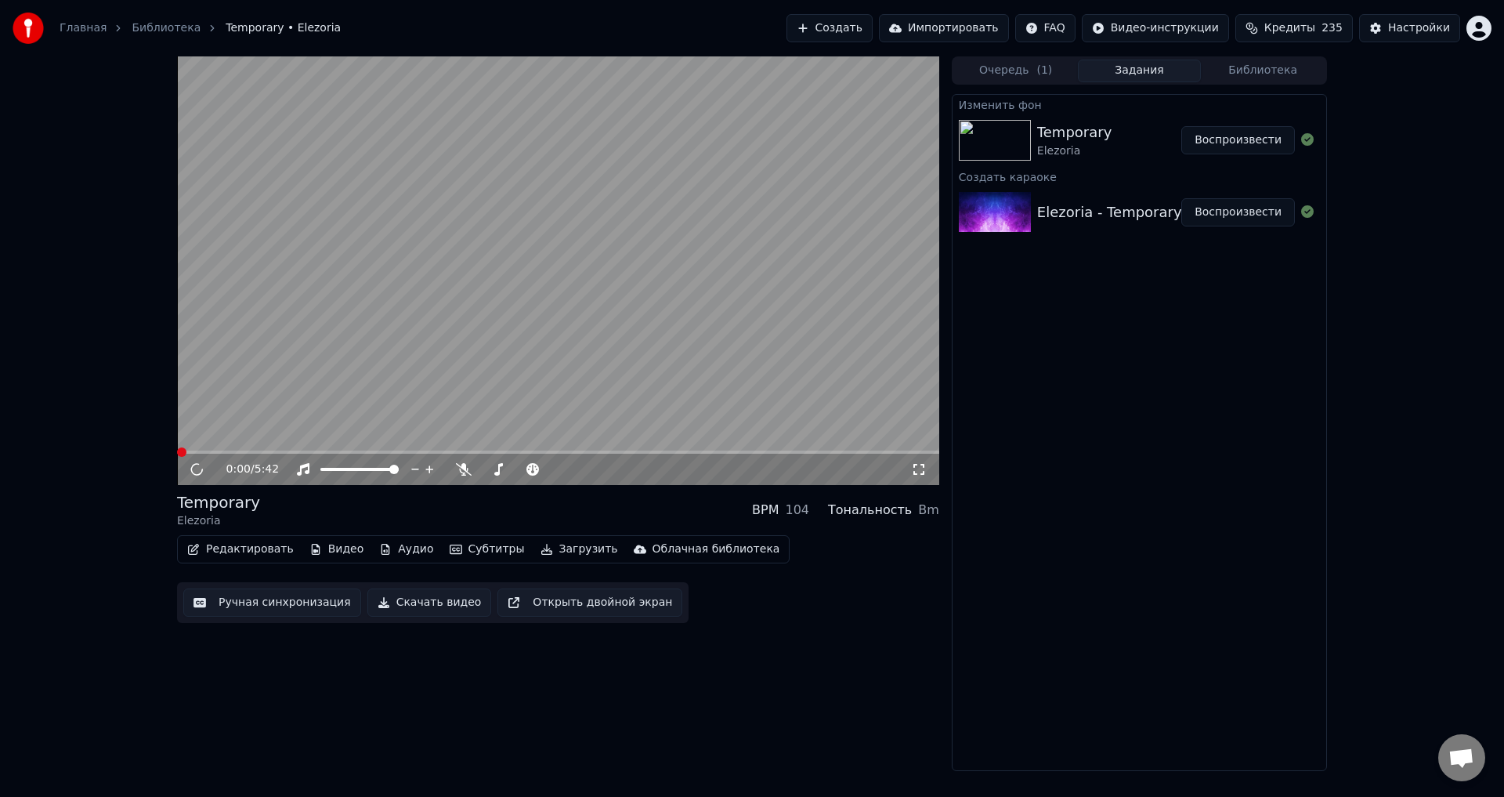
click at [215, 451] on span at bounding box center [558, 452] width 762 height 3
click at [225, 451] on span at bounding box center [558, 452] width 762 height 3
click at [281, 453] on span at bounding box center [558, 452] width 762 height 3
click at [198, 472] on icon at bounding box center [197, 469] width 8 height 9
click at [1414, 24] on div "Настройки" at bounding box center [1419, 28] width 62 height 16
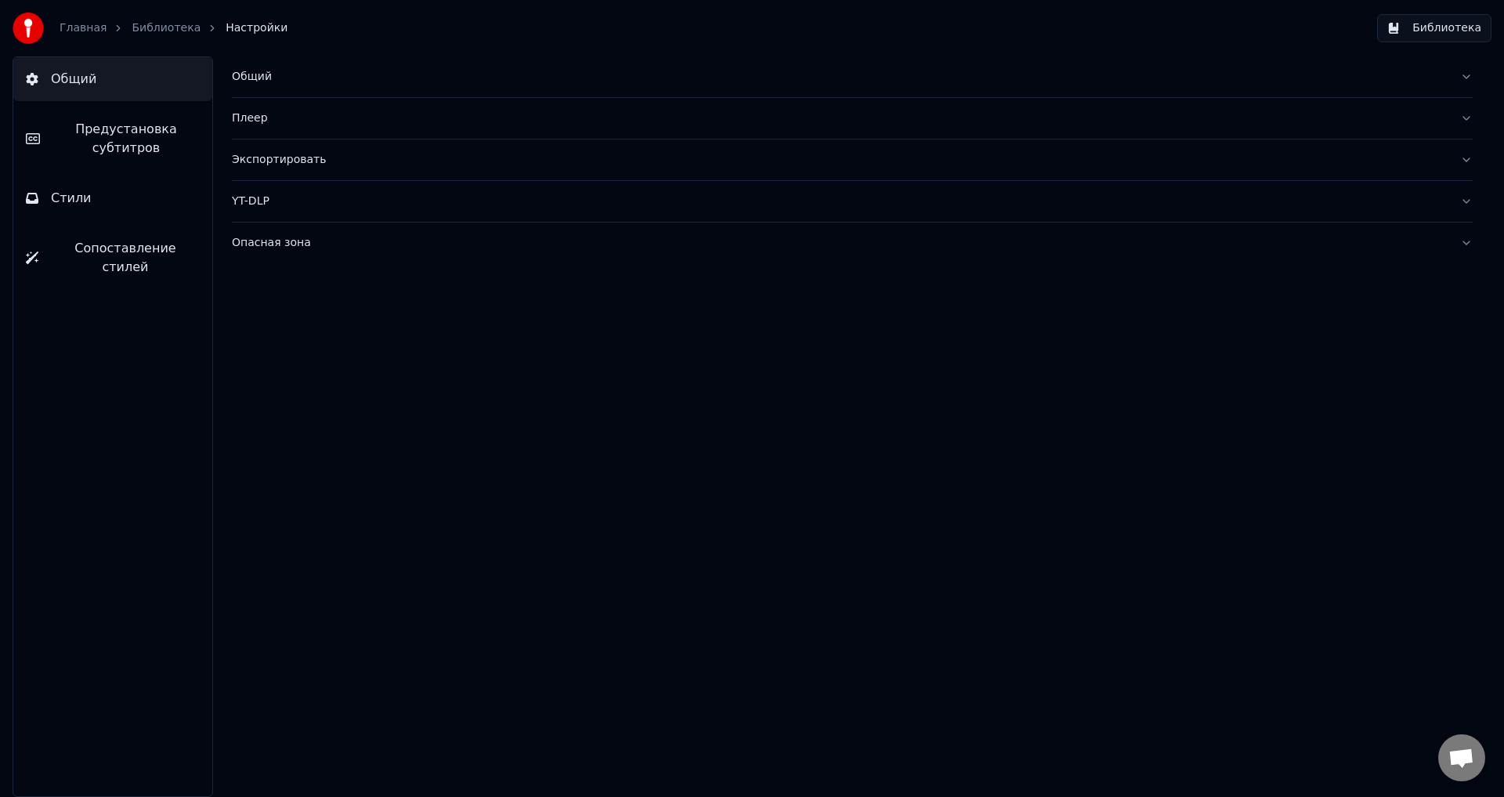
click at [92, 197] on button "Стили" at bounding box center [112, 198] width 199 height 44
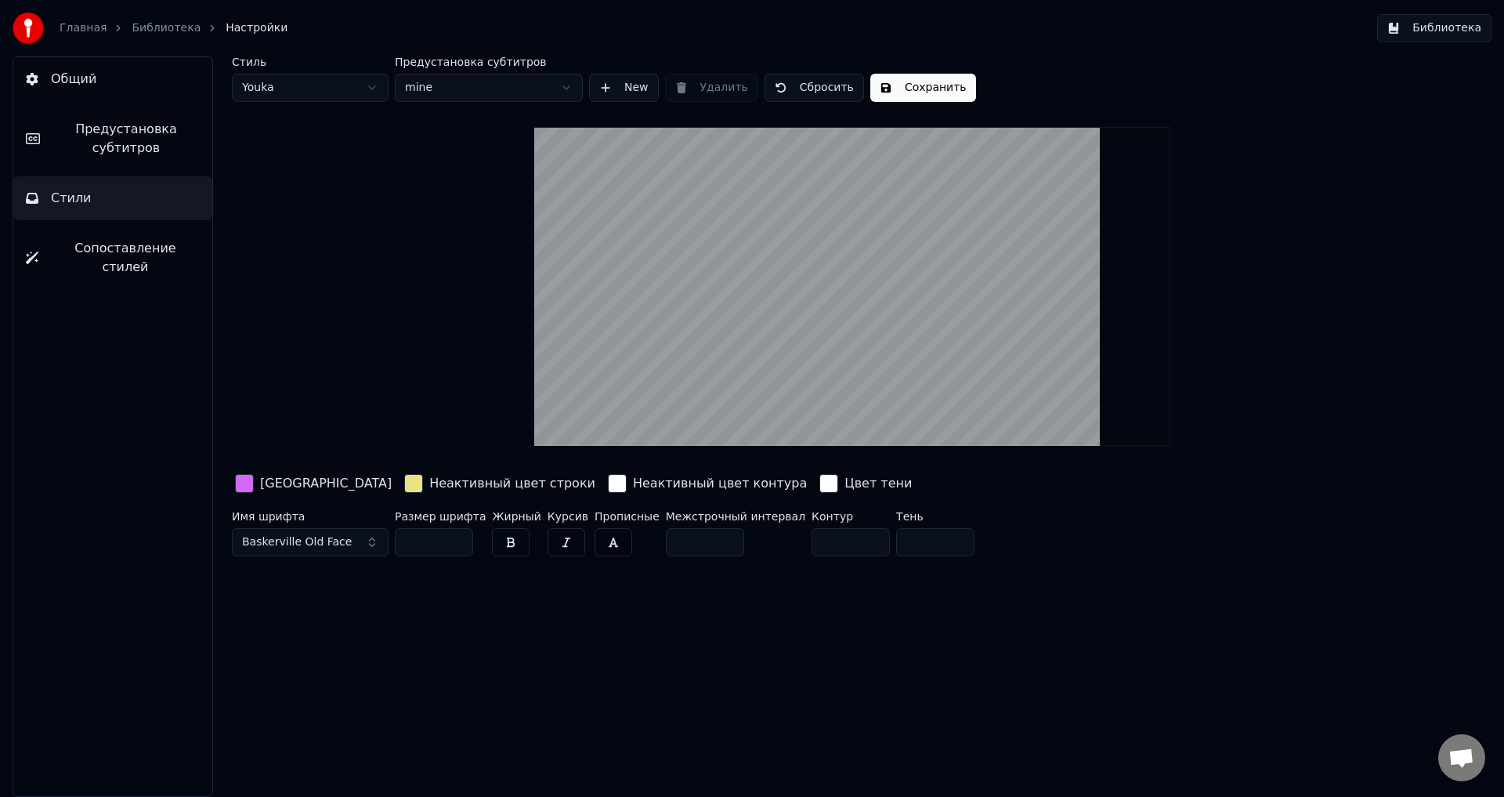
click at [608, 481] on div "button" at bounding box center [617, 483] width 19 height 19
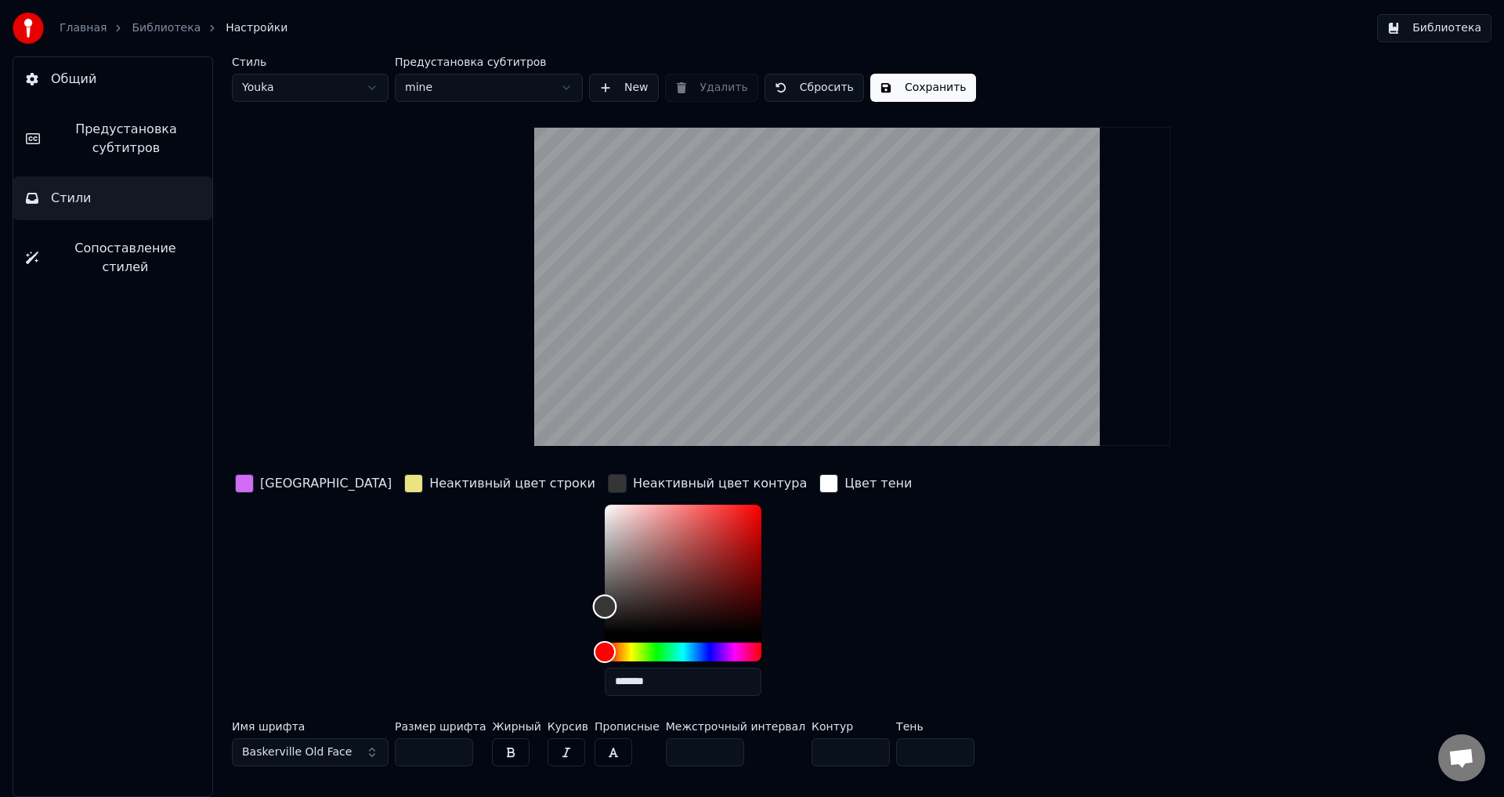
drag, startPoint x: 525, startPoint y: 503, endPoint x: 512, endPoint y: 606, distance: 103.4
click at [512, 606] on div "Цвет заливки Неактивный цвет строки Неактивный цвет контура ******* Цвет тени" at bounding box center [758, 589] width 1053 height 237
drag, startPoint x: 523, startPoint y: 606, endPoint x: 522, endPoint y: 592, distance: 14.9
click at [593, 592] on div "Color" at bounding box center [605, 593] width 24 height 24
drag, startPoint x: 521, startPoint y: 592, endPoint x: 495, endPoint y: 650, distance: 63.5
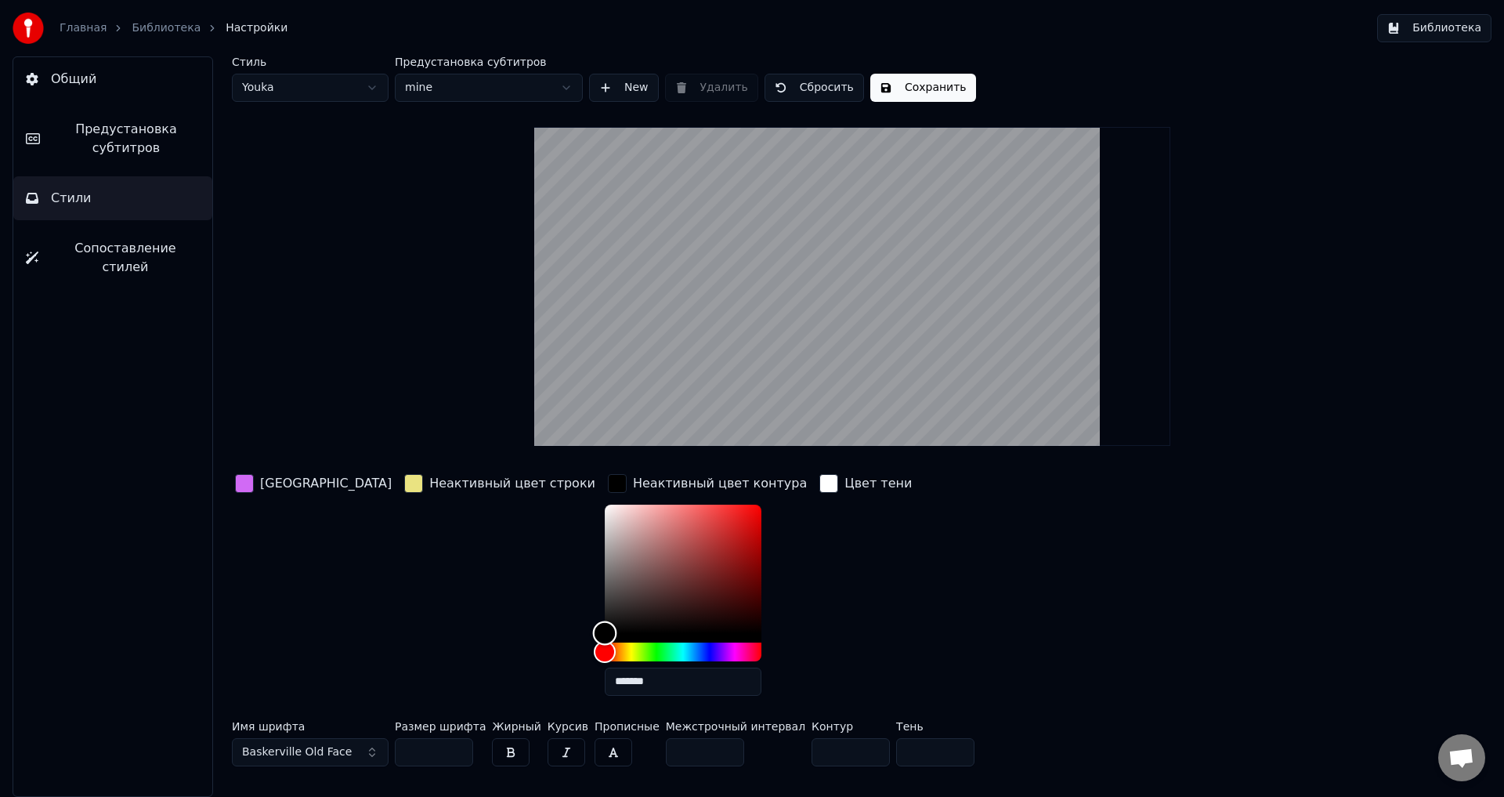
click at [495, 654] on div "Цвет заливки Неактивный цвет строки Неактивный цвет контура ******* Цвет тени" at bounding box center [758, 589] width 1053 height 237
type input "*******"
drag, startPoint x: 519, startPoint y: 629, endPoint x: 514, endPoint y: 620, distance: 10.9
click at [593, 620] on div "Color" at bounding box center [605, 621] width 24 height 24
click at [1113, 570] on div "Цвет заливки Неактивный цвет строки Неактивный цвет контура ******* Цвет тени" at bounding box center [758, 589] width 1053 height 237
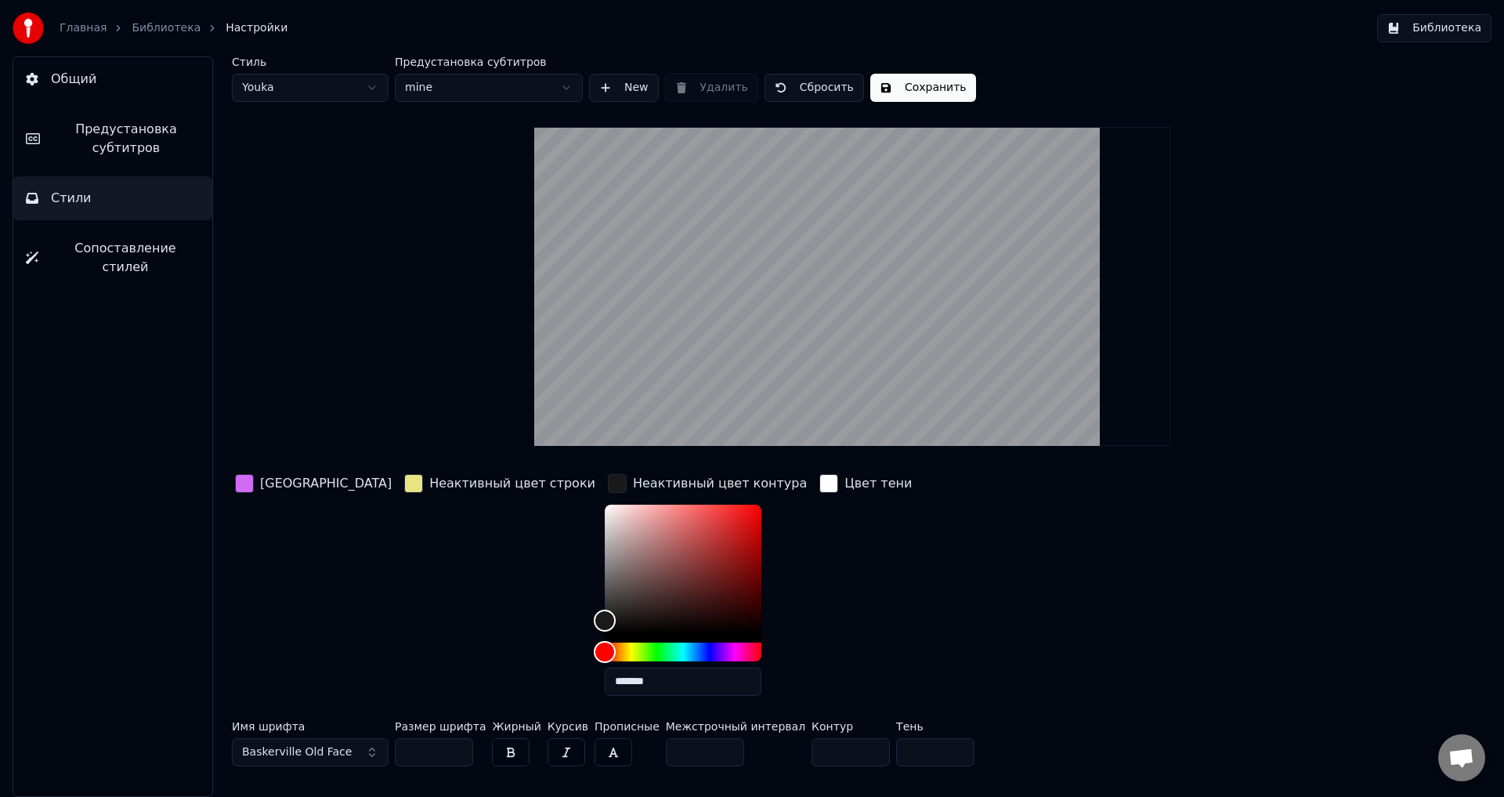
click at [909, 87] on button "Сохранить" at bounding box center [923, 88] width 106 height 28
click at [109, 136] on span "Предустановка субтитров" at bounding box center [125, 139] width 147 height 38
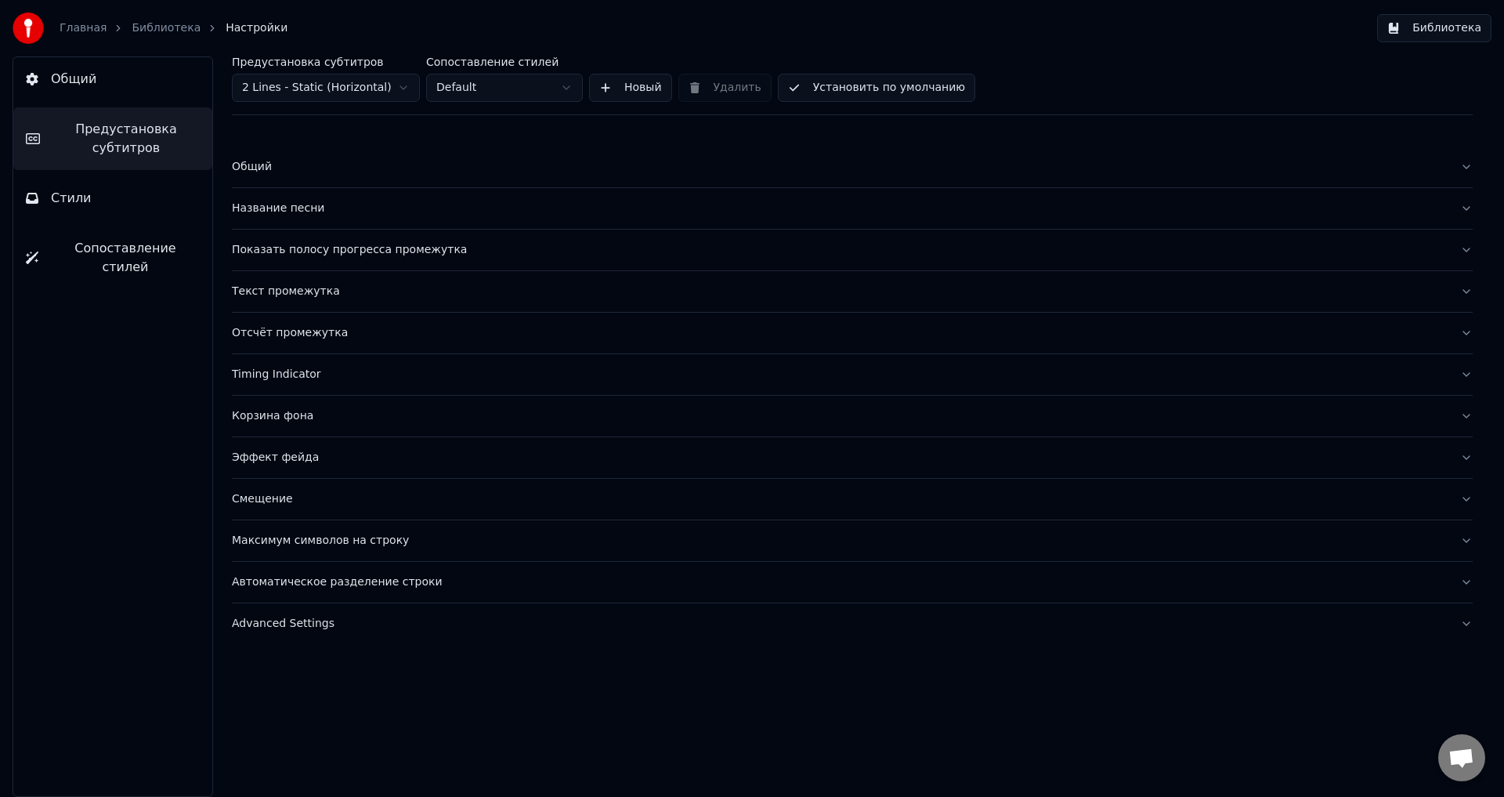
click at [286, 454] on div "Эффект фейда" at bounding box center [840, 458] width 1216 height 16
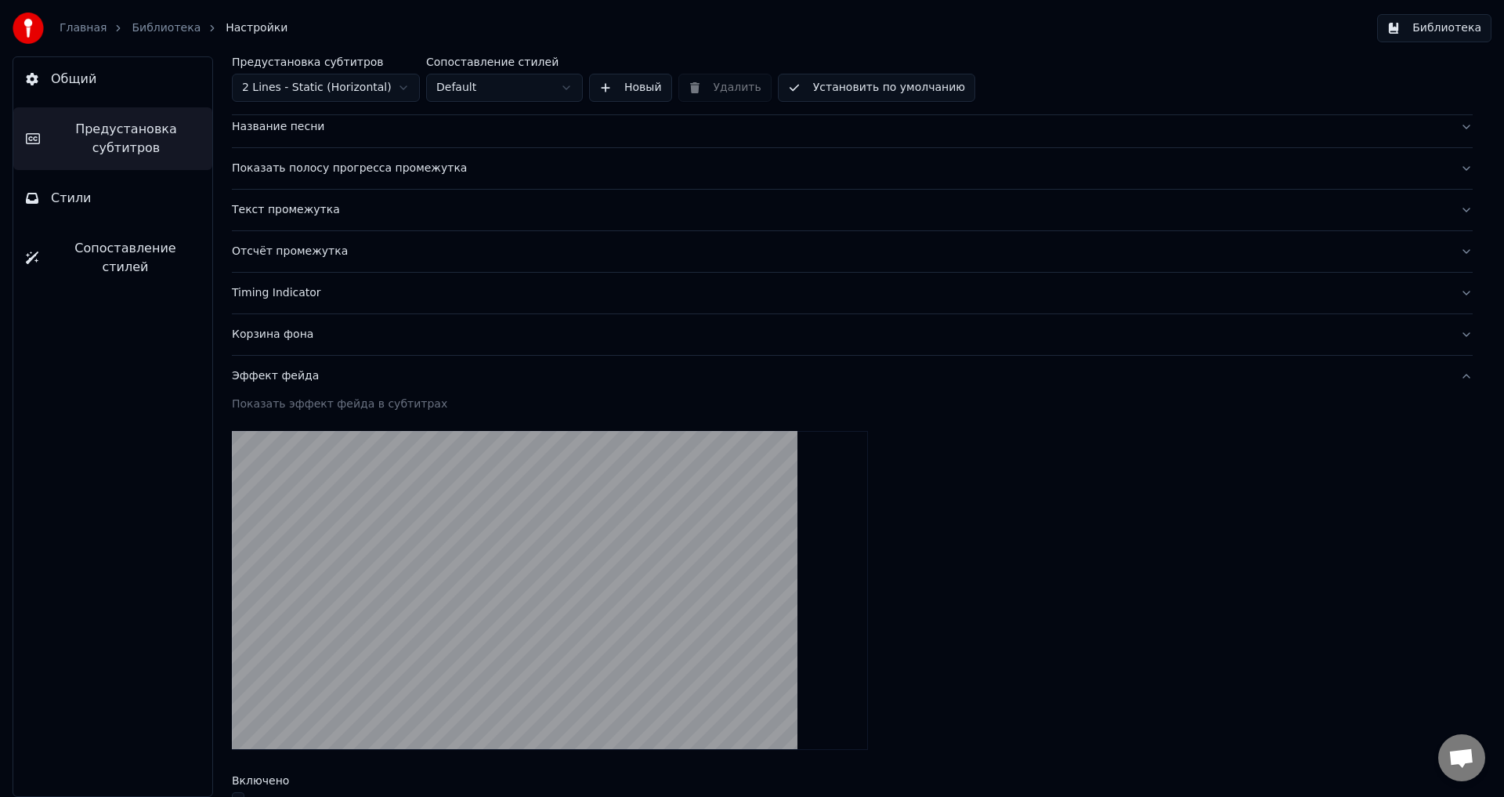
scroll to position [447, 0]
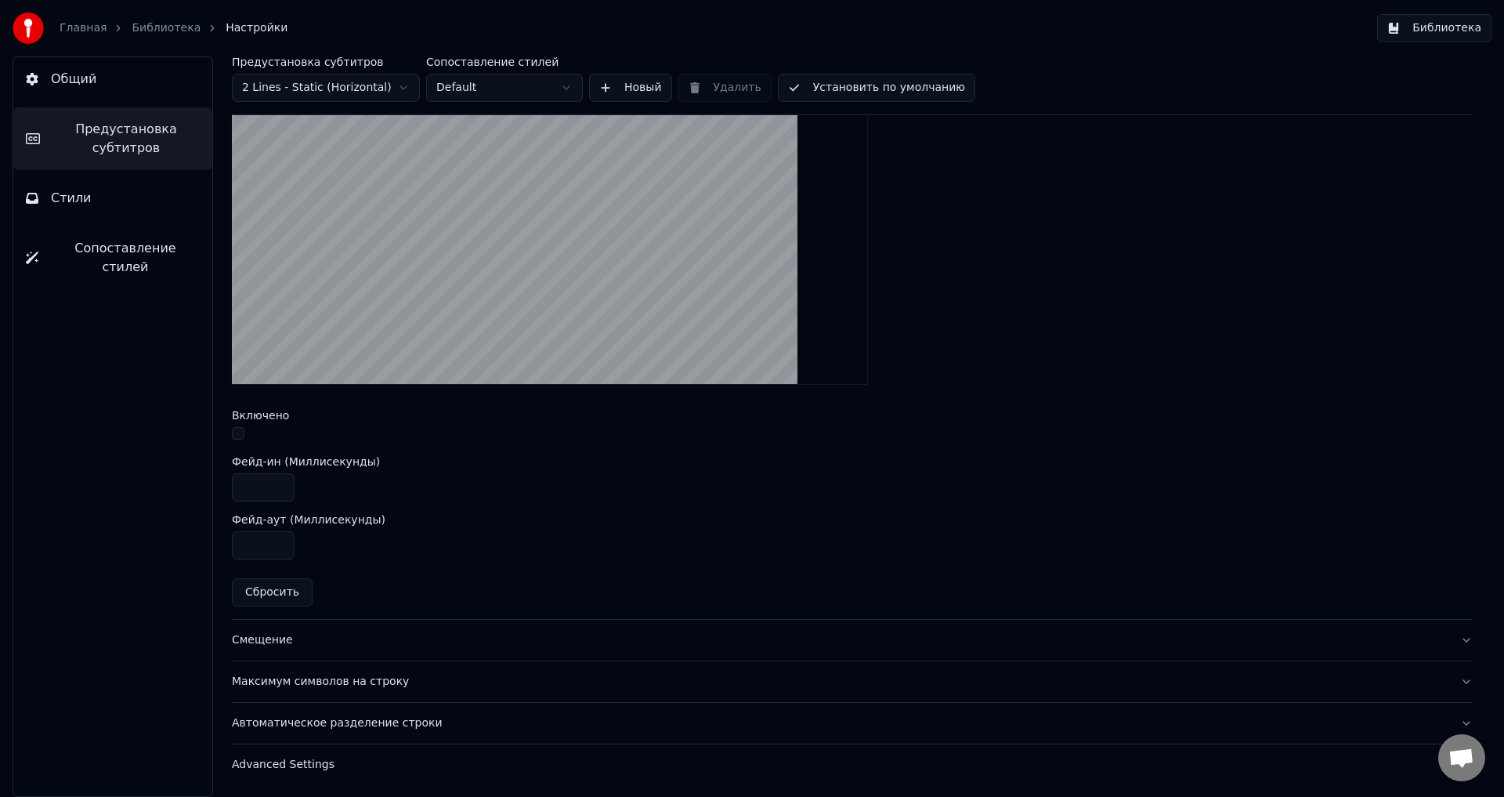
click at [272, 590] on button "Сбросить" at bounding box center [272, 592] width 81 height 28
click at [280, 597] on button "Сбросить" at bounding box center [272, 592] width 81 height 28
click at [233, 437] on button "button" at bounding box center [238, 433] width 13 height 13
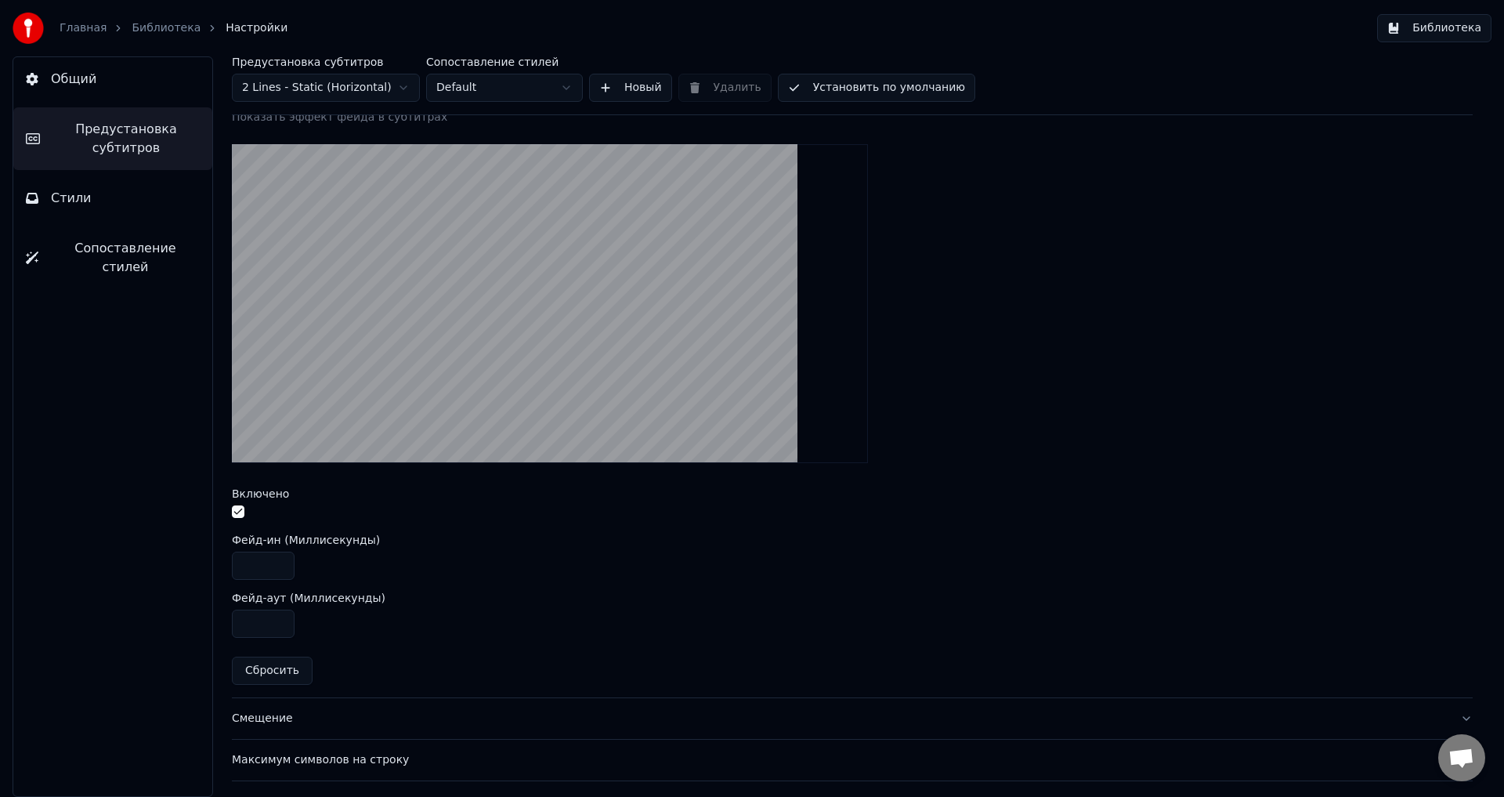
scroll to position [290, 0]
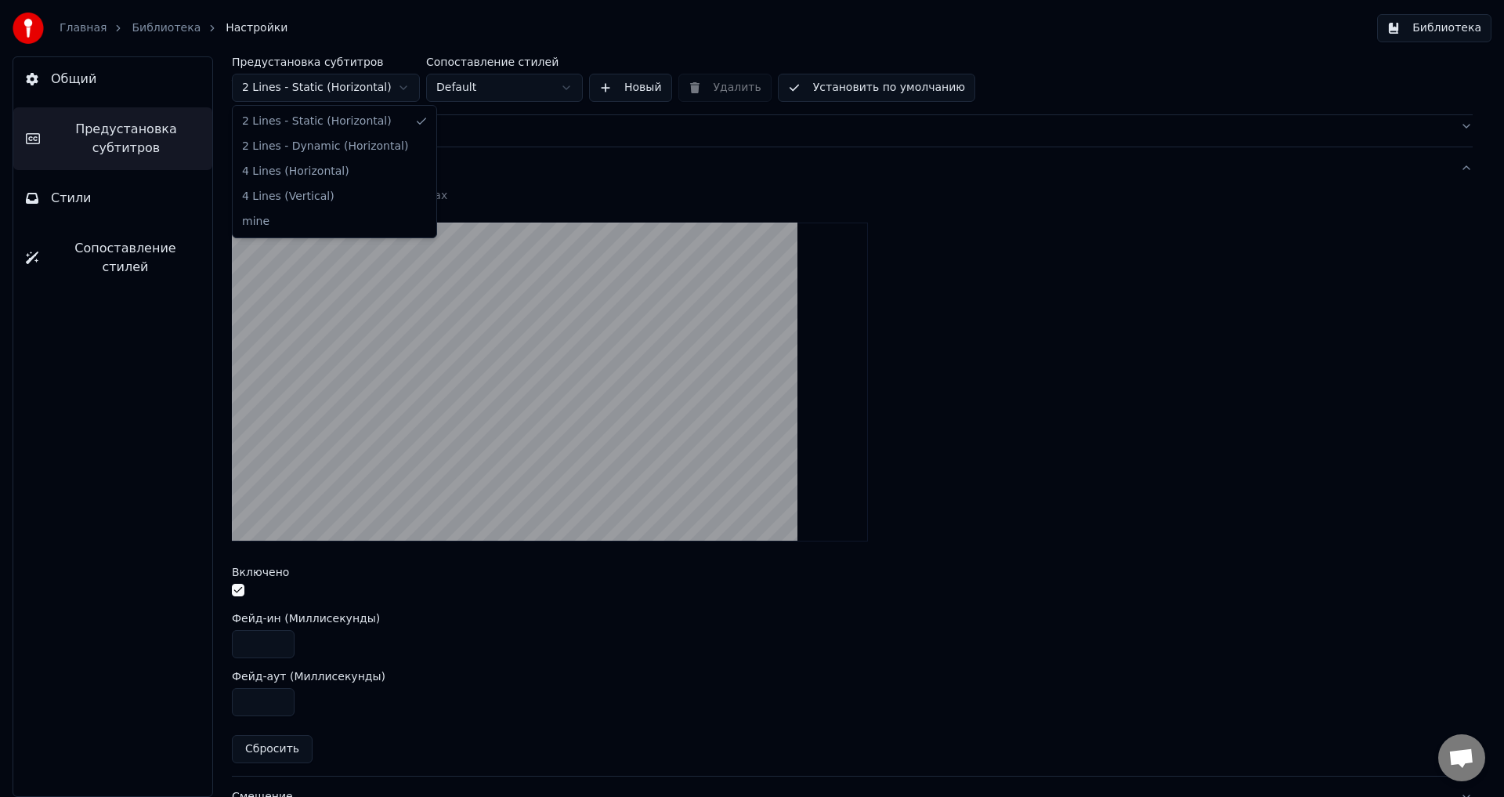
click at [400, 85] on html "Главная Библиотека Настройки Библиотека Общий Предустановка субтитров Стили Соп…" at bounding box center [752, 398] width 1504 height 797
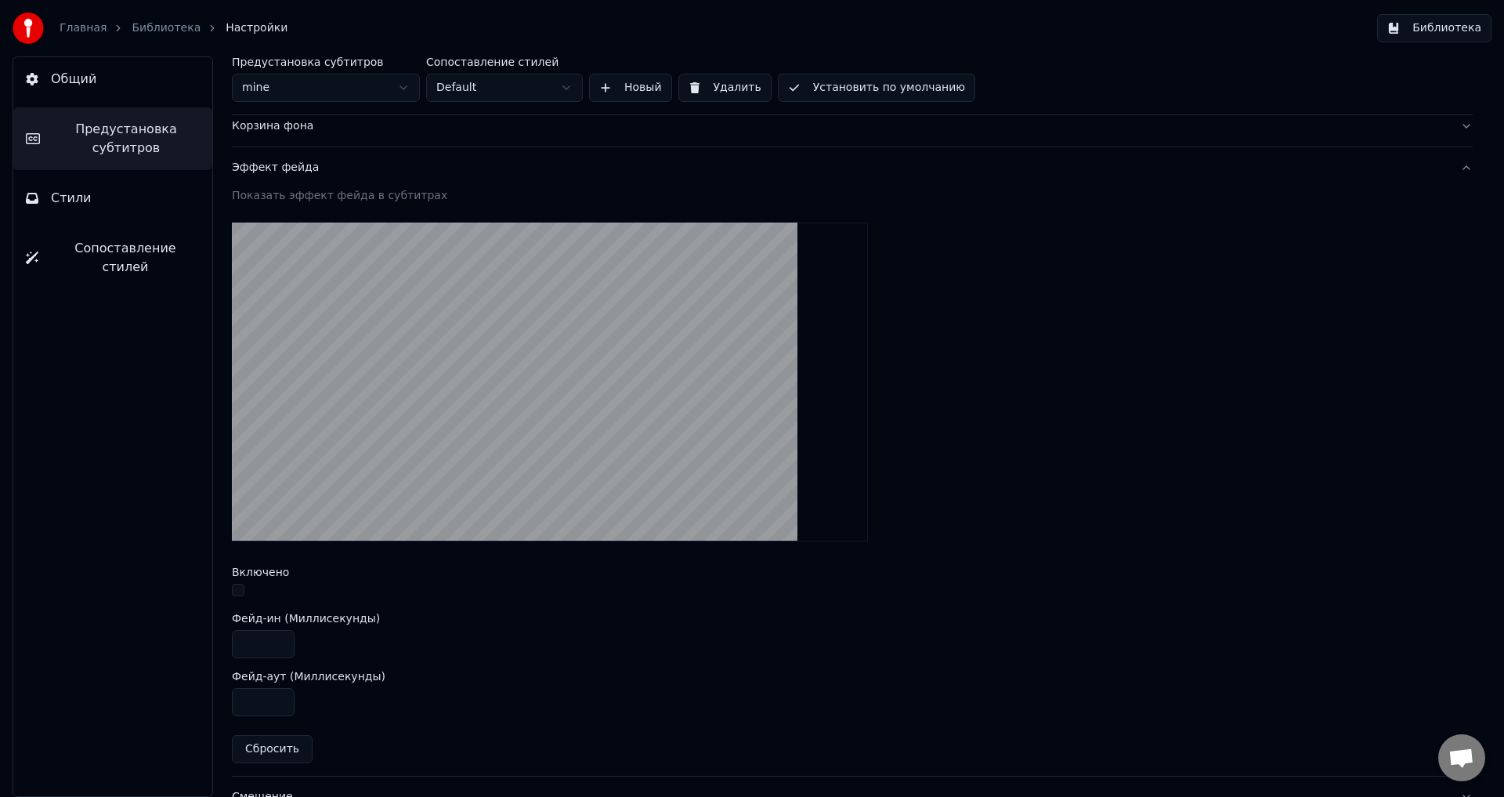
click at [272, 747] on button "Сбросить" at bounding box center [272, 749] width 81 height 28
type input "***"
click at [264, 695] on input "***" at bounding box center [263, 702] width 63 height 28
click at [239, 585] on button "button" at bounding box center [238, 590] width 13 height 13
click at [286, 165] on div "Эффект фейда" at bounding box center [840, 168] width 1216 height 16
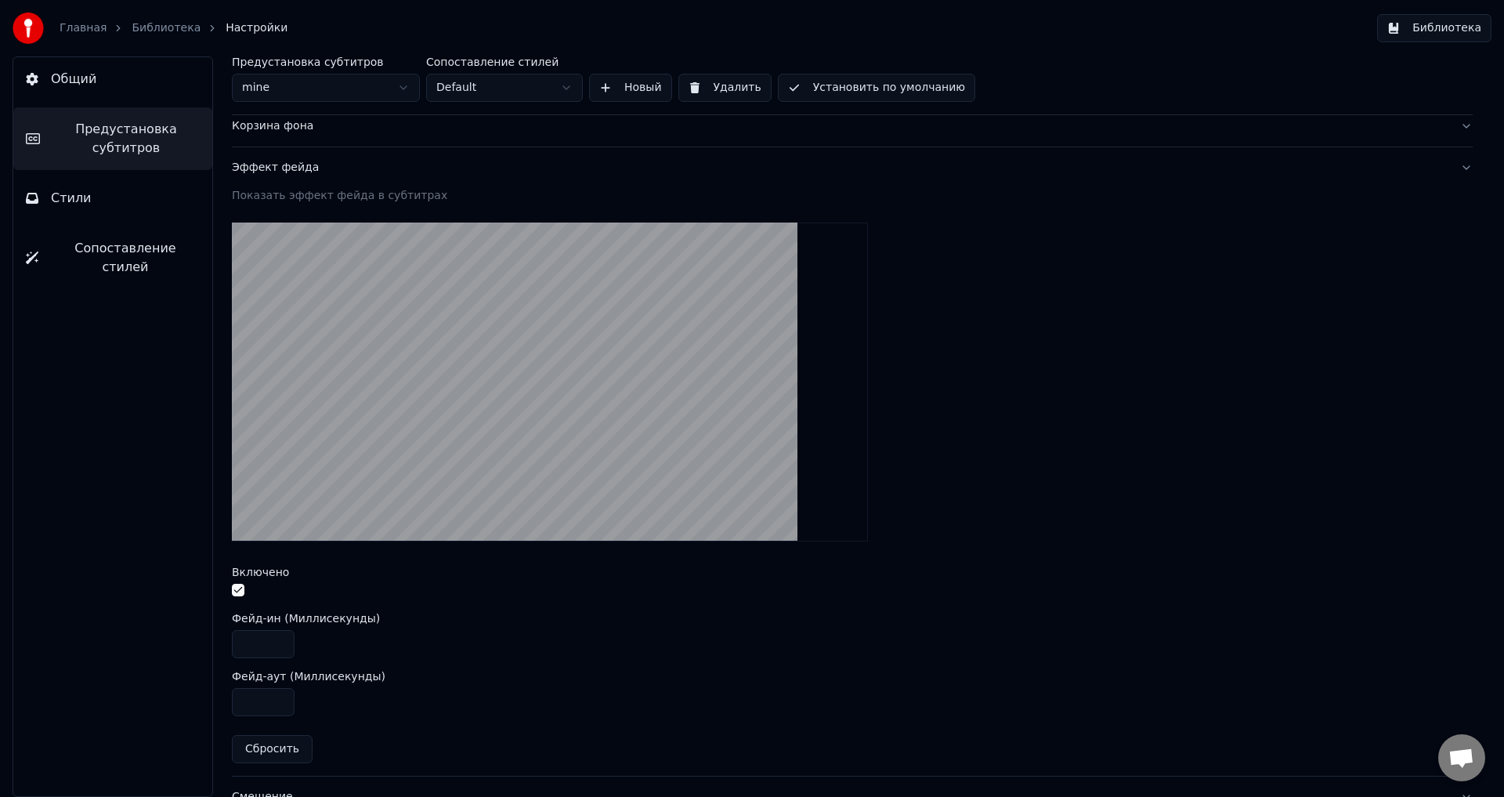
scroll to position [0, 0]
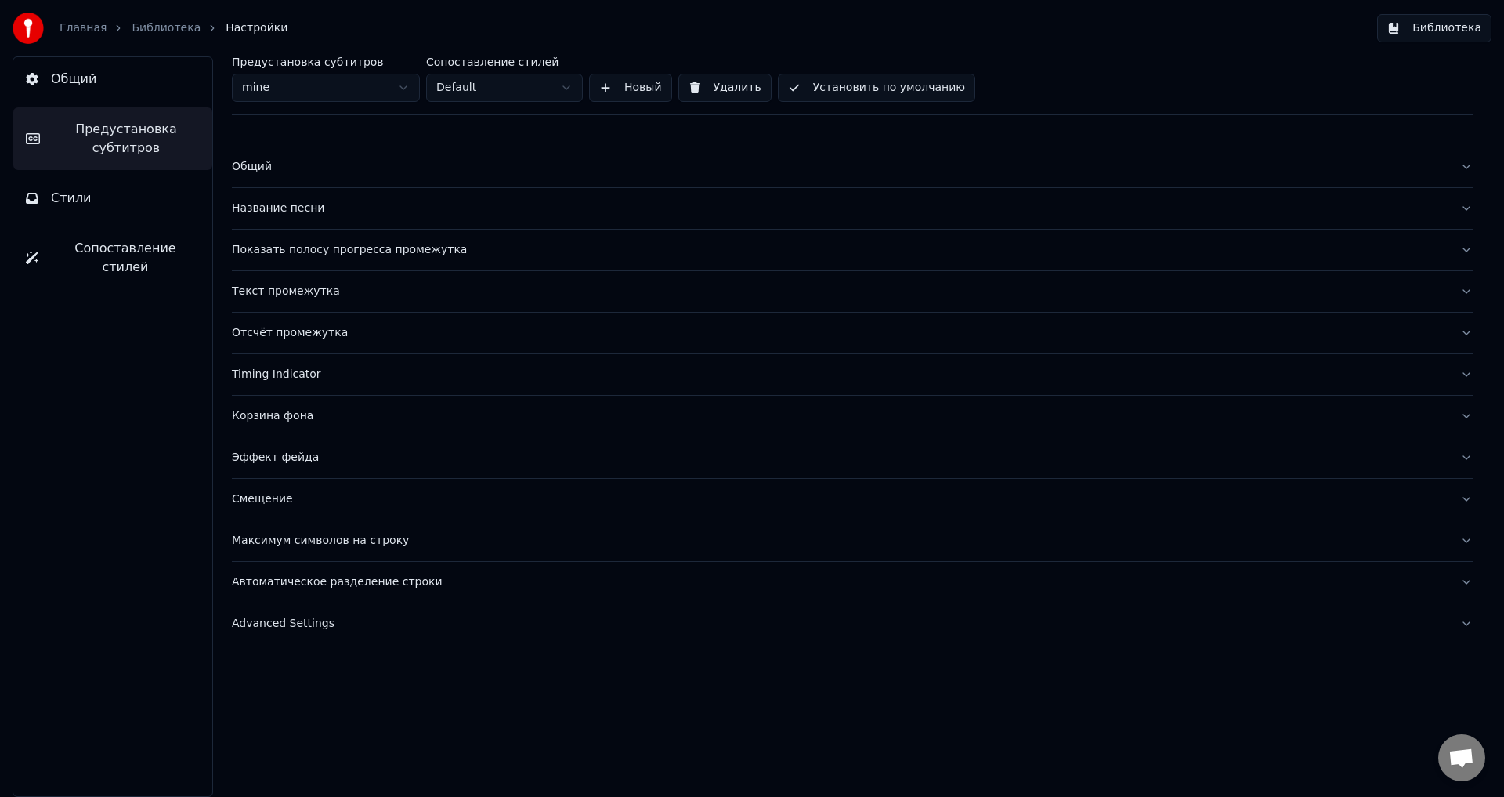
click at [303, 294] on div "Текст промежутка" at bounding box center [840, 292] width 1216 height 16
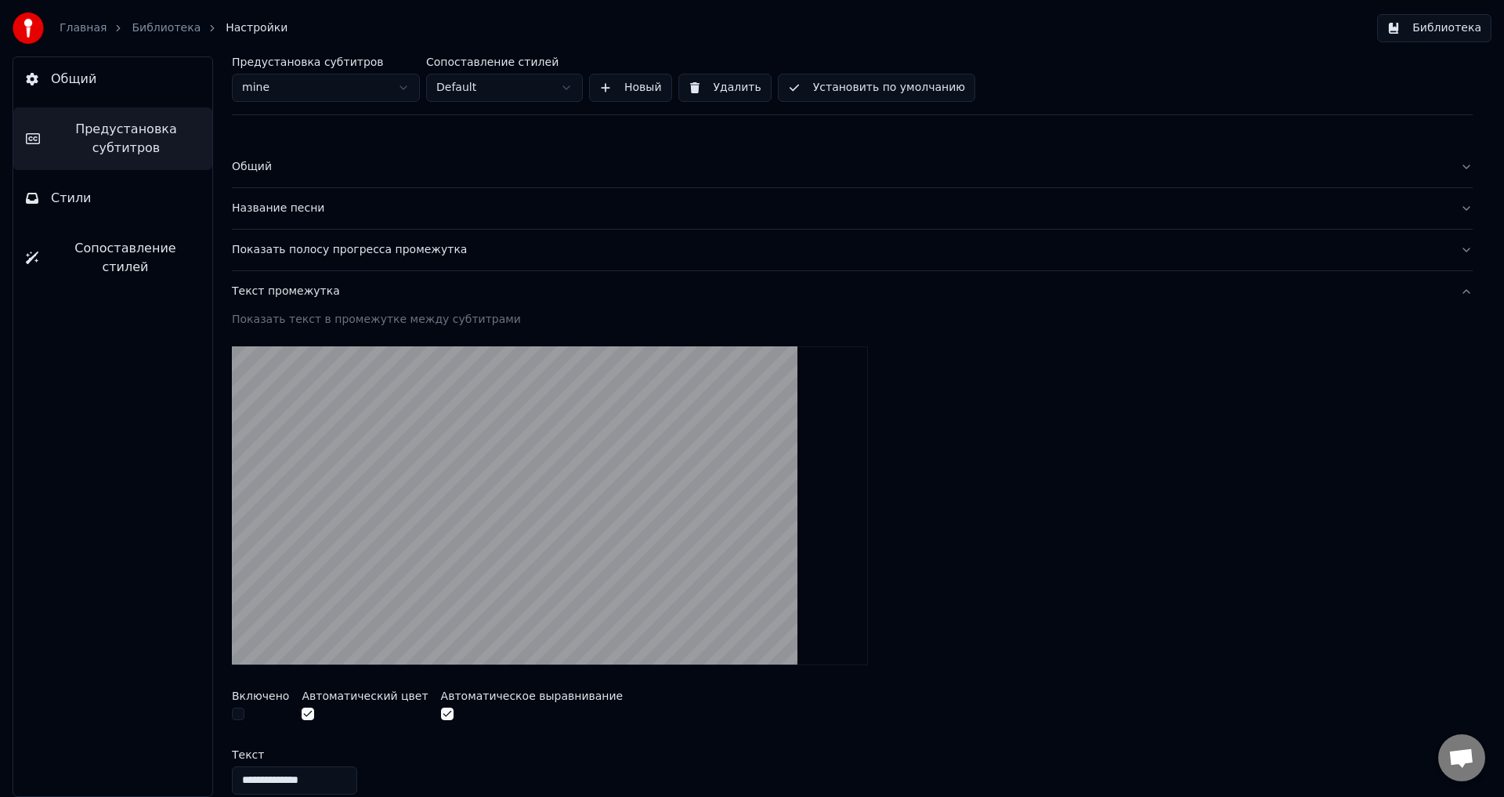
click at [271, 292] on div "Текст промежутка" at bounding box center [840, 292] width 1216 height 16
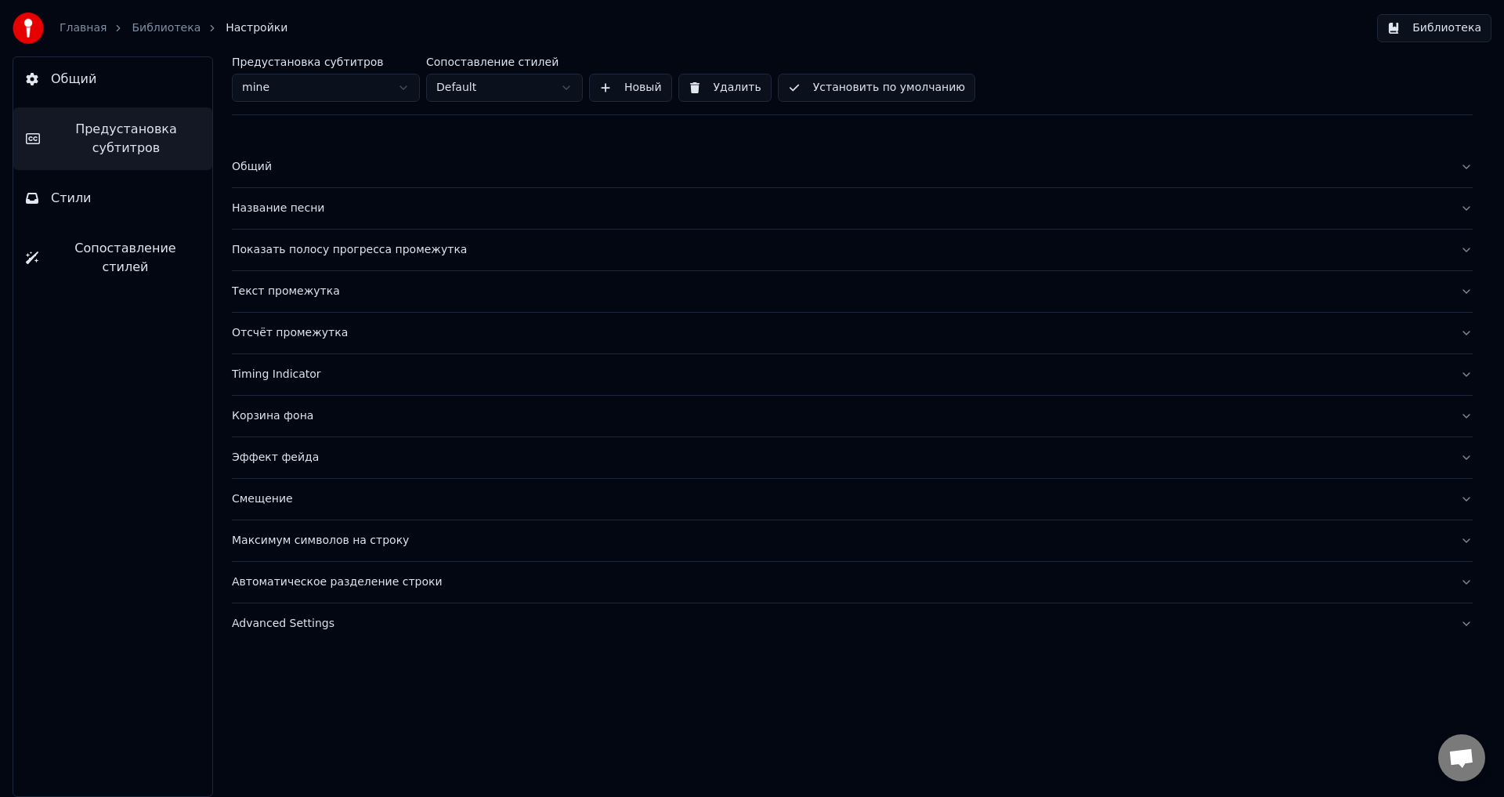
click at [288, 249] on div "Показать полосу прогресса промежутка" at bounding box center [840, 250] width 1216 height 16
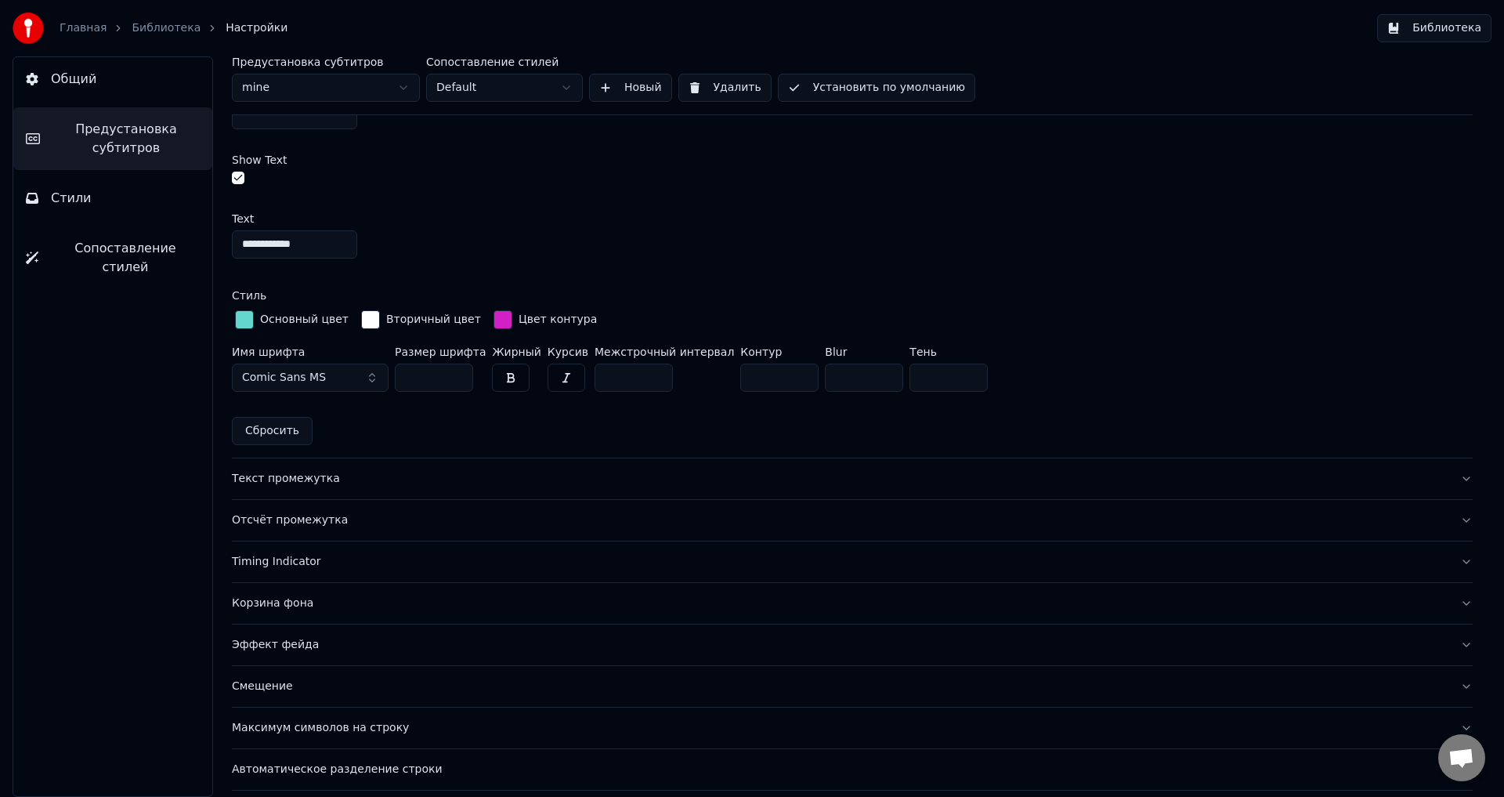
scroll to position [1092, 0]
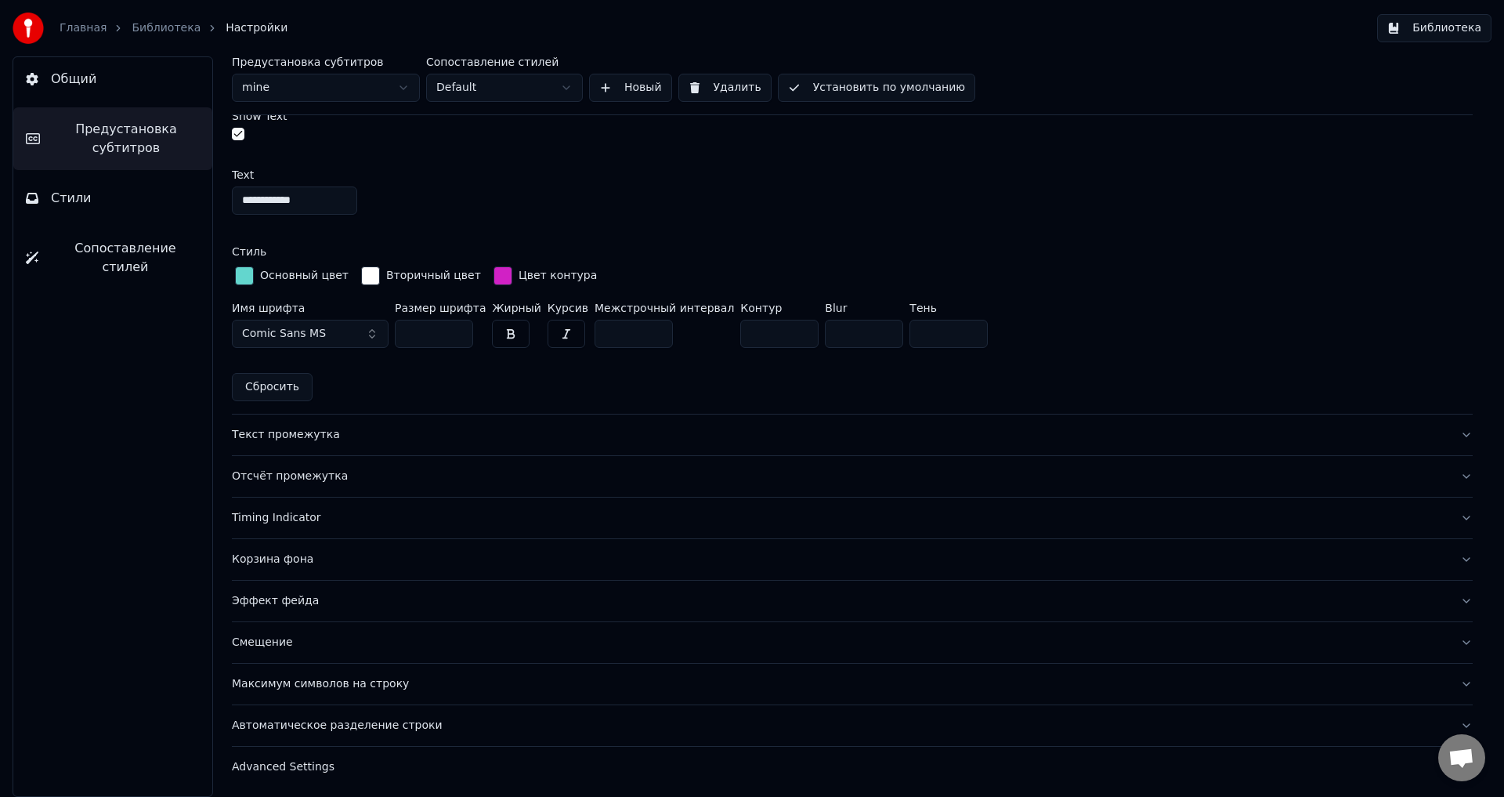
click at [825, 328] on input "****" at bounding box center [864, 334] width 78 height 28
type input "****"
click at [1102, 269] on div "Основный цвет Вторичный цвет Цвет контура" at bounding box center [852, 276] width 1241 height 27
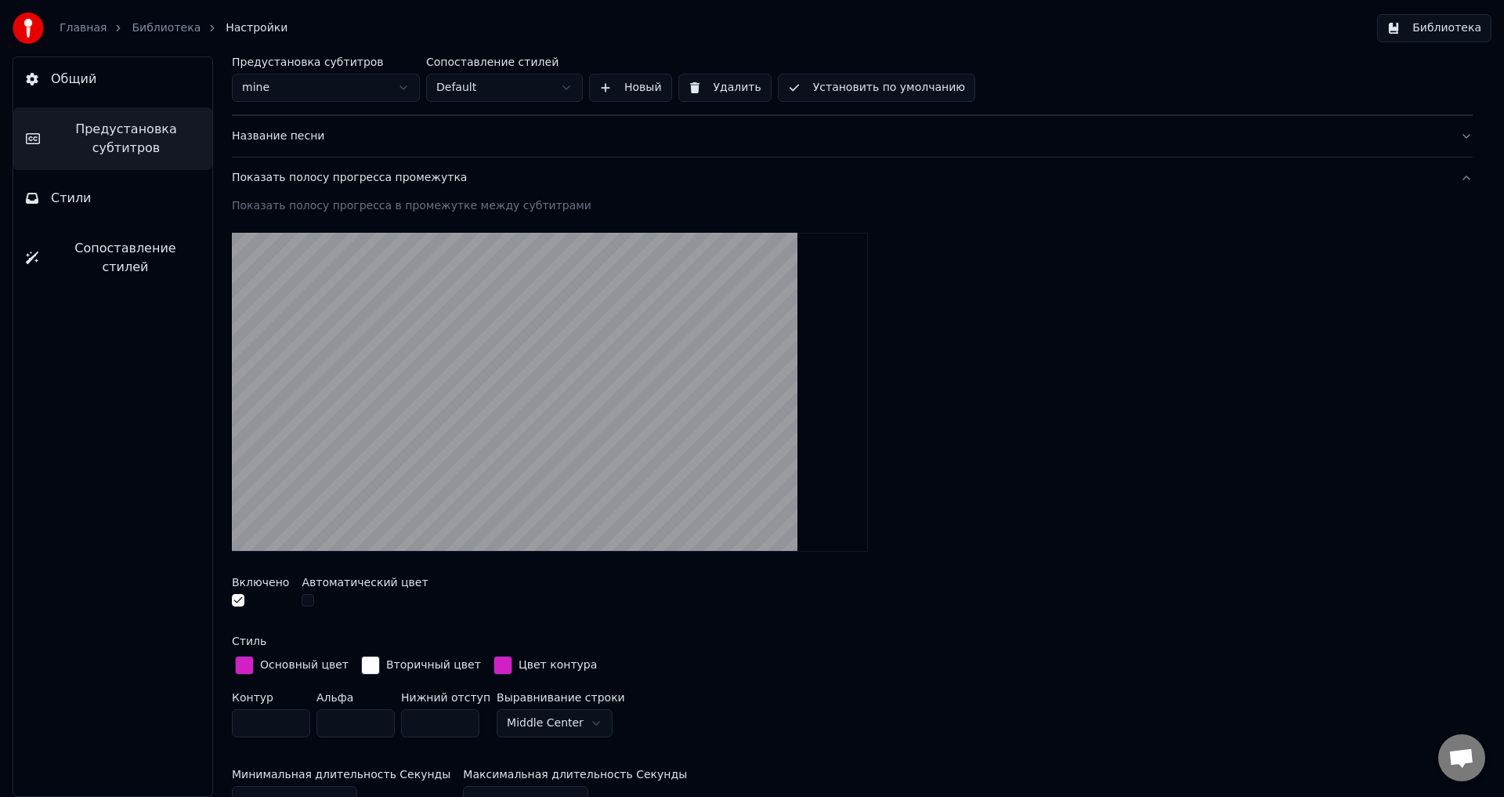
scroll to position [0, 0]
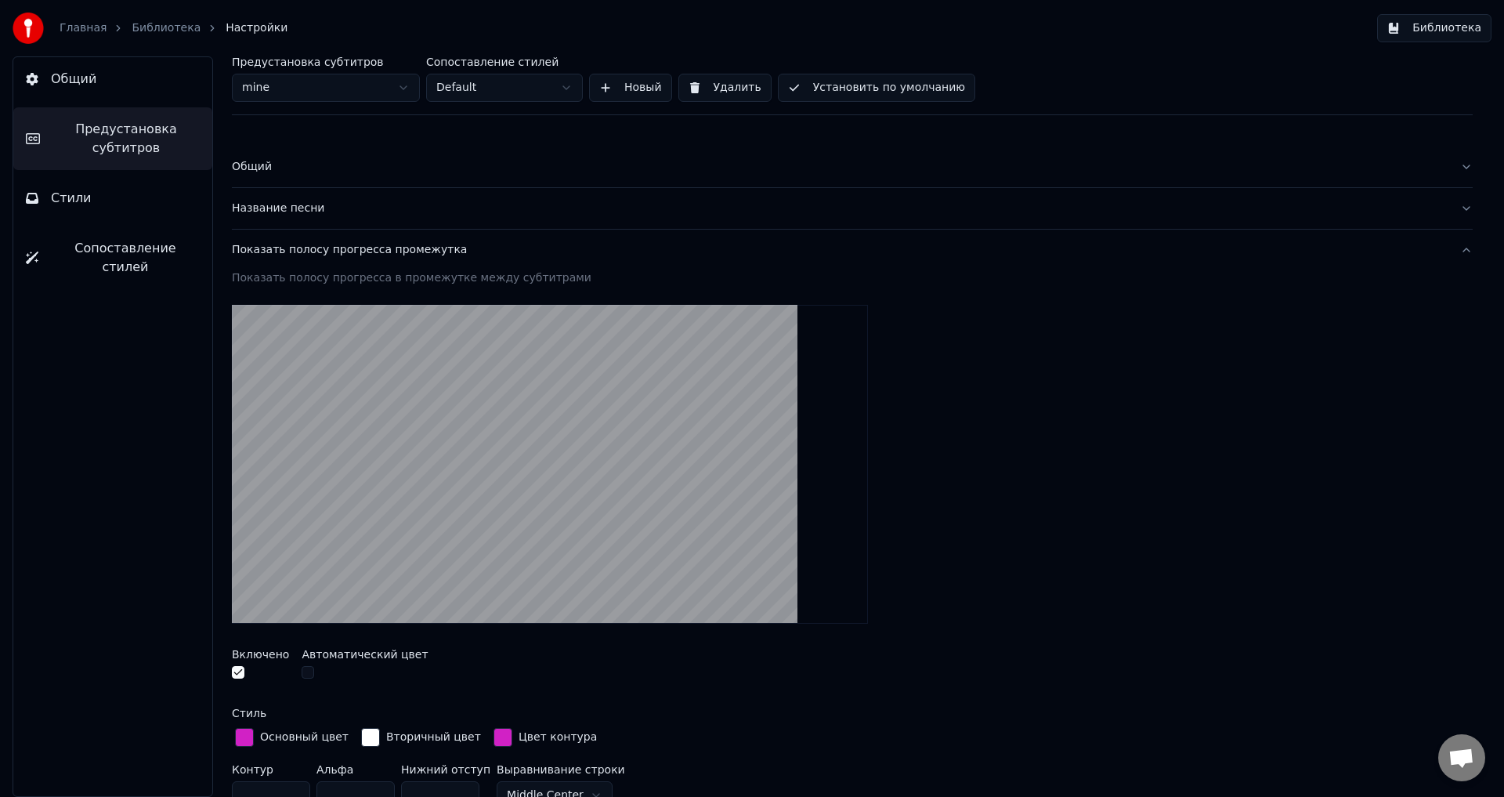
click at [1460, 22] on button "Библиотека" at bounding box center [1434, 28] width 114 height 28
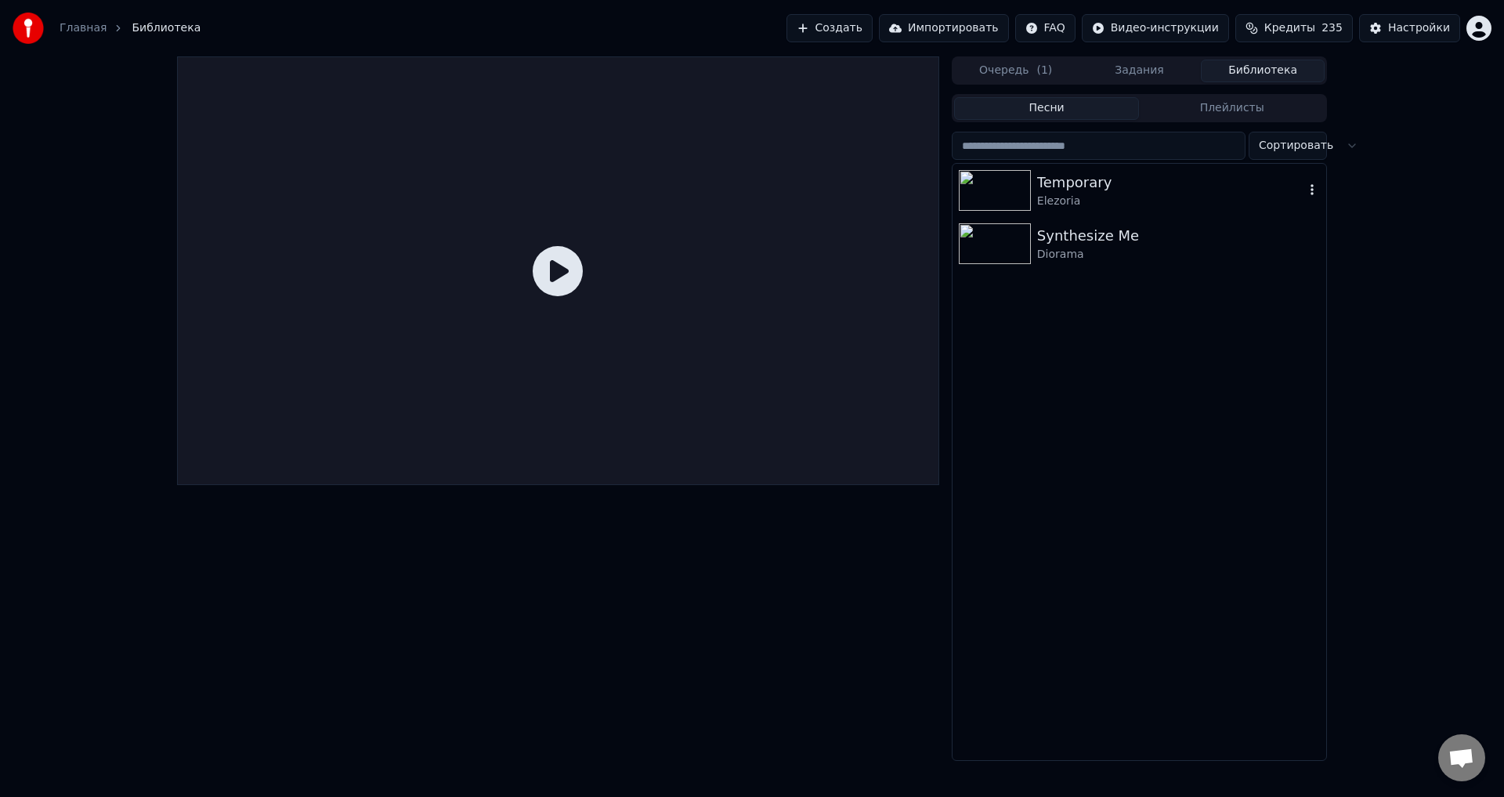
click at [1145, 189] on div "Temporary" at bounding box center [1170, 183] width 267 height 22
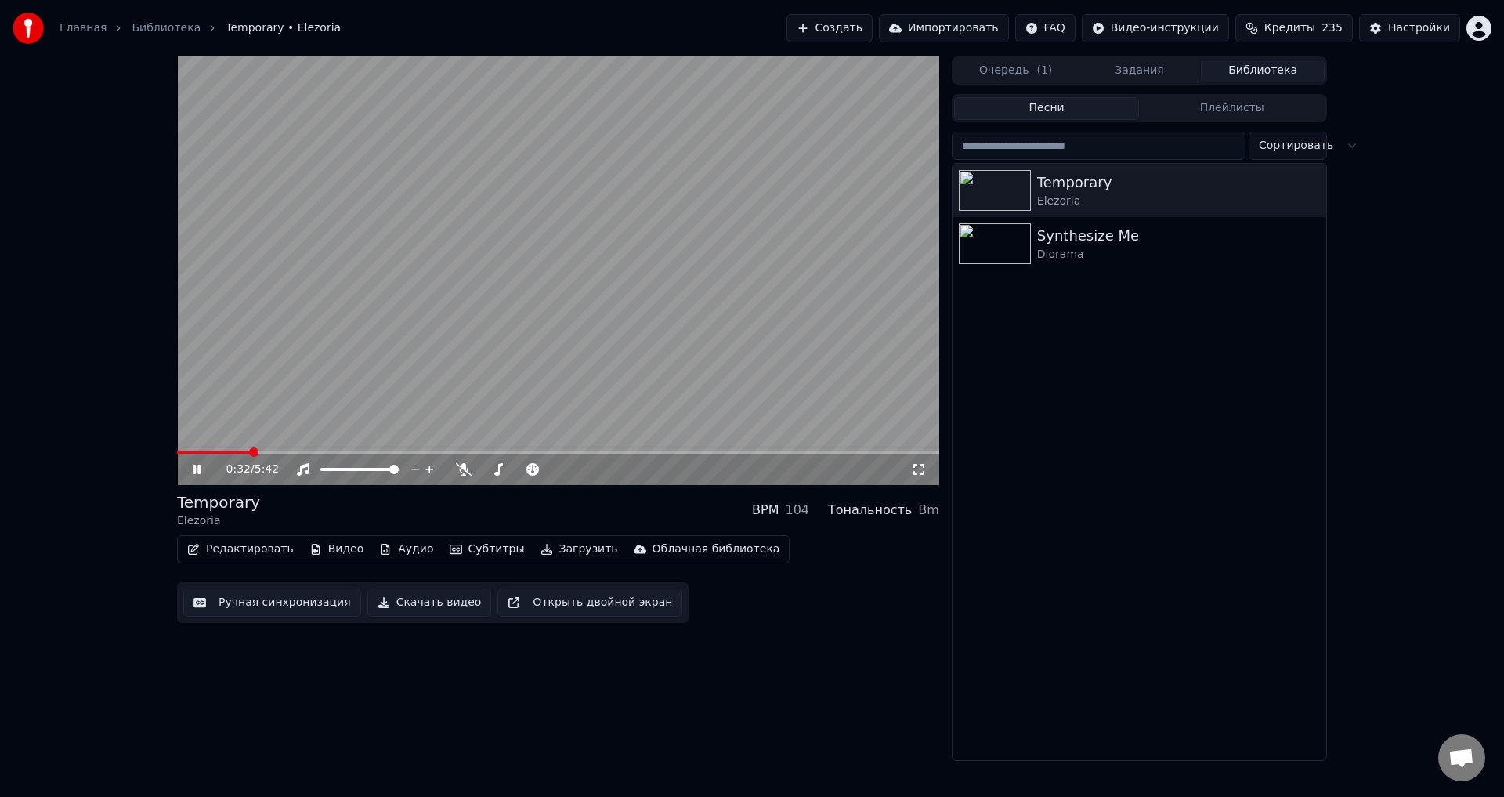
click at [194, 472] on icon at bounding box center [197, 469] width 8 height 9
click at [1415, 40] on button "Настройки" at bounding box center [1409, 28] width 101 height 28
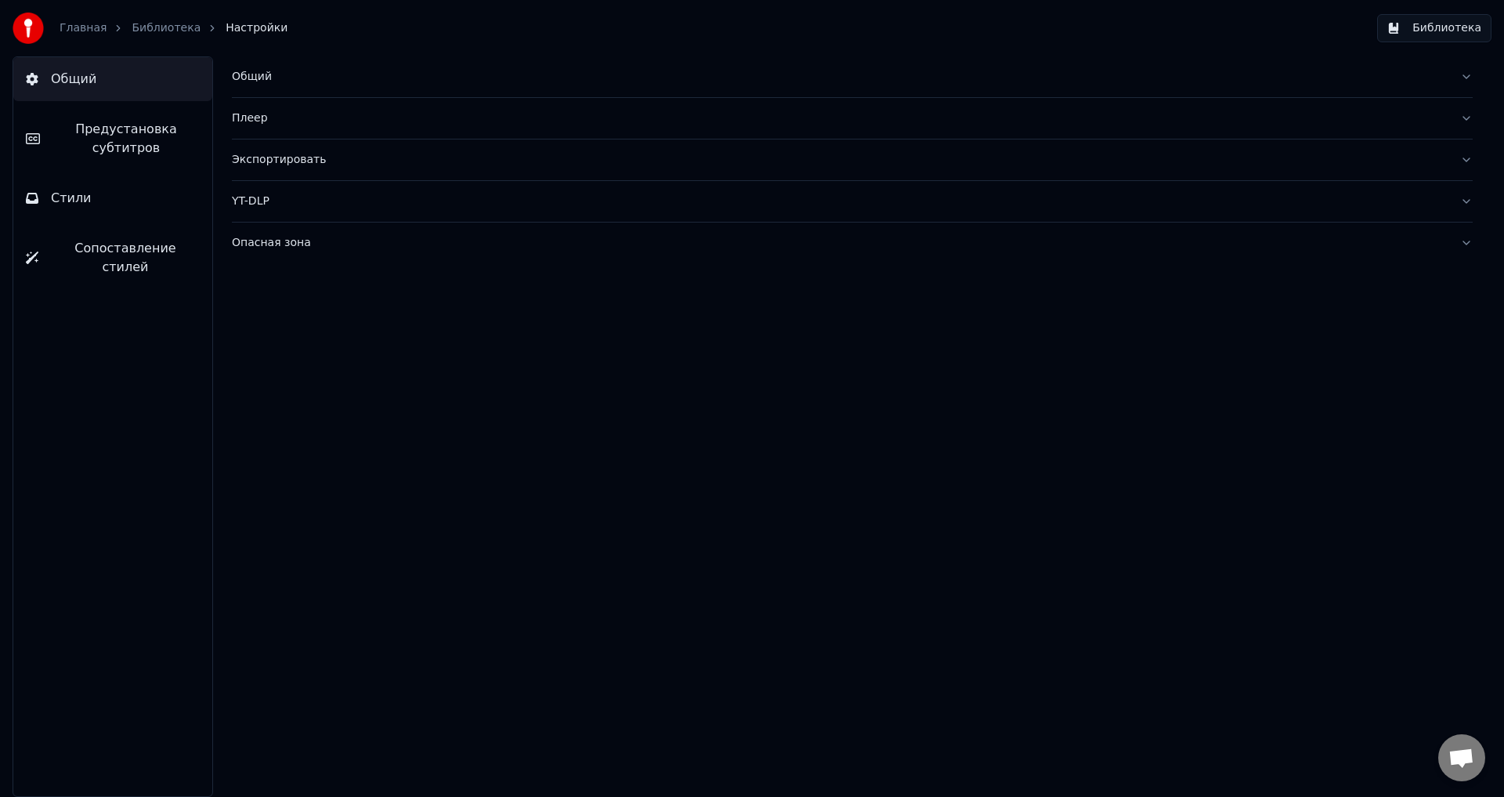
click at [119, 136] on span "Предустановка субтитров" at bounding box center [125, 139] width 147 height 38
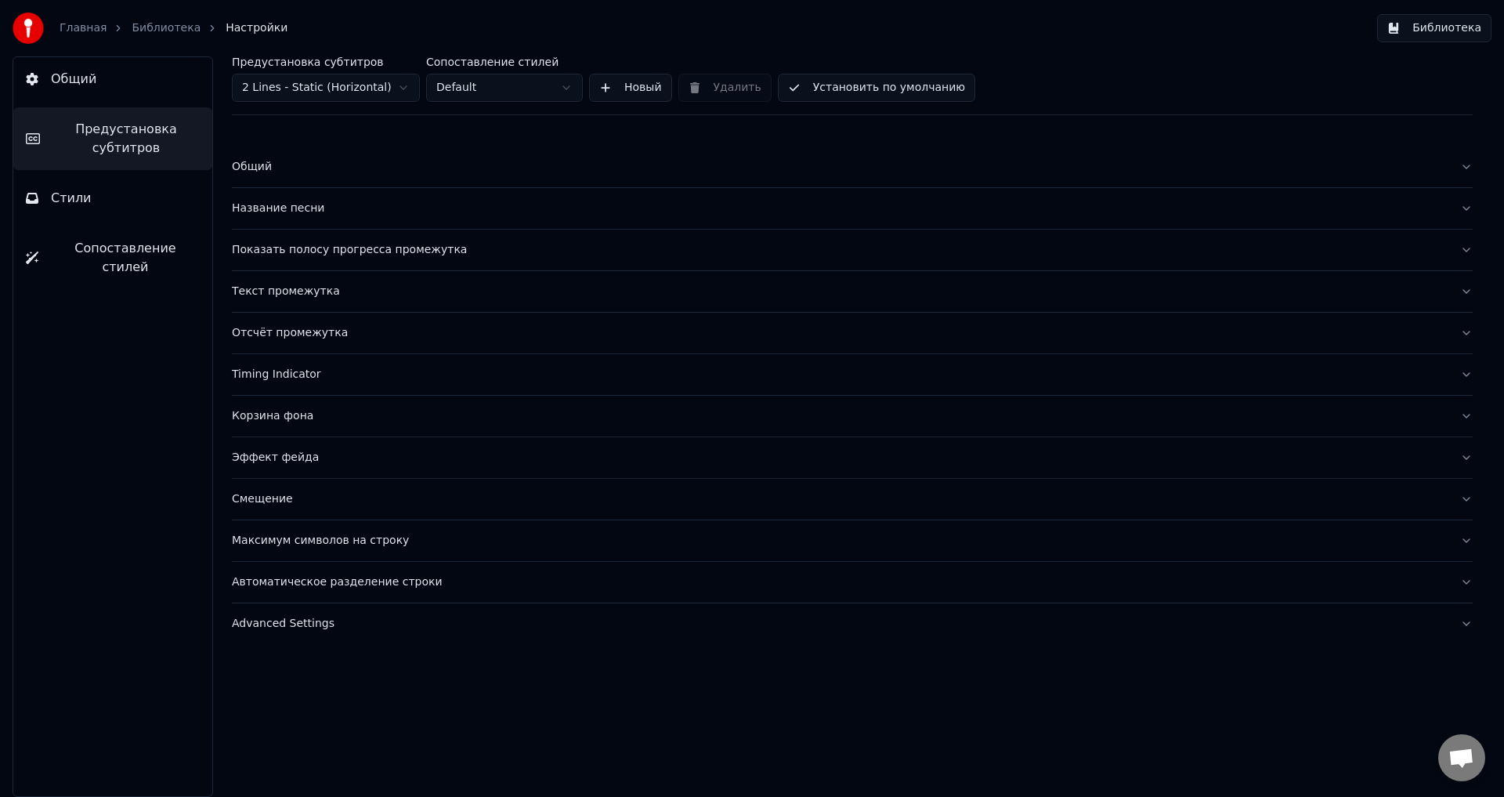
click at [353, 85] on html "Главная Библиотека Настройки Библиотека Общий Предустановка субтитров Стили Соп…" at bounding box center [752, 398] width 1504 height 797
click at [288, 292] on div "Текст промежутка" at bounding box center [840, 292] width 1216 height 16
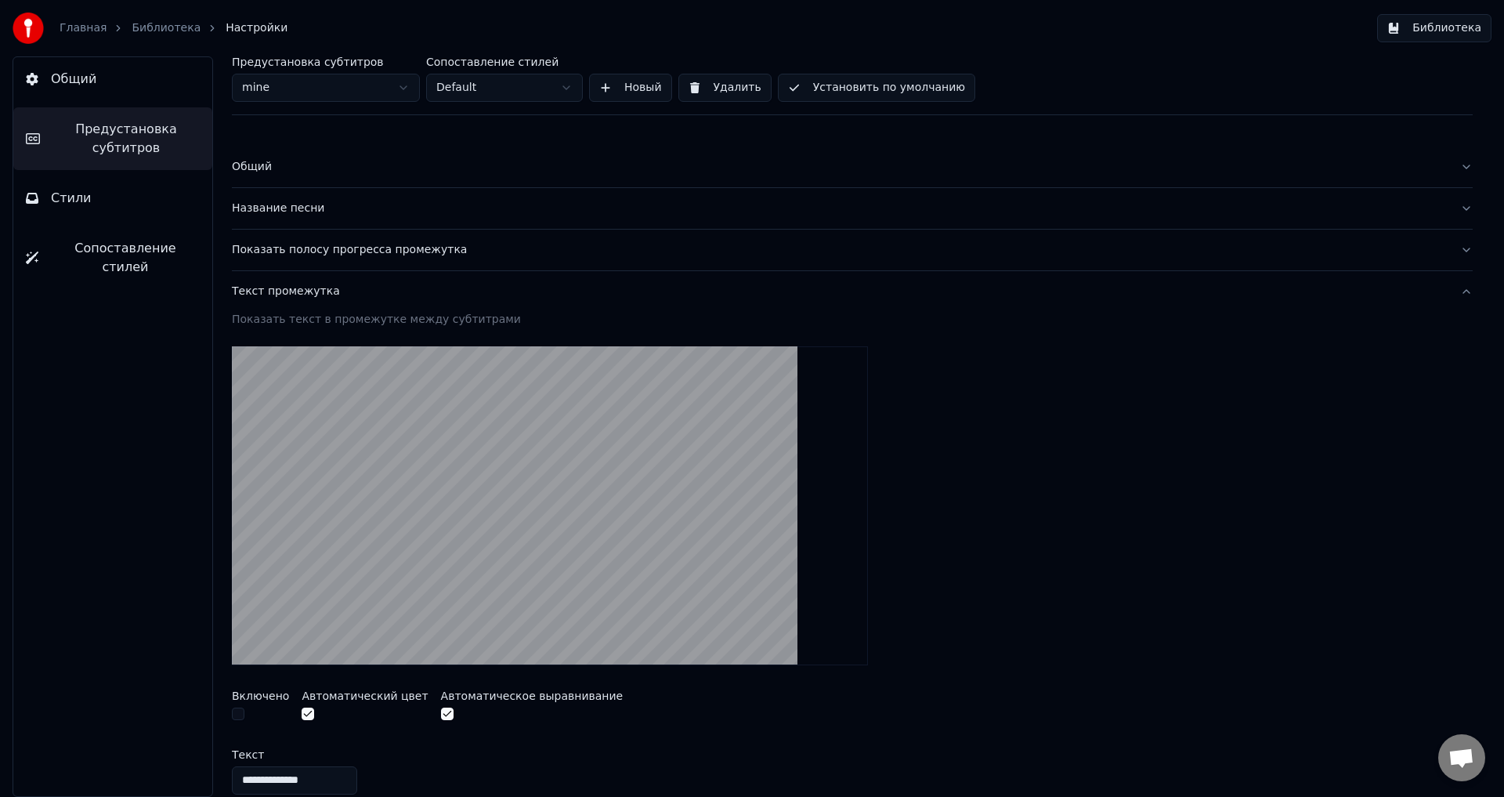
click at [292, 252] on div "Показать полосу прогресса промежутка" at bounding box center [840, 250] width 1216 height 16
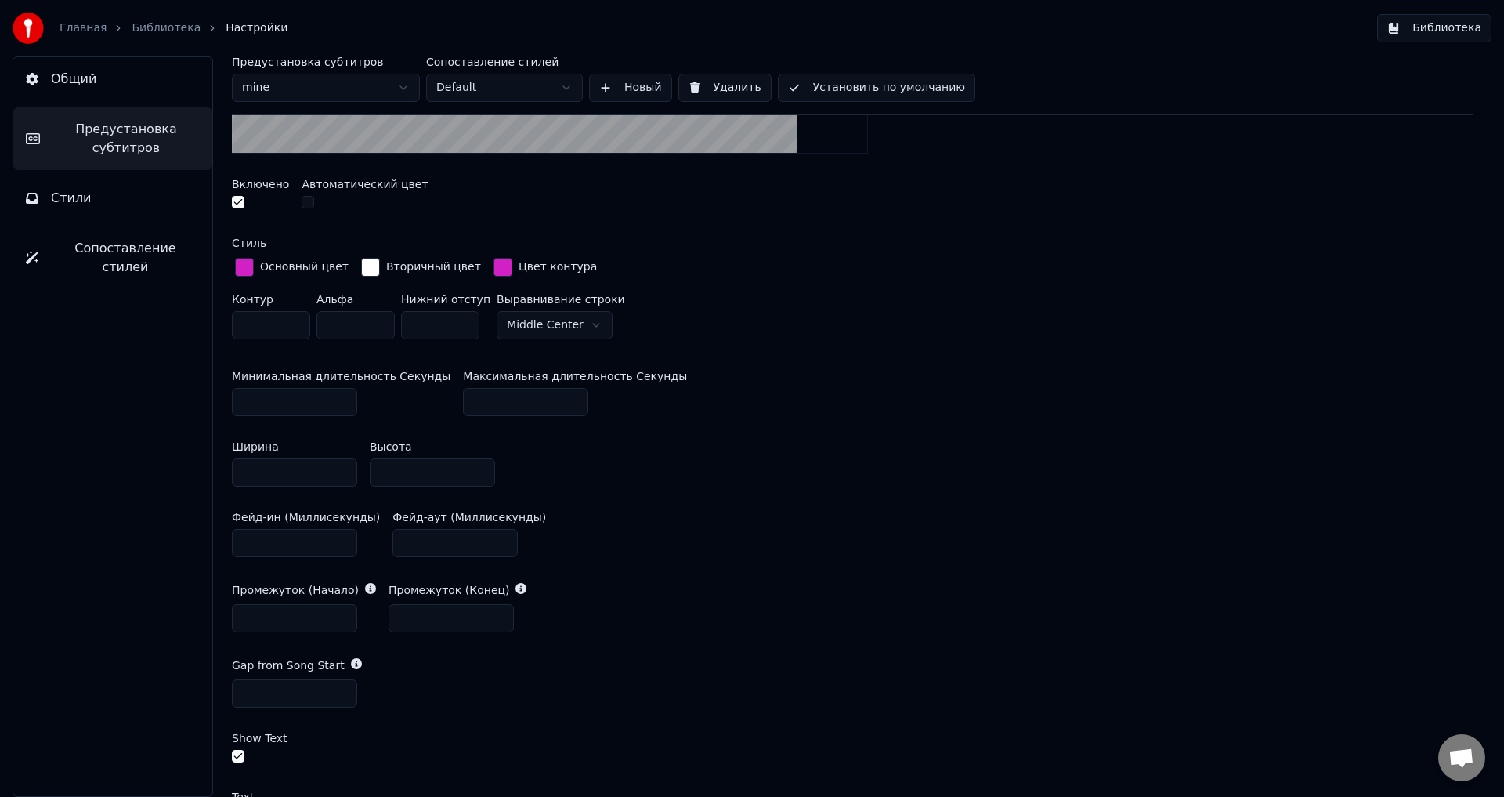
scroll to position [862, 0]
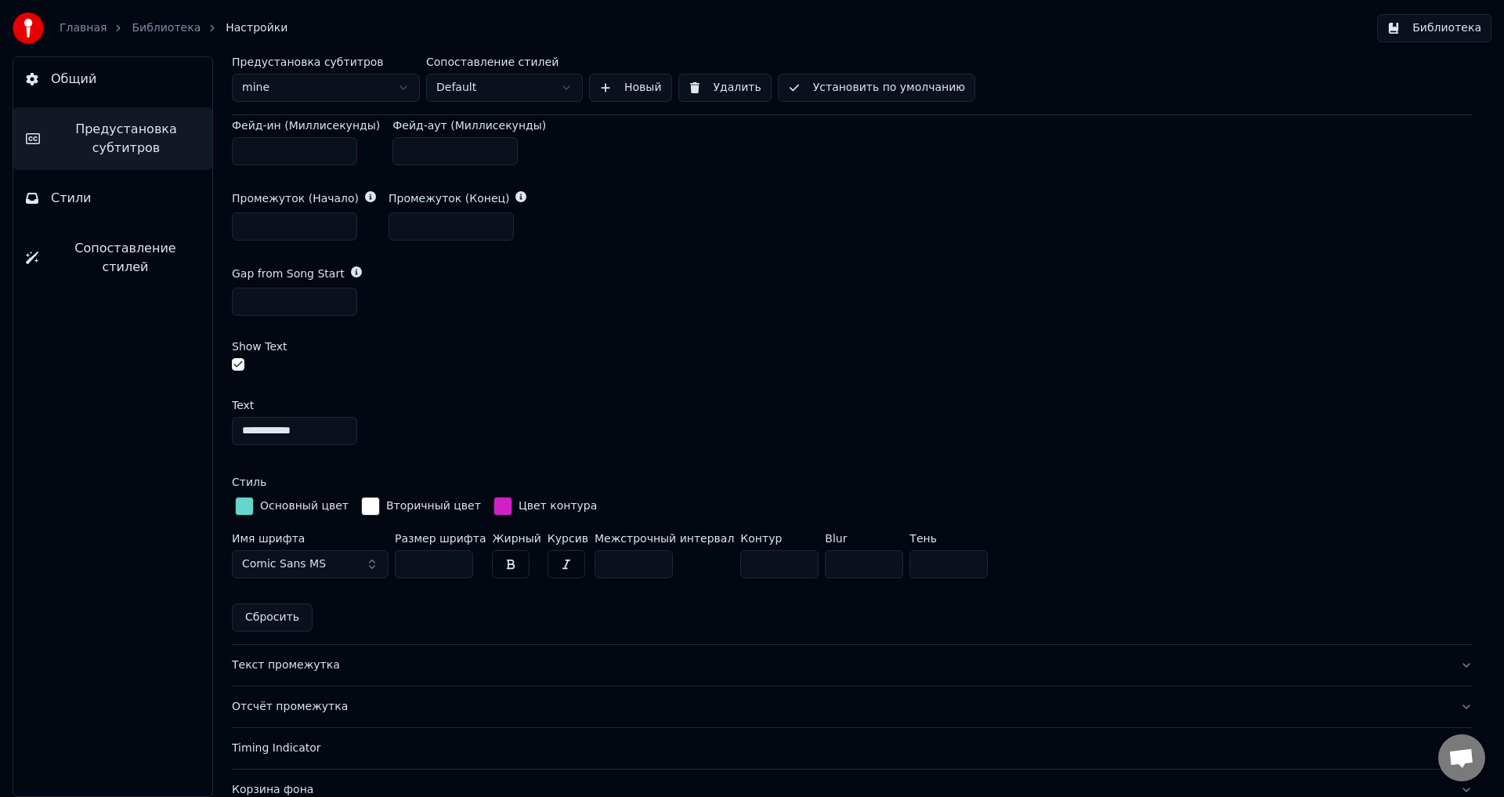
click at [825, 560] on input "****" at bounding box center [864, 564] width 78 height 28
type input "****"
click at [1019, 434] on div "**********" at bounding box center [852, 431] width 1241 height 28
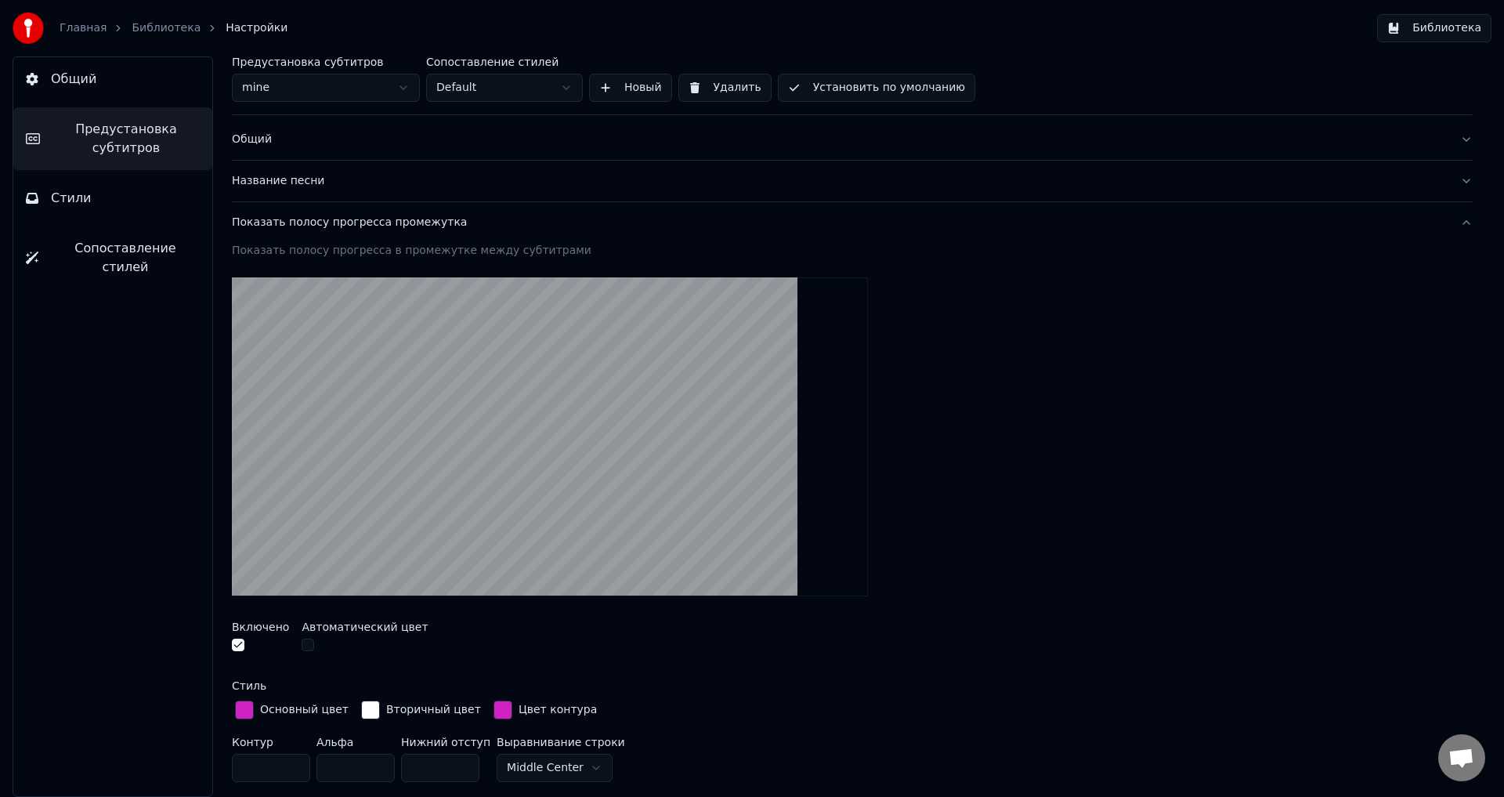
scroll to position [0, 0]
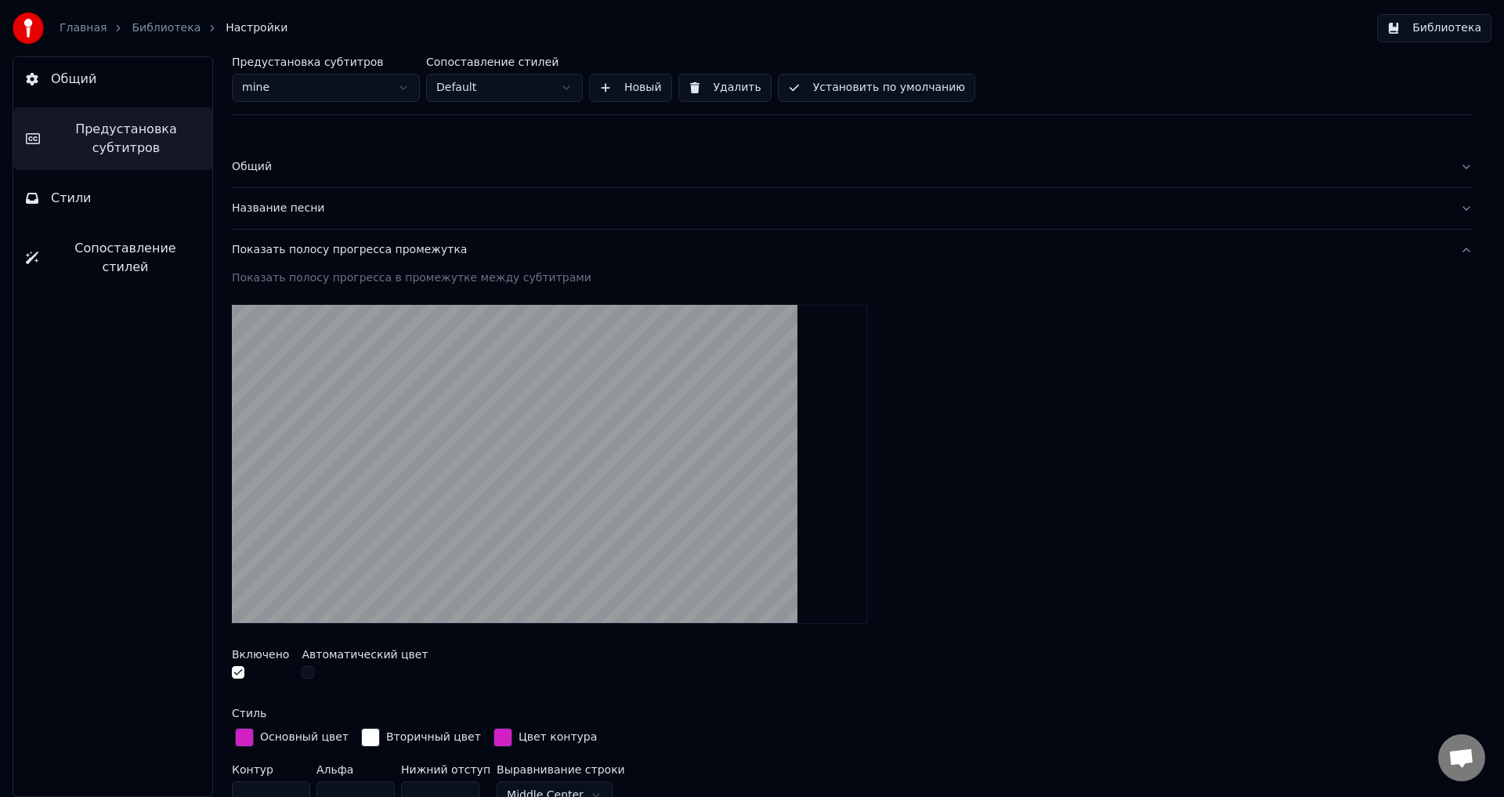
click at [253, 209] on div "Название песни" at bounding box center [840, 209] width 1216 height 16
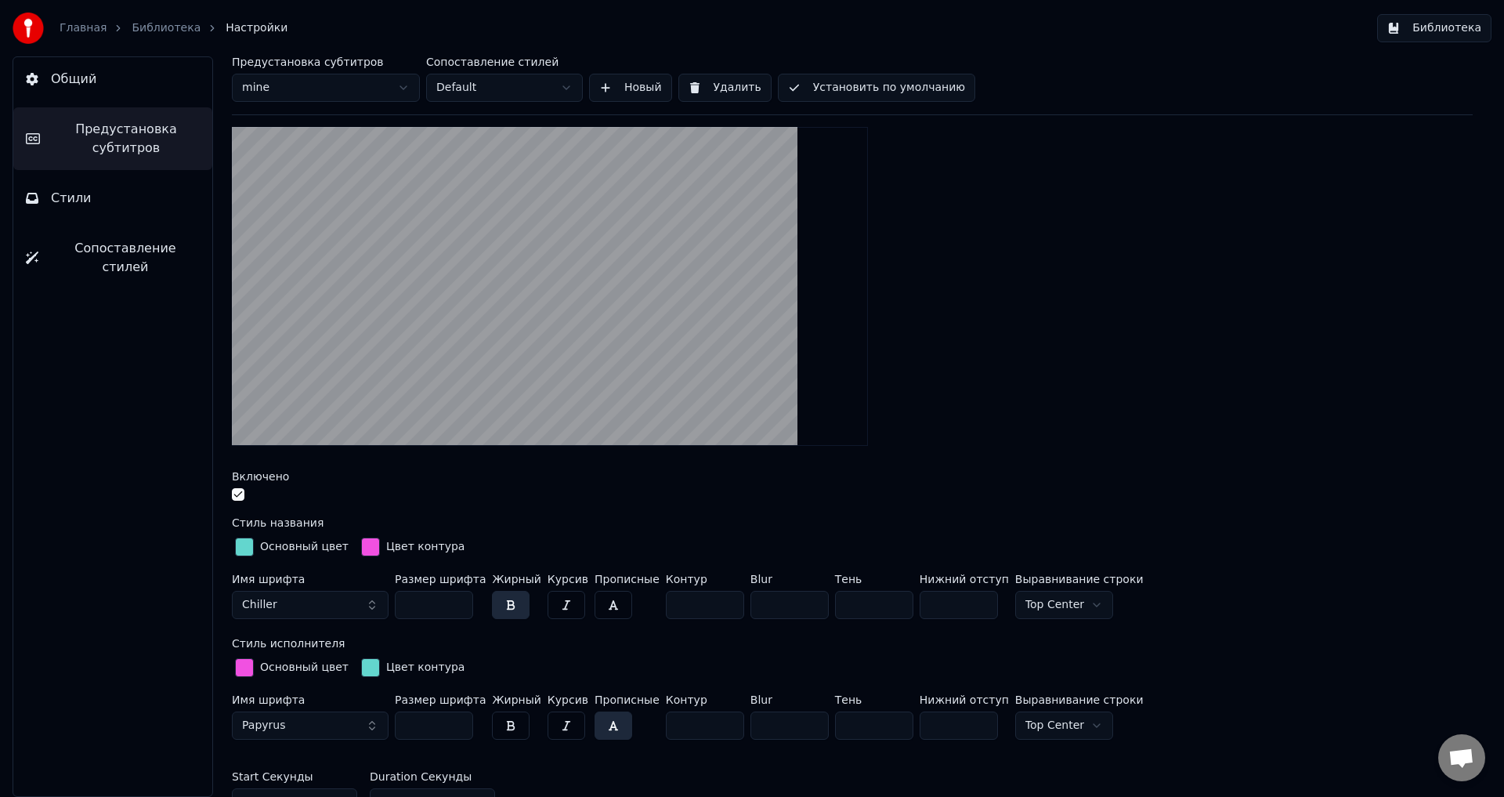
scroll to position [235, 0]
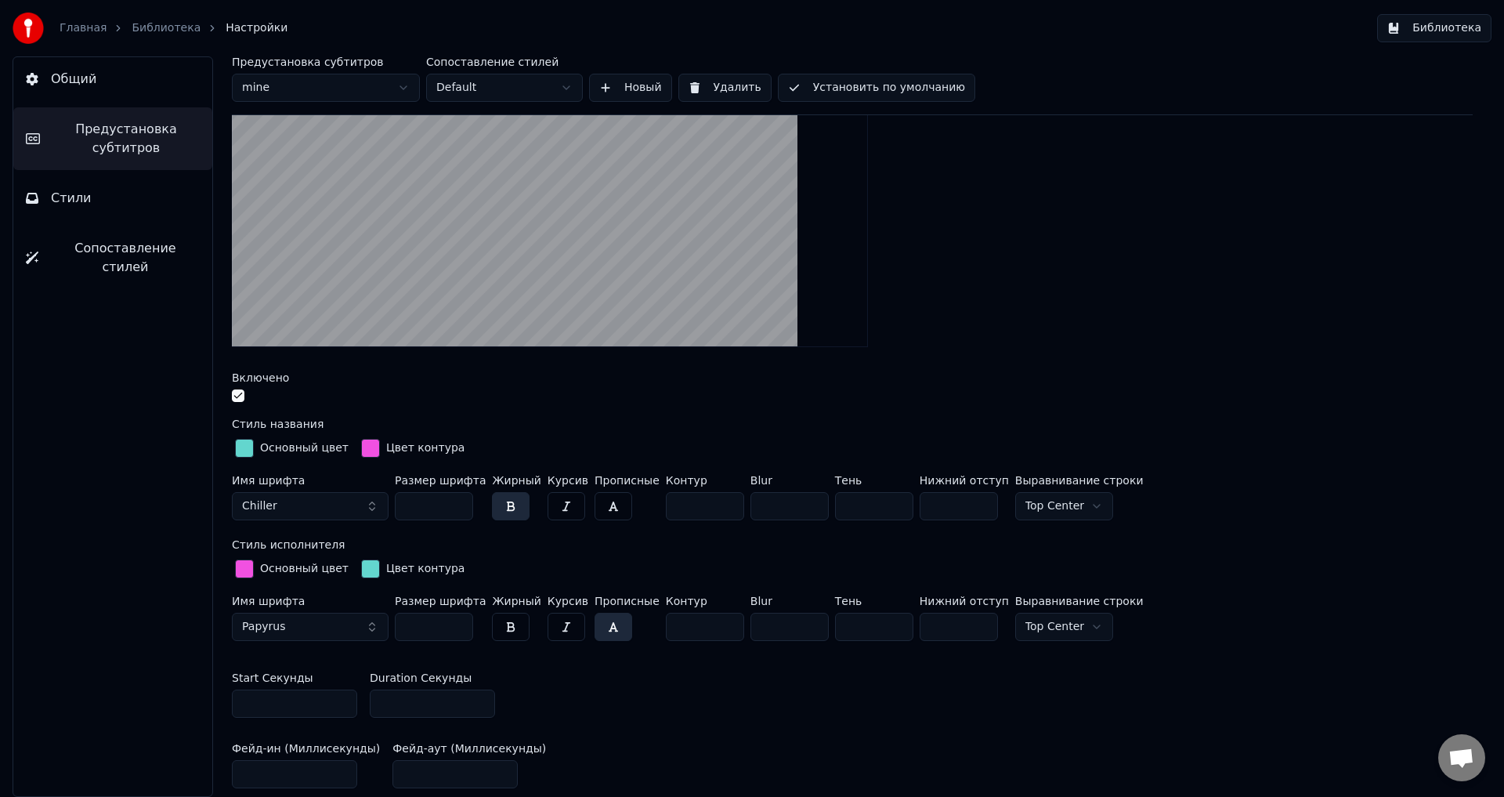
click at [245, 452] on div "button" at bounding box center [244, 448] width 19 height 19
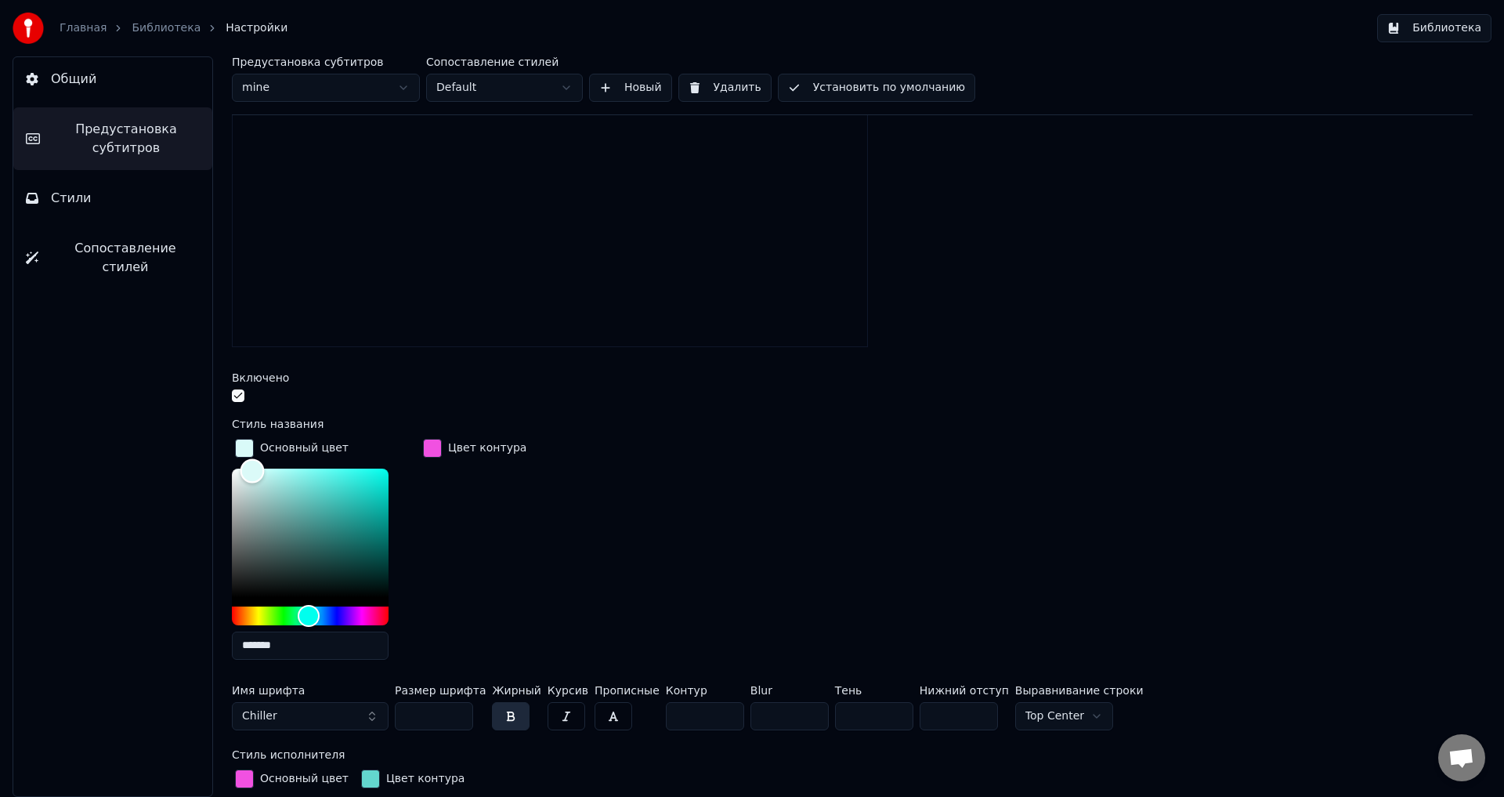
type input "*******"
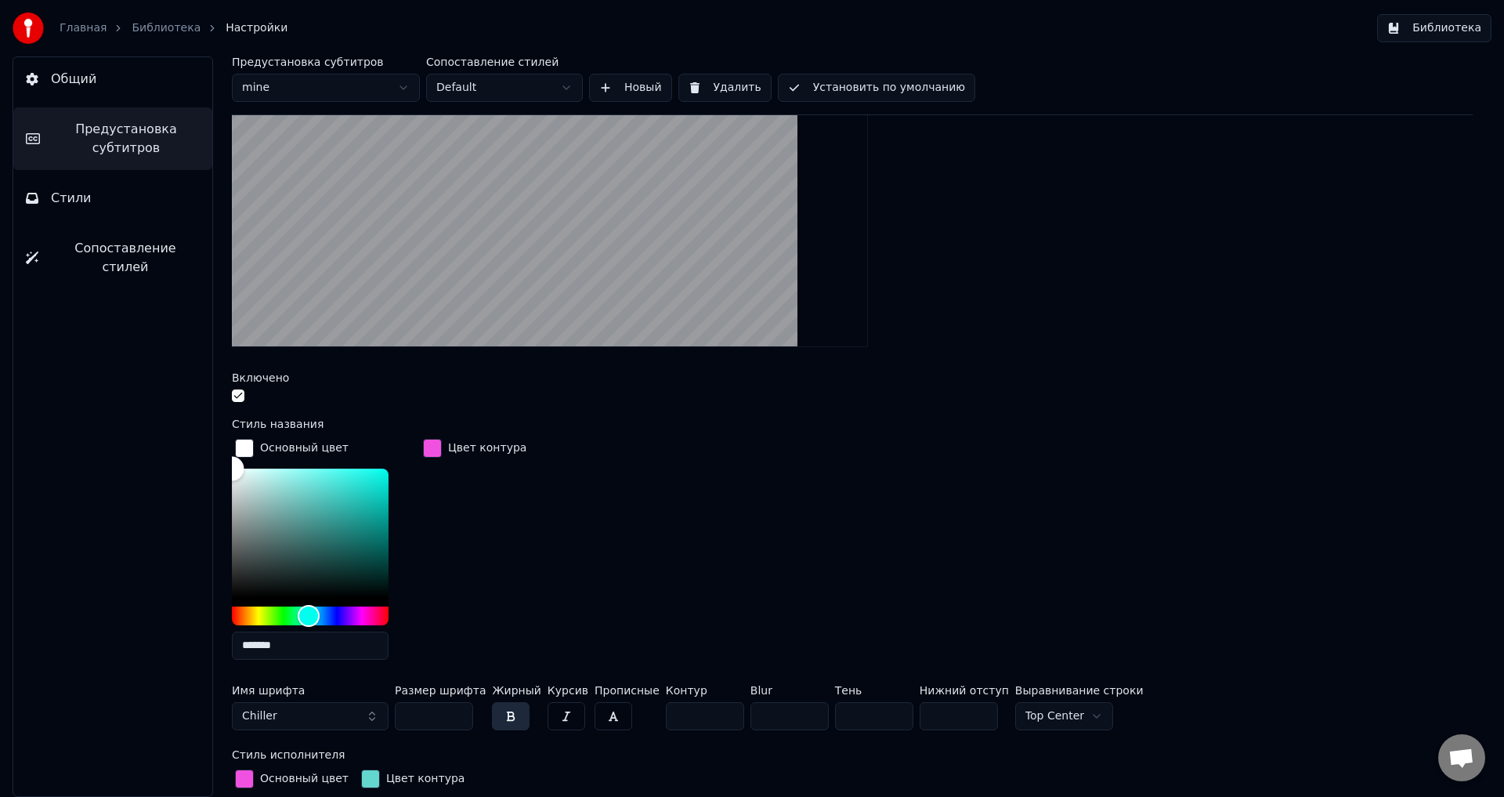
drag, startPoint x: 313, startPoint y: 487, endPoint x: 150, endPoint y: 427, distance: 173.0
click at [150, 427] on div "Общий Предустановка субтитров Стили Сопоставление стилей Предустановка субтитро…" at bounding box center [752, 426] width 1504 height 740
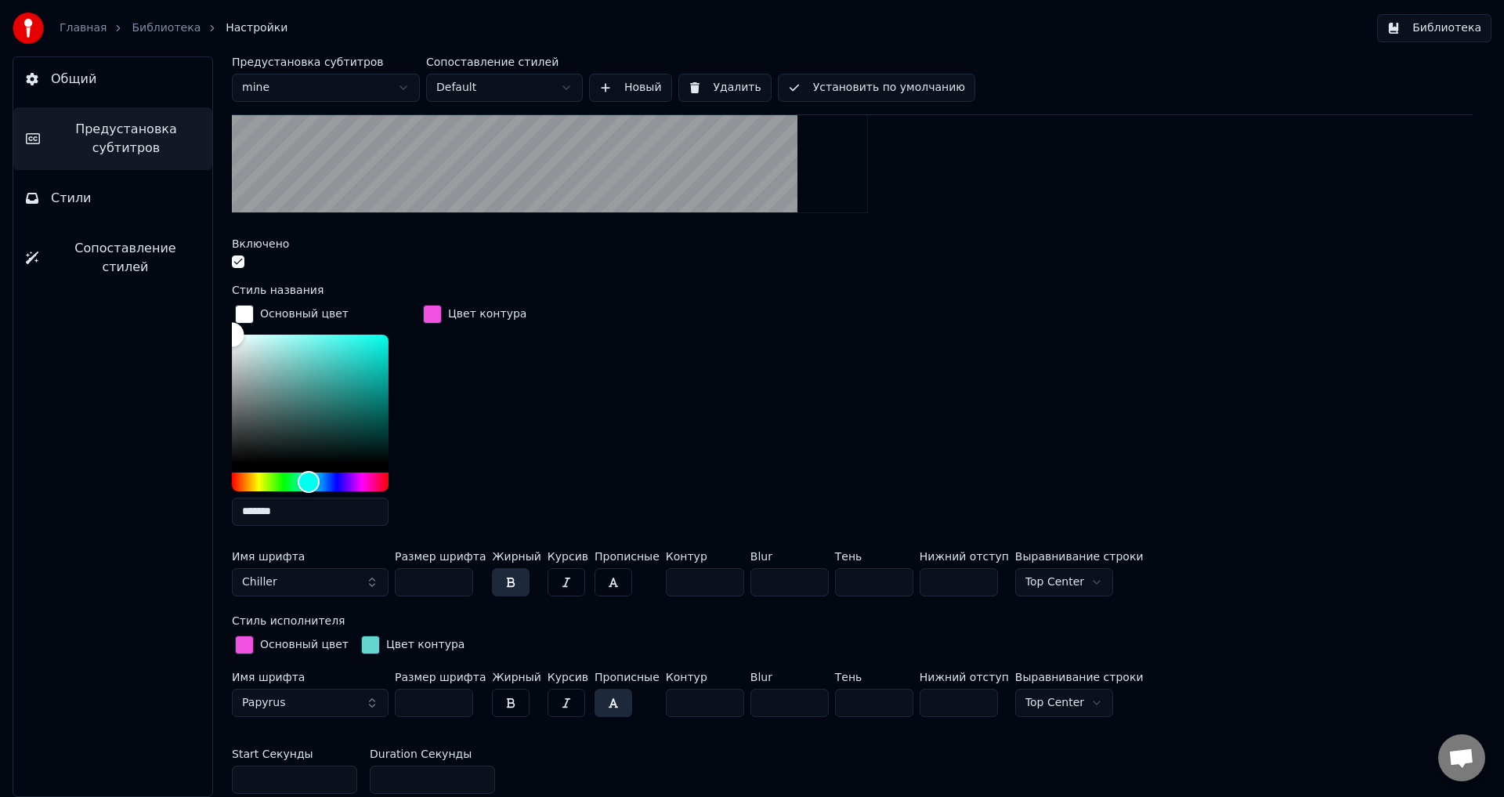
scroll to position [392, 0]
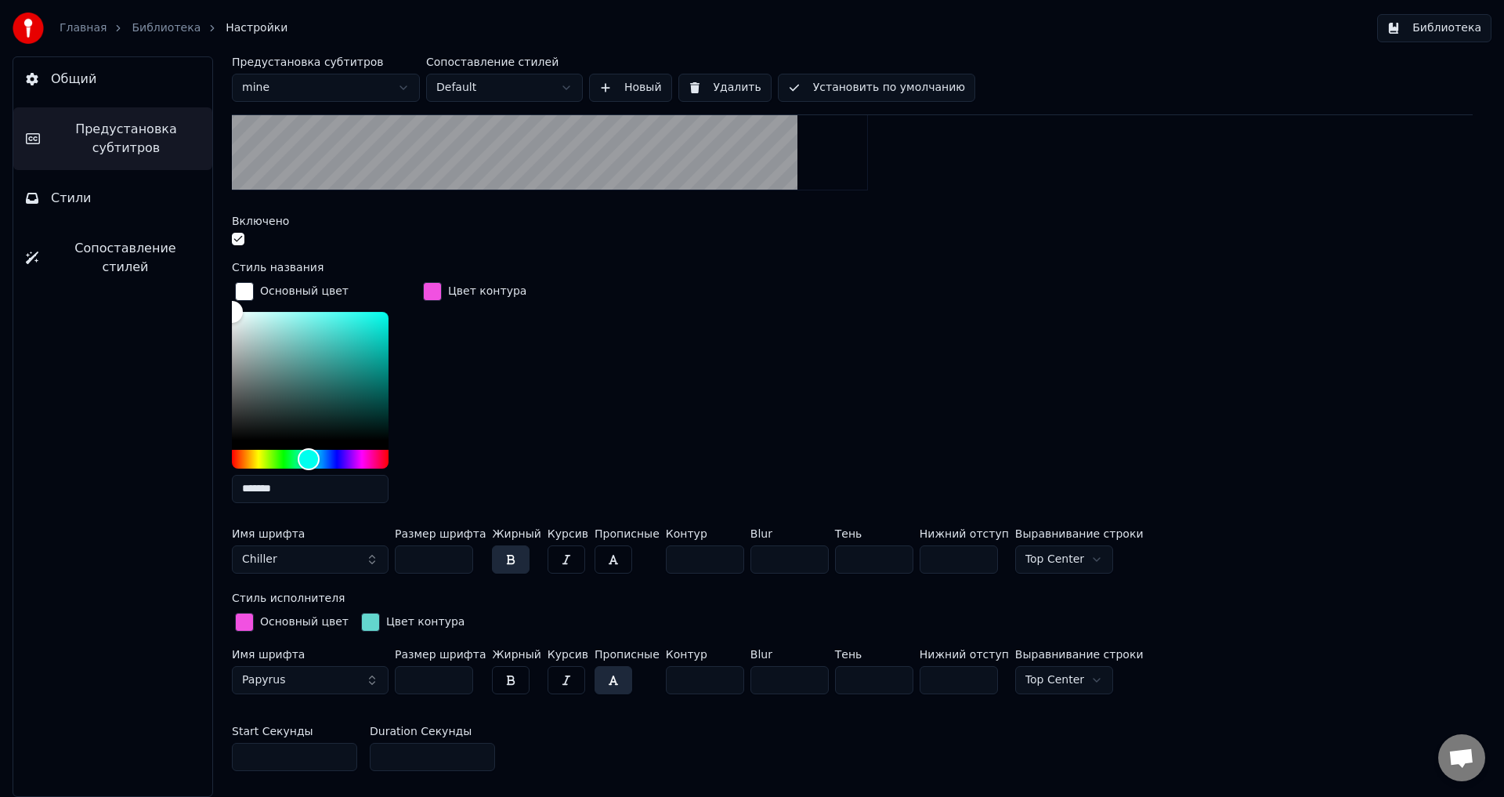
click at [243, 618] on div "button" at bounding box center [244, 622] width 19 height 19
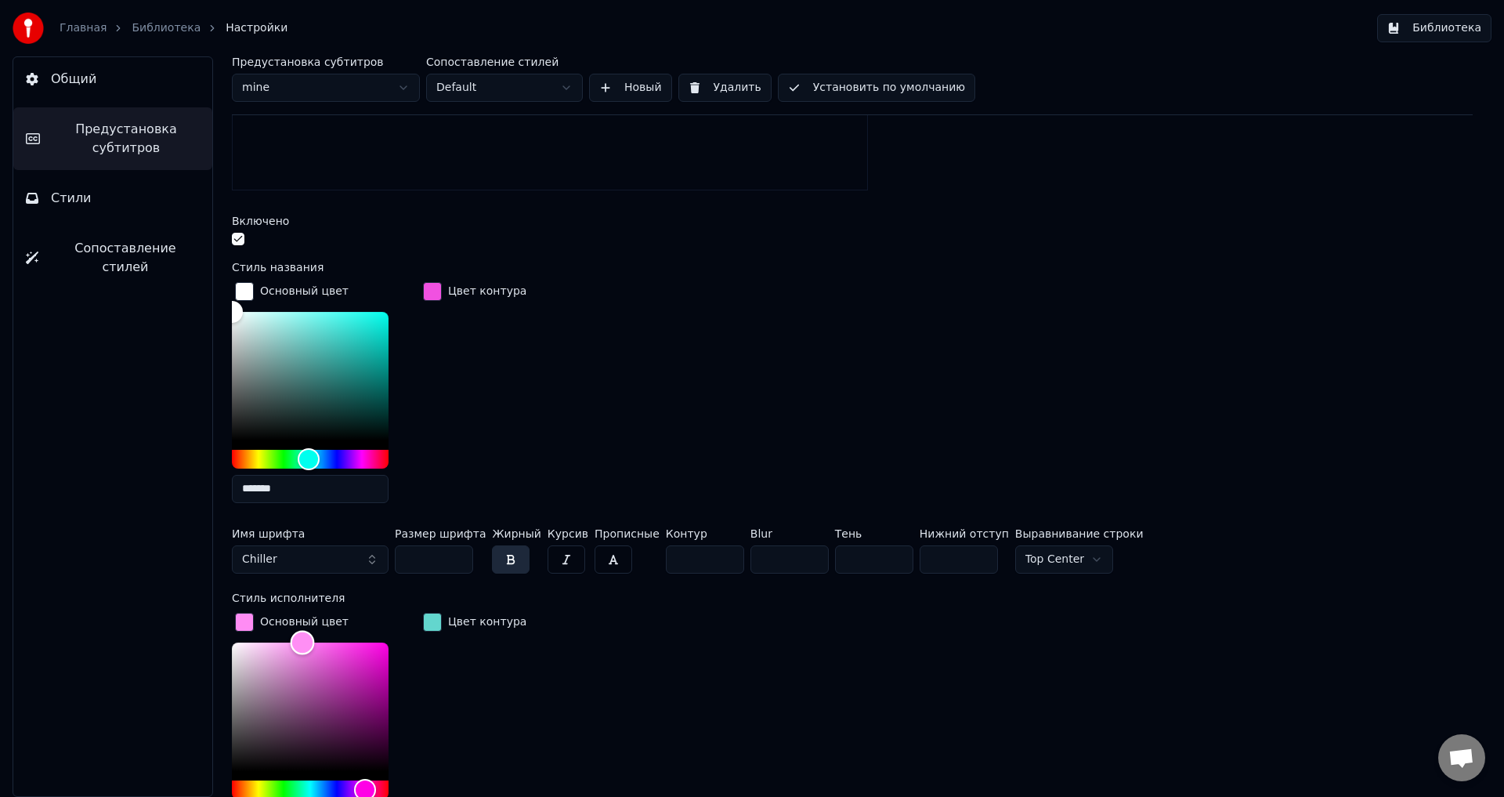
type input "*******"
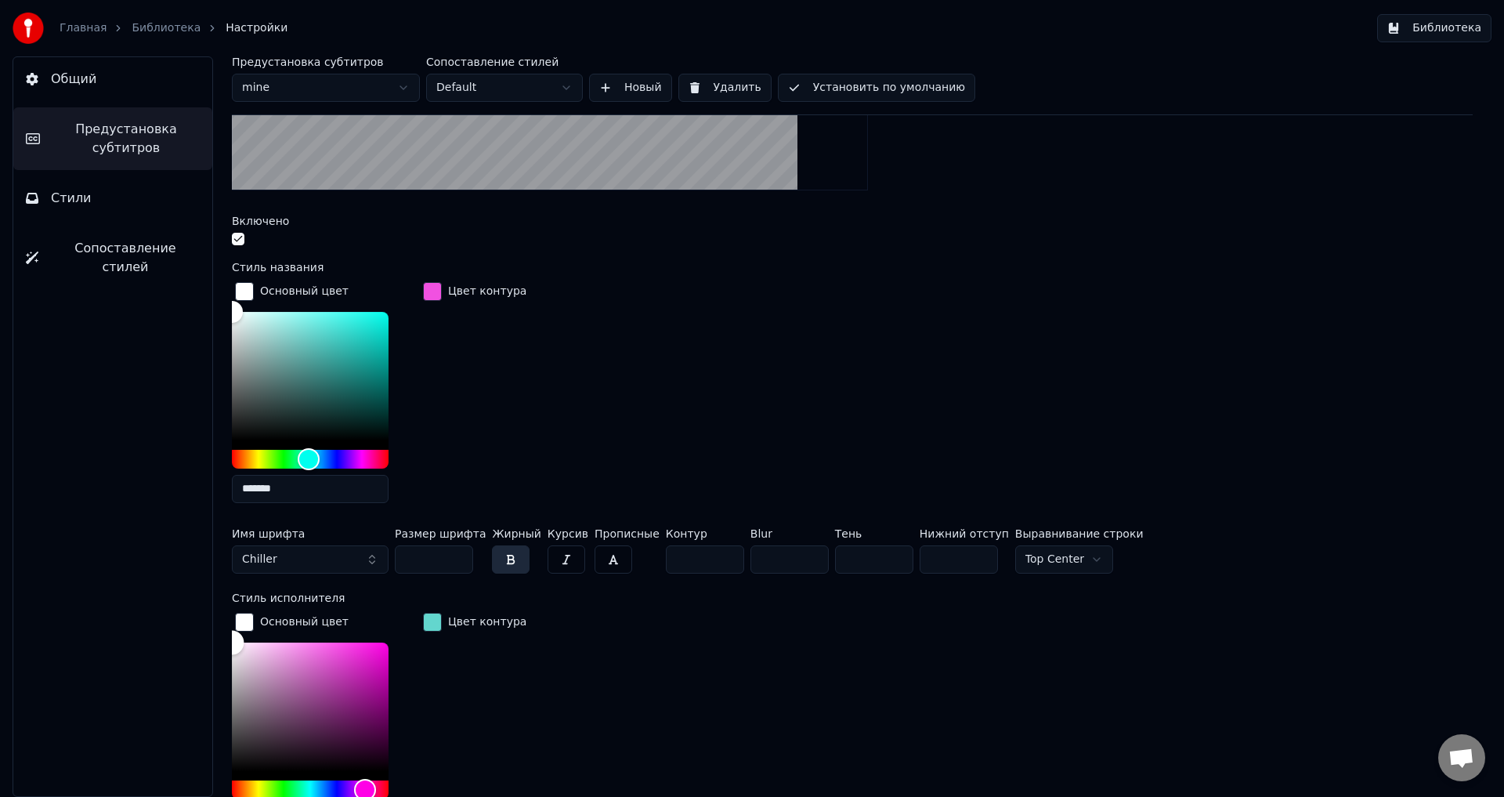
drag, startPoint x: 331, startPoint y: 642, endPoint x: 5, endPoint y: 539, distance: 341.2
click at [0, 552] on div "Общий Предустановка субтитров Стили Сопоставление стилей Предустановка субтитро…" at bounding box center [752, 426] width 1504 height 740
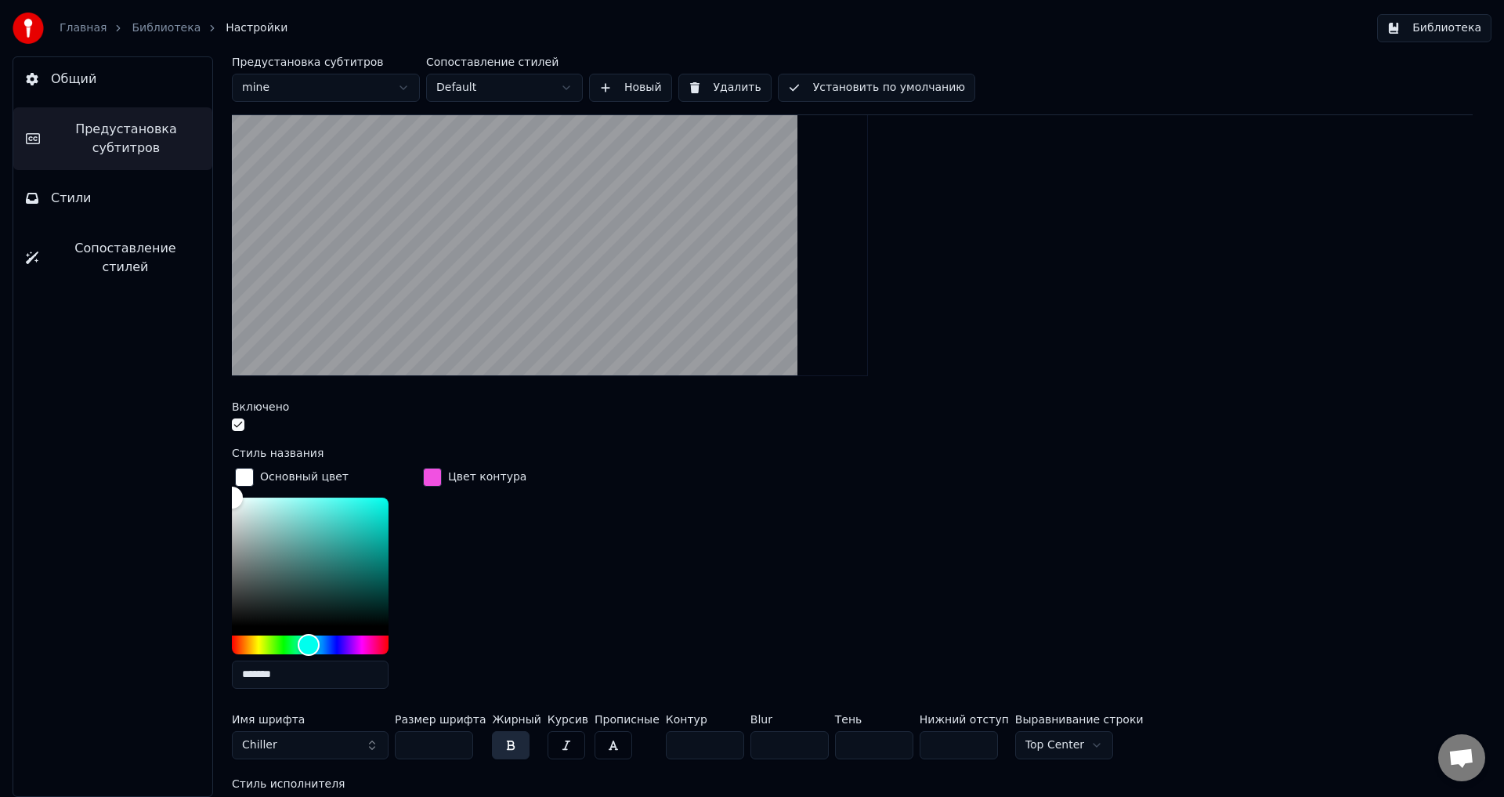
scroll to position [0, 0]
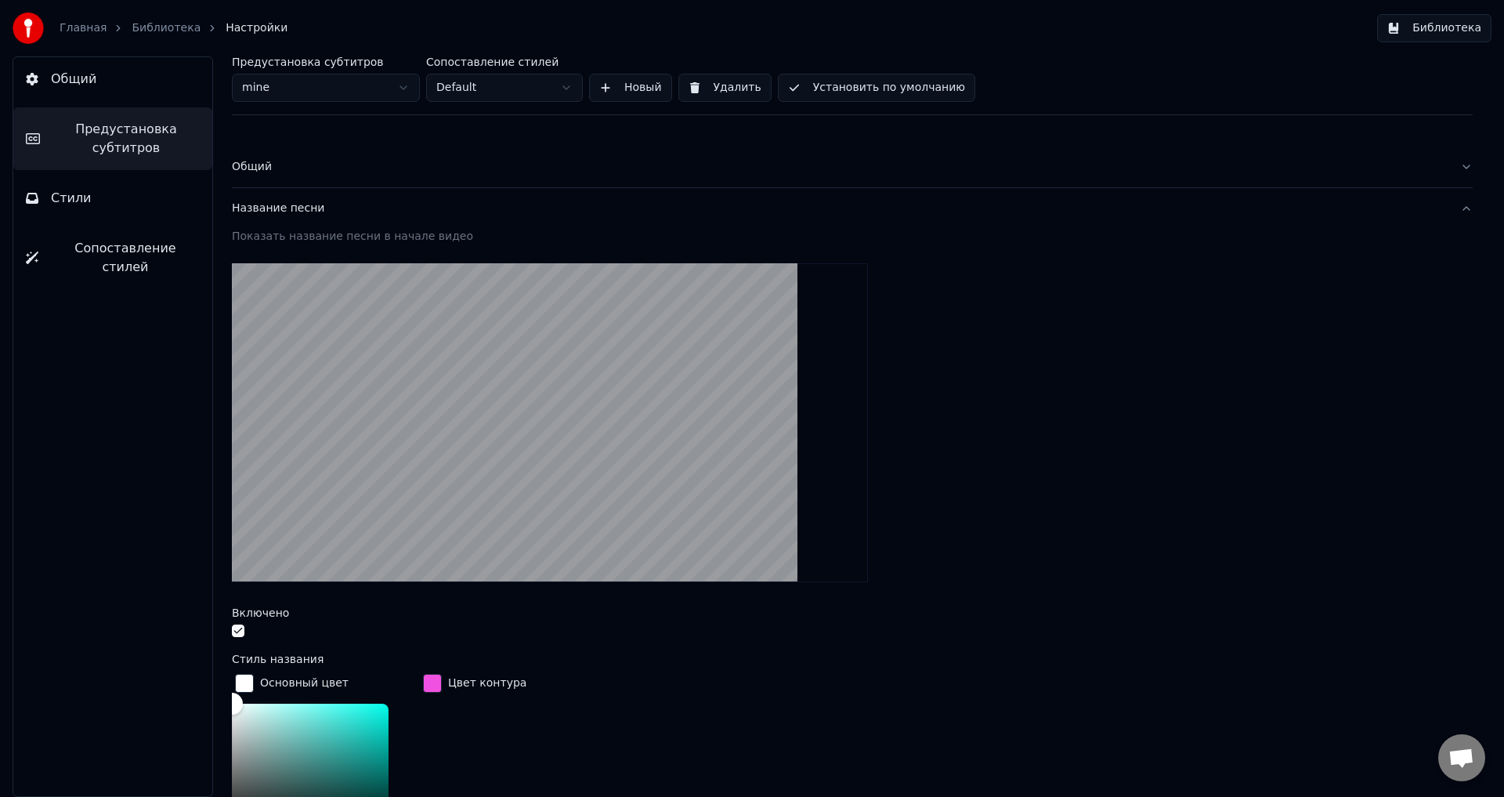
click at [853, 85] on button "Установить по умолчанию" at bounding box center [876, 88] width 197 height 28
click at [1430, 28] on button "Библиотека" at bounding box center [1434, 28] width 114 height 28
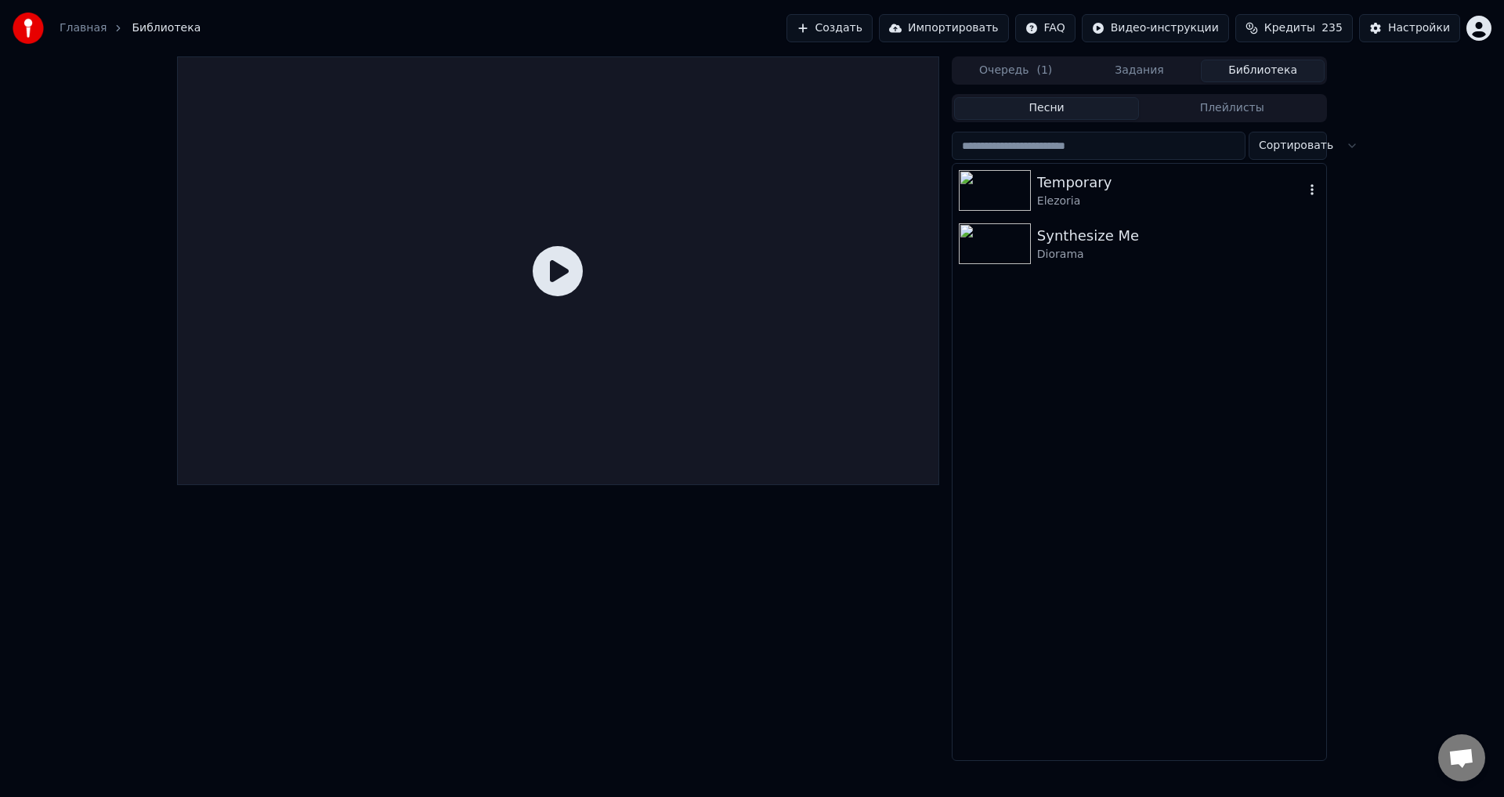
click at [1138, 192] on div "Temporary" at bounding box center [1170, 183] width 267 height 22
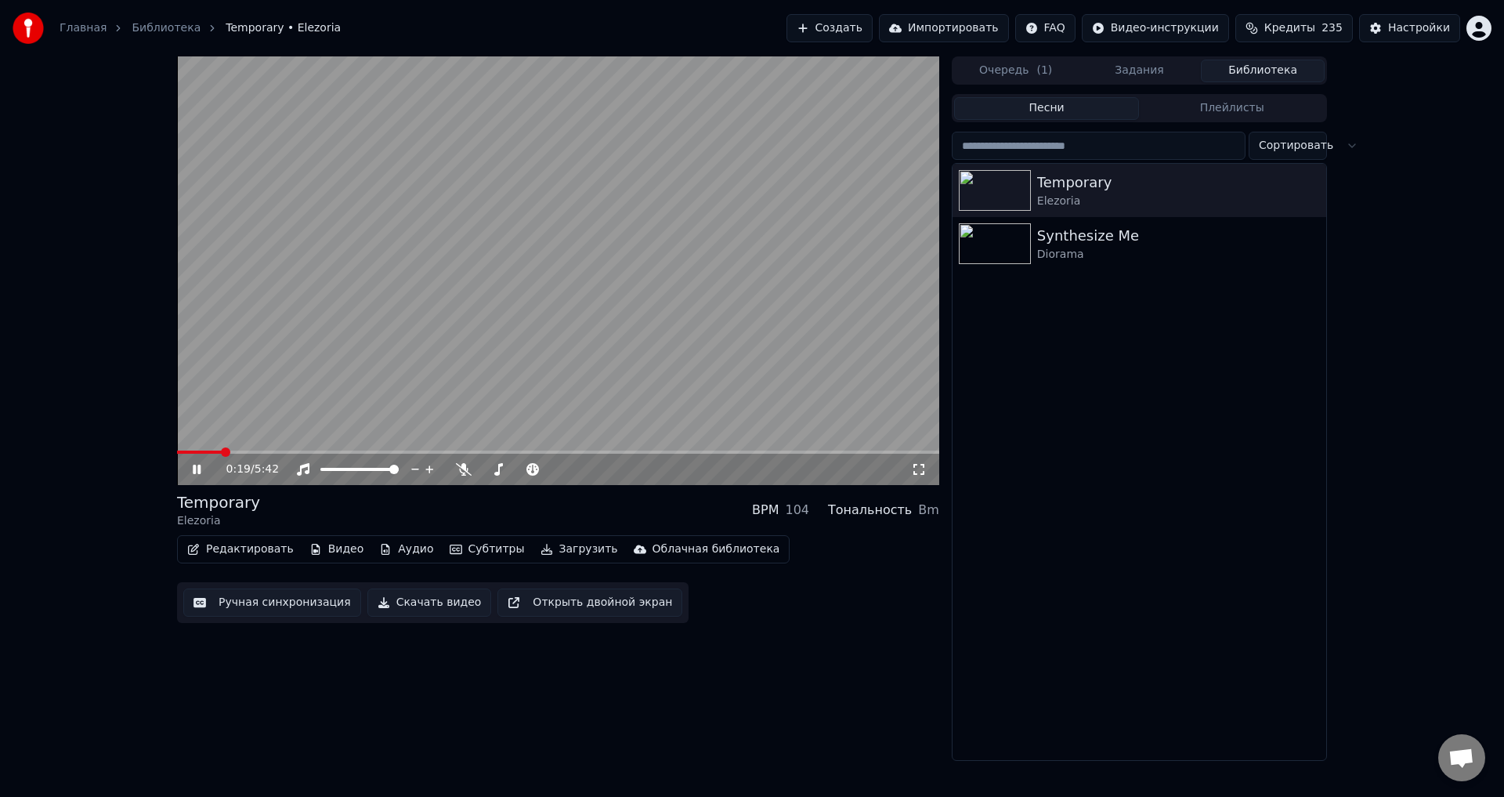
click at [197, 468] on icon at bounding box center [208, 469] width 37 height 13
click at [1417, 20] on button "Настройки" at bounding box center [1409, 28] width 101 height 28
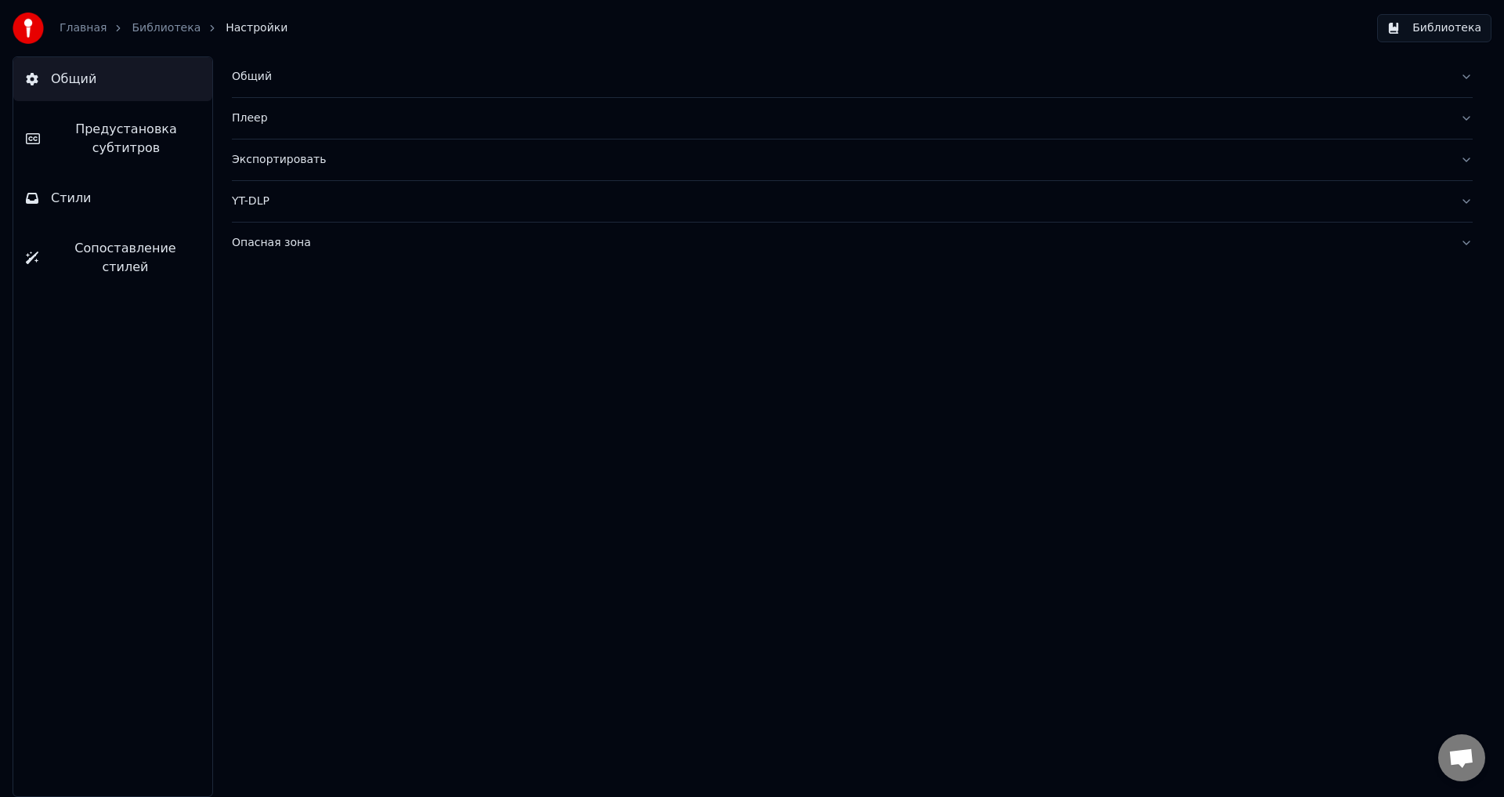
click at [99, 205] on button "Стили" at bounding box center [112, 198] width 199 height 44
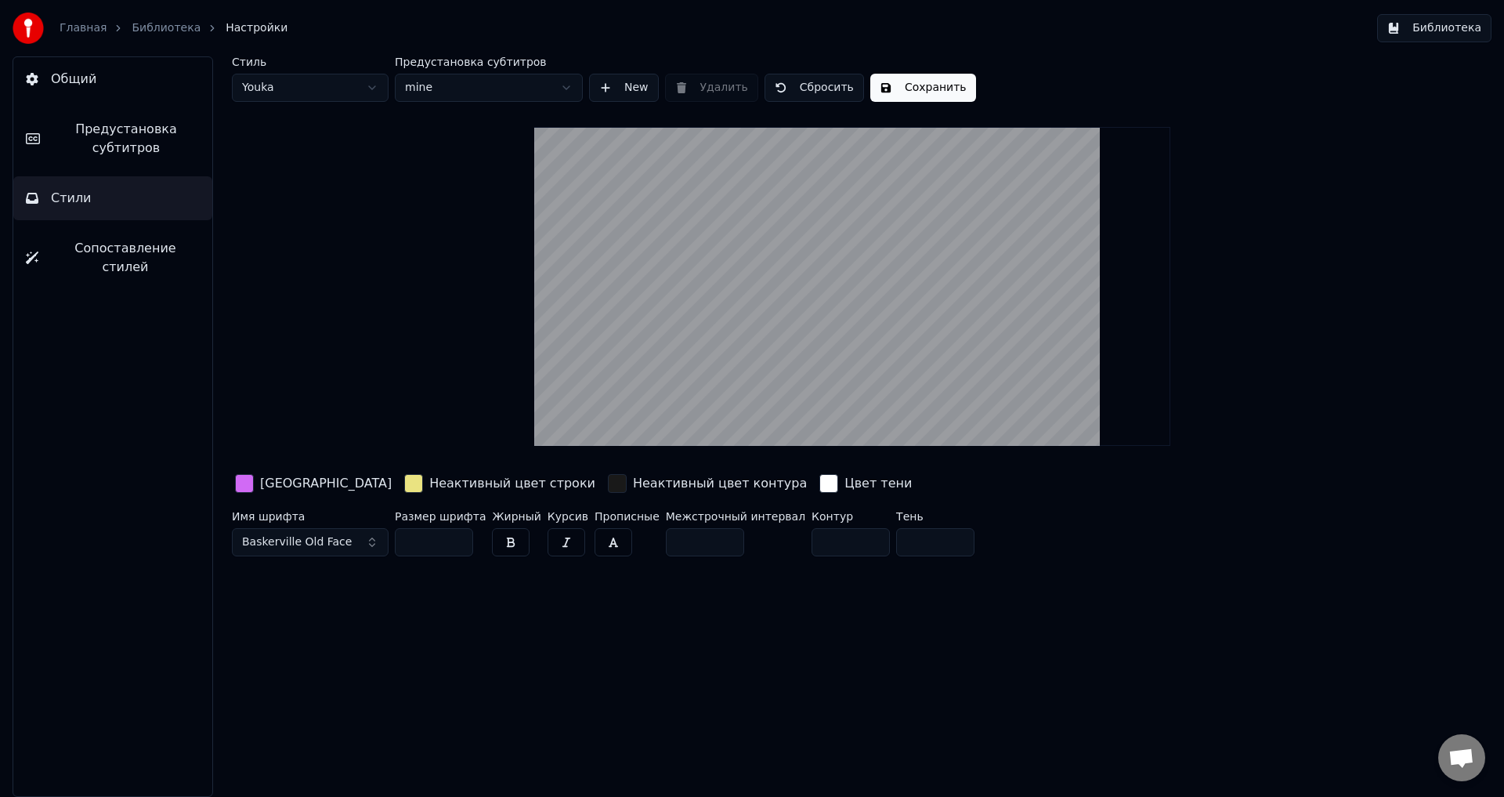
click at [123, 136] on span "Предустановка субтитров" at bounding box center [125, 139] width 147 height 38
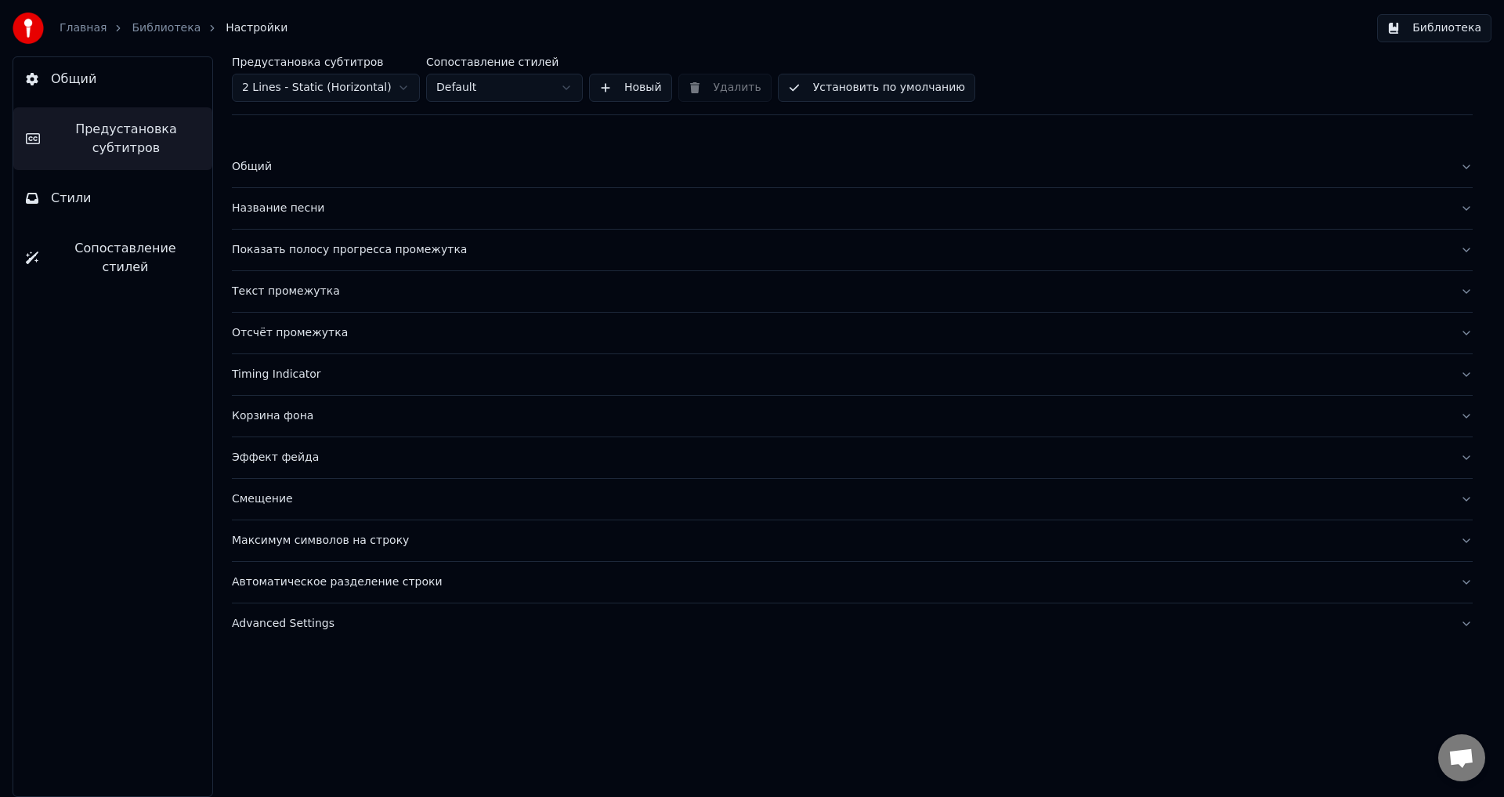
click at [269, 201] on div "Название песни" at bounding box center [840, 209] width 1216 height 16
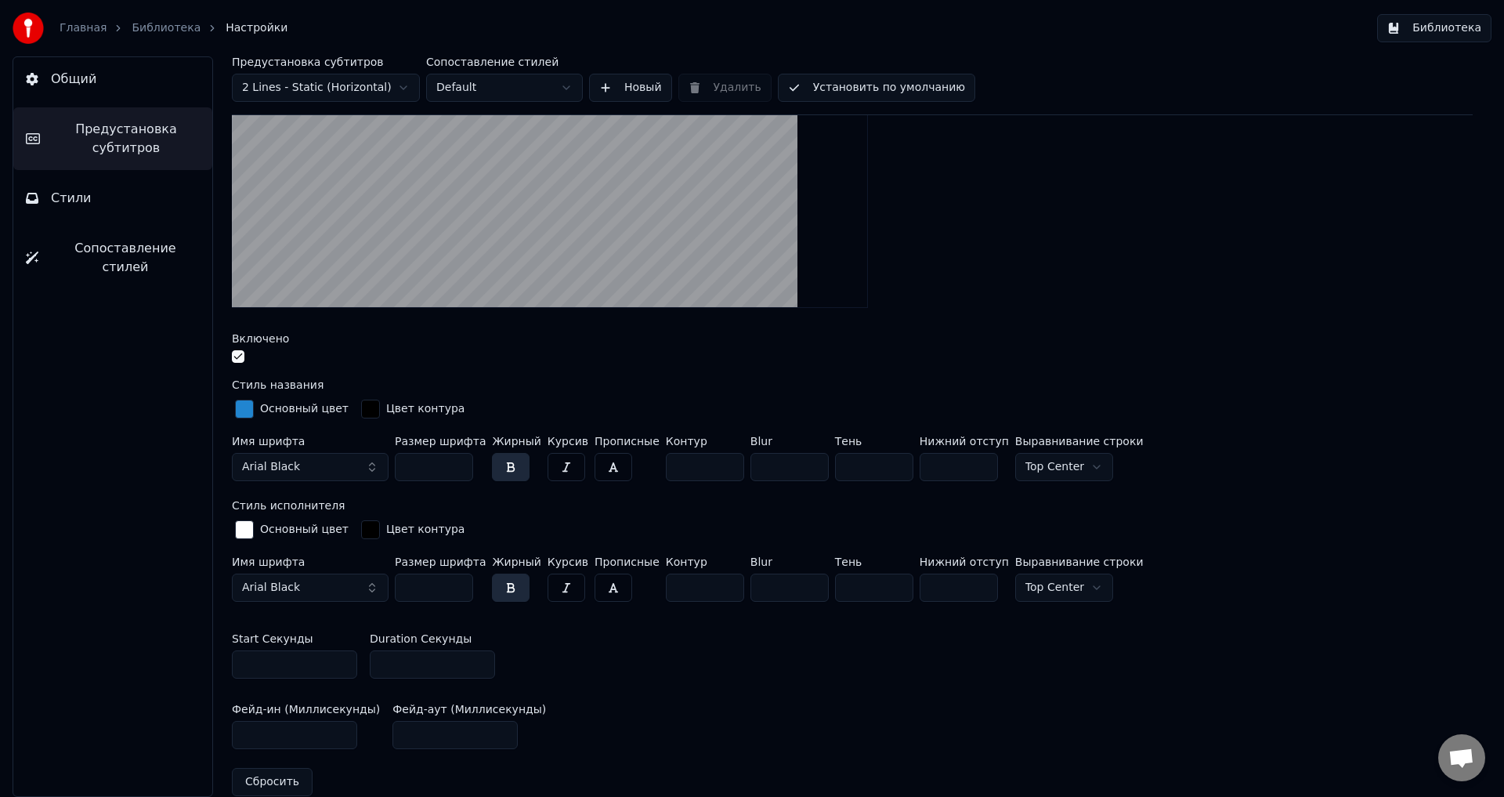
scroll to position [313, 0]
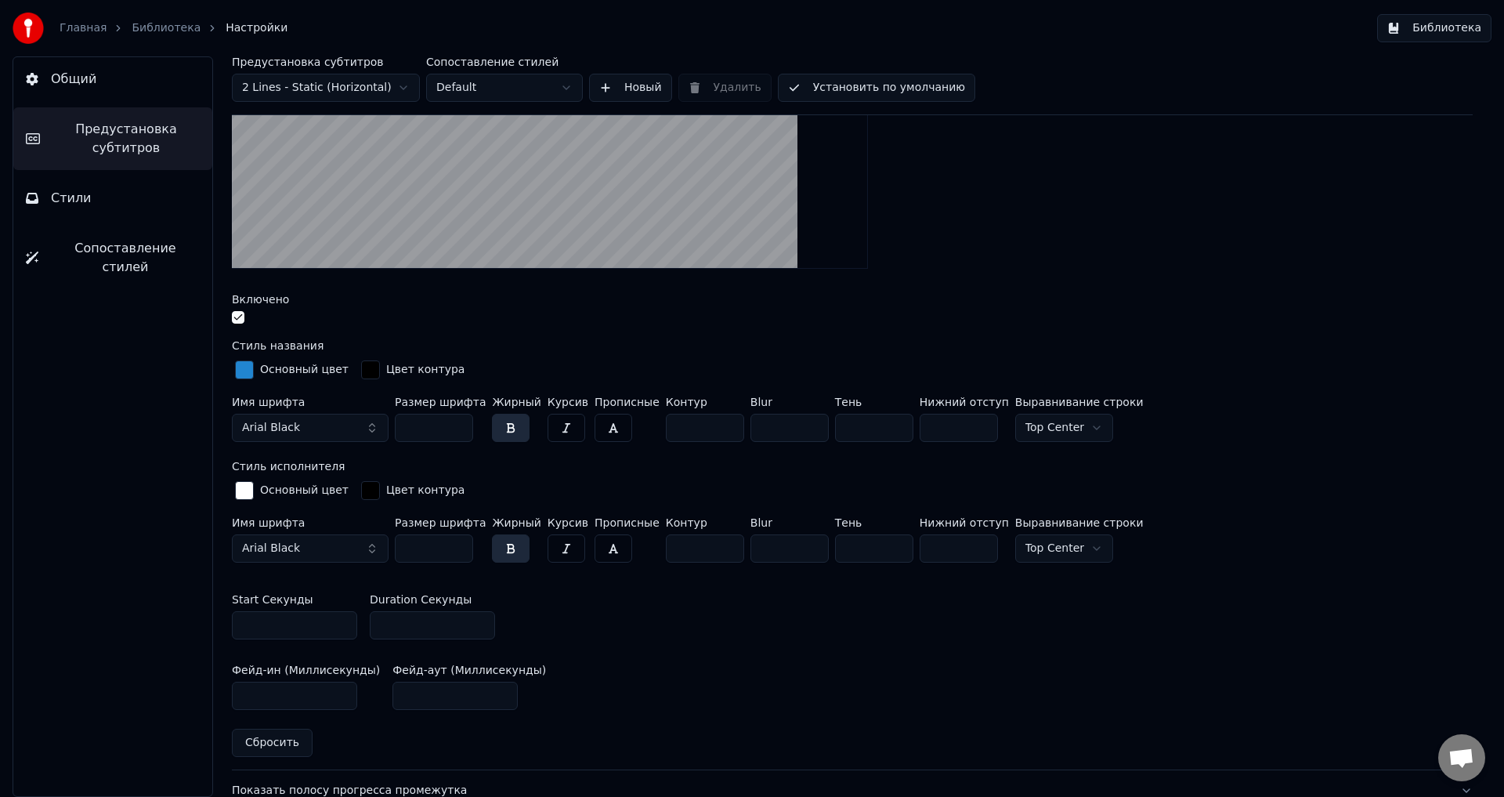
click at [368, 79] on html "Главная Библиотека Настройки Библиотека Общий Предустановка субтитров Стили Соп…" at bounding box center [752, 398] width 1504 height 797
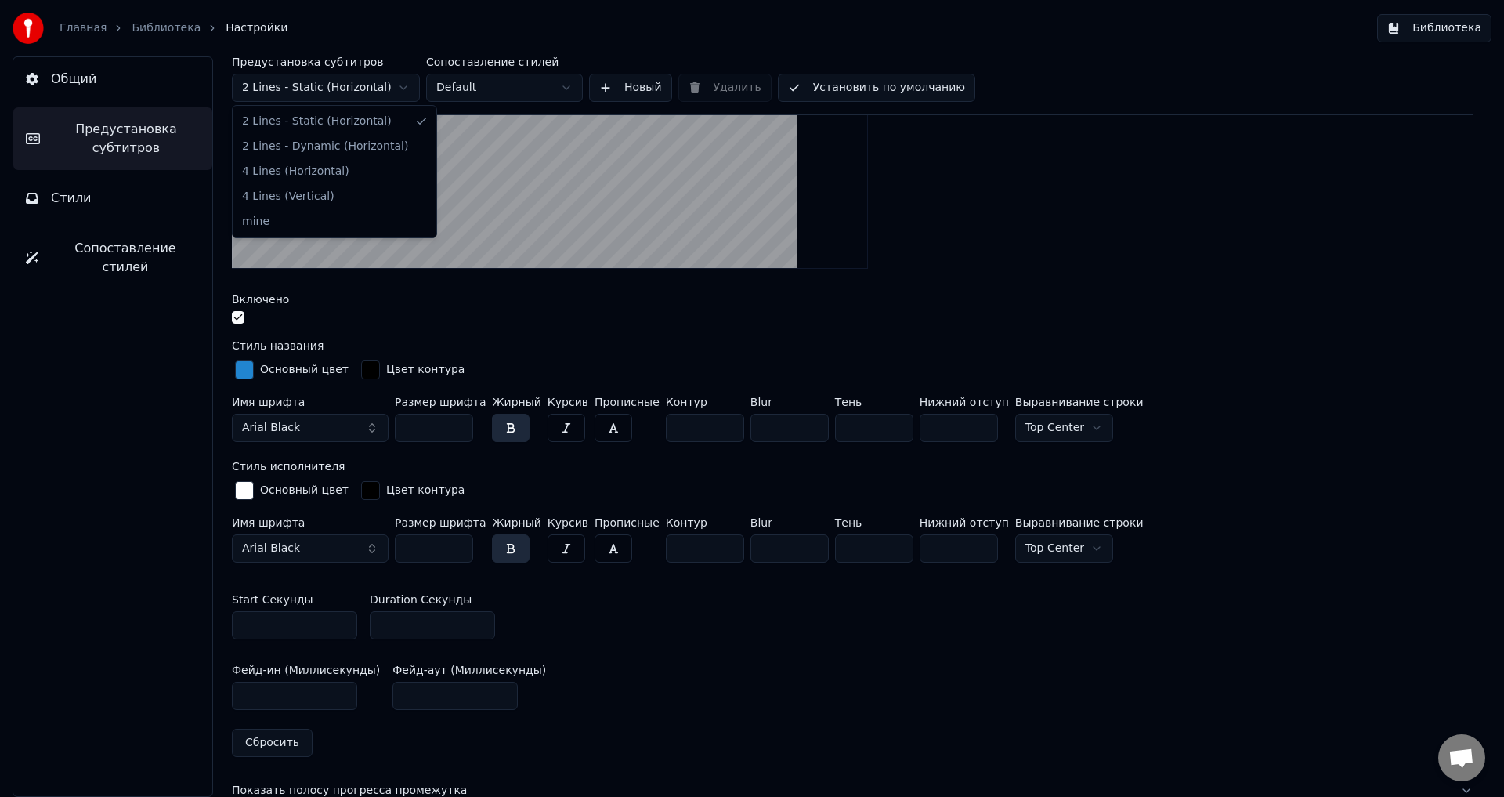
type input "***"
type input "*"
type input "**"
type input "*"
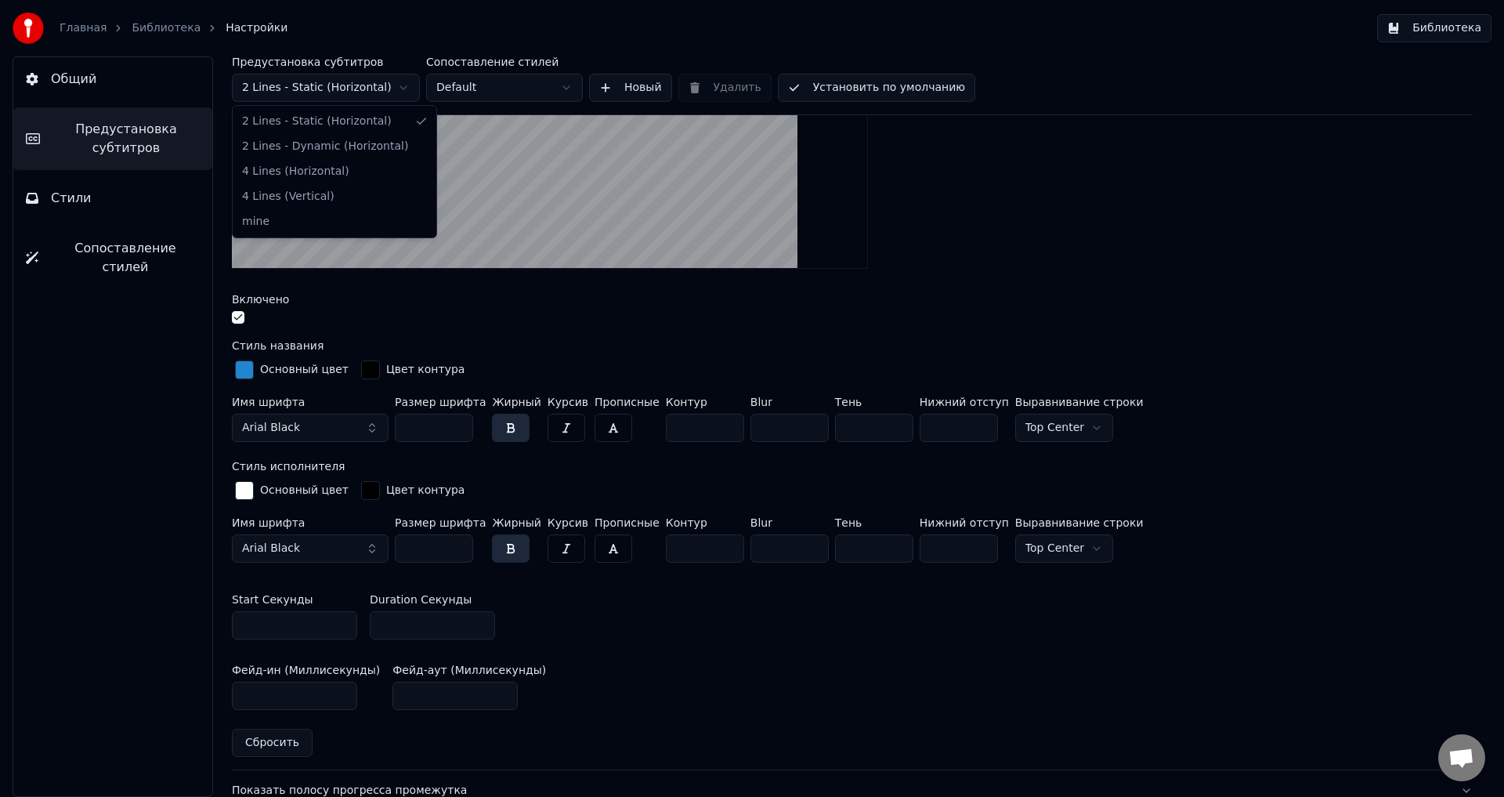
type input "**"
type input "*"
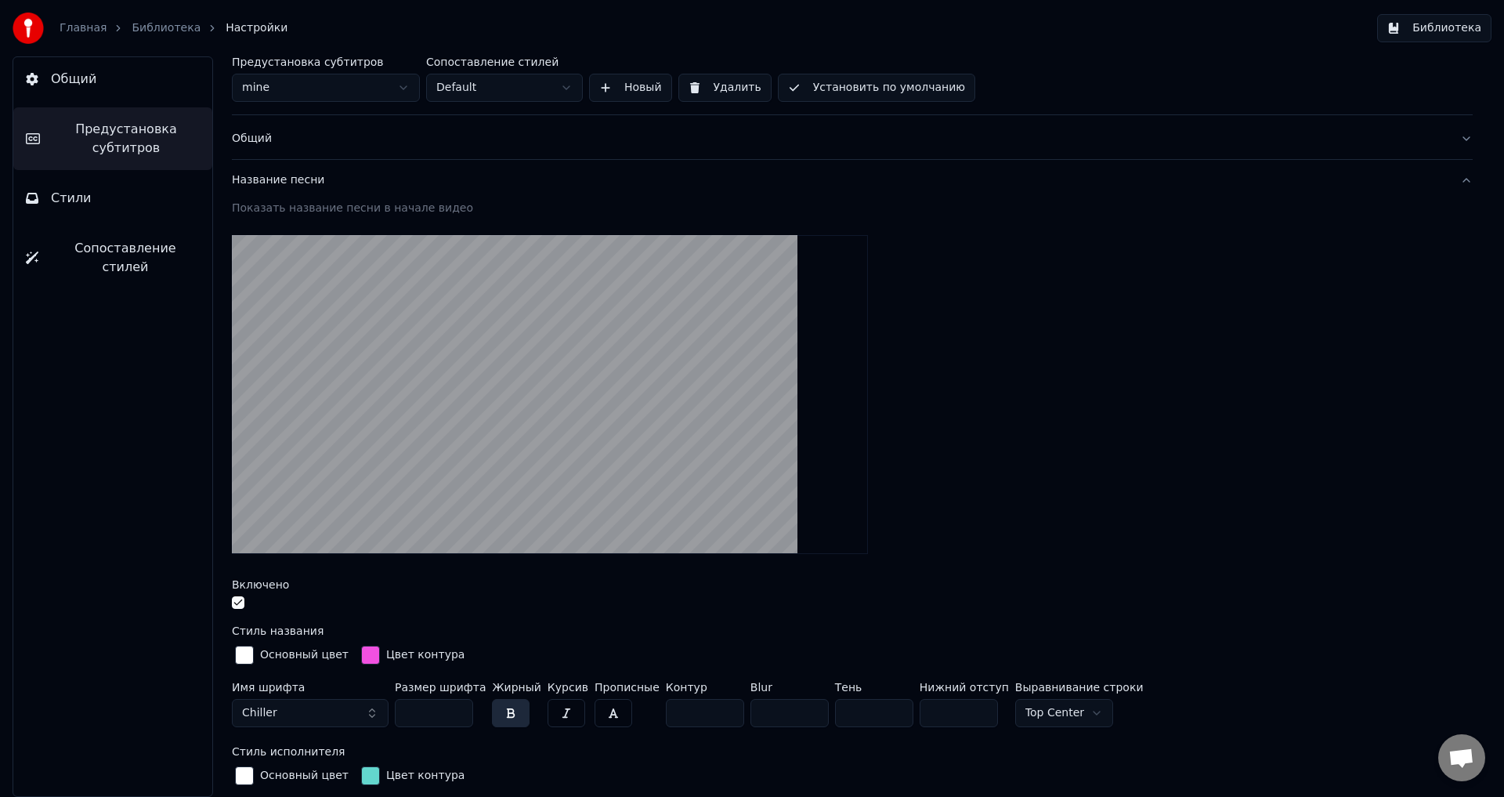
scroll to position [0, 0]
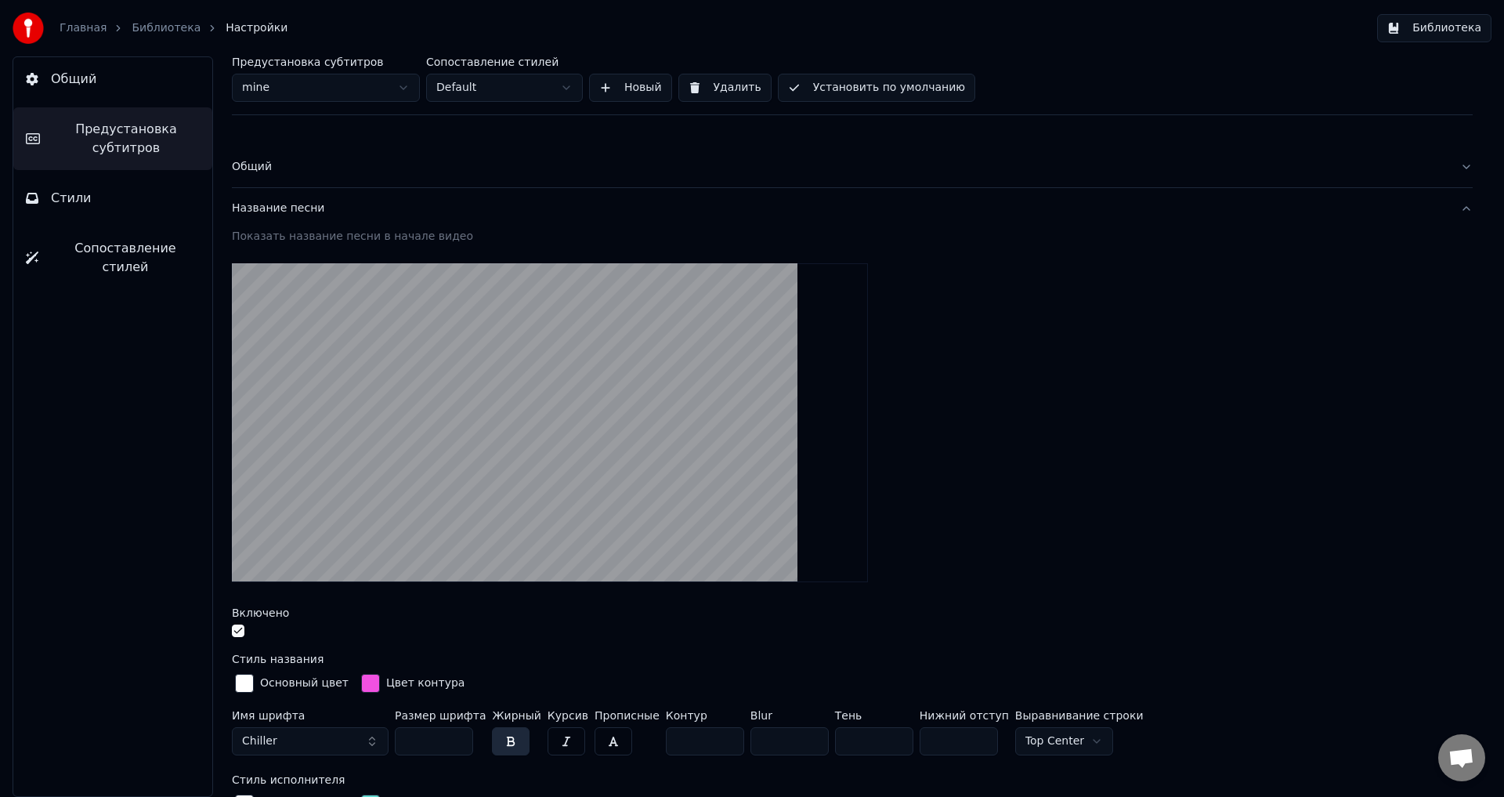
click at [1436, 26] on button "Библиотека" at bounding box center [1434, 28] width 114 height 28
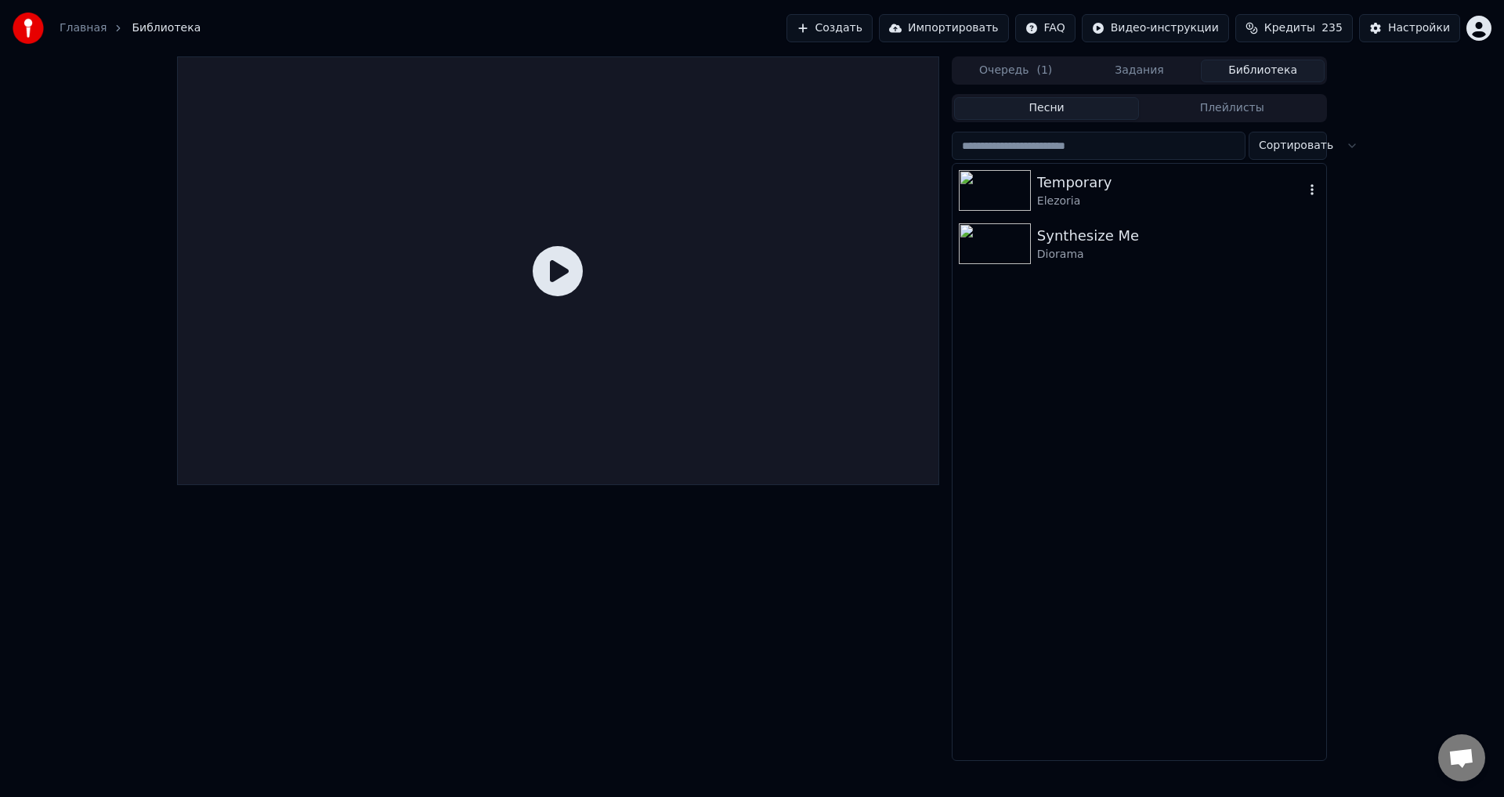
click at [1145, 194] on div "Elezoria" at bounding box center [1170, 202] width 267 height 16
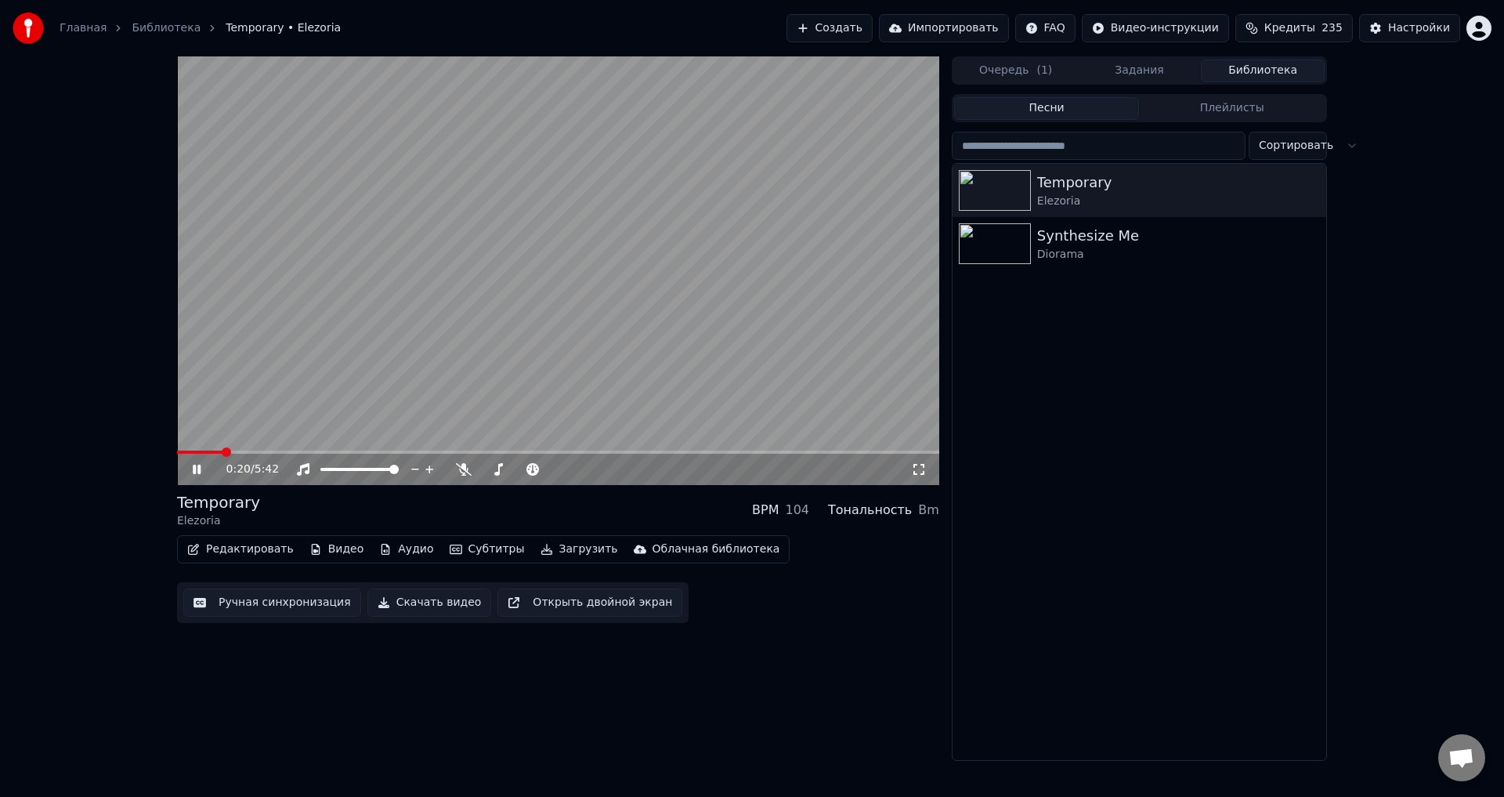
click at [194, 464] on icon at bounding box center [208, 469] width 37 height 13
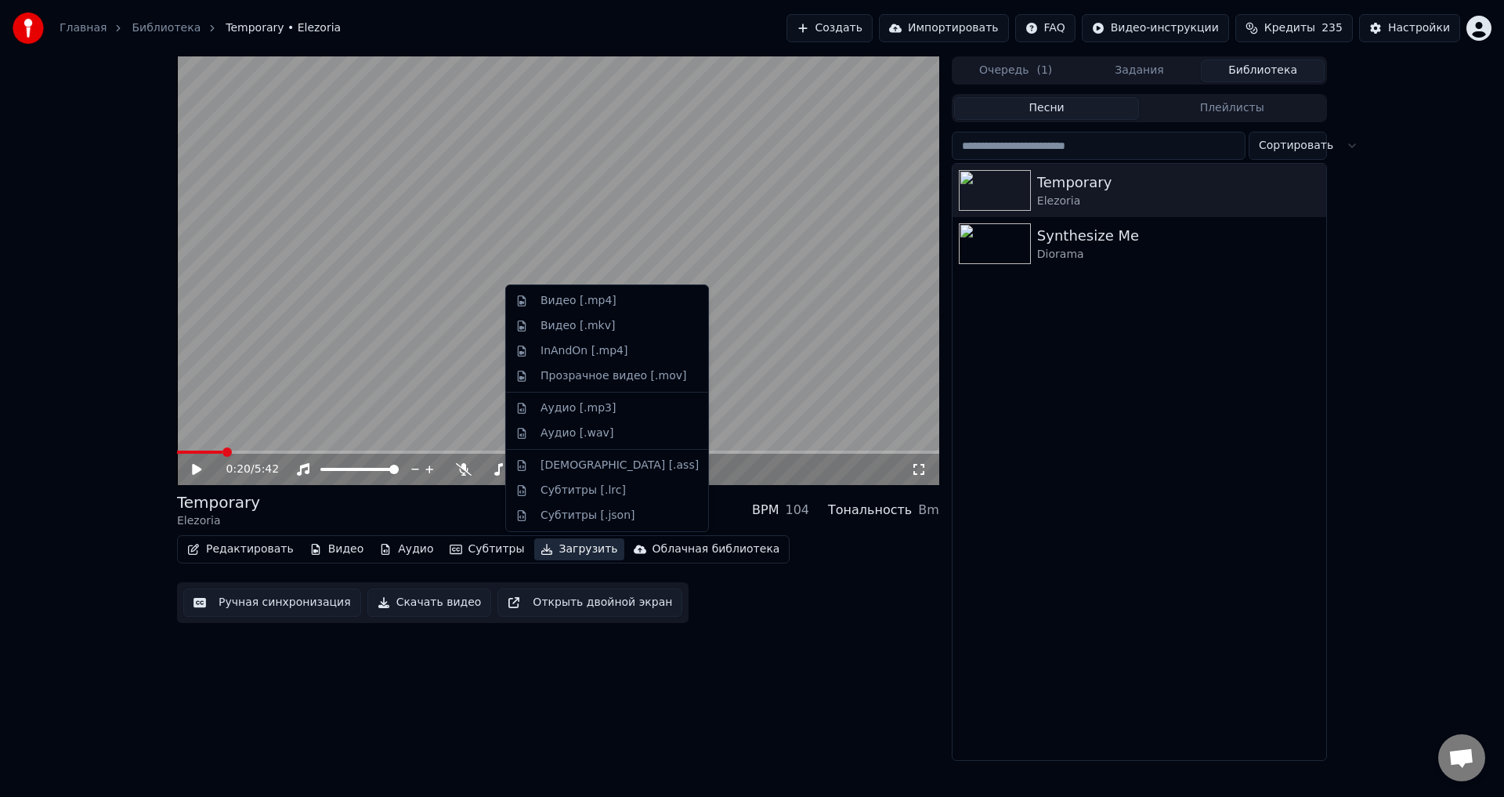
click at [543, 548] on button "Загрузить" at bounding box center [579, 549] width 90 height 22
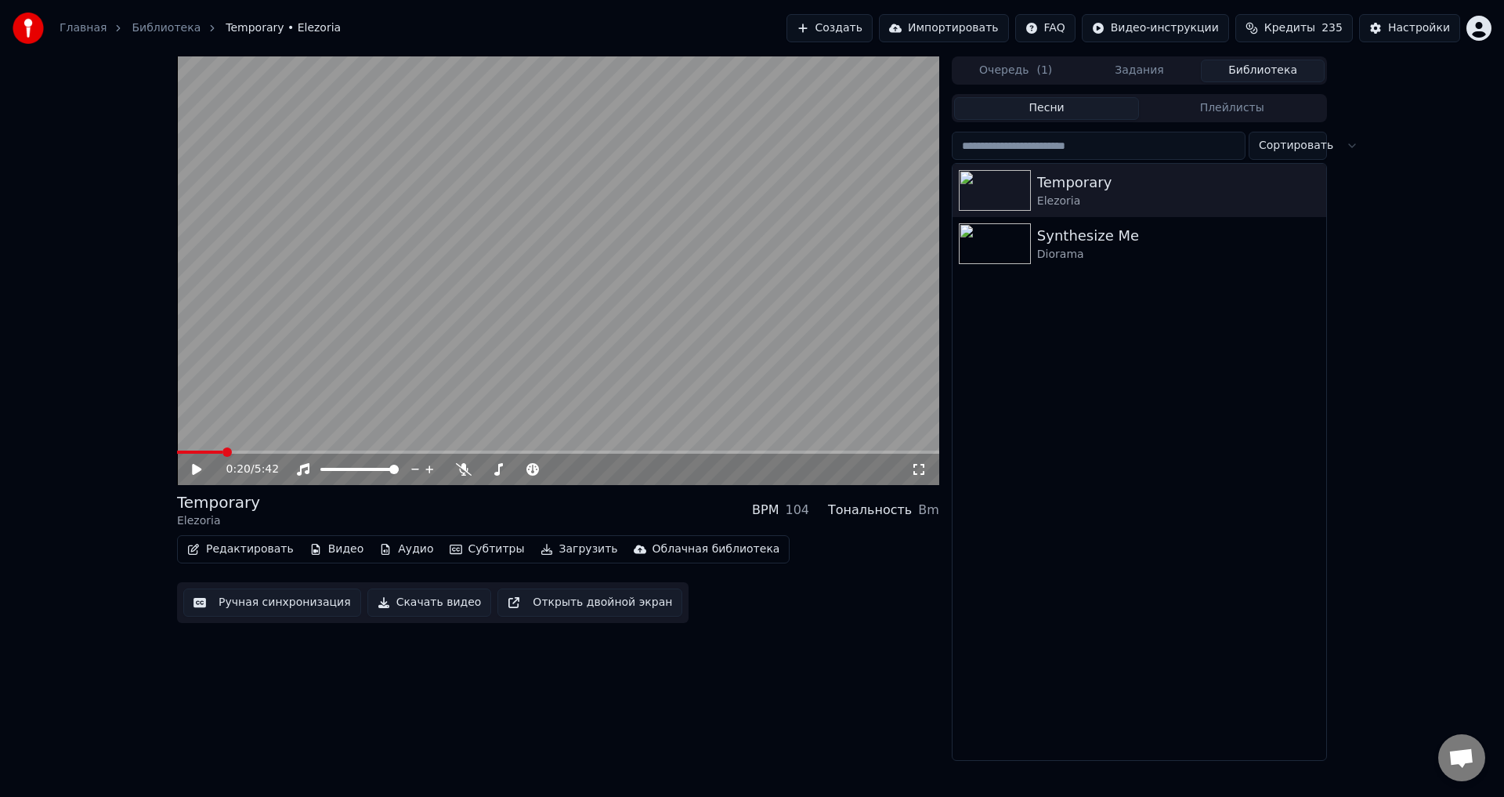
click at [716, 651] on div "0:20 / 5:42 Temporary Elezoria BPM 104 Тональность Bm Редактировать Видео Аудио…" at bounding box center [558, 408] width 762 height 704
click at [407, 600] on button "Скачать видео" at bounding box center [429, 602] width 125 height 28
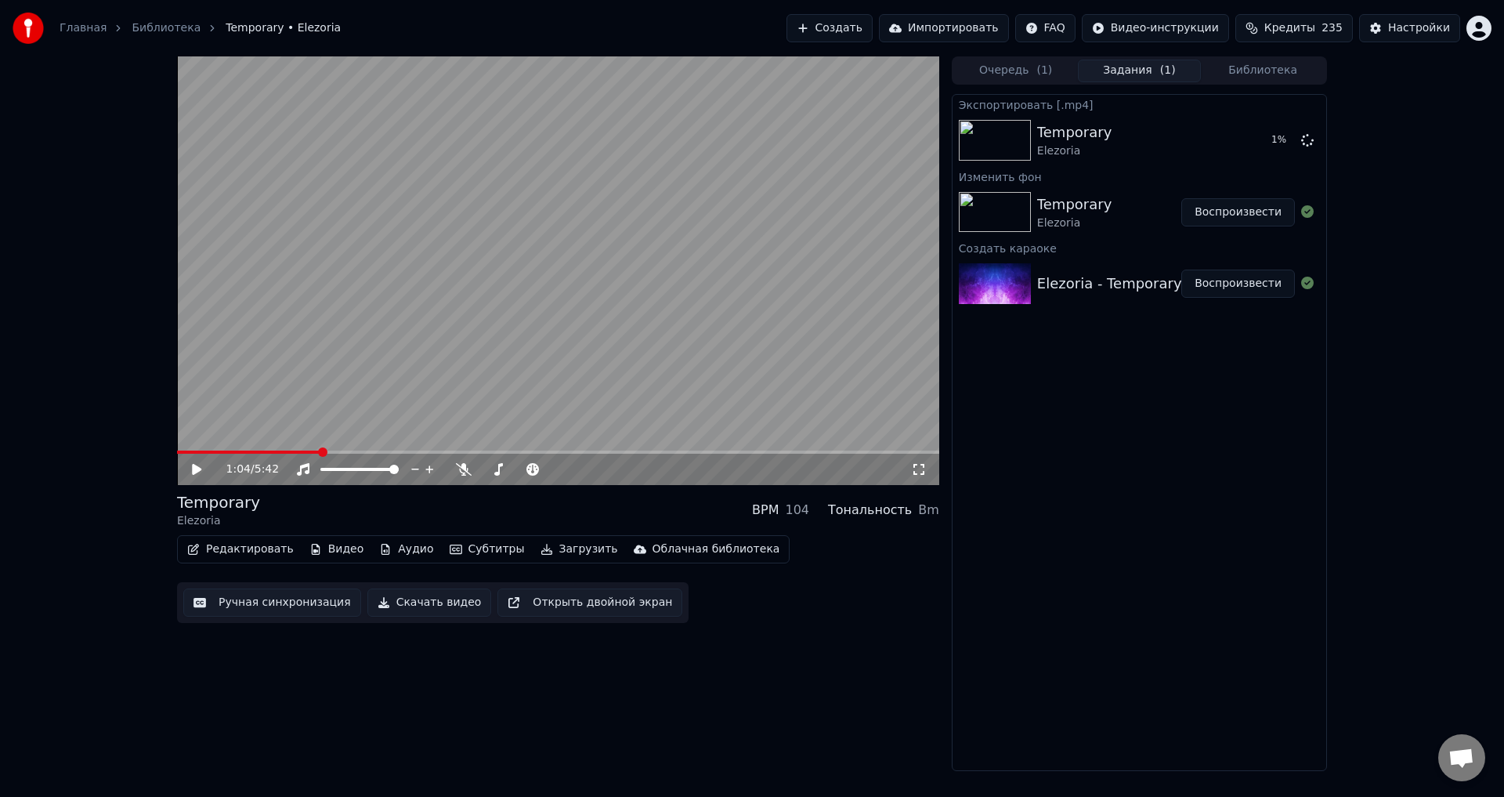
click at [320, 457] on span at bounding box center [322, 451] width 9 height 9
click at [295, 452] on span at bounding box center [248, 452] width 143 height 3
click at [194, 470] on icon at bounding box center [196, 469] width 9 height 11
click at [192, 470] on icon at bounding box center [208, 469] width 37 height 13
click at [1260, 139] on button "Показать" at bounding box center [1254, 140] width 81 height 28
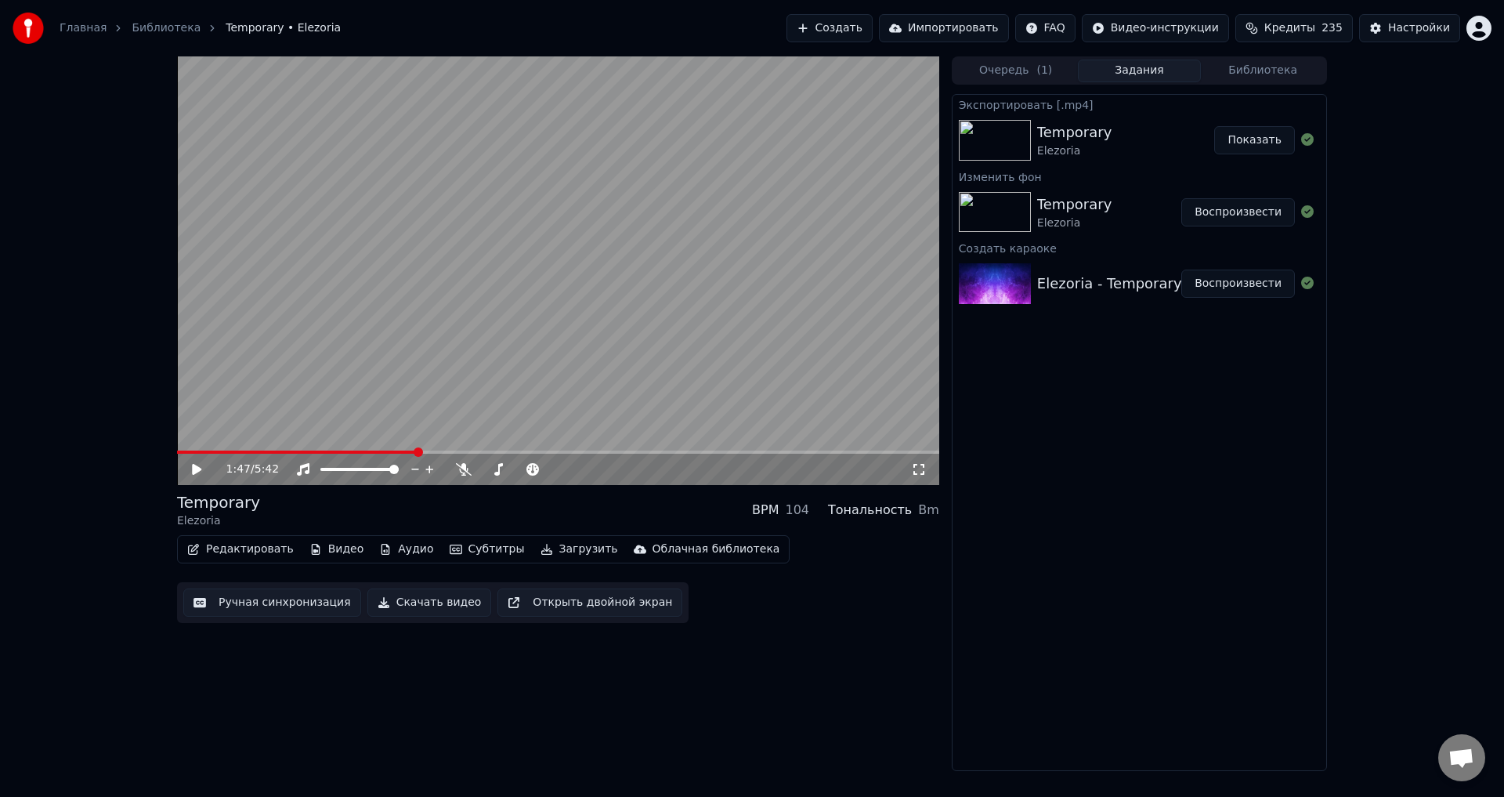
click at [1495, 445] on div "1:47 / 5:42 Temporary Elezoria BPM 104 Тональность Bm Редактировать Видео Аудио…" at bounding box center [752, 413] width 1504 height 715
click at [1424, 31] on div "Настройки" at bounding box center [1419, 28] width 62 height 16
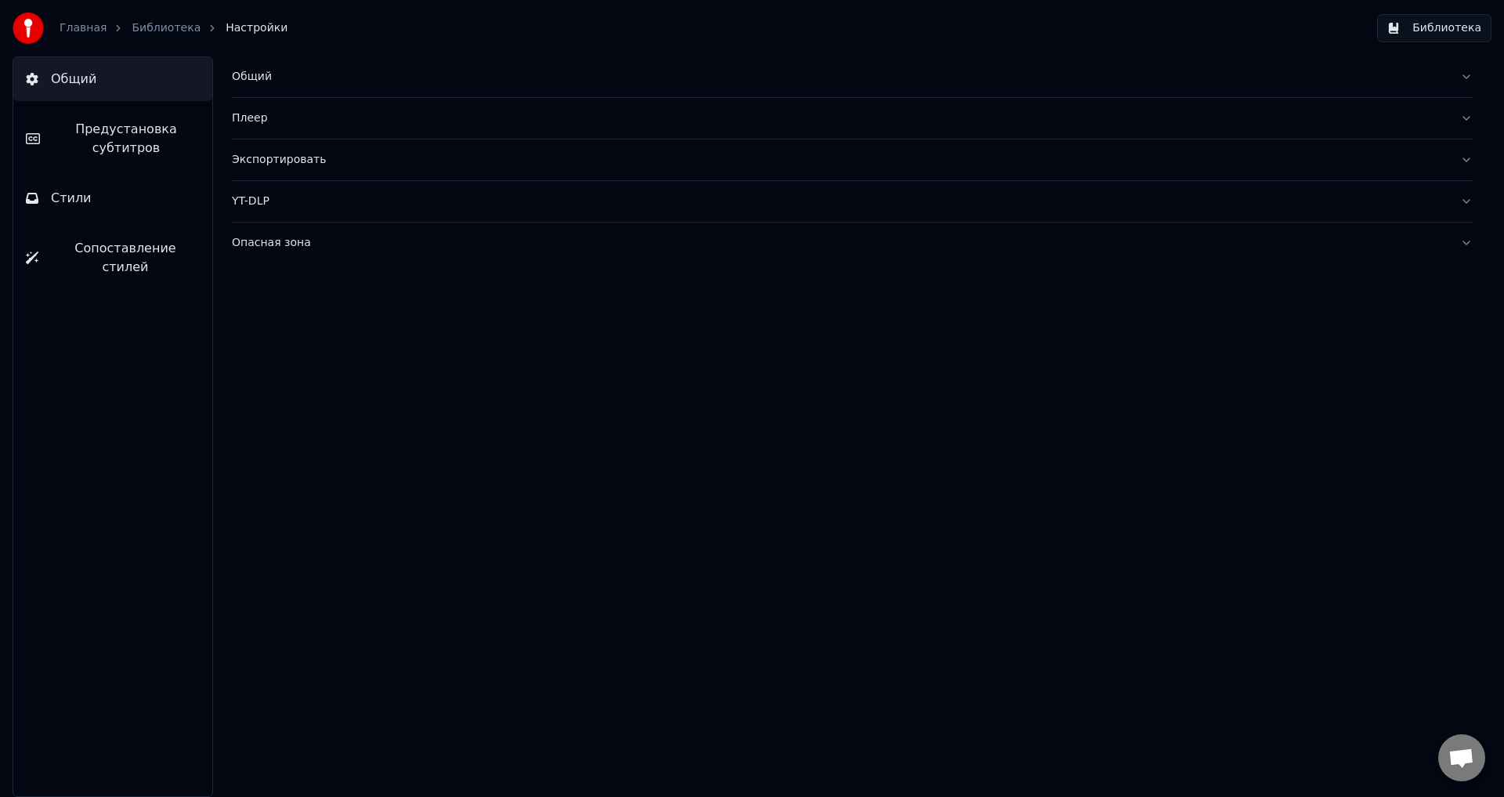
click at [133, 135] on span "Предустановка субтитров" at bounding box center [125, 139] width 147 height 38
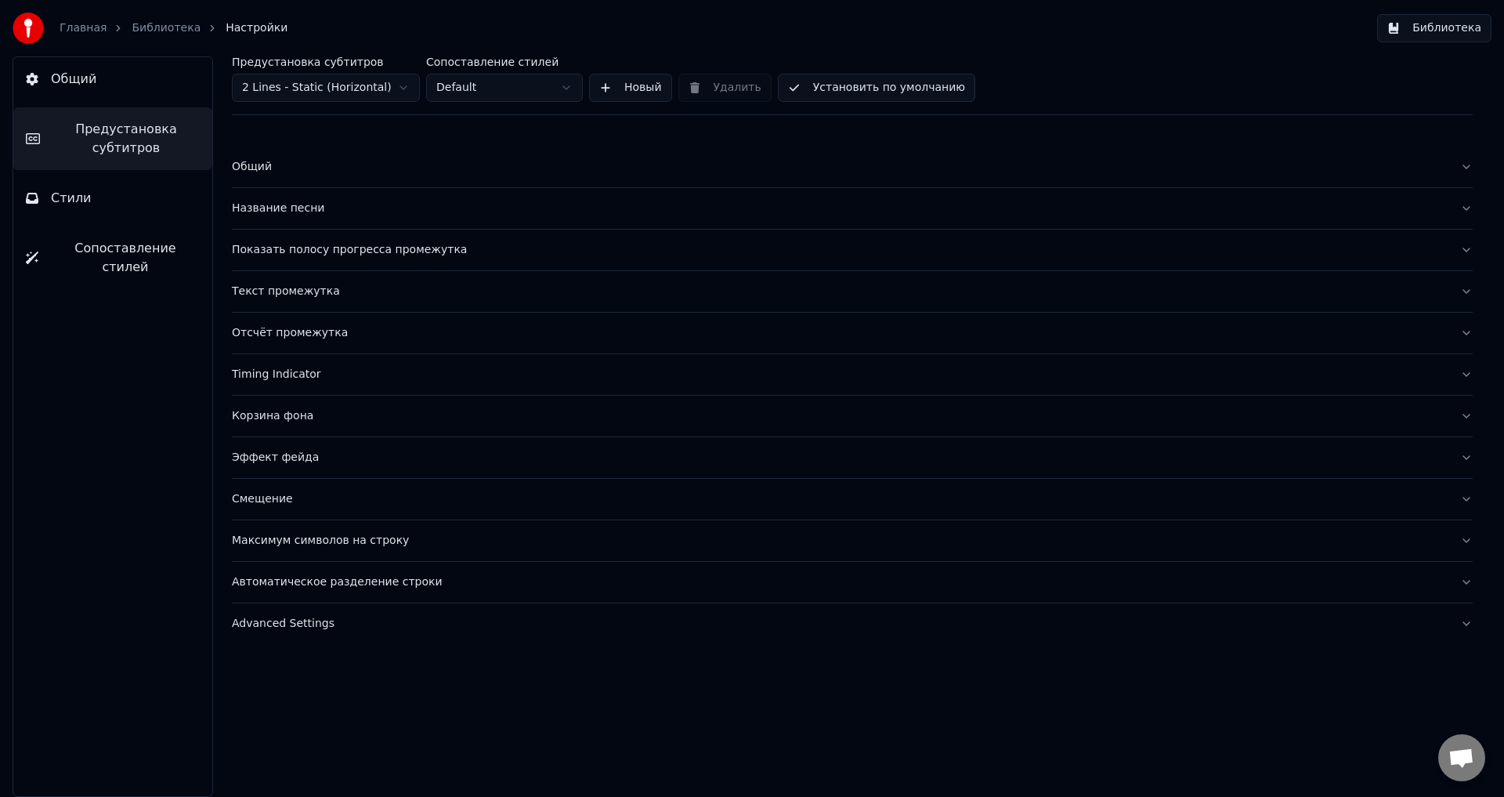
click at [314, 247] on div "Показать полосу прогресса промежутка" at bounding box center [840, 250] width 1216 height 16
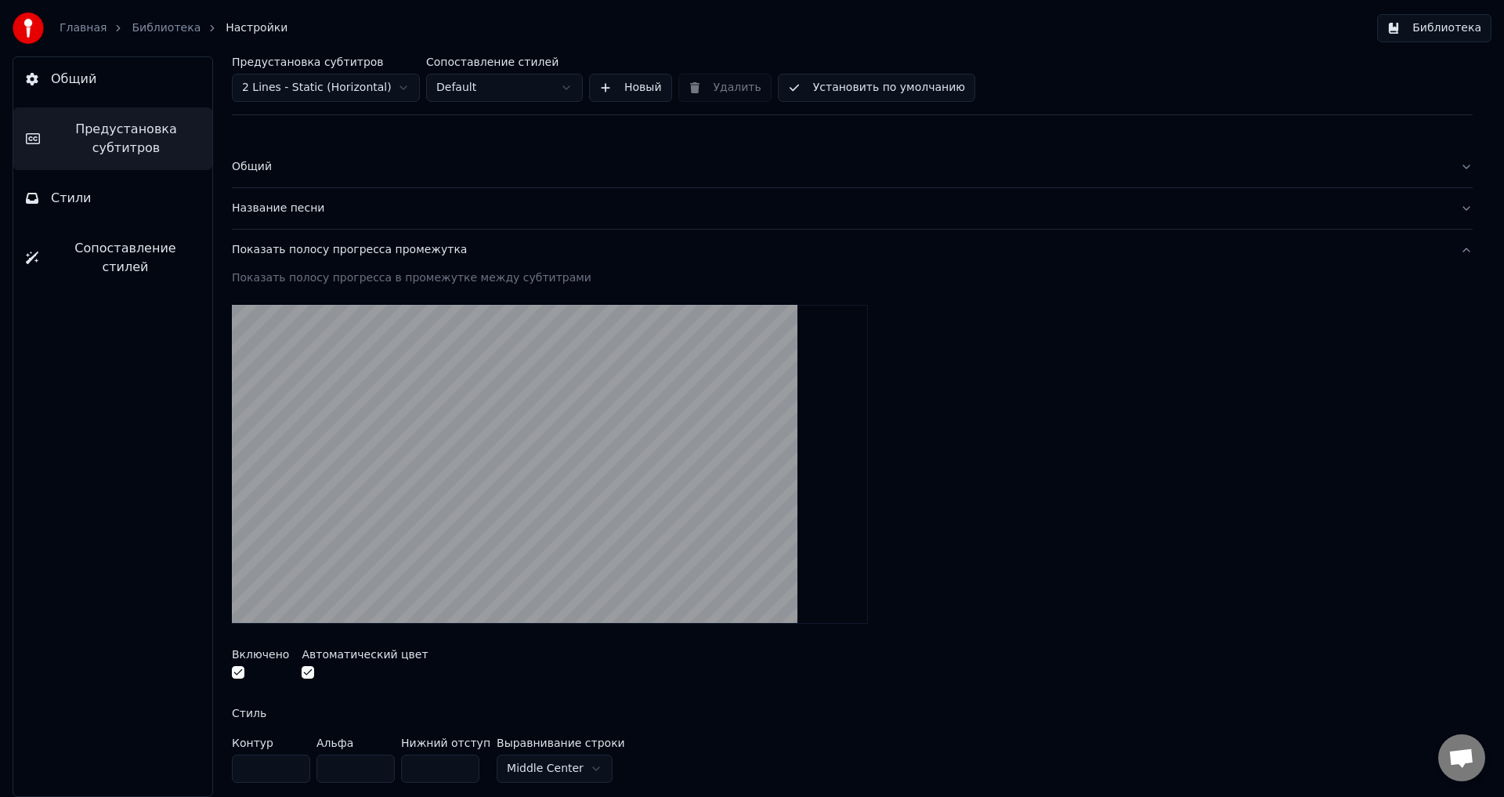
click at [293, 86] on html "Главная Библиотека Настройки Библиотека Общий Предустановка субтитров Стили Соп…" at bounding box center [752, 398] width 1504 height 797
type input "**"
type input "***"
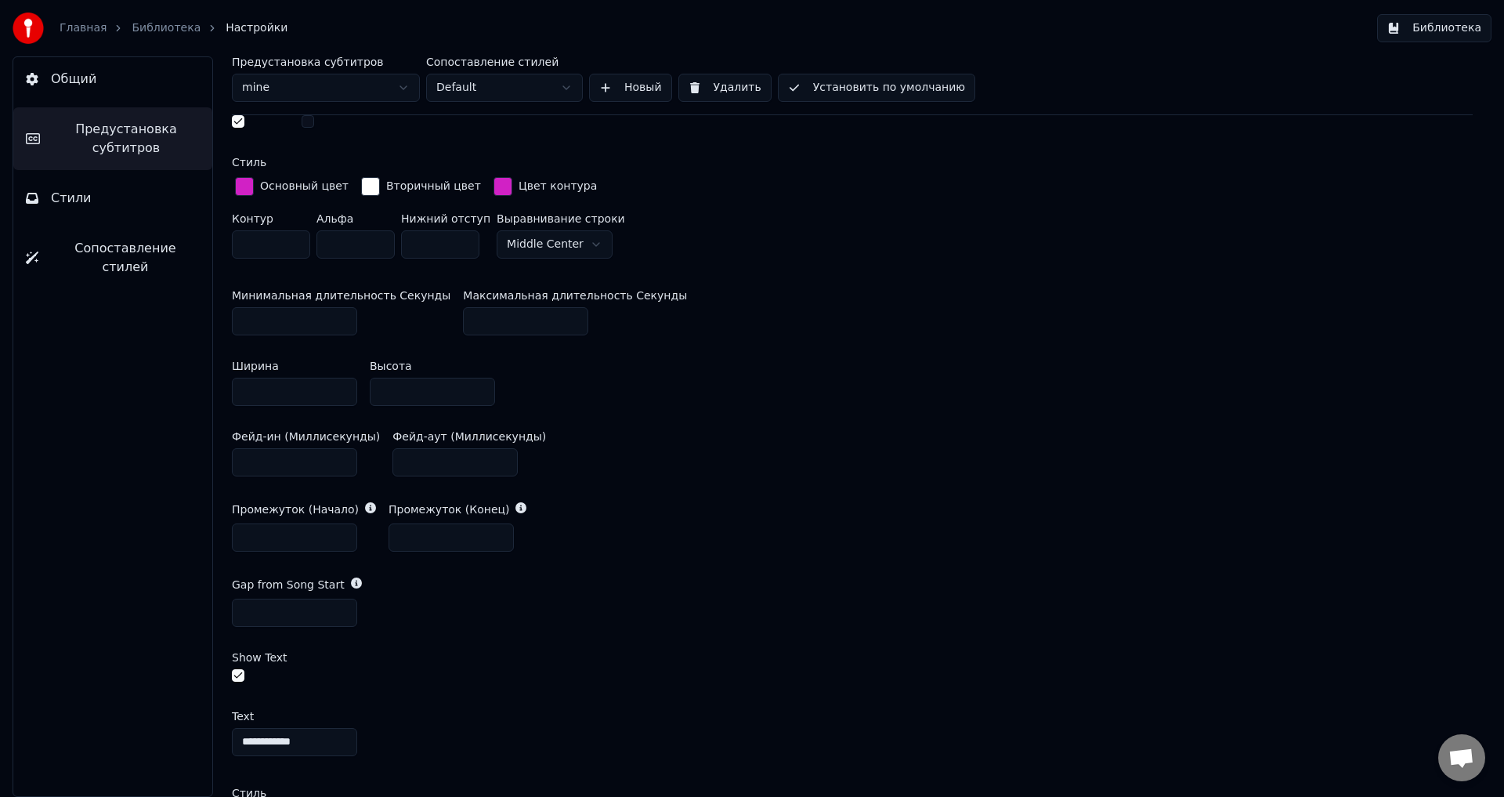
scroll to position [548, 0]
click at [577, 242] on html "Главная Библиотека Настройки Библиотека Общий Предустановка субтитров Стили Соп…" at bounding box center [752, 398] width 1504 height 797
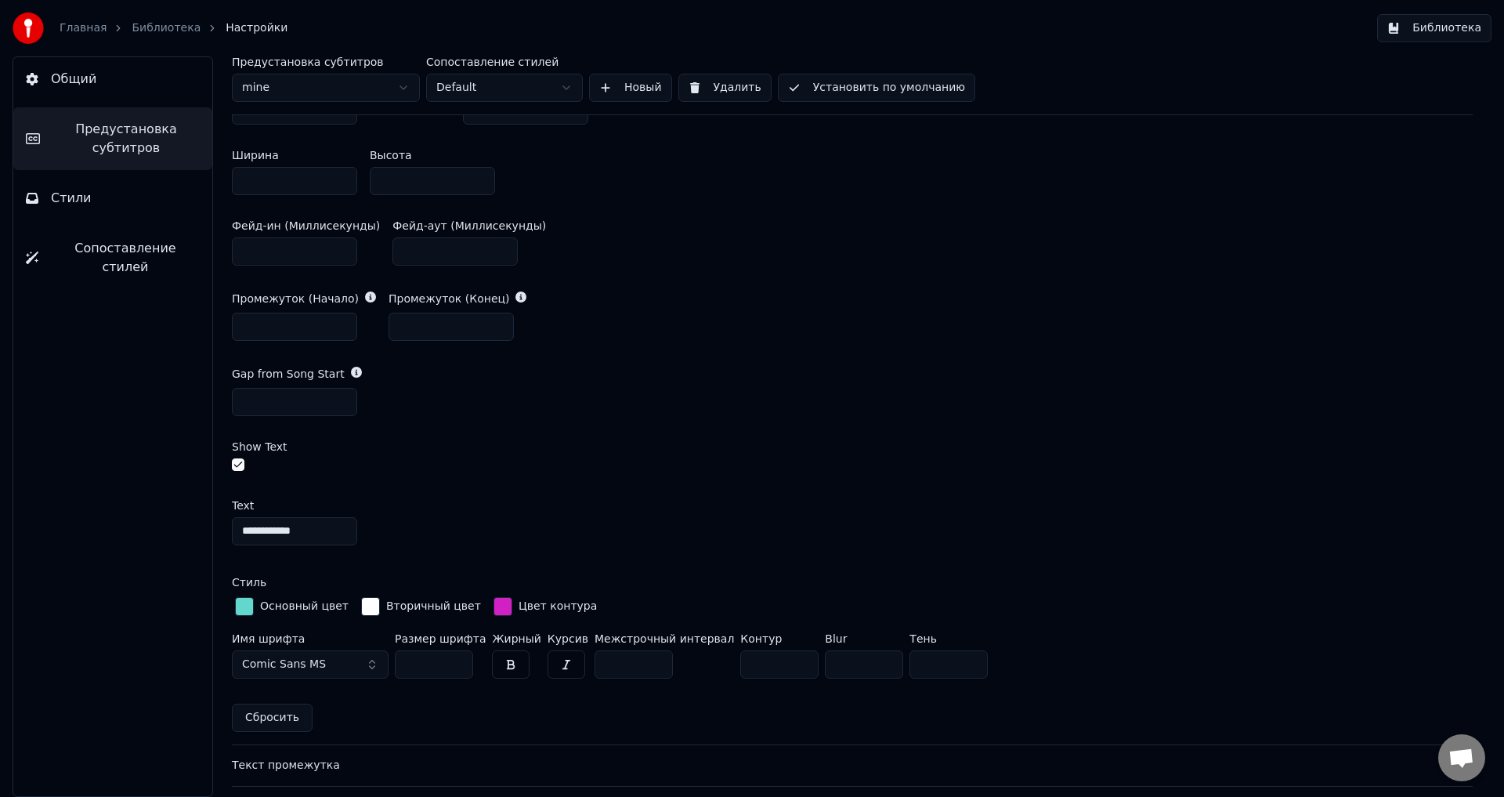
scroll to position [862, 0]
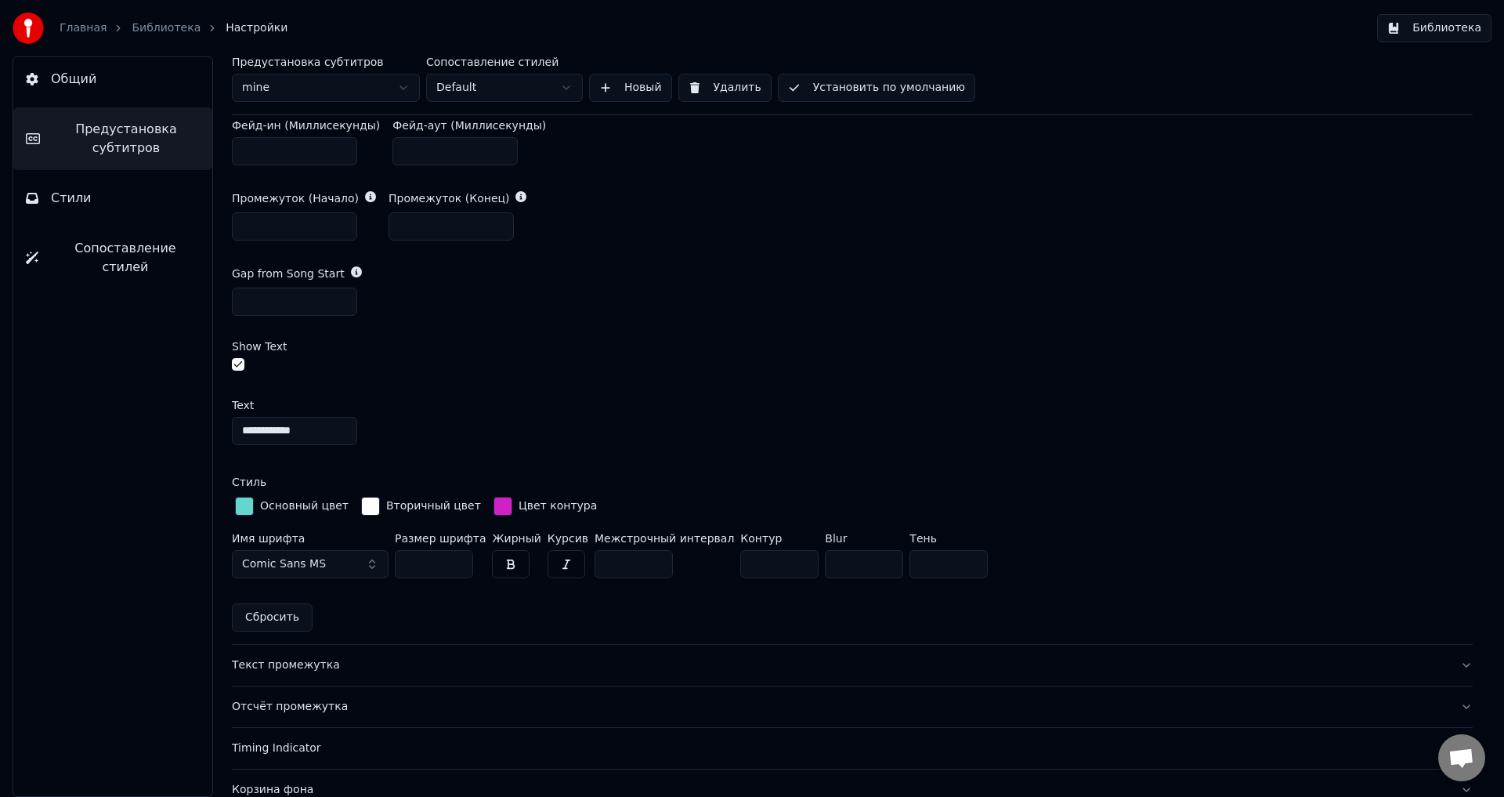
click at [825, 559] on input "****" at bounding box center [864, 564] width 78 height 28
type input "****"
click at [1082, 429] on div "**********" at bounding box center [852, 431] width 1241 height 28
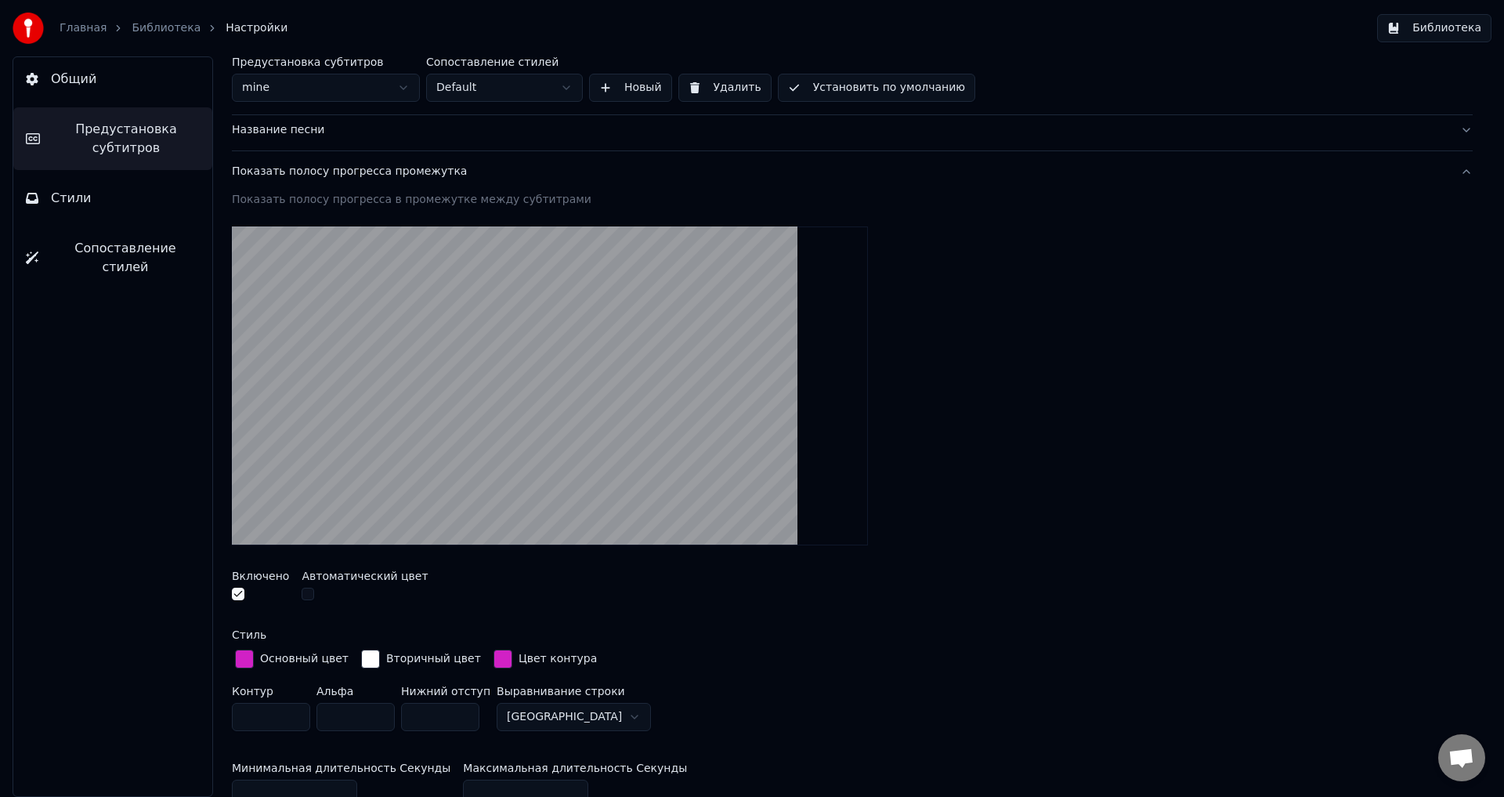
scroll to position [0, 0]
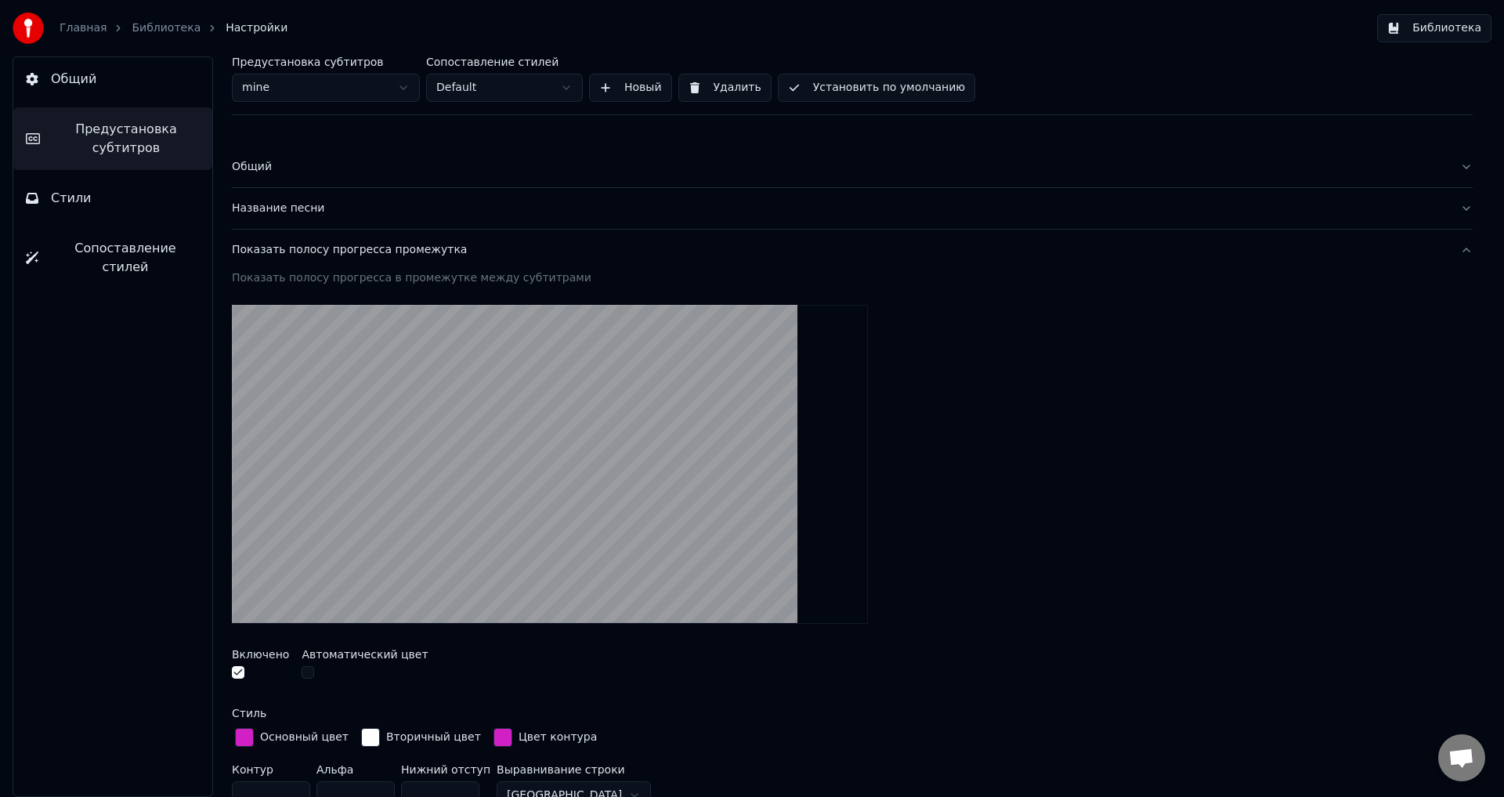
click at [1441, 24] on button "Библиотека" at bounding box center [1434, 28] width 114 height 28
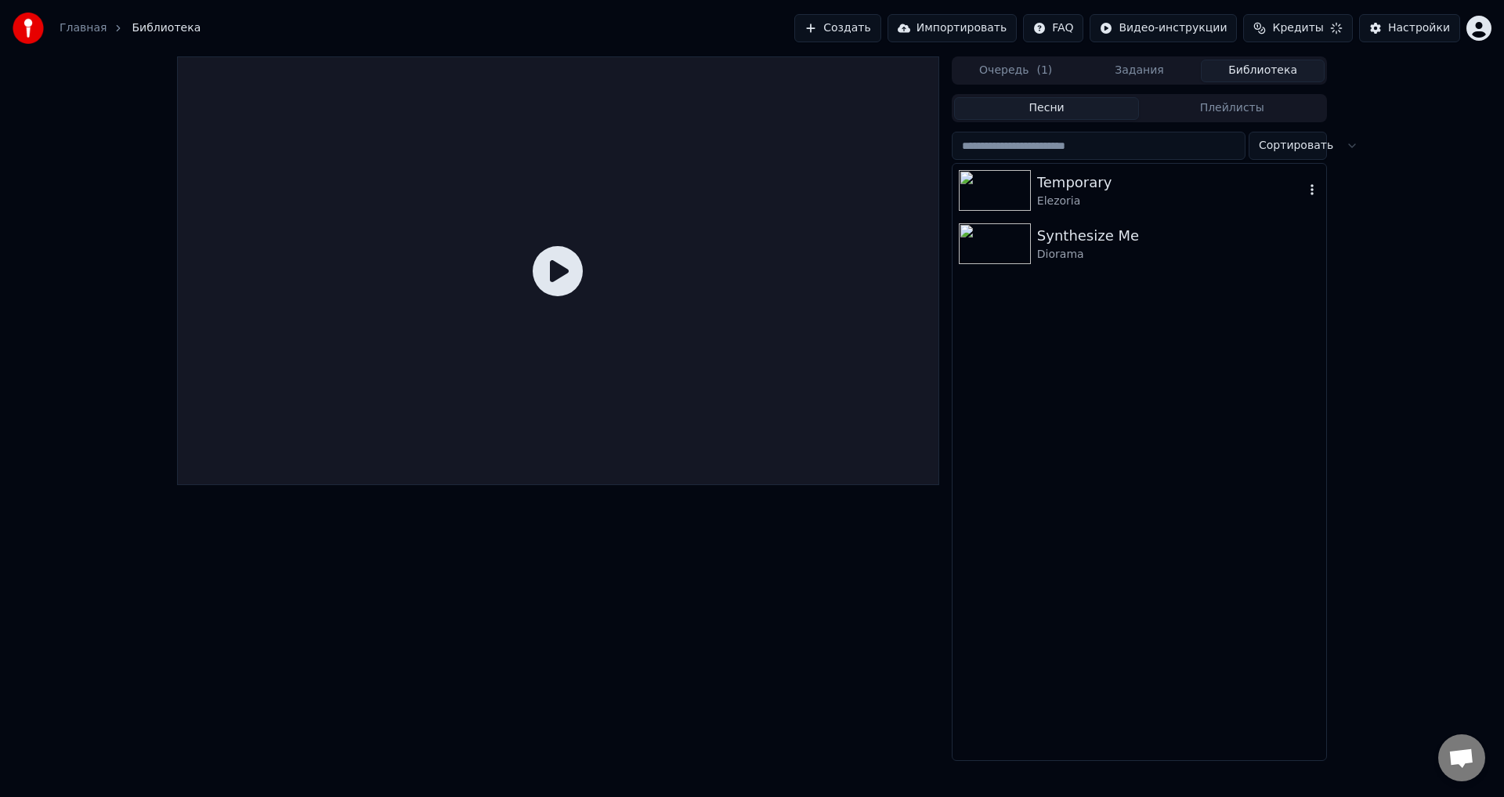
click at [1176, 195] on div "Elezoria" at bounding box center [1170, 202] width 267 height 16
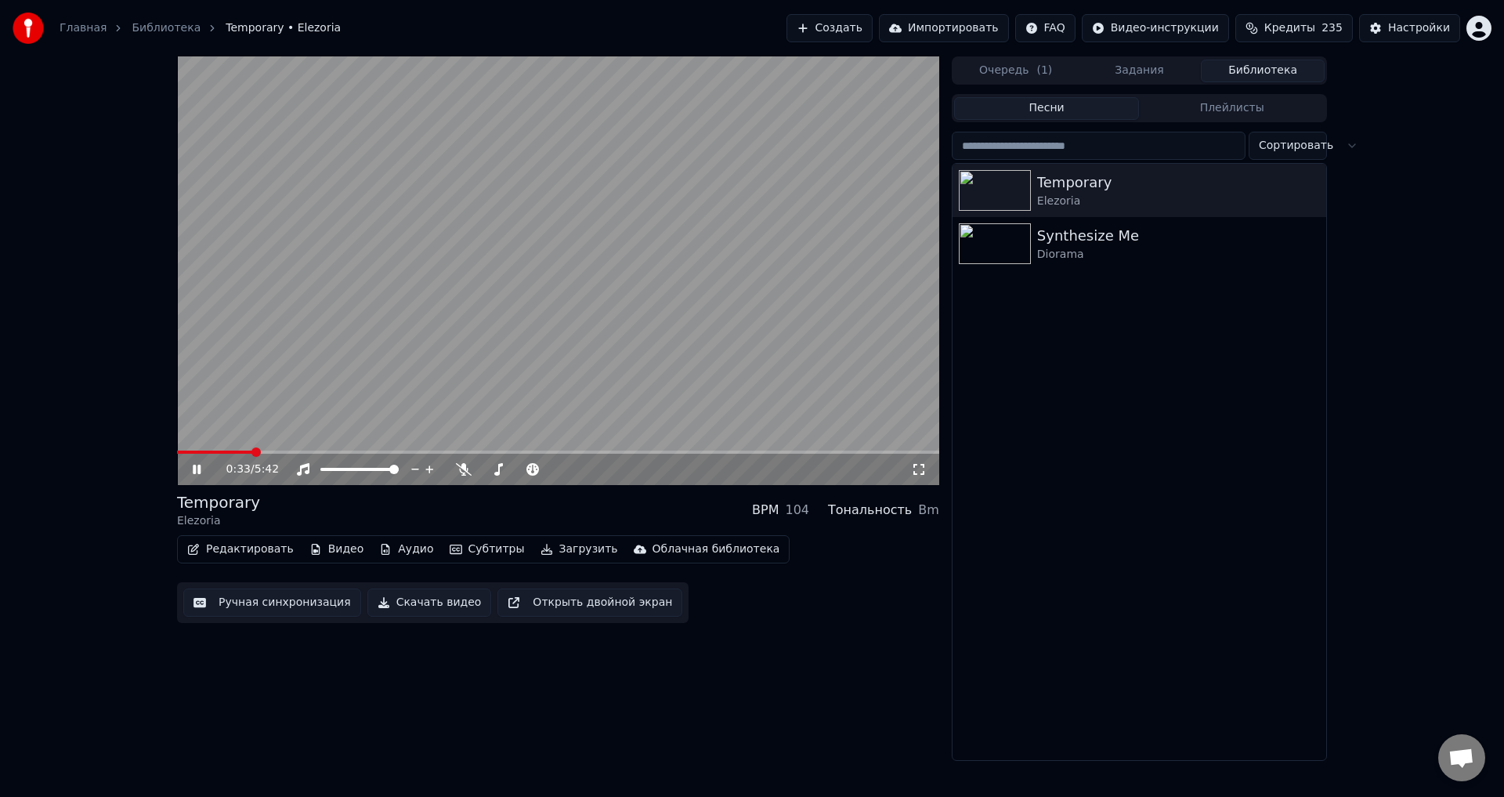
click at [197, 469] on icon at bounding box center [208, 469] width 37 height 13
click at [1408, 27] on div "Настройки" at bounding box center [1419, 28] width 62 height 16
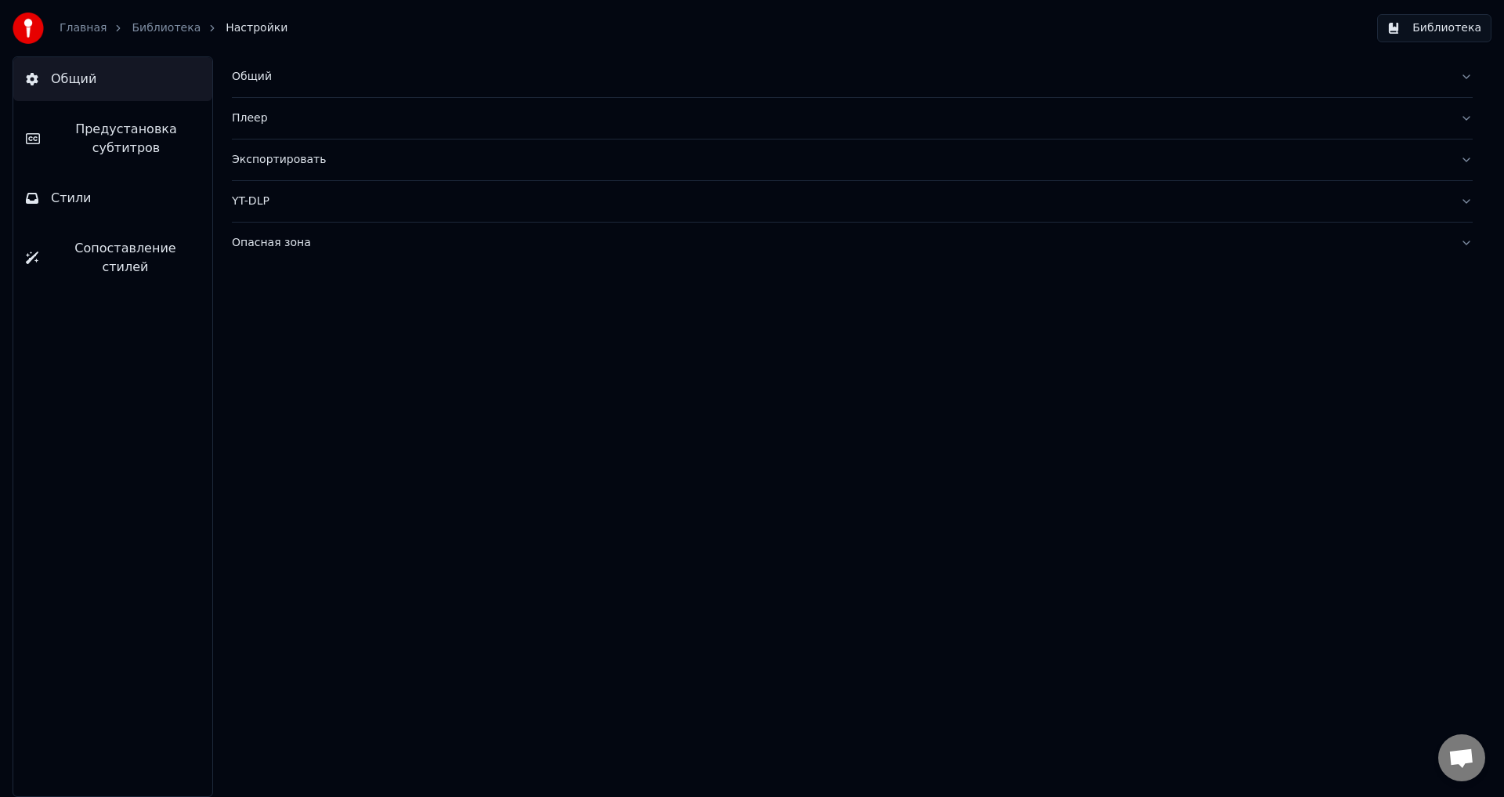
click at [178, 148] on span "Предустановка субтитров" at bounding box center [125, 139] width 147 height 38
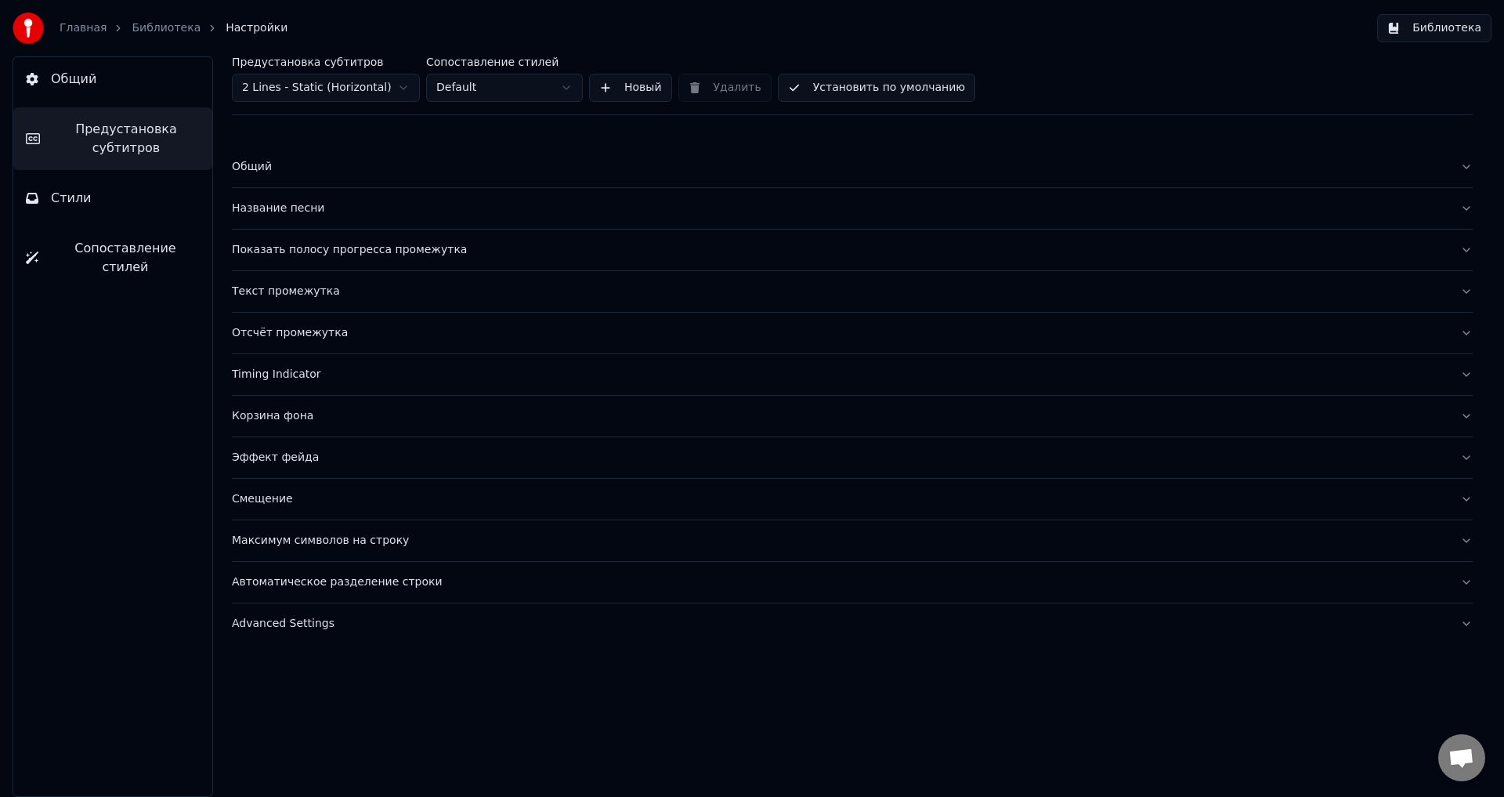
click at [397, 92] on html "Главная Библиотека Настройки Библиотека Общий Предустановка субтитров Стили Соп…" at bounding box center [752, 398] width 1504 height 797
click at [367, 252] on div "Показать полосу прогресса промежутка" at bounding box center [840, 250] width 1216 height 16
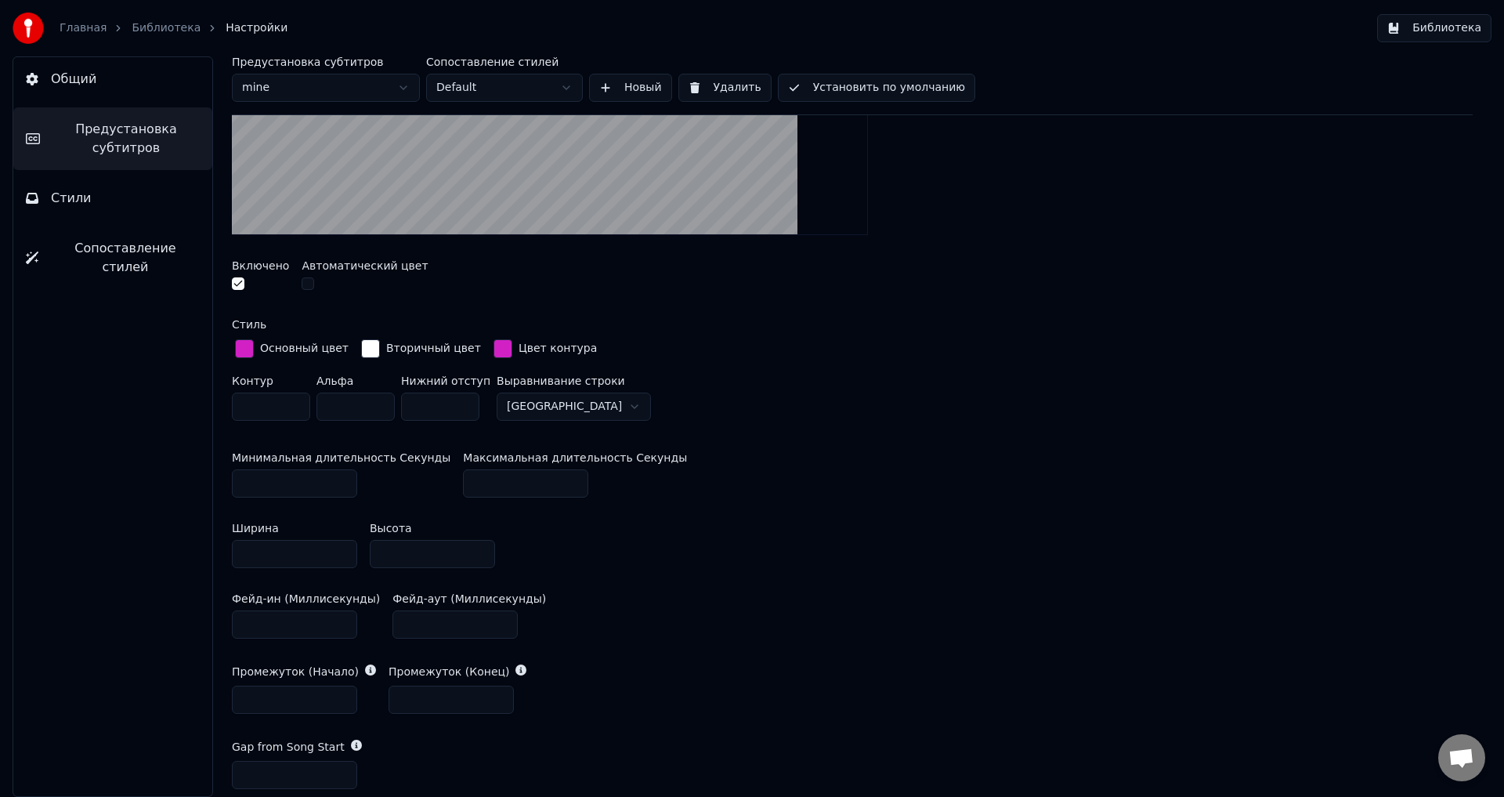
scroll to position [392, 0]
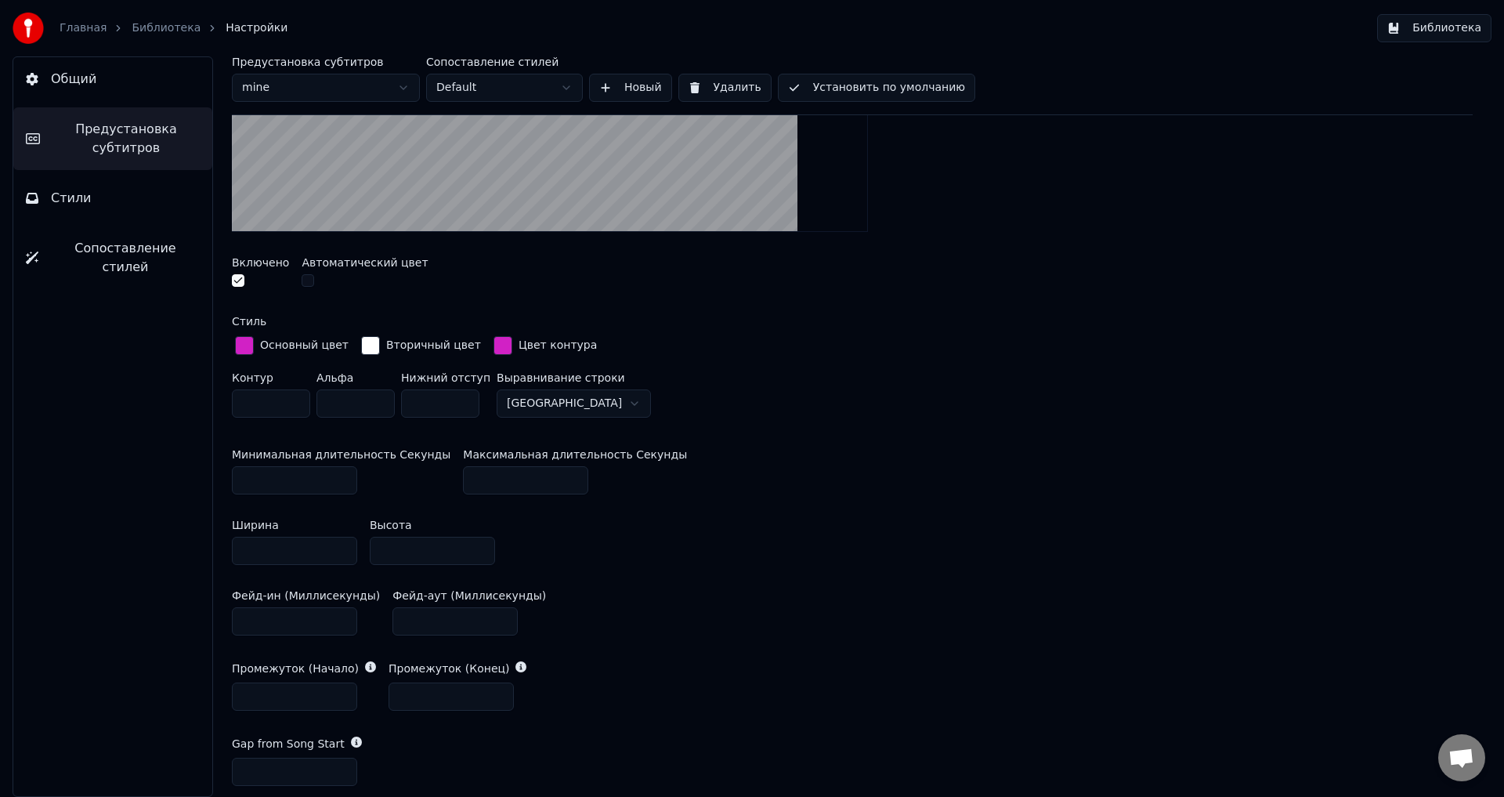
click at [583, 404] on html "Главная Библиотека Настройки Библиотека Общий Предустановка субтитров Стили Соп…" at bounding box center [752, 398] width 1504 height 797
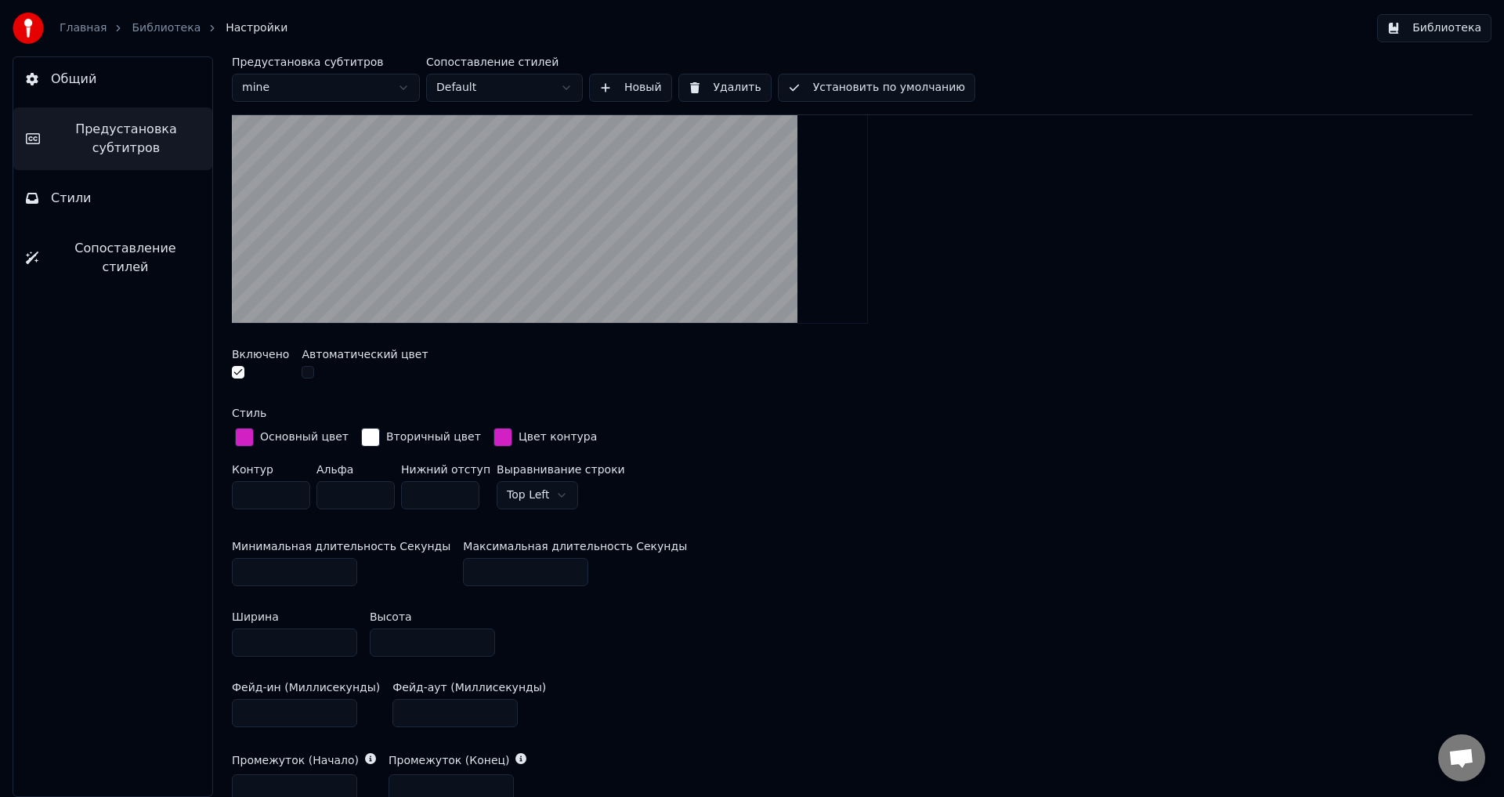
scroll to position [157, 0]
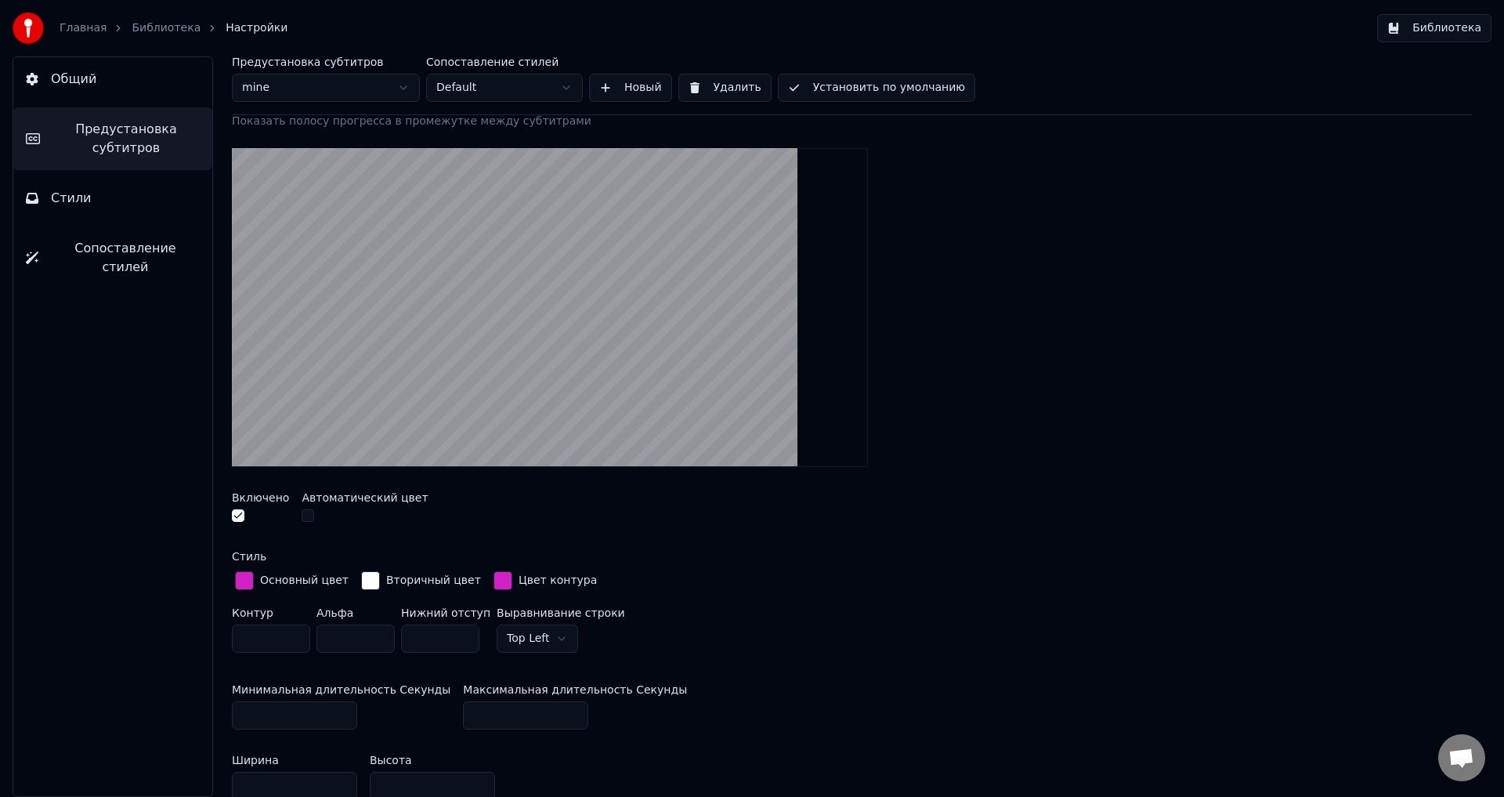
click at [553, 642] on html "Главная Библиотека Настройки Библиотека Общий Предустановка субтитров Стили Соп…" at bounding box center [752, 398] width 1504 height 797
click at [353, 641] on input "**" at bounding box center [356, 638] width 78 height 28
click at [800, 565] on div "Стиль Основный цвет Вторичный цвет Цвет контура Контур ** Альфа *** Нижний отст…" at bounding box center [852, 605] width 1241 height 108
drag, startPoint x: 357, startPoint y: 634, endPoint x: 146, endPoint y: 626, distance: 211.7
click at [154, 620] on div "Общий Предустановка субтитров Стили Сопоставление стилей Предустановка субтитро…" at bounding box center [752, 426] width 1504 height 740
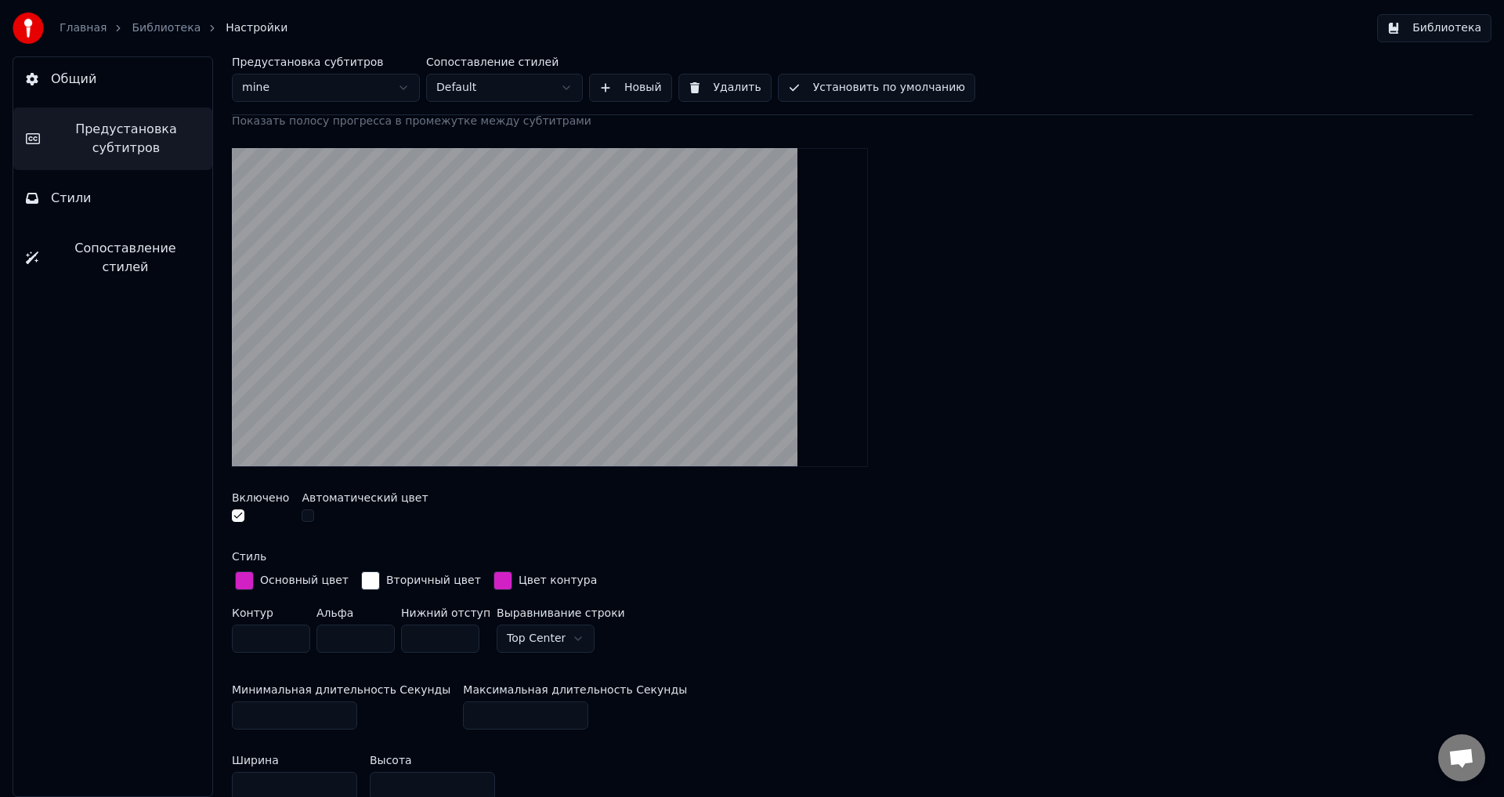
click at [754, 532] on div "Включено Автоматический цвет" at bounding box center [852, 509] width 1241 height 59
drag, startPoint x: 347, startPoint y: 634, endPoint x: 292, endPoint y: 633, distance: 54.9
click at [294, 632] on div "Контур ** Альфа * Нижний отступ * Выравнивание [GEOGRAPHIC_DATA]" at bounding box center [852, 633] width 1241 height 52
click at [823, 582] on div "Основный цвет Вторичный цвет Цвет контура" at bounding box center [852, 581] width 1241 height 27
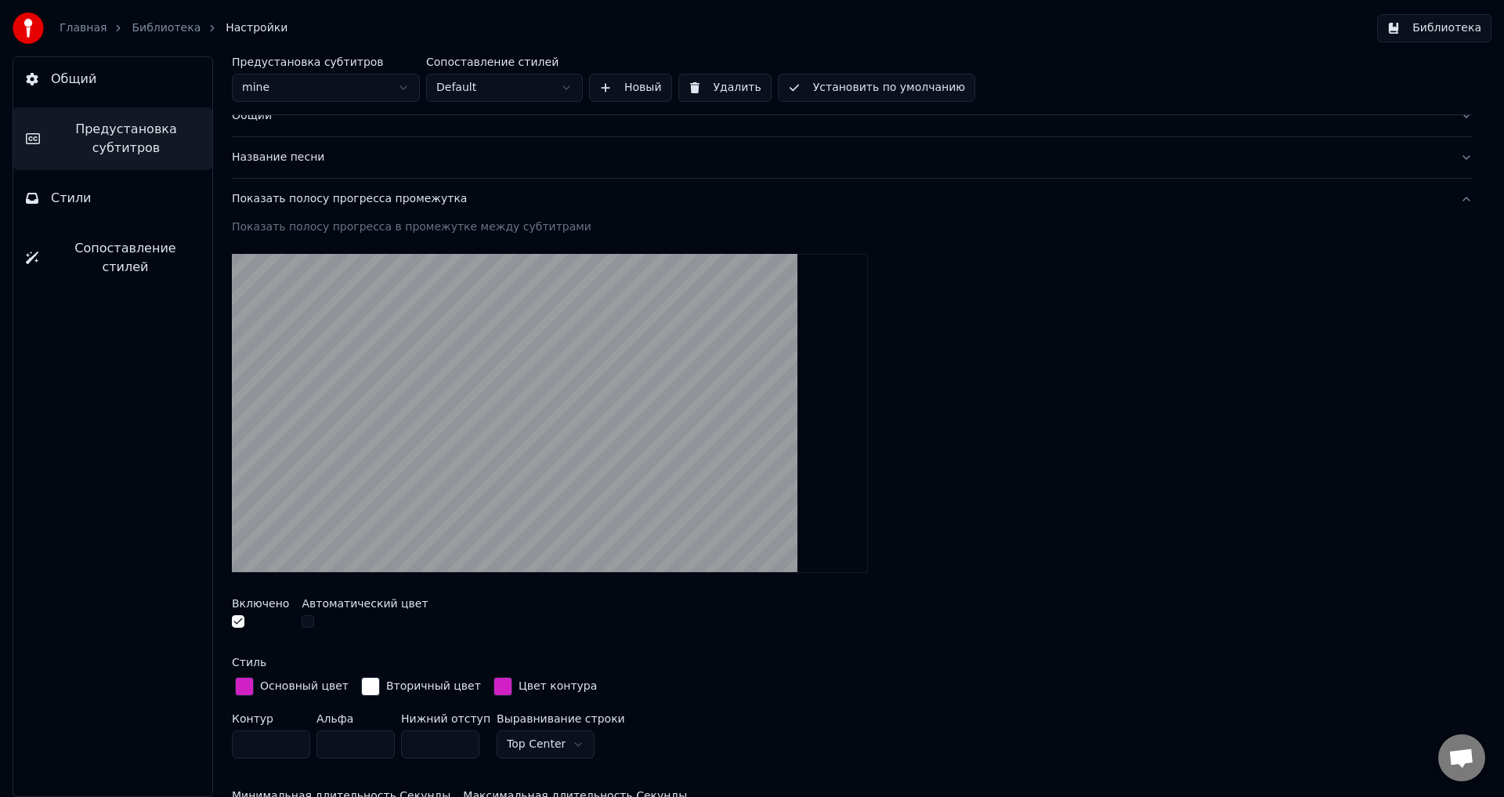
scroll to position [78, 0]
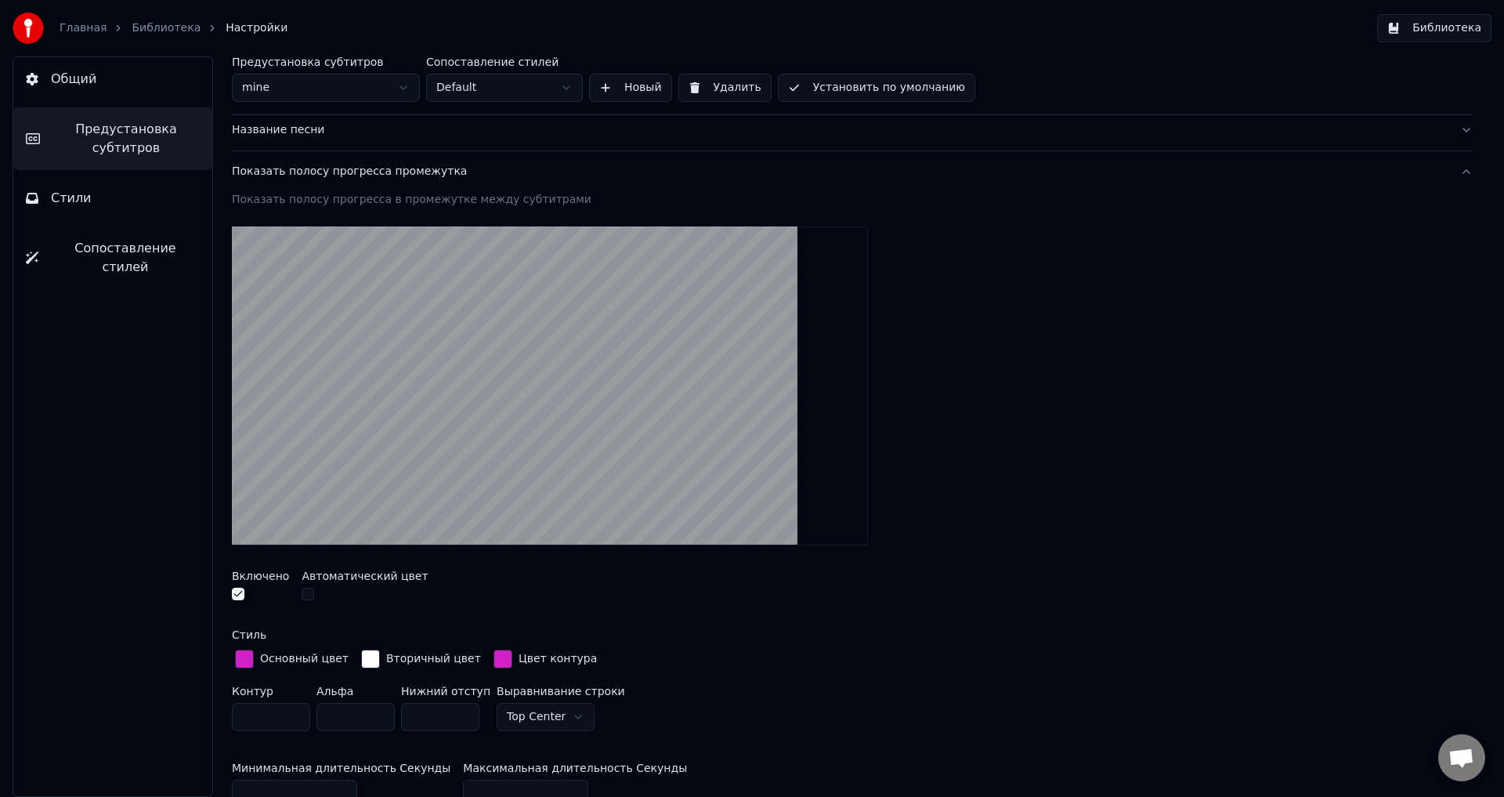
drag, startPoint x: 358, startPoint y: 712, endPoint x: 260, endPoint y: 711, distance: 97.9
click at [284, 708] on div "Контур ** Альфа *** Нижний отступ * Выравнивание [GEOGRAPHIC_DATA]" at bounding box center [852, 712] width 1241 height 52
type input "**"
click at [1002, 527] on div at bounding box center [852, 386] width 1241 height 344
drag, startPoint x: 433, startPoint y: 716, endPoint x: 391, endPoint y: 709, distance: 42.9
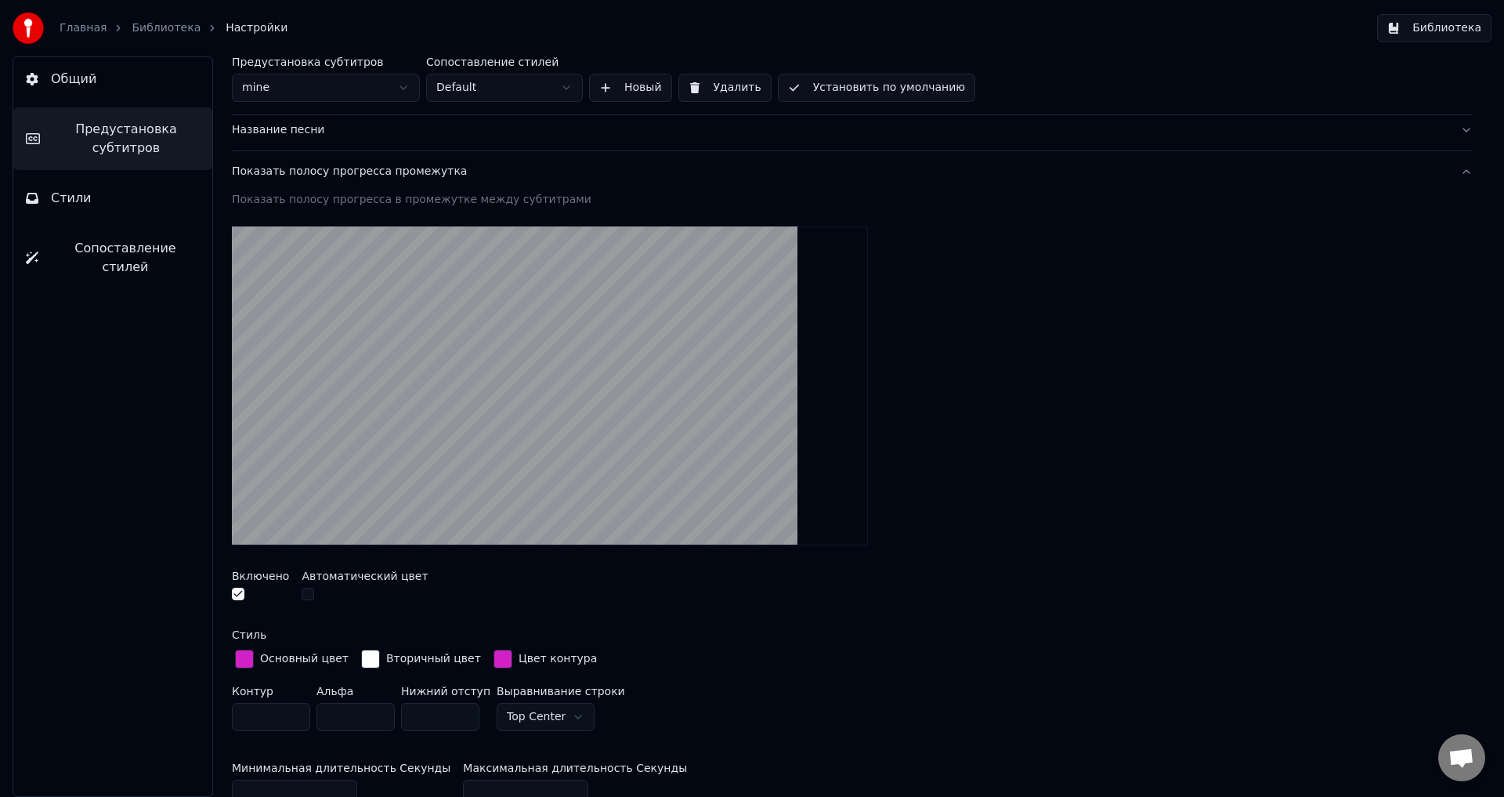
click at [391, 709] on div "Контур ** Альфа ** Нижний отступ * Выравнивание [GEOGRAPHIC_DATA]" at bounding box center [852, 712] width 1241 height 52
click at [954, 516] on div at bounding box center [852, 386] width 1241 height 344
click at [464, 717] on input "**" at bounding box center [440, 717] width 78 height 28
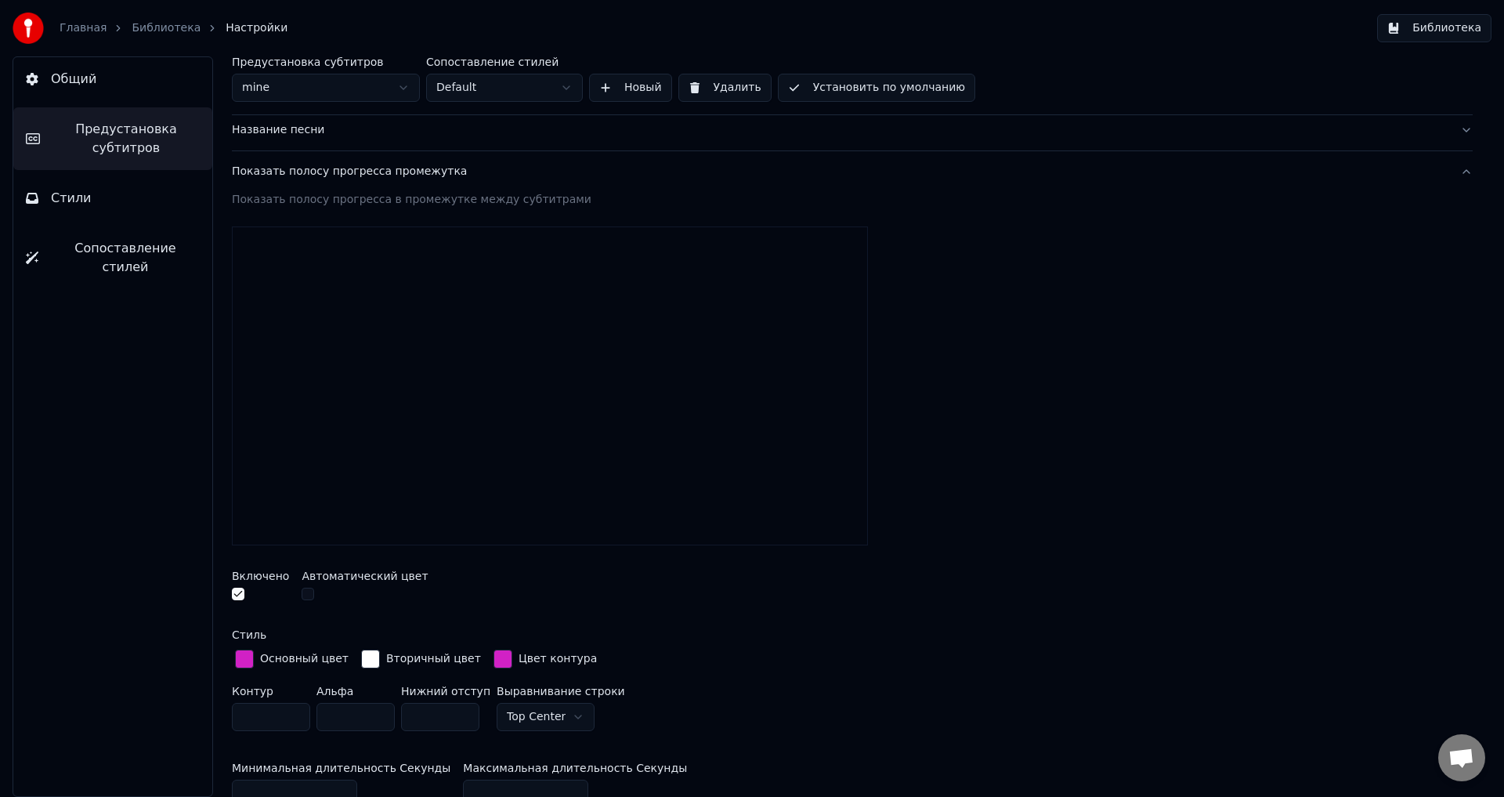
click at [464, 709] on input "**" at bounding box center [440, 717] width 78 height 28
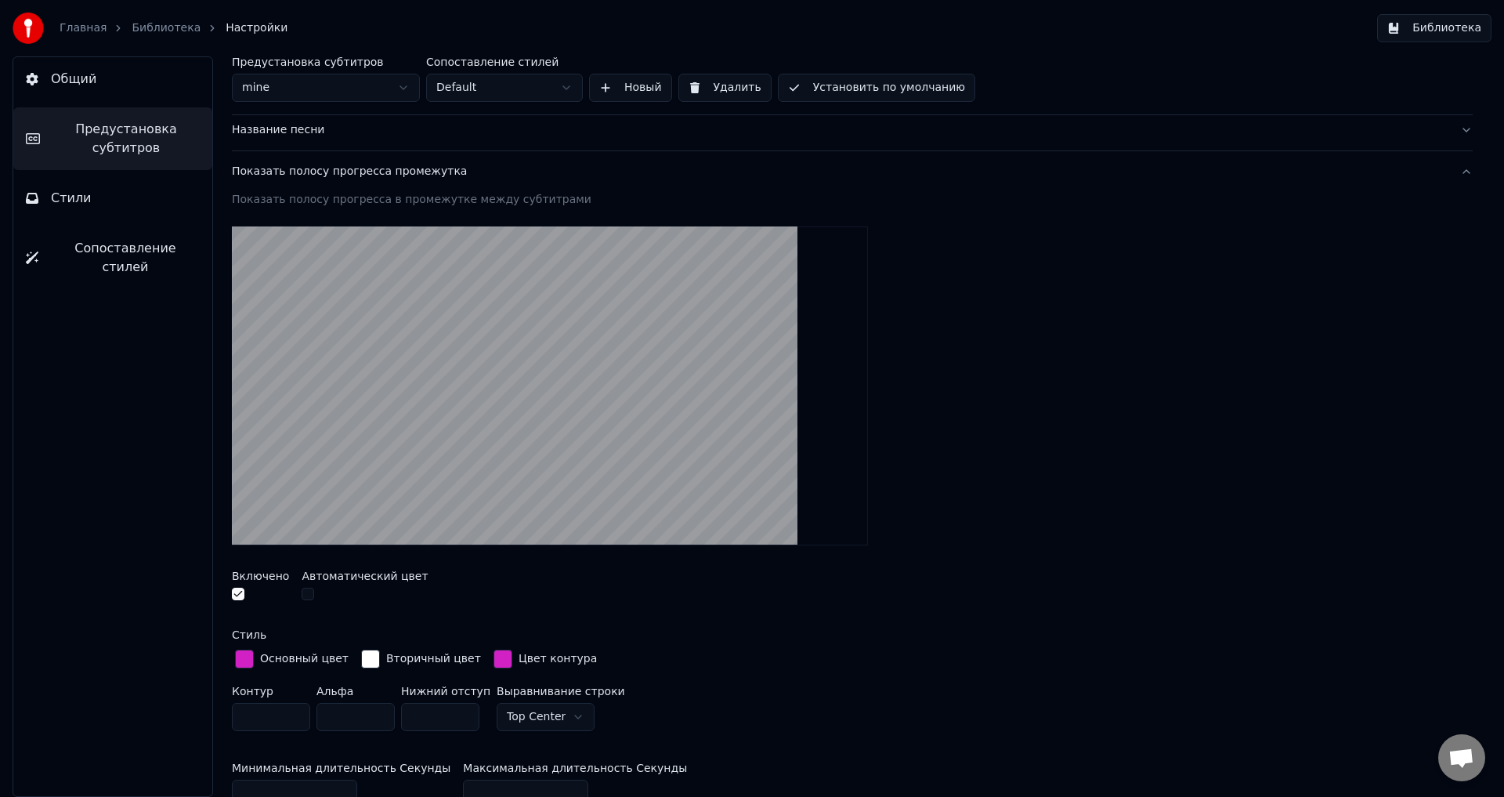
drag, startPoint x: 446, startPoint y: 718, endPoint x: 326, endPoint y: 694, distance: 122.2
click at [342, 698] on div "Контур ** Альфа ** Нижний отступ ** Выравнивание [GEOGRAPHIC_DATA]" at bounding box center [852, 712] width 1241 height 52
click at [929, 567] on div "Включено Автоматический цвет" at bounding box center [852, 587] width 1241 height 59
click at [415, 717] on input "**" at bounding box center [440, 717] width 78 height 28
type input "**"
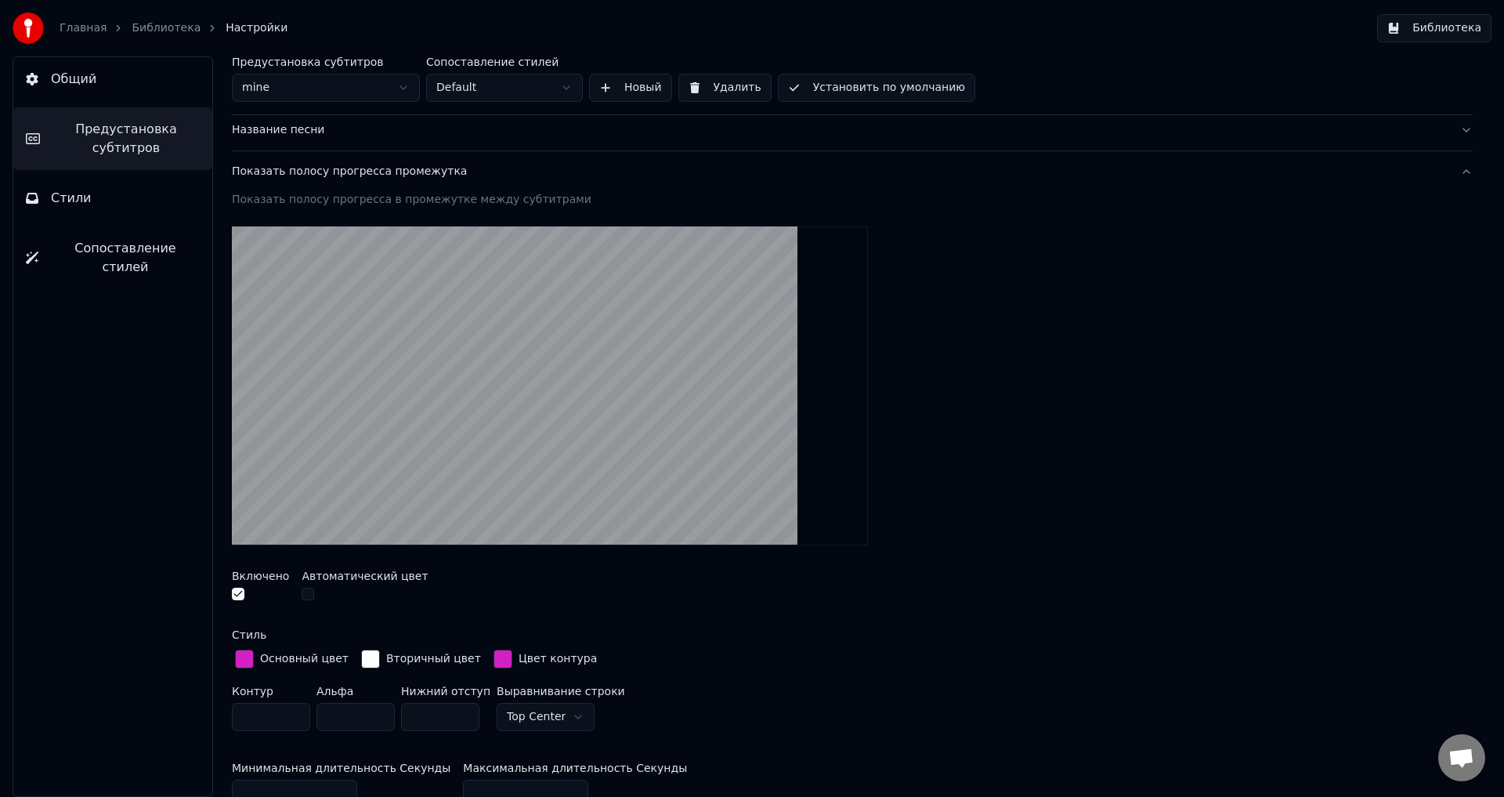
click at [957, 460] on div at bounding box center [852, 386] width 1241 height 344
click at [552, 714] on html "Главная Библиотека Настройки Библиотека Общий Предустановка субтитров Стили Соп…" at bounding box center [752, 398] width 1504 height 797
click at [283, 712] on input "**" at bounding box center [271, 717] width 78 height 28
type input "*"
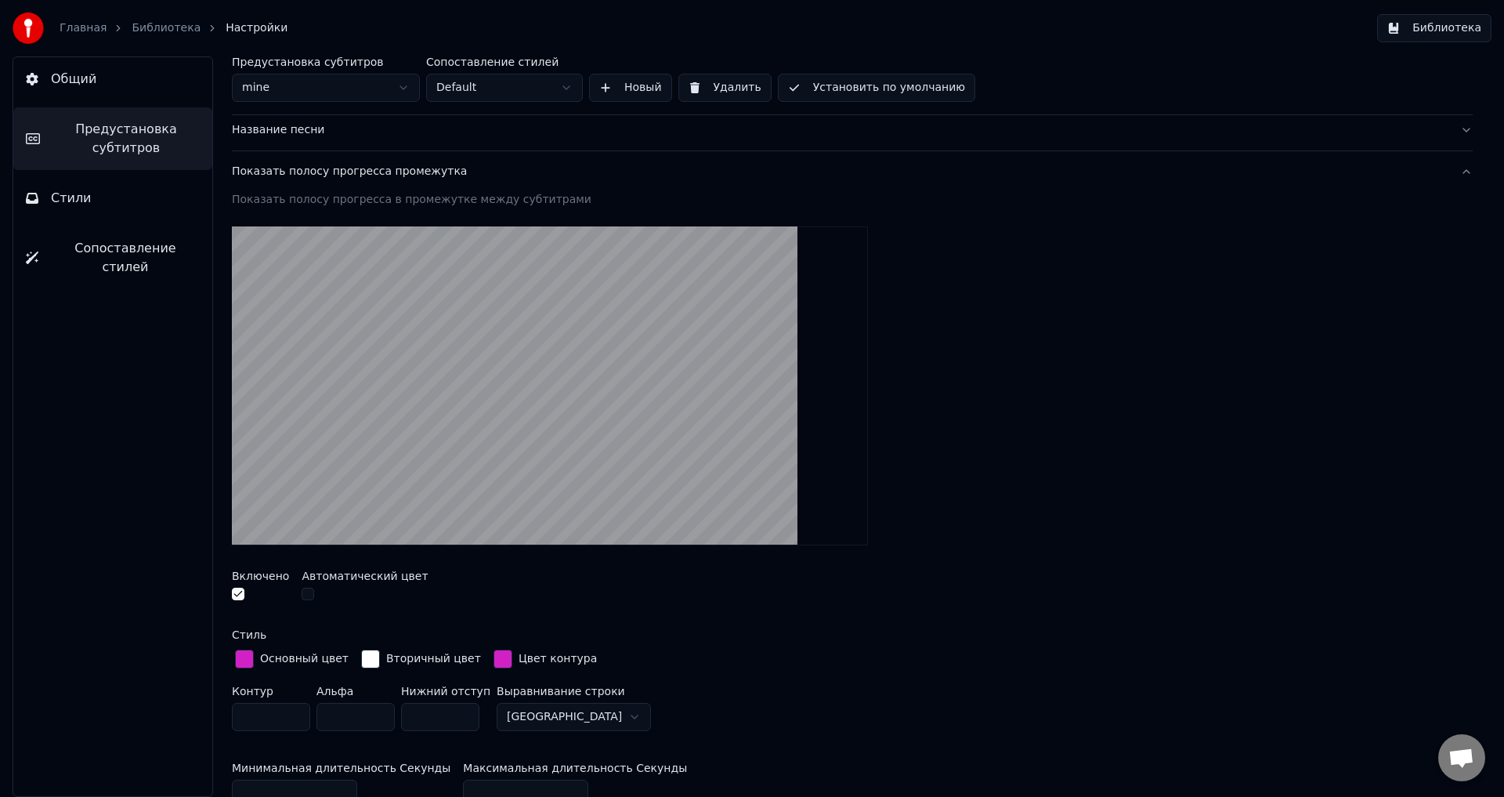
click at [929, 566] on div "Включено Автоматический цвет" at bounding box center [852, 587] width 1241 height 59
click at [494, 660] on div "button" at bounding box center [503, 659] width 19 height 19
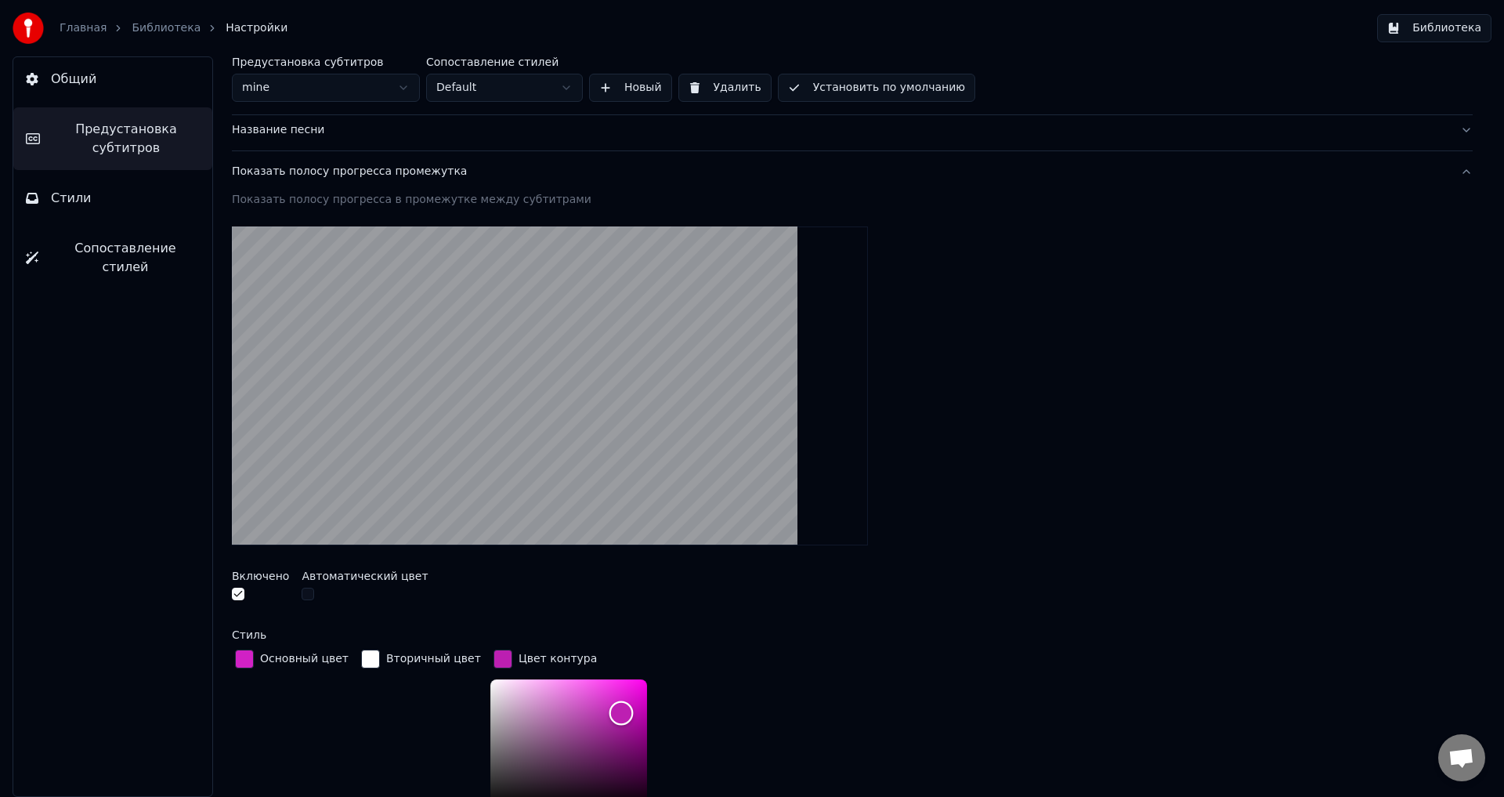
scroll to position [88, 0]
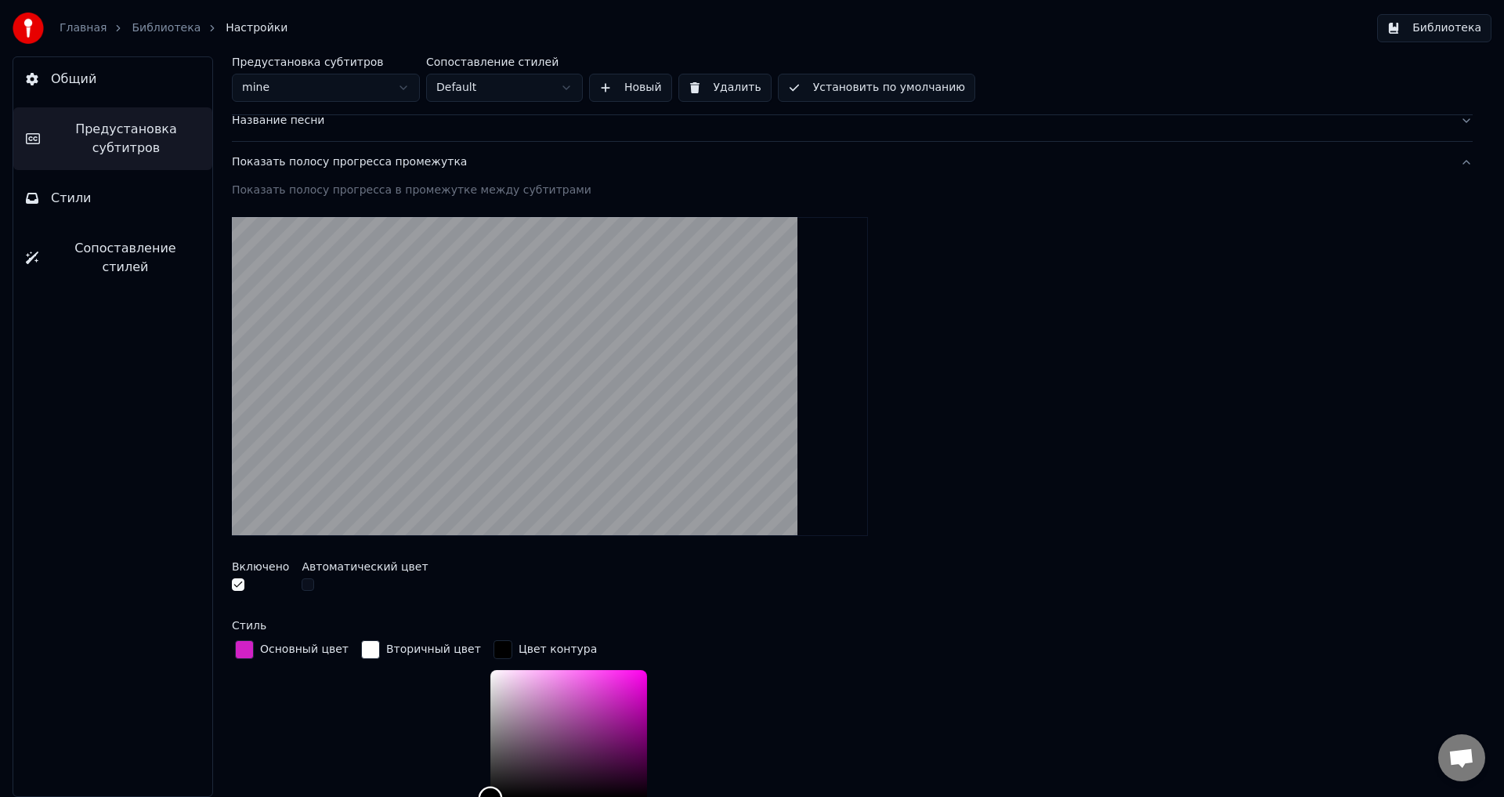
type input "*******"
drag, startPoint x: 599, startPoint y: 702, endPoint x: 399, endPoint y: 493, distance: 289.3
click at [923, 497] on div at bounding box center [852, 376] width 1241 height 344
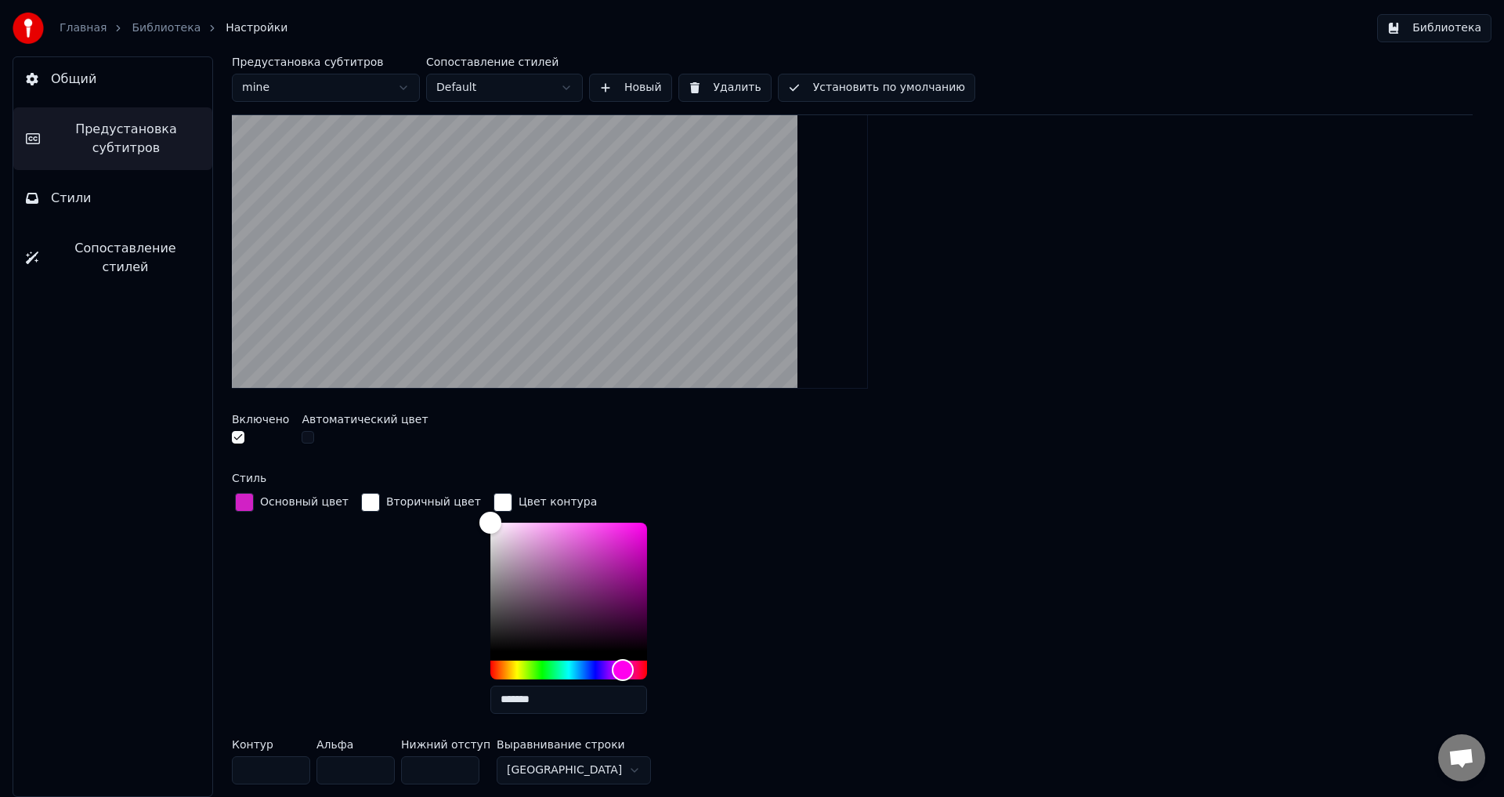
scroll to position [244, 0]
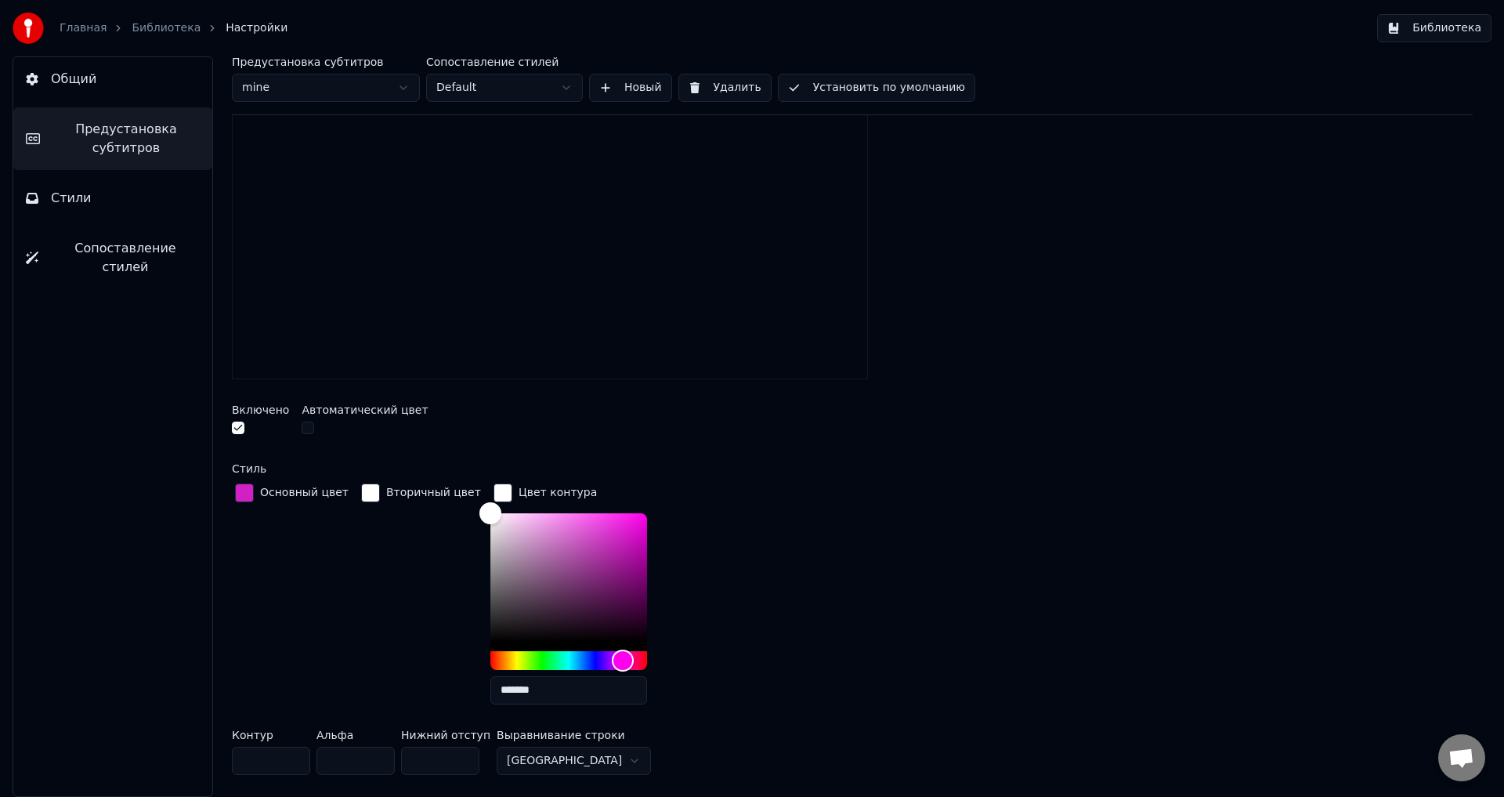
click at [295, 755] on input "*" at bounding box center [271, 761] width 78 height 28
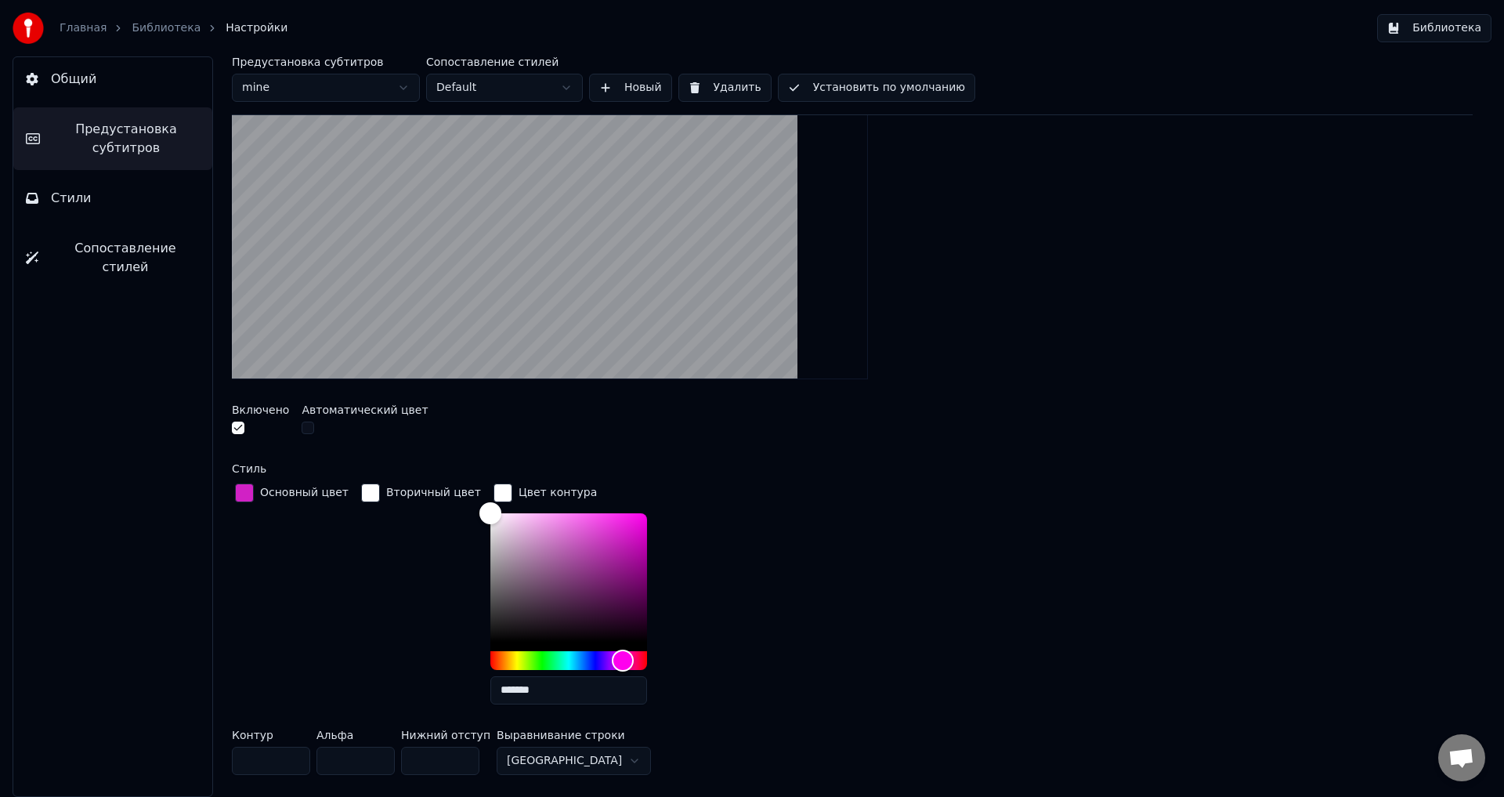
click at [295, 755] on input "*" at bounding box center [271, 761] width 78 height 28
type input "*"
click at [295, 755] on input "*" at bounding box center [271, 761] width 78 height 28
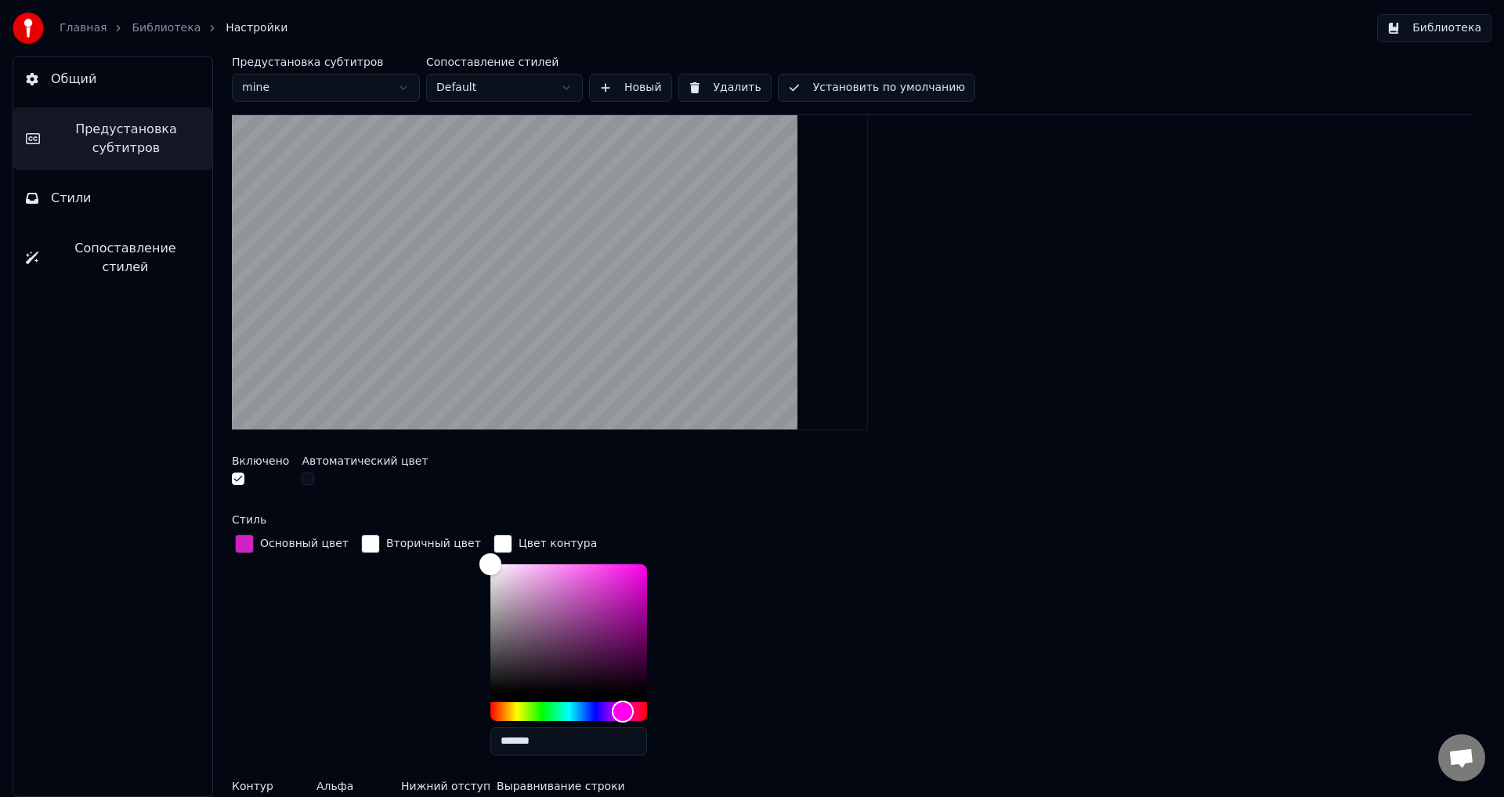
scroll to position [166, 0]
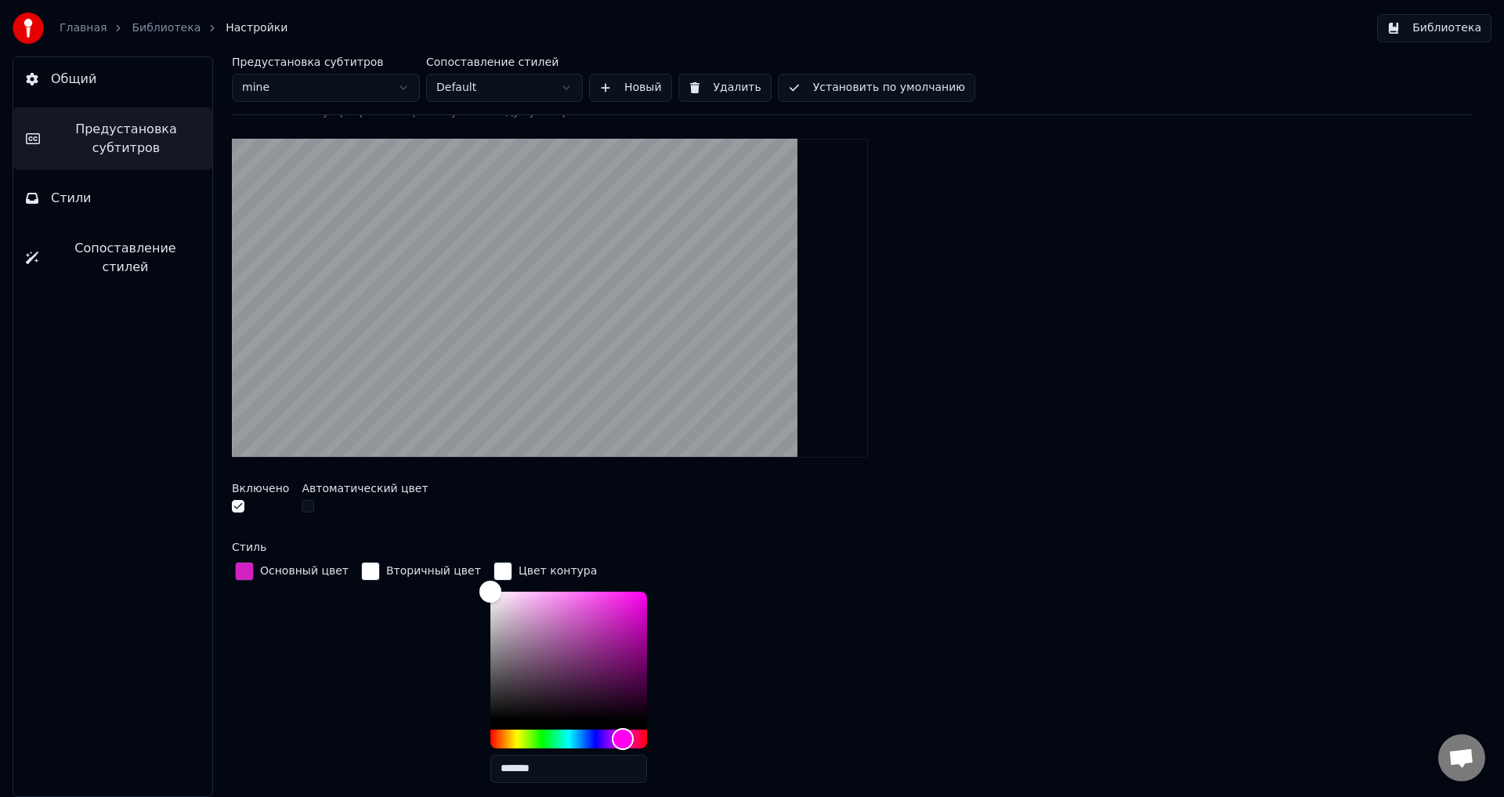
click at [361, 564] on div "button" at bounding box center [370, 571] width 19 height 19
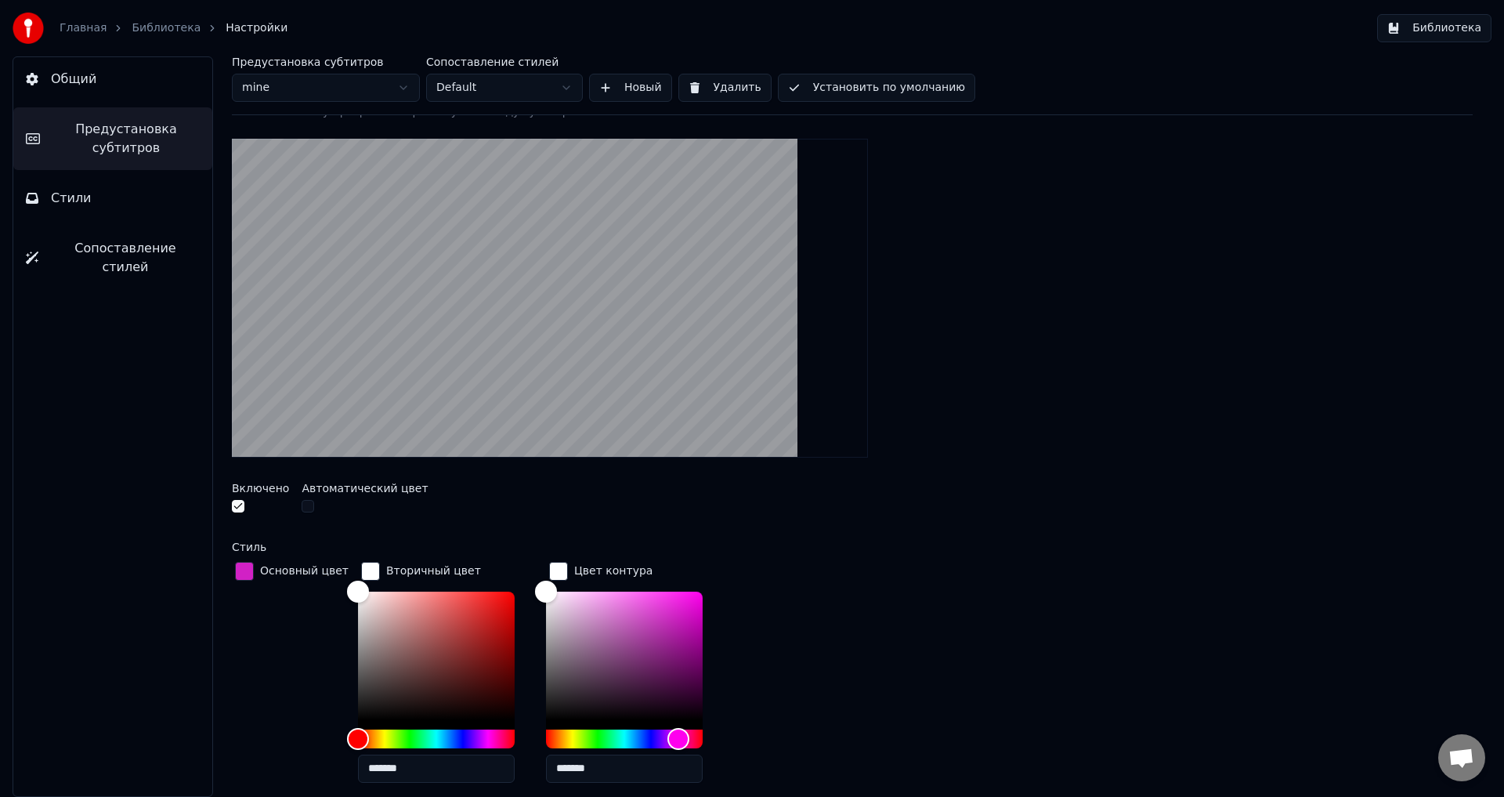
click at [551, 569] on div "button" at bounding box center [558, 571] width 19 height 19
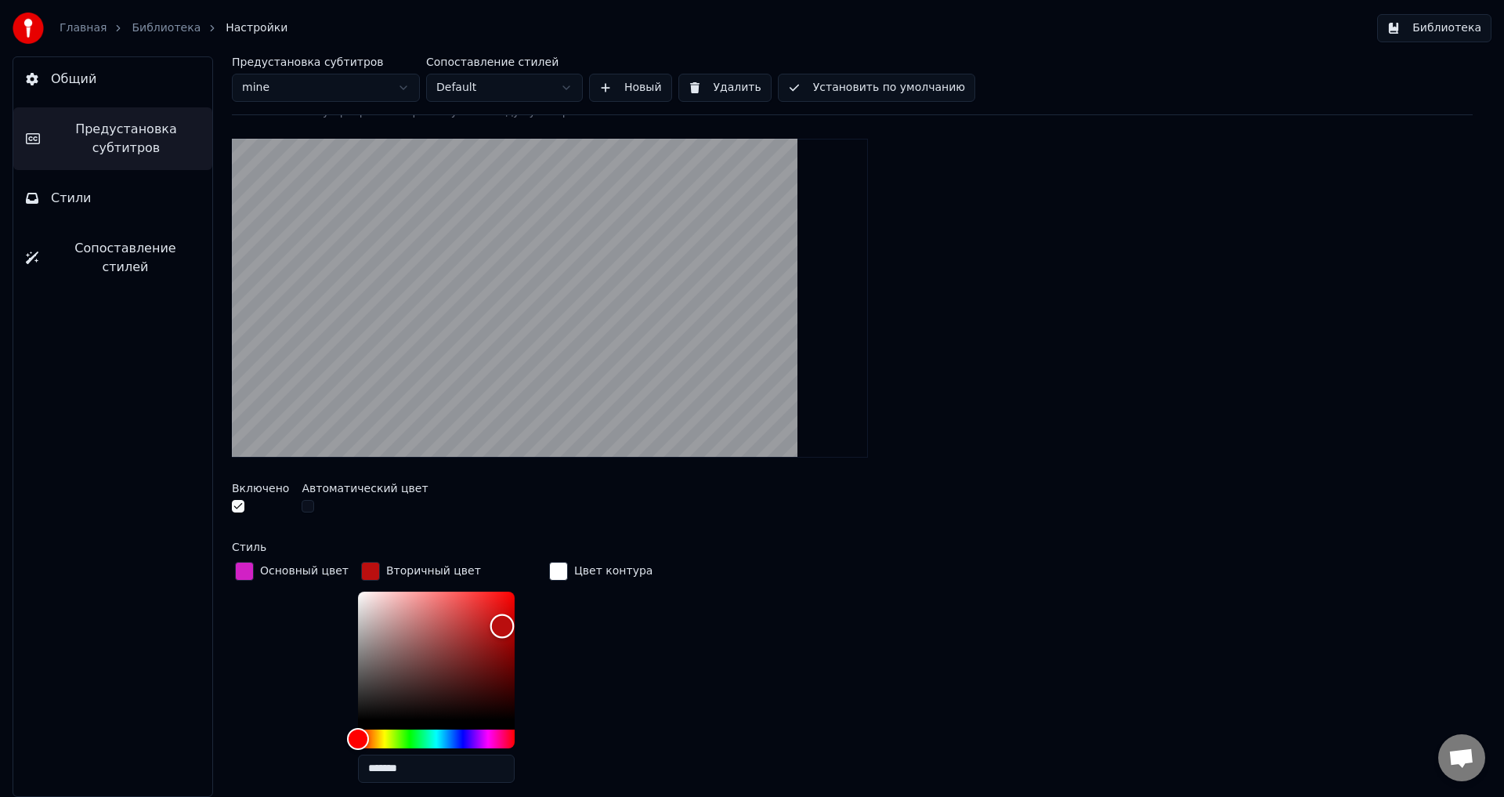
drag, startPoint x: 352, startPoint y: 590, endPoint x: 492, endPoint y: 624, distance: 144.4
click at [492, 624] on div "Color" at bounding box center [502, 626] width 24 height 24
drag, startPoint x: 493, startPoint y: 624, endPoint x: 397, endPoint y: 609, distance: 96.9
click at [397, 609] on div "Color" at bounding box center [408, 611] width 24 height 24
drag, startPoint x: 401, startPoint y: 606, endPoint x: 311, endPoint y: 614, distance: 90.5
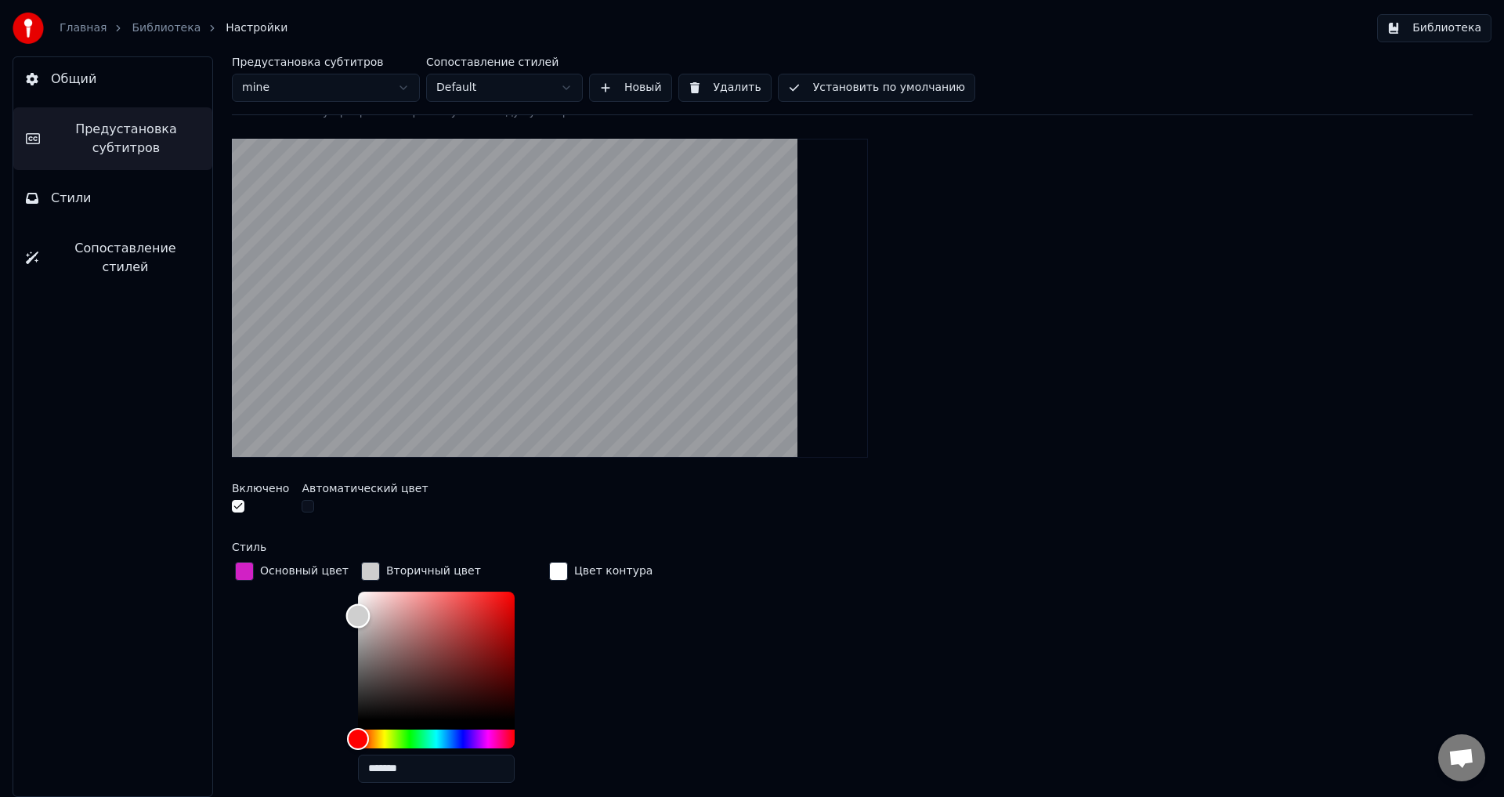
click at [311, 614] on div "Основный цвет Вторичный цвет ******* Цвет контура" at bounding box center [852, 677] width 1241 height 237
type input "*******"
drag, startPoint x: 349, startPoint y: 612, endPoint x: 327, endPoint y: 537, distance: 78.4
click at [549, 570] on div "button" at bounding box center [558, 571] width 19 height 19
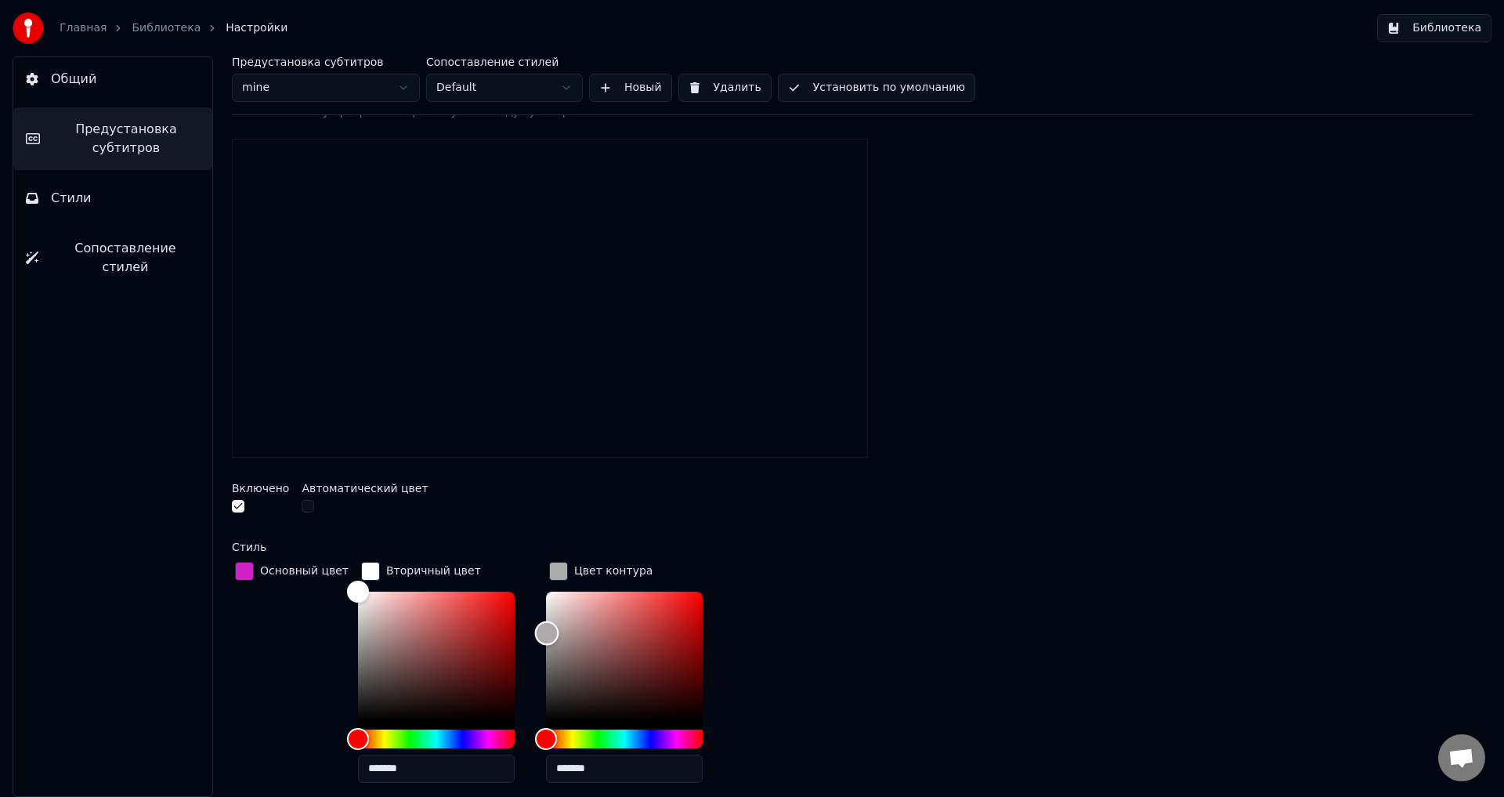
type input "*******"
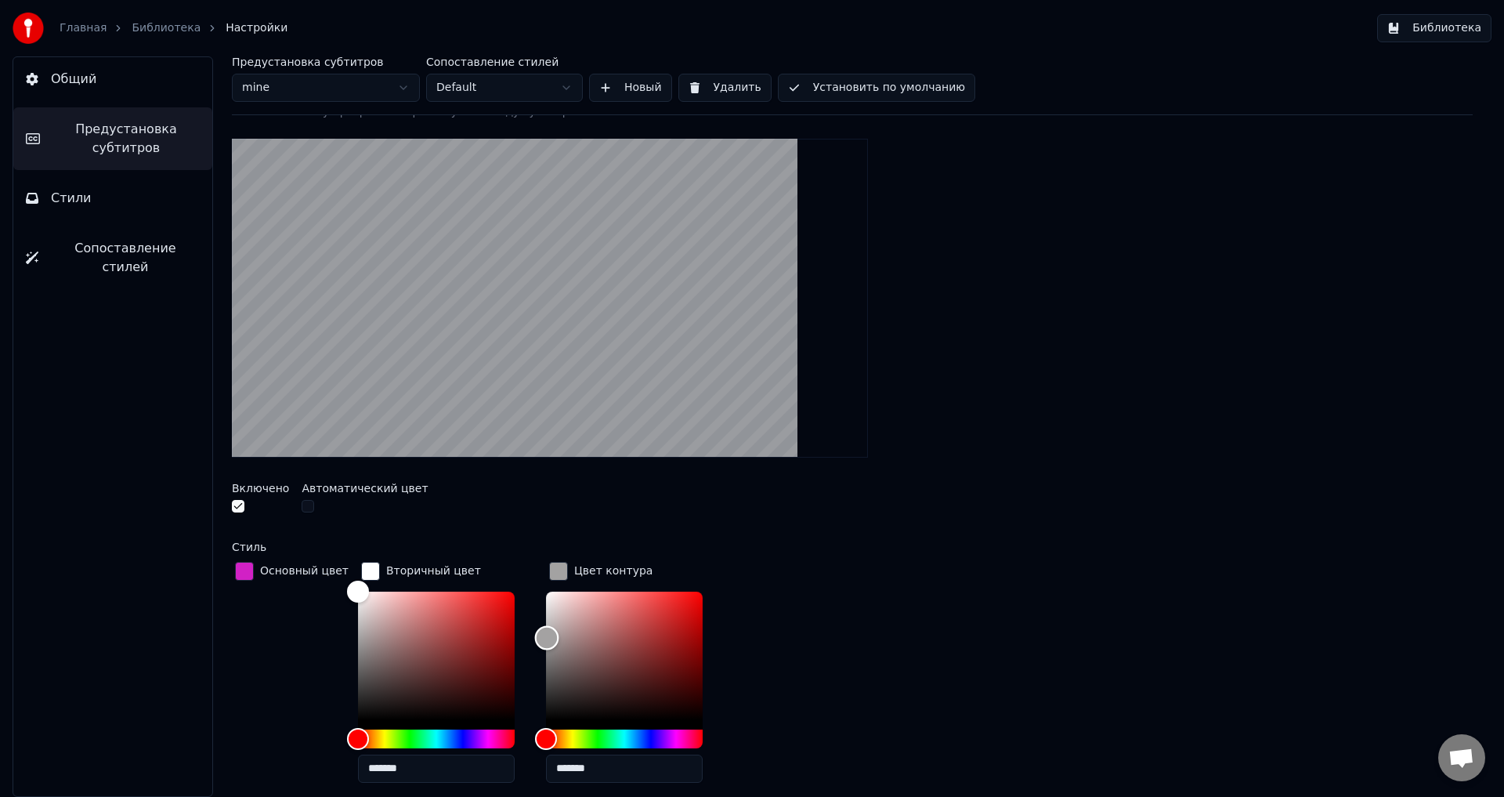
drag, startPoint x: 537, startPoint y: 599, endPoint x: 537, endPoint y: 636, distance: 36.8
click at [537, 636] on div "Color" at bounding box center [547, 638] width 24 height 24
click at [988, 570] on div "Основный цвет Вторичный цвет ******* Цвет контура *******" at bounding box center [852, 677] width 1241 height 237
click at [361, 565] on div "button" at bounding box center [370, 571] width 19 height 19
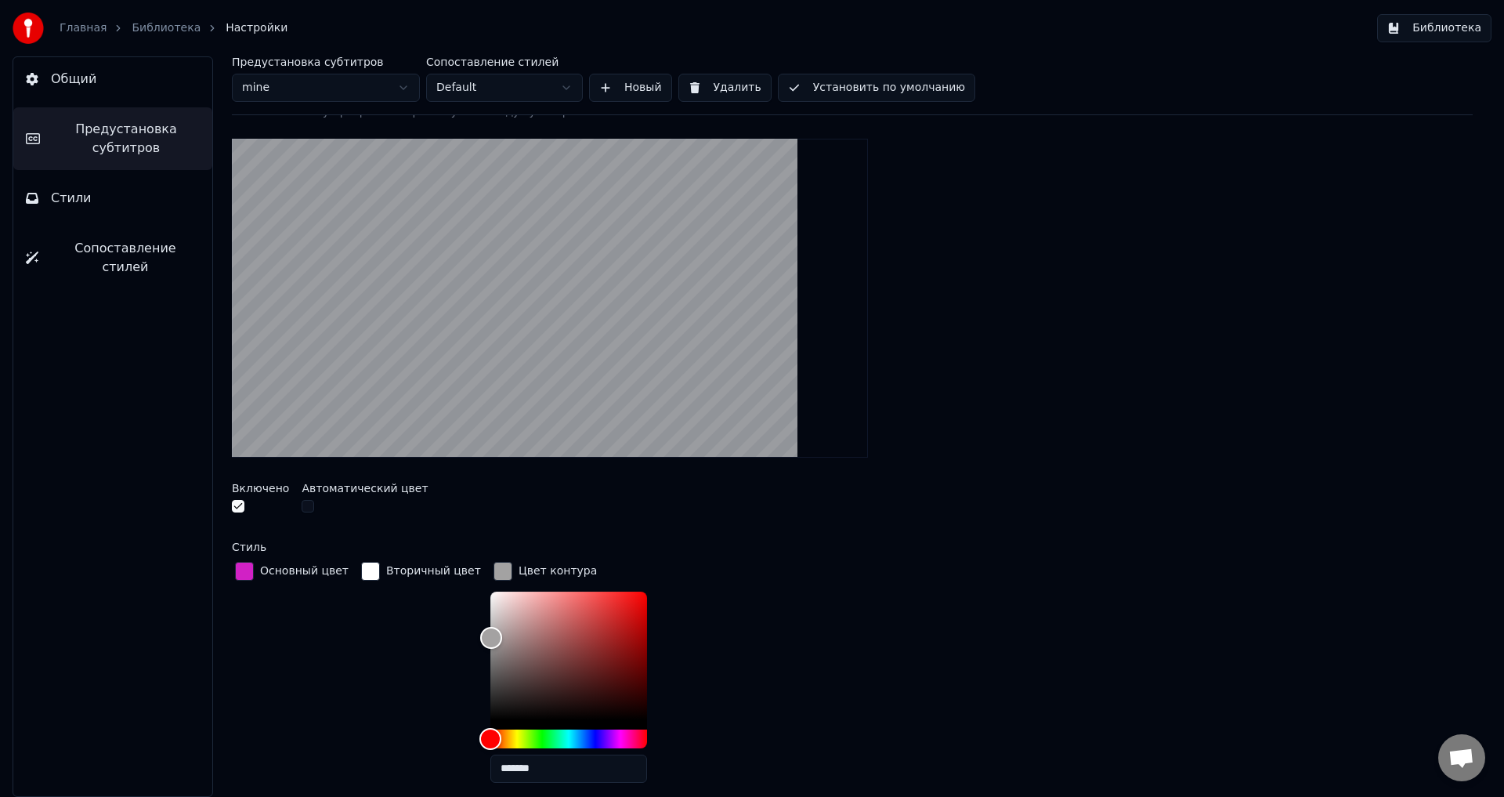
click at [494, 572] on div "button" at bounding box center [503, 571] width 19 height 19
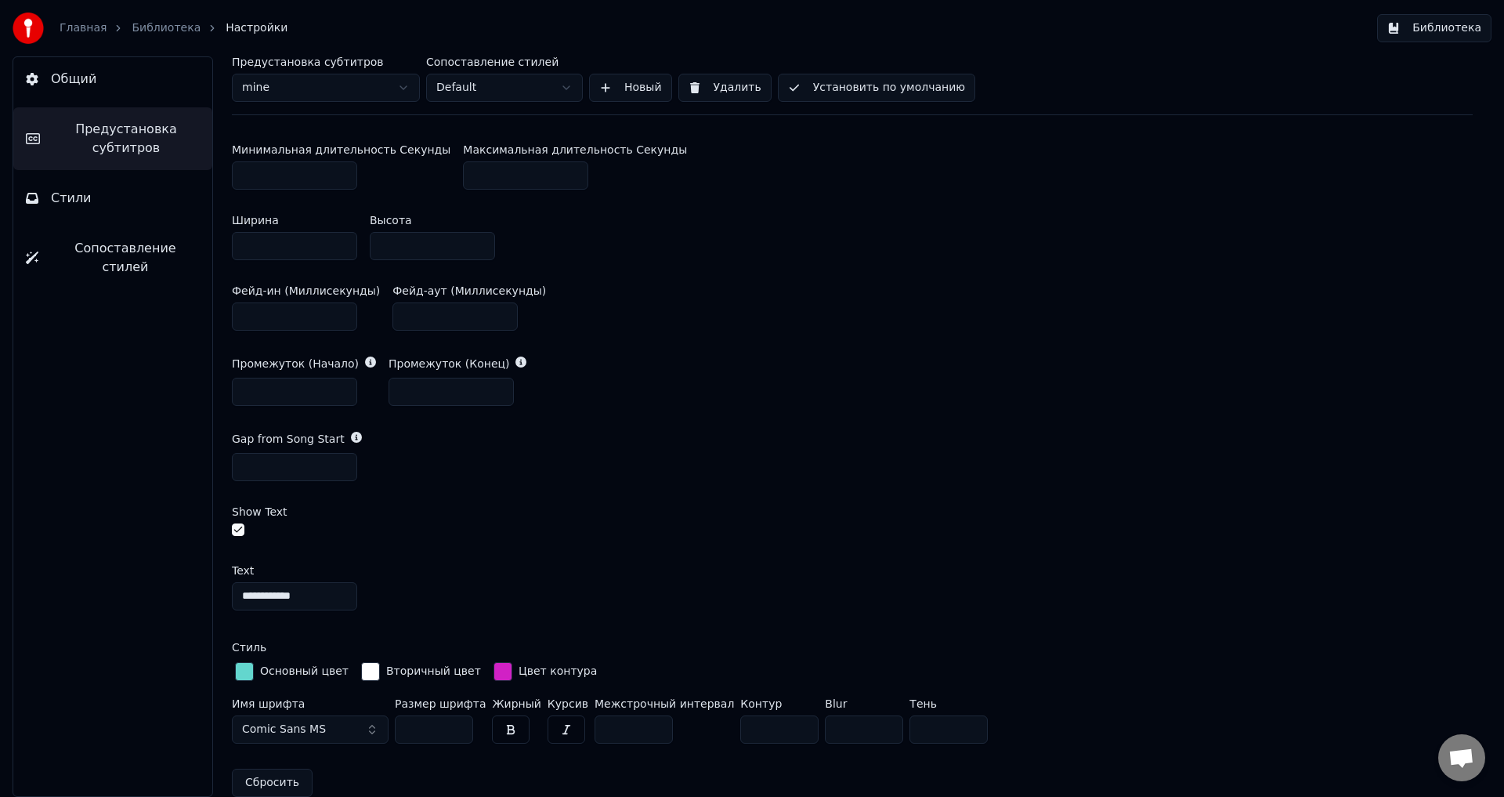
scroll to position [793, 0]
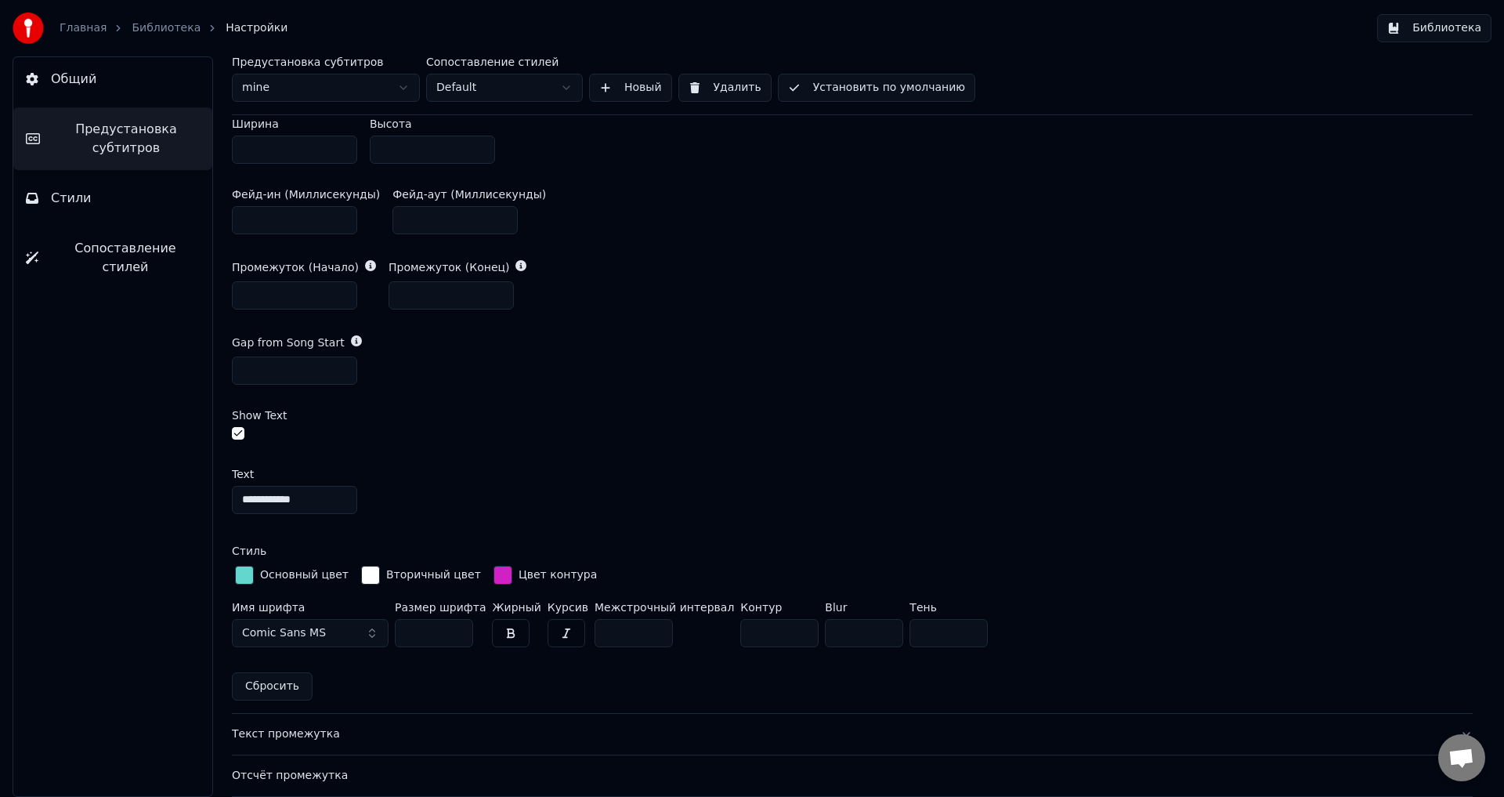
click at [237, 431] on button "button" at bounding box center [238, 433] width 13 height 13
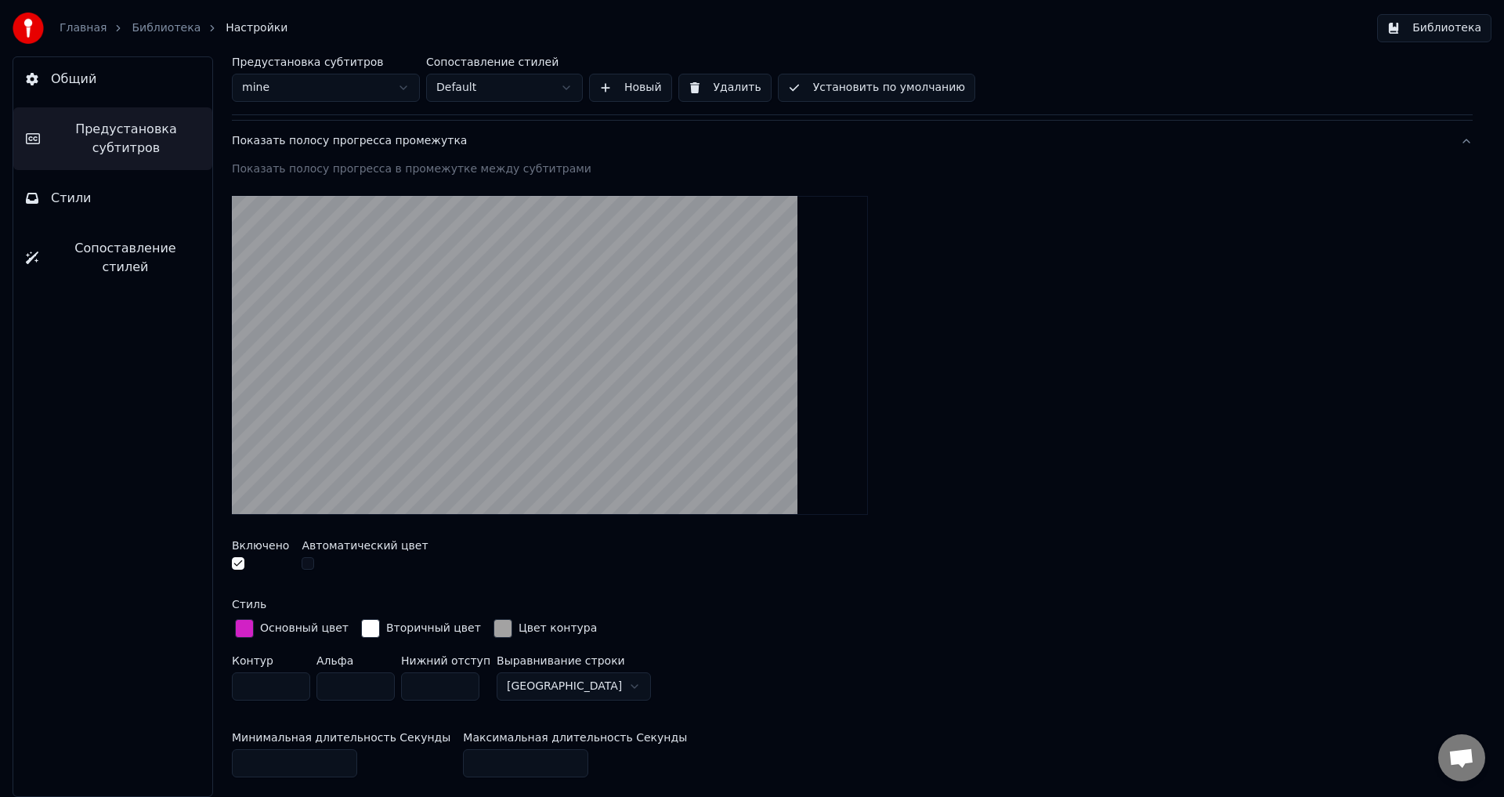
scroll to position [244, 0]
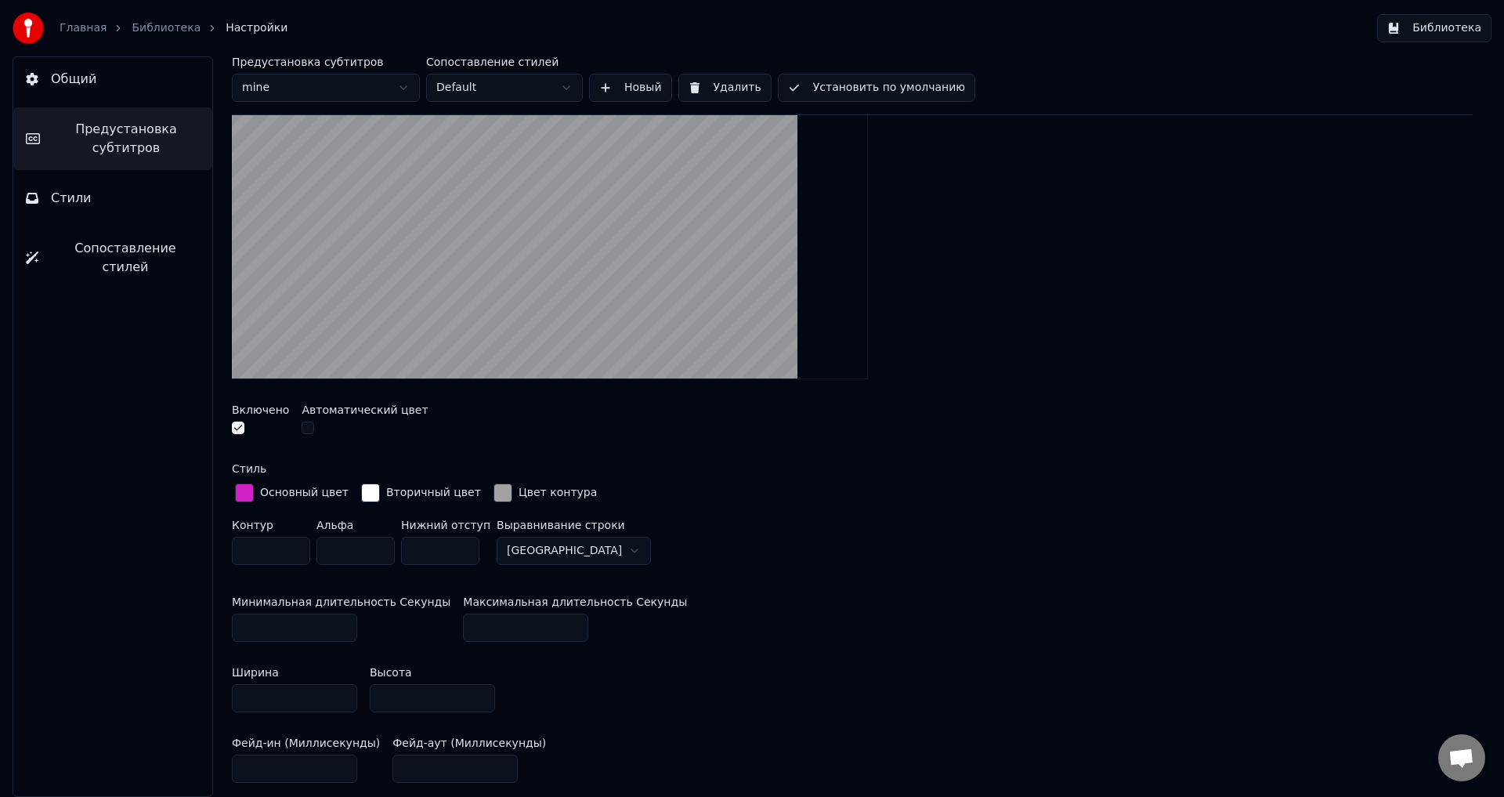
click at [1431, 29] on button "Библиотека" at bounding box center [1434, 28] width 114 height 28
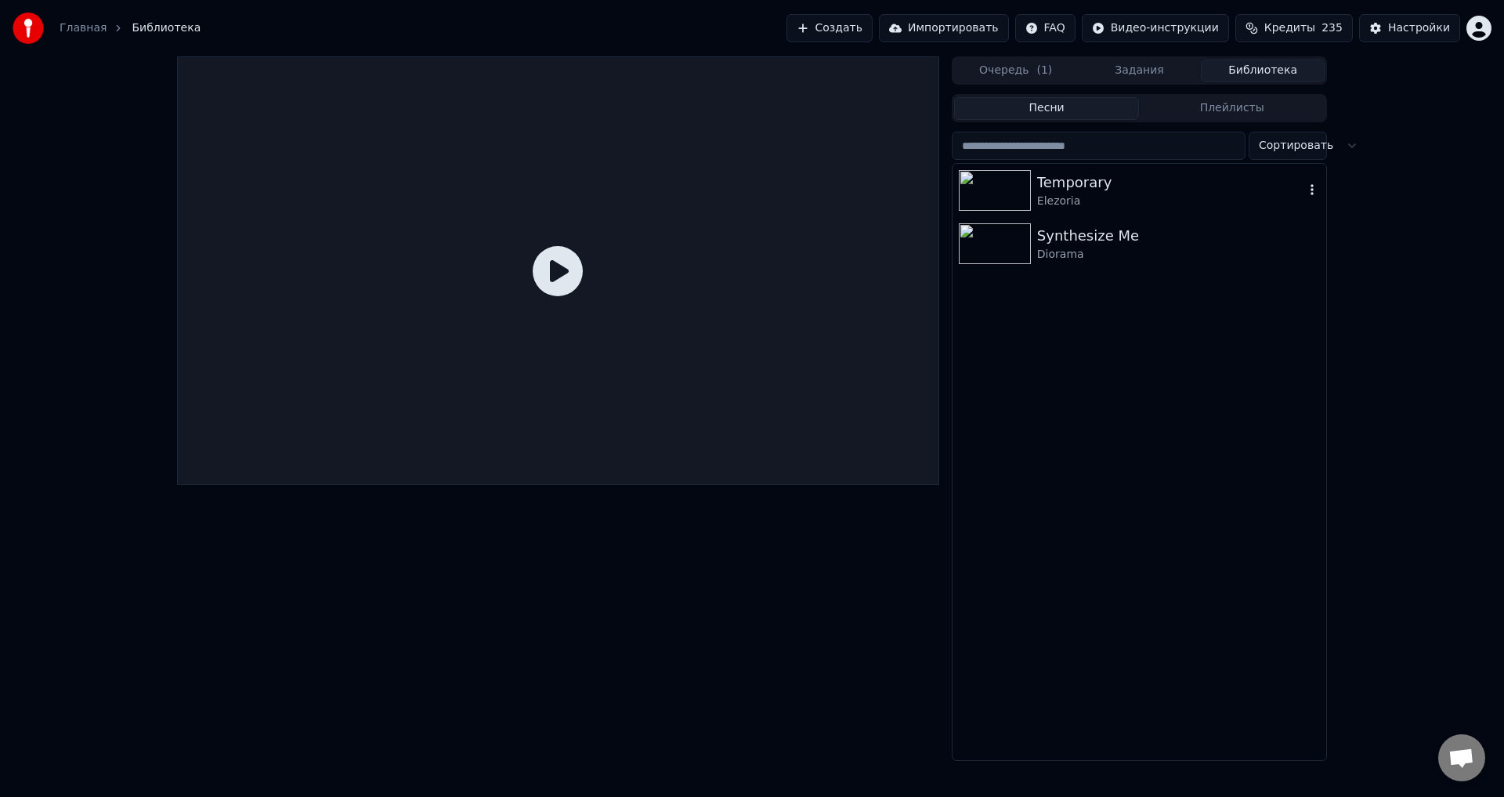
click at [1156, 183] on div "Temporary" at bounding box center [1170, 183] width 267 height 22
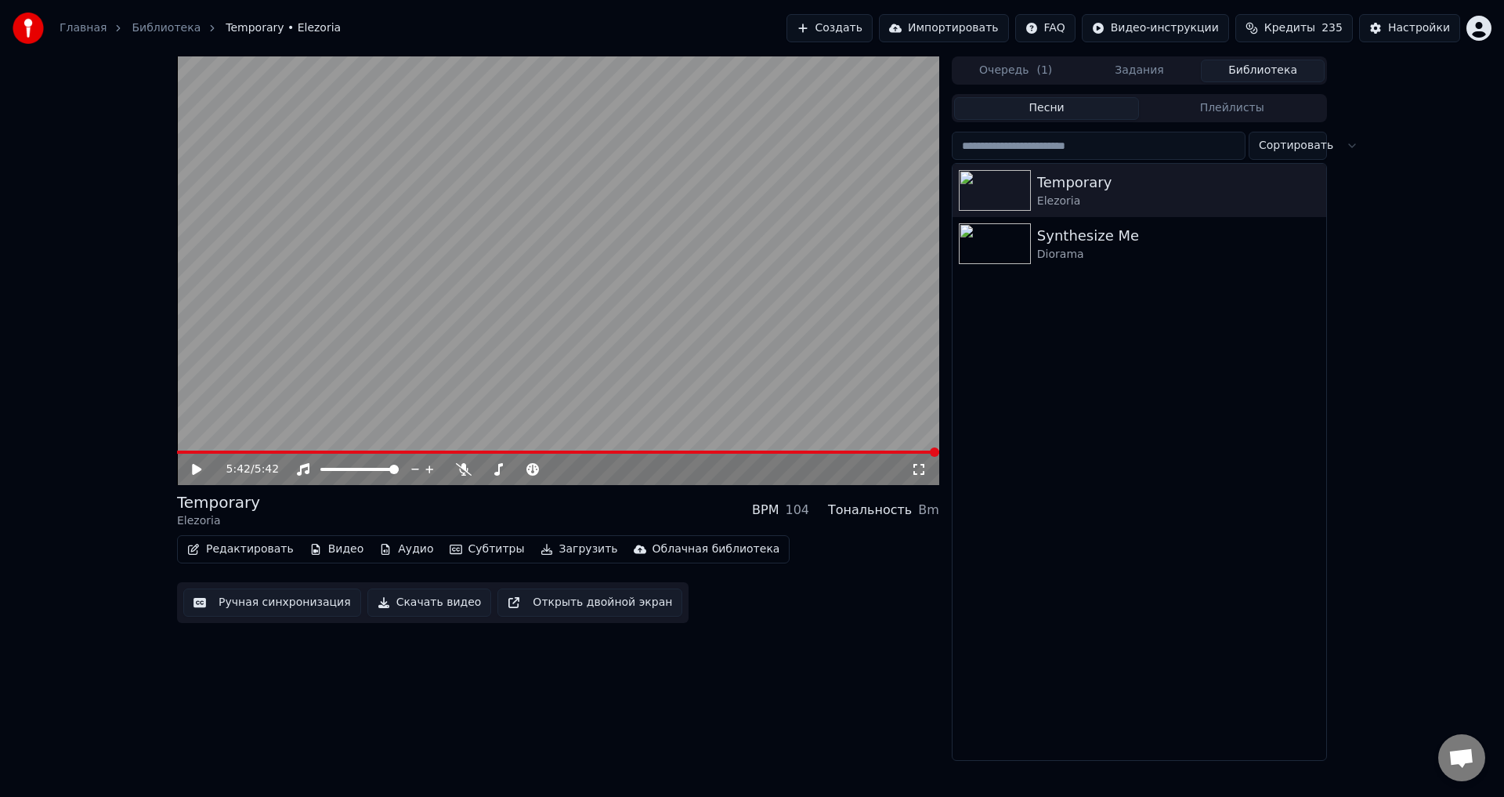
click at [1395, 470] on div "5:42 / 5:42 Temporary Elezoria BPM 104 Тональность Bm Редактировать Видео Аудио…" at bounding box center [752, 408] width 1504 height 704
click at [1396, 306] on div "5:42 / 5:42 Temporary Elezoria BPM 104 Тональность Bm Редактировать Видео Аудио…" at bounding box center [752, 408] width 1504 height 704
